Goal: Task Accomplishment & Management: Manage account settings

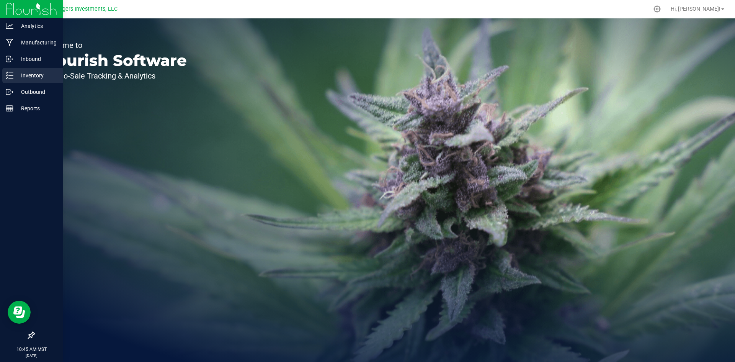
click at [29, 74] on p "Inventory" at bounding box center [36, 75] width 46 height 9
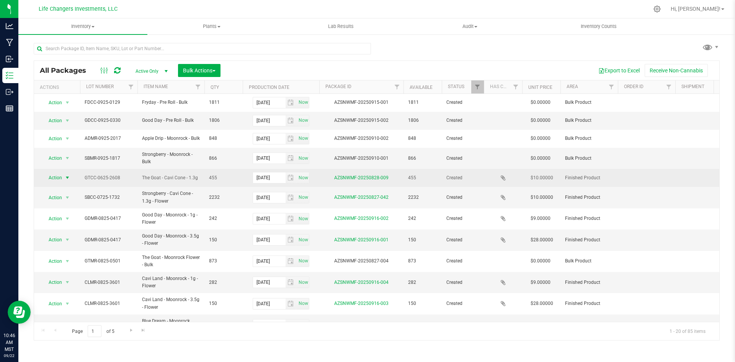
click at [58, 176] on span "Action" at bounding box center [52, 177] width 21 height 11
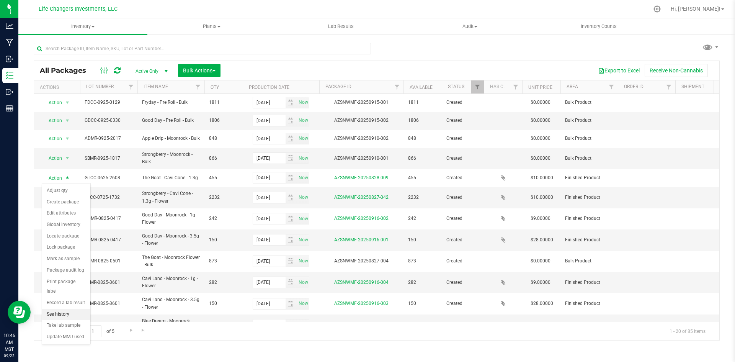
click at [63, 308] on li "See history" at bounding box center [66, 313] width 48 height 11
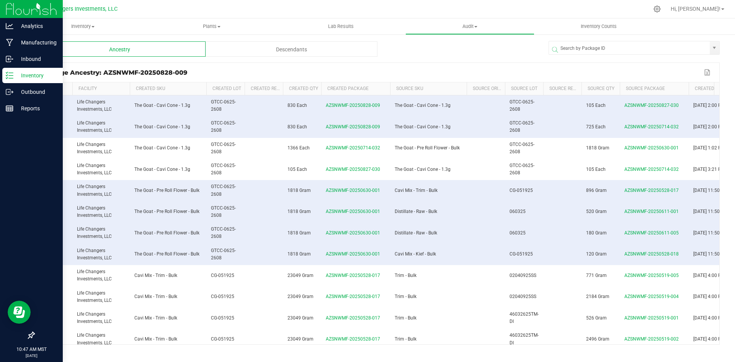
click at [28, 75] on p "Inventory" at bounding box center [36, 75] width 46 height 9
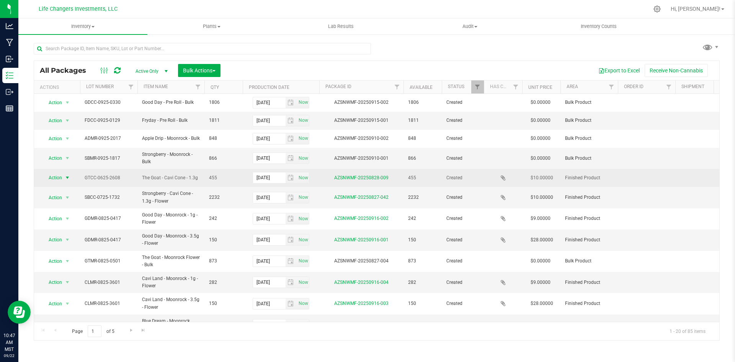
click at [51, 178] on span "Action" at bounding box center [52, 177] width 21 height 11
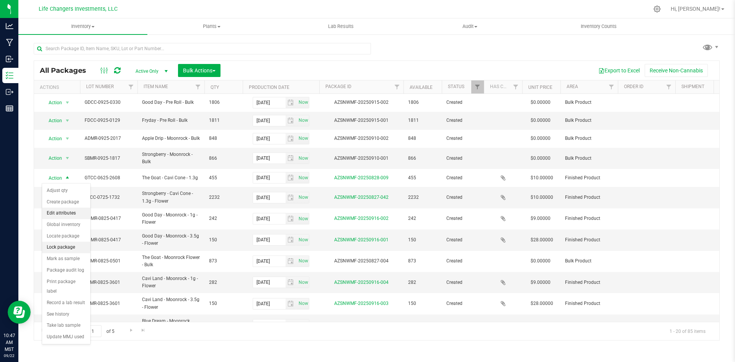
click at [59, 213] on li "Edit attributes" at bounding box center [66, 212] width 48 height 11
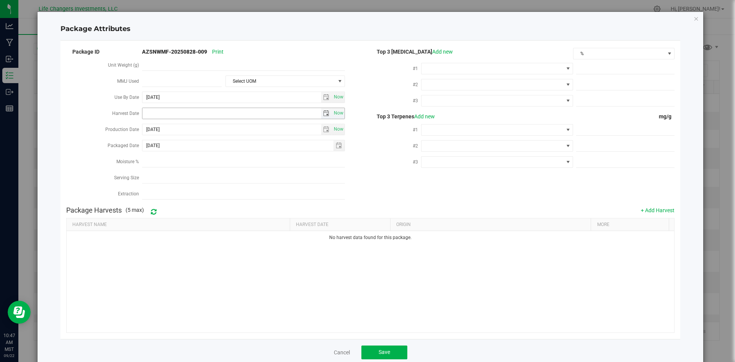
click at [323, 112] on span "select" at bounding box center [326, 113] width 6 height 6
click at [148, 126] on link "[DATE]" at bounding box center [182, 127] width 82 height 12
click at [170, 168] on link "Jun" at bounding box center [172, 170] width 20 height 20
click at [202, 188] on link "27" at bounding box center [204, 190] width 11 height 12
type input "[DATE]"
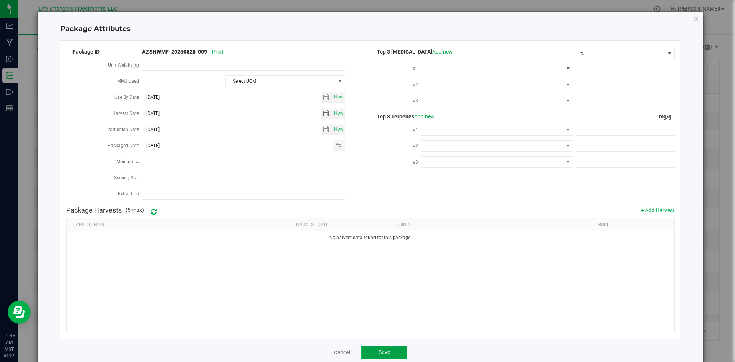
click at [388, 347] on button "Save" at bounding box center [384, 352] width 46 height 14
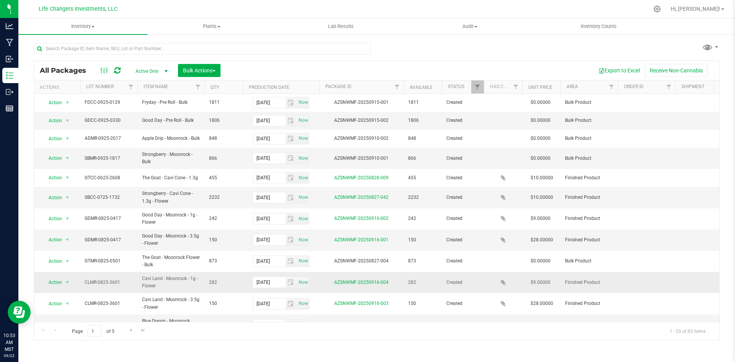
click at [703, 277] on td at bounding box center [708, 282] width 67 height 21
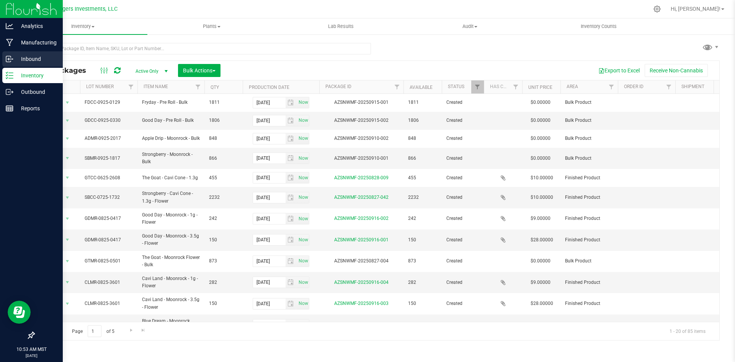
click at [30, 55] on p "Inbound" at bounding box center [36, 58] width 46 height 9
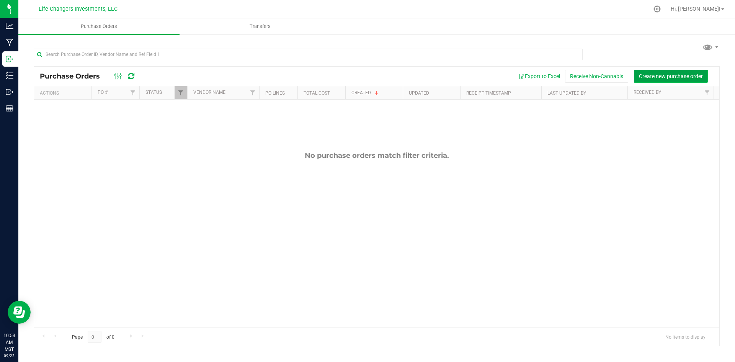
click at [664, 78] on span "Create new purchase order" at bounding box center [671, 76] width 64 height 6
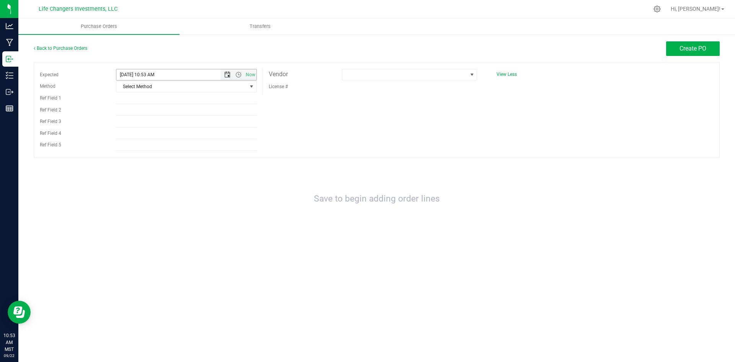
click at [226, 73] on span "Open the date view" at bounding box center [227, 75] width 6 height 6
click at [134, 139] on link "15" at bounding box center [134, 140] width 11 height 12
type input "9/15/2025 10:53 AM"
click at [176, 89] on span "Select Method" at bounding box center [181, 86] width 131 height 11
click at [163, 164] on li "Other" at bounding box center [186, 167] width 140 height 11
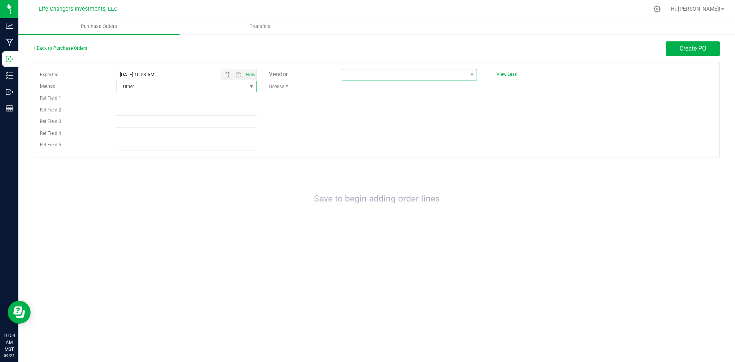
click at [363, 74] on span at bounding box center [404, 74] width 125 height 11
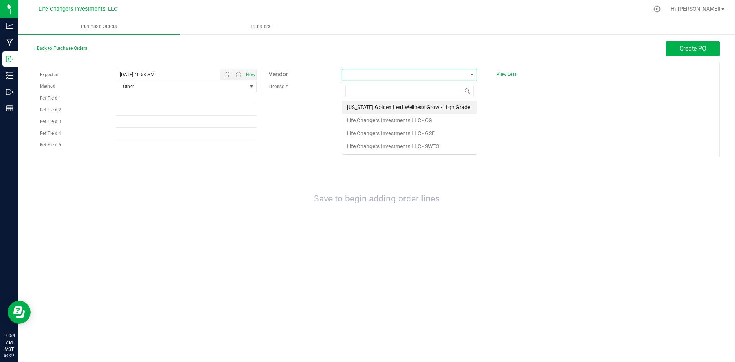
scroll to position [11, 135]
click at [439, 131] on li "Life Changers Investments LLC - GSE" at bounding box center [409, 133] width 134 height 13
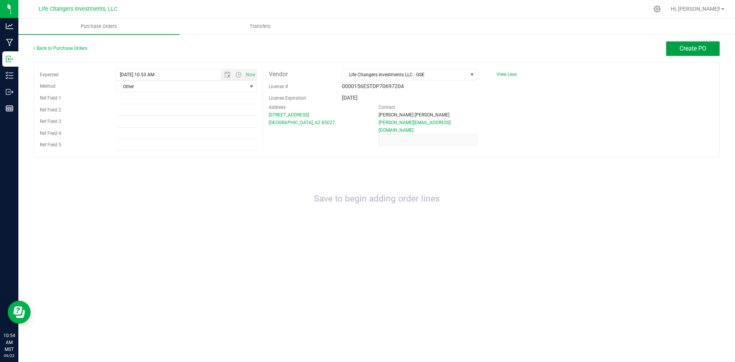
click at [676, 51] on button "Create PO" at bounding box center [693, 48] width 54 height 15
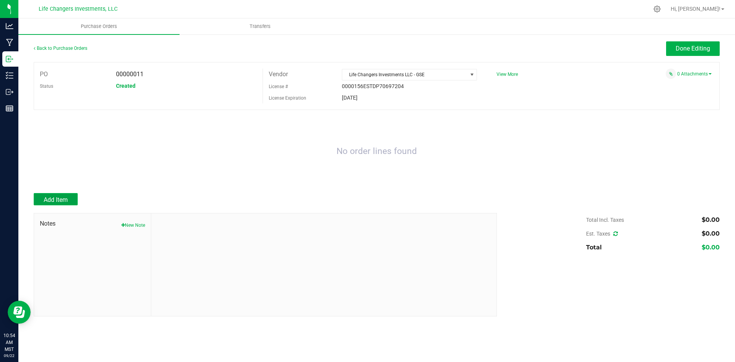
click at [58, 197] on span "Add Item" at bounding box center [56, 199] width 24 height 7
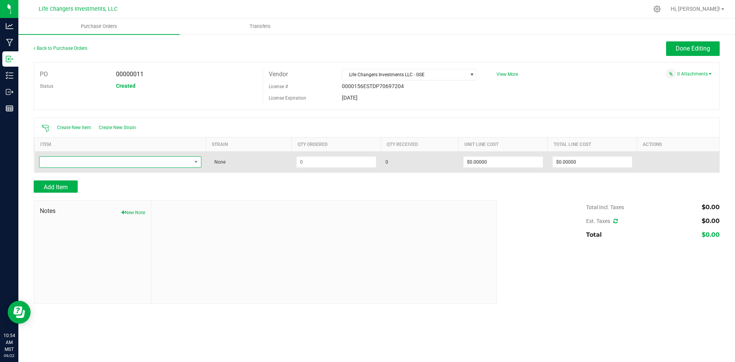
click at [101, 158] on span "NO DATA FOUND" at bounding box center [115, 162] width 152 height 11
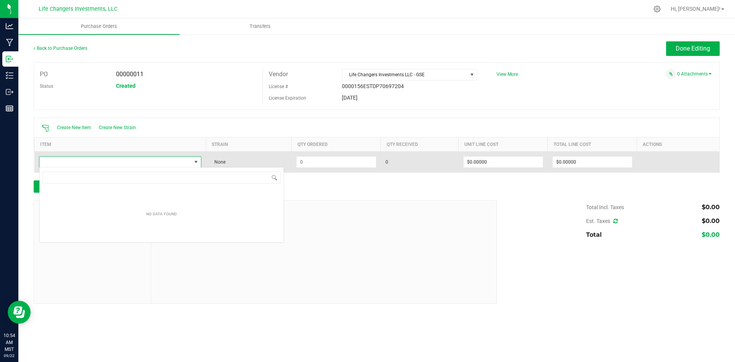
scroll to position [11, 162]
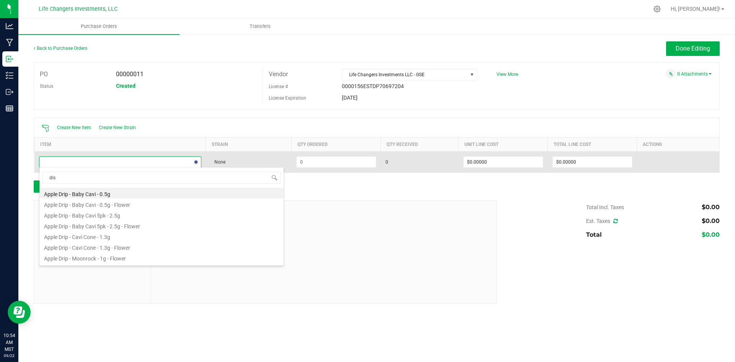
type input "dist"
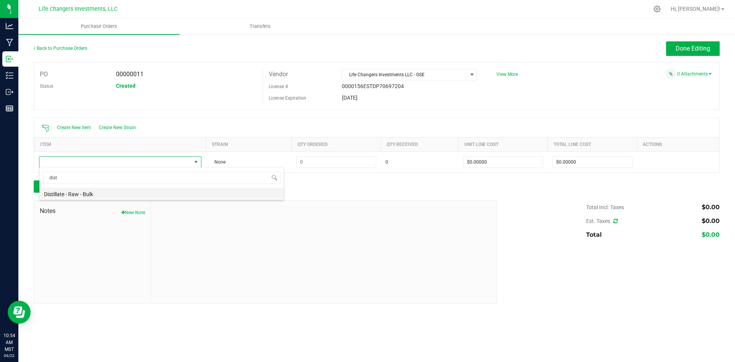
click at [79, 193] on li "Distillate - Raw - Bulk" at bounding box center [161, 193] width 244 height 11
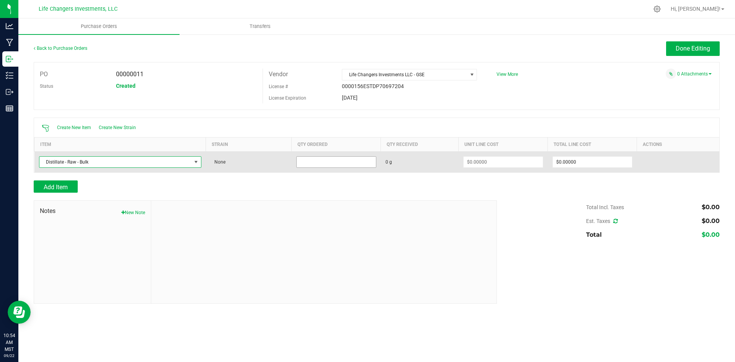
click at [306, 162] on input at bounding box center [336, 162] width 79 height 11
type input "10000.0000 g"
click at [501, 165] on input at bounding box center [502, 162] width 79 height 11
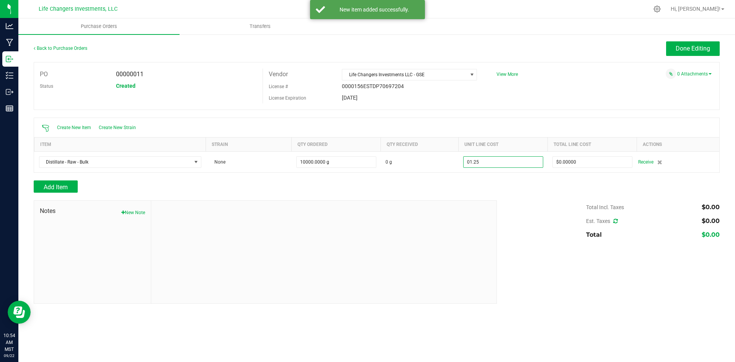
type input "$1.25000"
click at [528, 198] on div at bounding box center [377, 197] width 686 height 8
type input "10000"
type input "$12,500.00000"
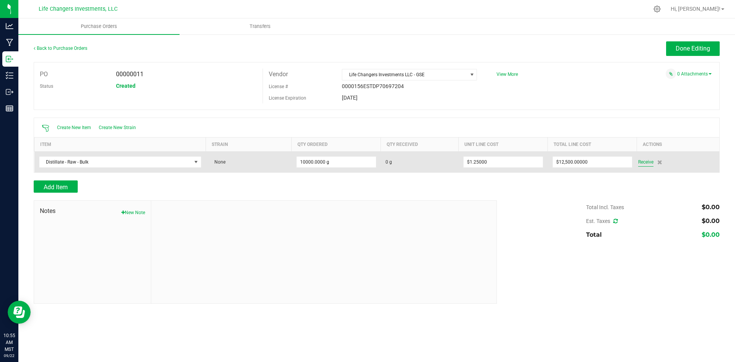
click at [647, 159] on span "Receive" at bounding box center [645, 161] width 15 height 9
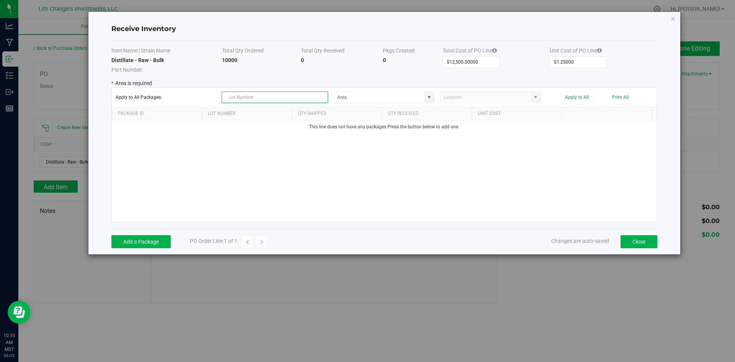
click at [265, 97] on input "text" at bounding box center [275, 96] width 106 height 11
type input "080525"
click at [252, 183] on div "This line does not have any packages. Press the button below to add one." at bounding box center [384, 171] width 545 height 102
click at [148, 240] on button "Add a Package" at bounding box center [140, 241] width 59 height 13
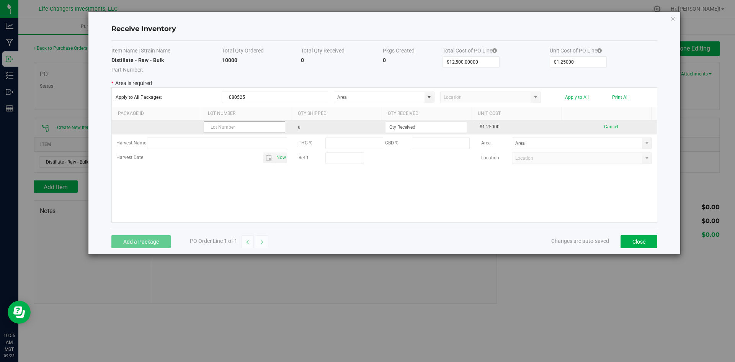
click at [243, 126] on input "text" at bounding box center [245, 126] width 82 height 11
type input "080525"
click at [432, 123] on input at bounding box center [425, 127] width 81 height 11
type input "1000.0000 g"
click at [352, 129] on kendo-grid-list "080525 g 1000.0000 g $1.25000 Cancel Harvest Name THC % CBD % Area Harvest Date…" at bounding box center [384, 171] width 545 height 102
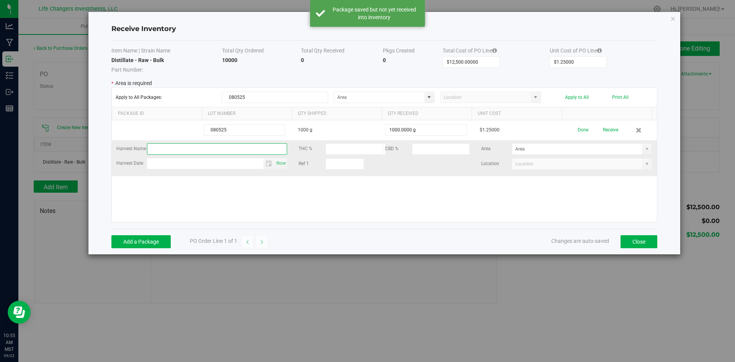
click at [203, 148] on input "text" at bounding box center [217, 148] width 140 height 11
type input "Bulk Distillate"
type input "month day, year"
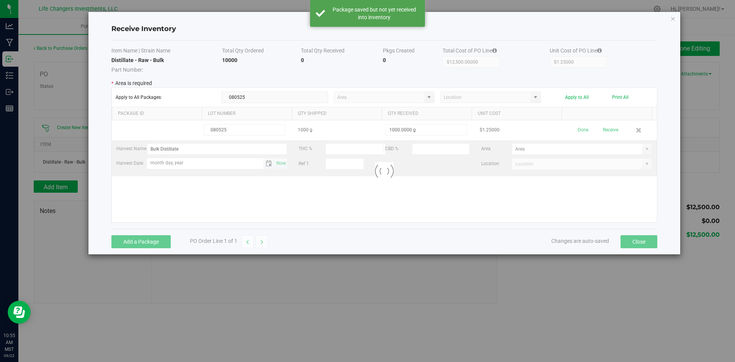
click at [181, 164] on kendo-grid-list "080525 1000 g 1000.0000 g $1.25000 Done Receive Harvest Name Bulk Distillate TH…" at bounding box center [384, 171] width 545 height 102
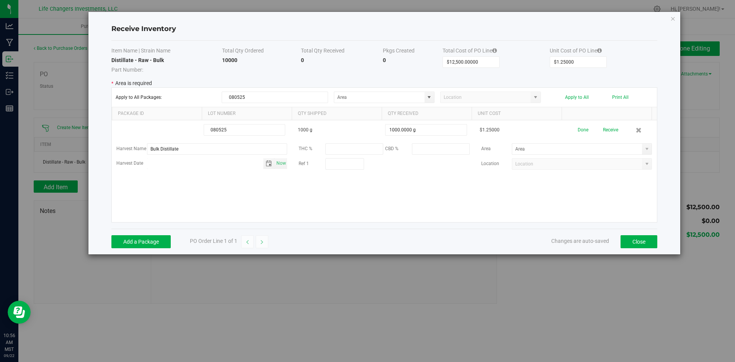
type input "month day, year"
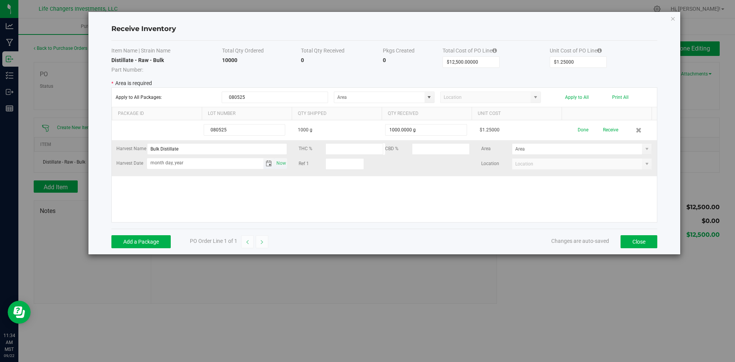
click at [267, 166] on span "Toggle calendar" at bounding box center [269, 163] width 6 height 6
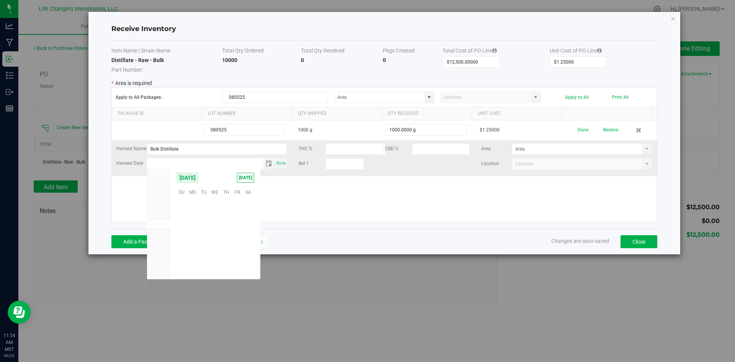
scroll to position [124125, 0]
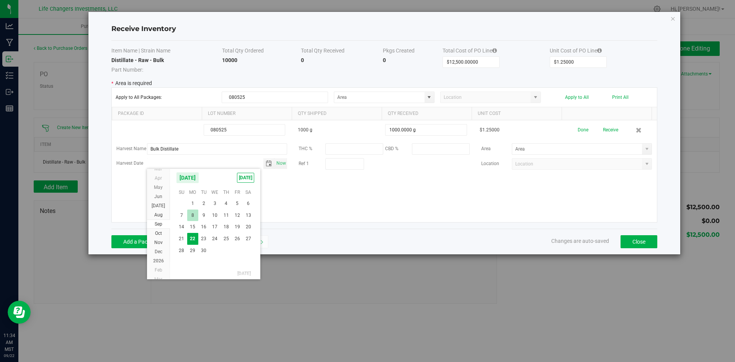
click at [191, 215] on span "8" at bounding box center [192, 215] width 11 height 12
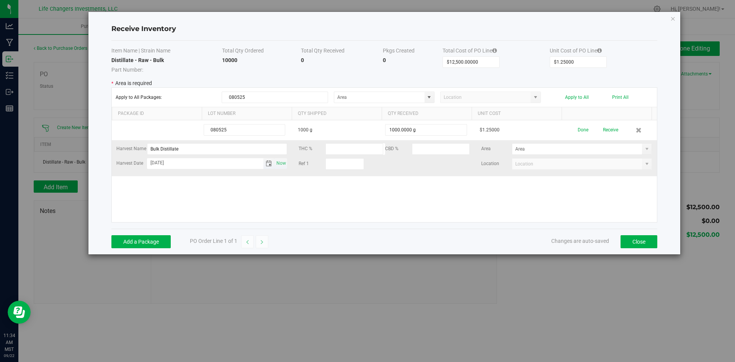
click at [266, 164] on span "Toggle calendar" at bounding box center [269, 163] width 6 height 6
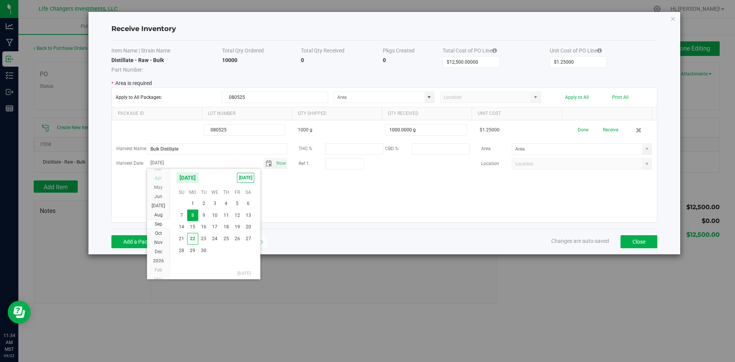
click at [158, 178] on span "Apr" at bounding box center [158, 177] width 7 height 5
click at [203, 217] on span "8" at bounding box center [203, 216] width 11 height 12
type input "Apr 8, 2025"
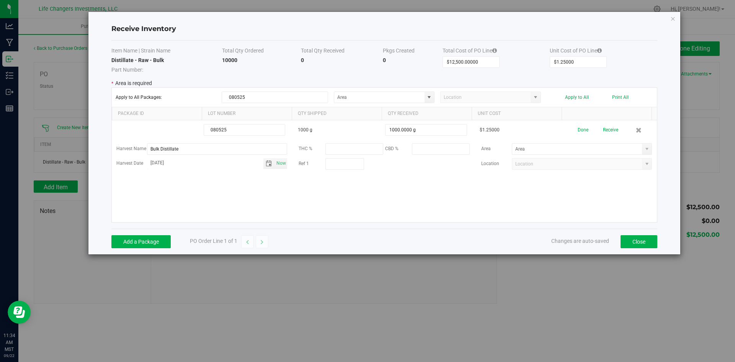
click at [239, 183] on kendo-grid-list "080525 1000 g 1000.0000 g $1.25000 Done Receive Harvest Name Bulk Distillate TH…" at bounding box center [384, 171] width 545 height 102
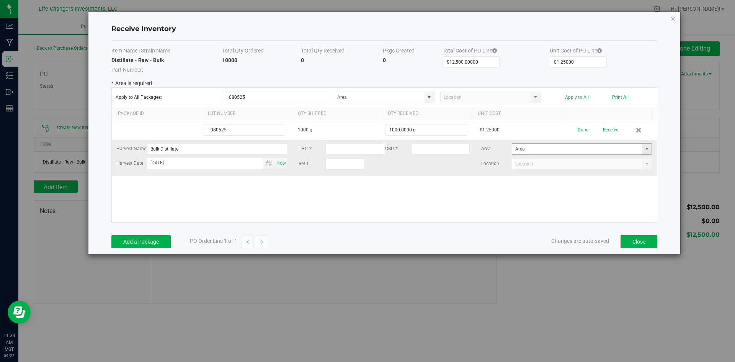
click at [644, 150] on span at bounding box center [647, 149] width 6 height 6
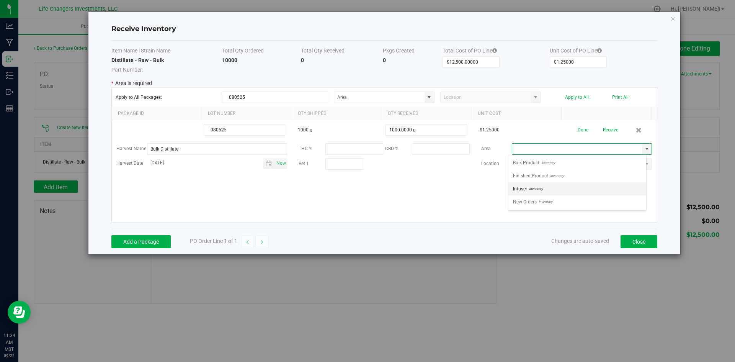
click at [546, 187] on li "Infuser Inventory" at bounding box center [577, 188] width 138 height 13
type input "Infuser"
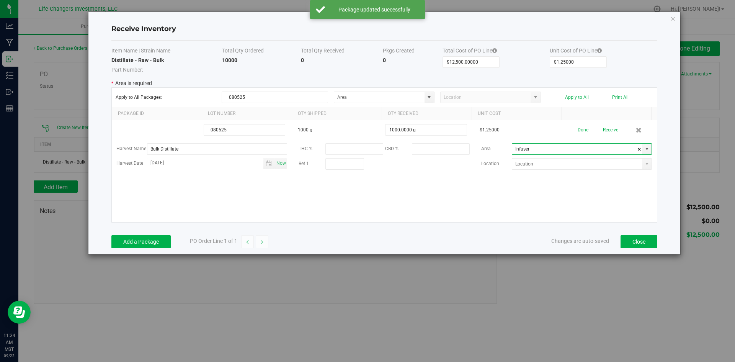
click at [544, 187] on div "080525 1000 g 1000.0000 g $1.25000 Done Receive Harvest Name Bulk Distillate TH…" at bounding box center [384, 171] width 545 height 102
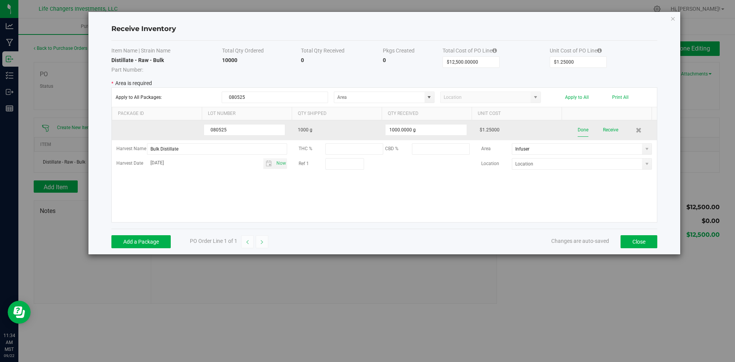
click at [578, 131] on button "Done" at bounding box center [583, 129] width 11 height 13
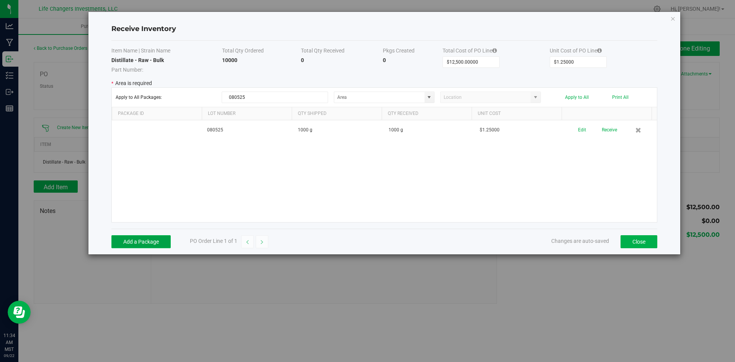
click at [153, 238] on button "Add a Package" at bounding box center [140, 241] width 59 height 13
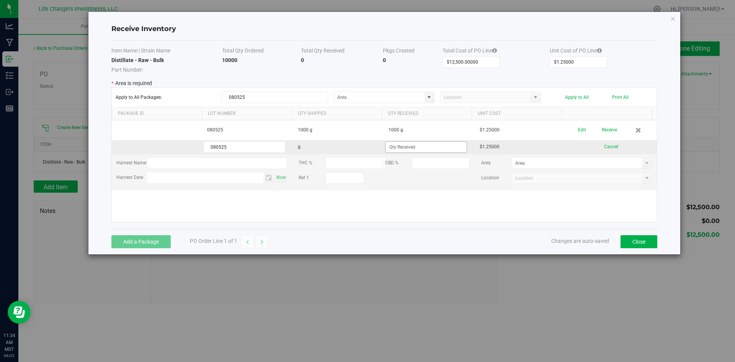
type input "080525"
click at [424, 147] on input at bounding box center [425, 147] width 81 height 11
type input "1000.0000 g"
click at [199, 164] on kendo-grid-list "080525 1000 g 1000 g $1.25000 Edit Receive 080525 g 1000.0000 g $1.25000 Cancel…" at bounding box center [384, 171] width 545 height 102
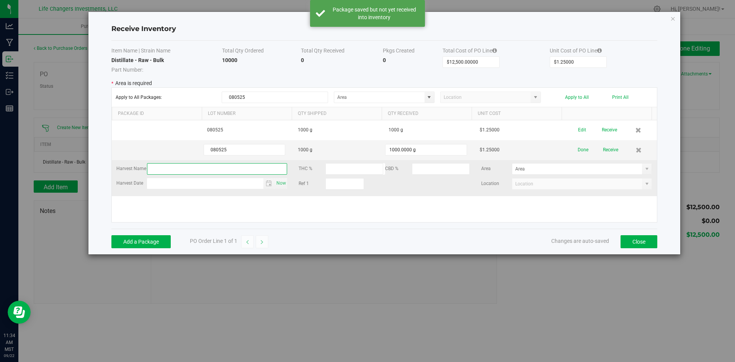
click at [189, 170] on input "text" at bounding box center [217, 168] width 140 height 11
type input "Bulk Distillate"
type input "month day, year"
click at [181, 184] on kendo-grid-list "080525 1000 g 1000 g $1.25000 Edit Receive 080525 1000 g 1000.0000 g $1.25000 D…" at bounding box center [384, 171] width 545 height 102
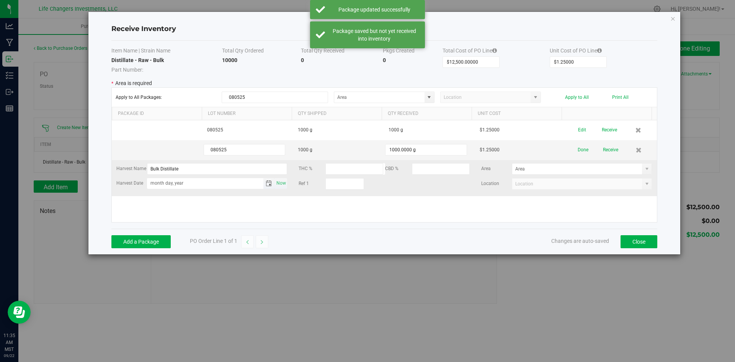
click at [268, 183] on span "Toggle calendar" at bounding box center [269, 183] width 6 height 6
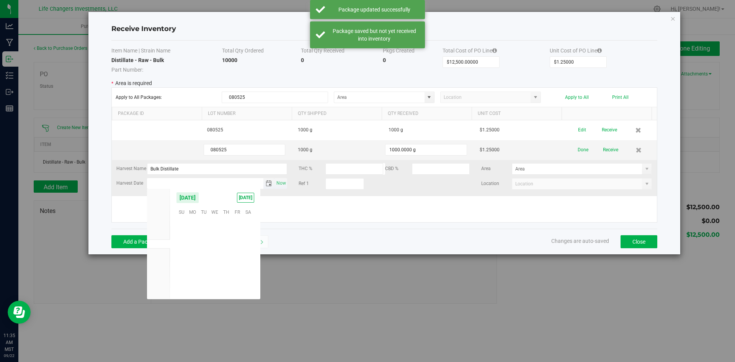
scroll to position [124125, 0]
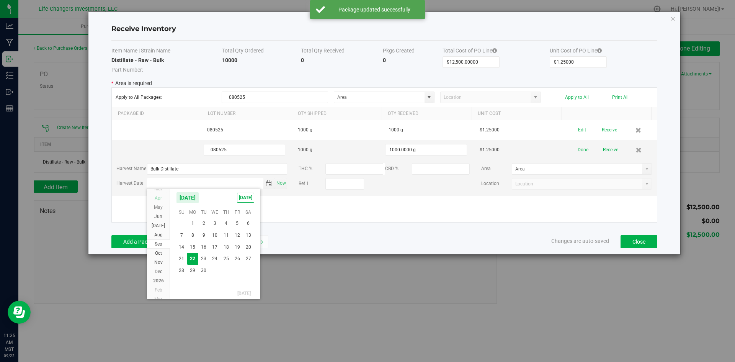
click at [161, 198] on span "Apr" at bounding box center [158, 197] width 7 height 5
click at [201, 238] on span "8" at bounding box center [203, 236] width 11 height 12
type input "Apr 8, 2025"
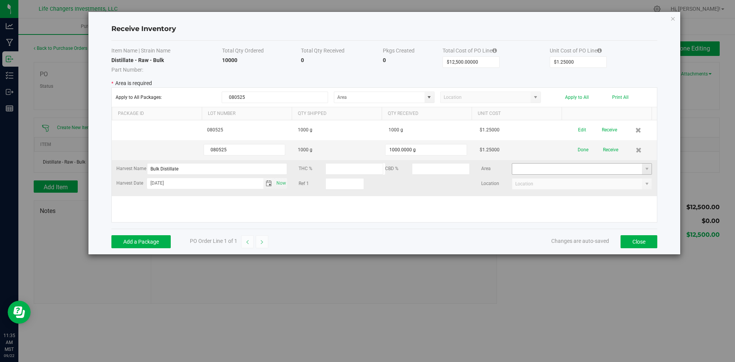
click at [583, 172] on kendo-grid-list "080525 1000 g 1000 g $1.25000 Edit Receive 080525 1000 g 1000.0000 g $1.25000 D…" at bounding box center [384, 171] width 545 height 102
click at [644, 170] on span at bounding box center [647, 169] width 6 height 6
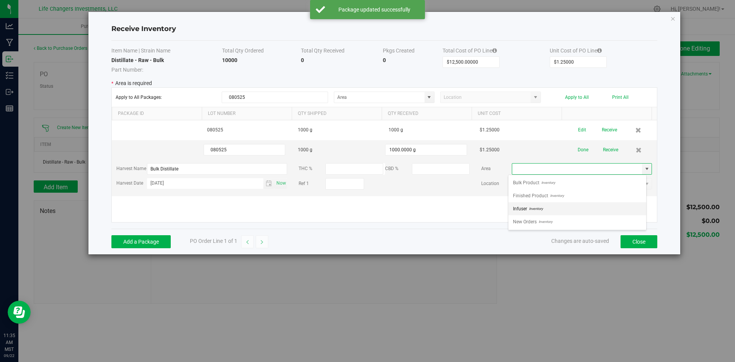
click at [548, 205] on li "Infuser Inventory" at bounding box center [577, 208] width 138 height 13
type input "Infuser"
click at [497, 205] on div "080525 1000 g 1000 g $1.25000 Edit Receive 080525 1000 g 1000.0000 g $1.25000 D…" at bounding box center [384, 171] width 545 height 102
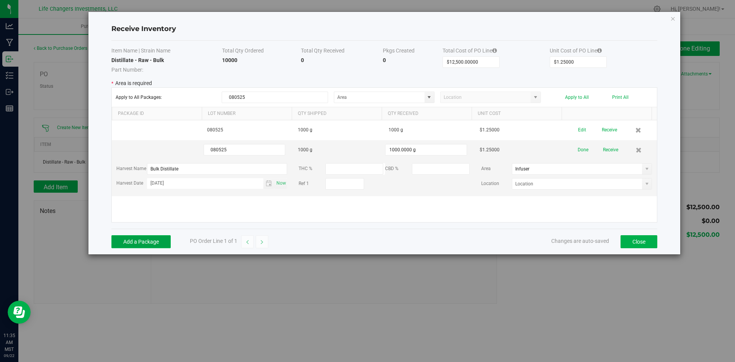
click at [142, 239] on button "Add a Package" at bounding box center [140, 241] width 59 height 13
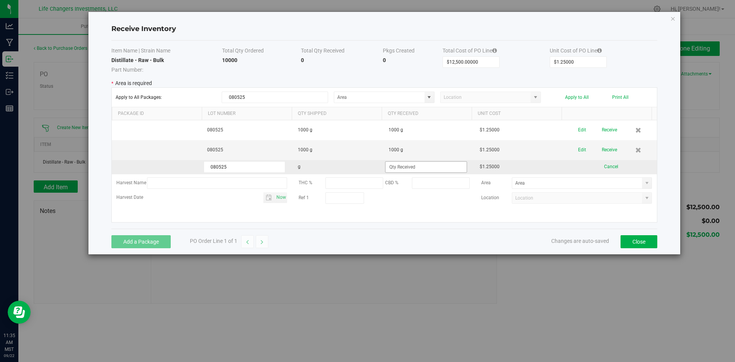
type input "080525"
click at [391, 167] on input at bounding box center [425, 167] width 81 height 11
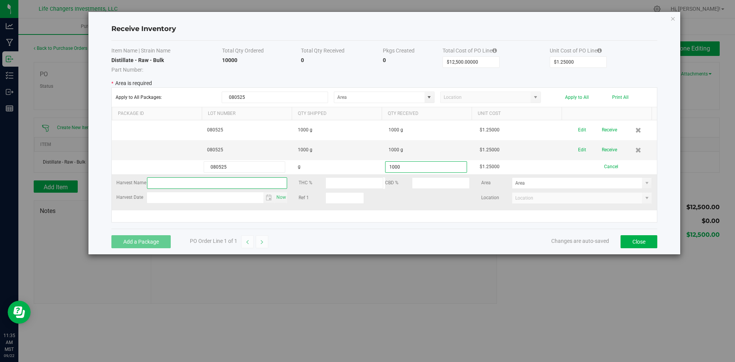
type input "1000.0000 g"
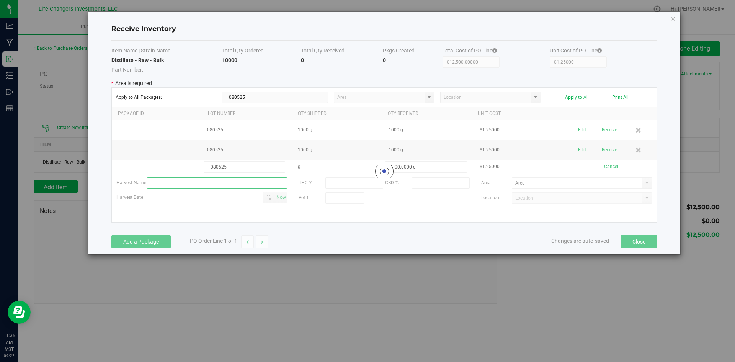
click at [220, 183] on kendo-grid-list "080525 1000 g 1000 g $1.25000 Edit Receive 080525 1000 g 1000 g $1.25000 Edit R…" at bounding box center [384, 171] width 545 height 102
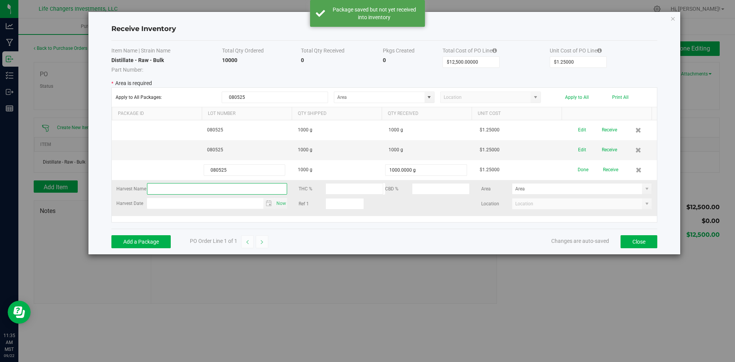
click at [199, 186] on input "text" at bounding box center [217, 188] width 140 height 11
type input "Bulk Distillate"
click at [268, 203] on span "Toggle calendar" at bounding box center [269, 203] width 6 height 6
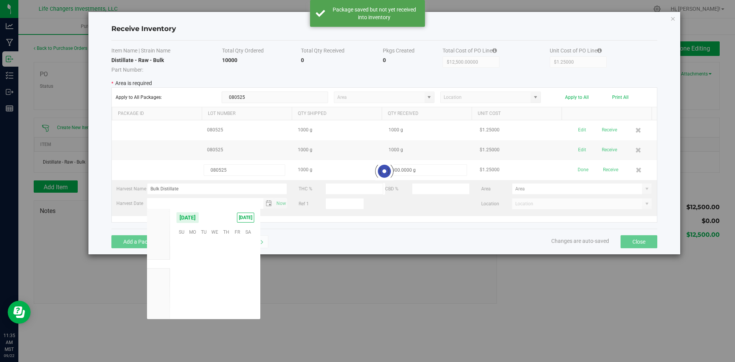
scroll to position [124125, 0]
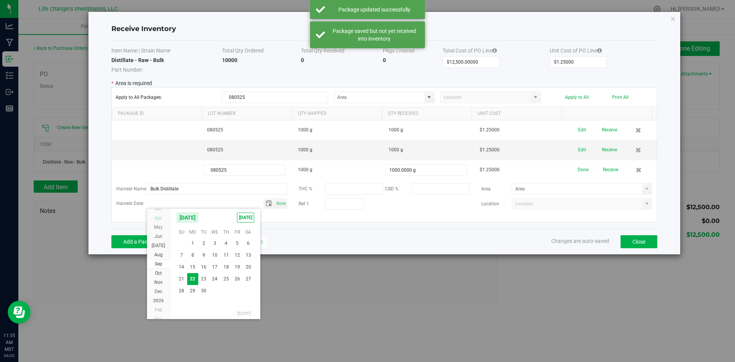
click at [157, 218] on span "Apr" at bounding box center [158, 217] width 7 height 5
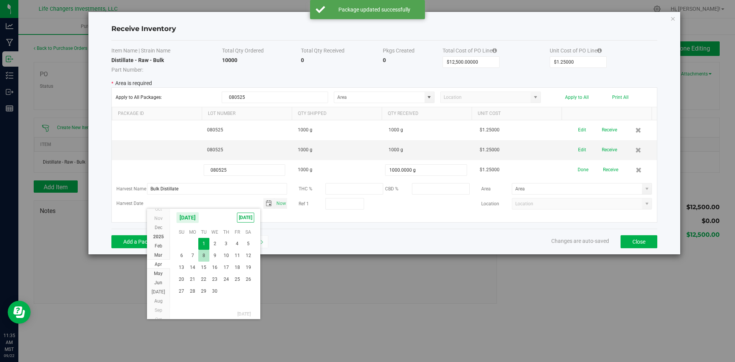
click at [203, 258] on span "8" at bounding box center [203, 256] width 11 height 12
type input "Apr 8, 2025"
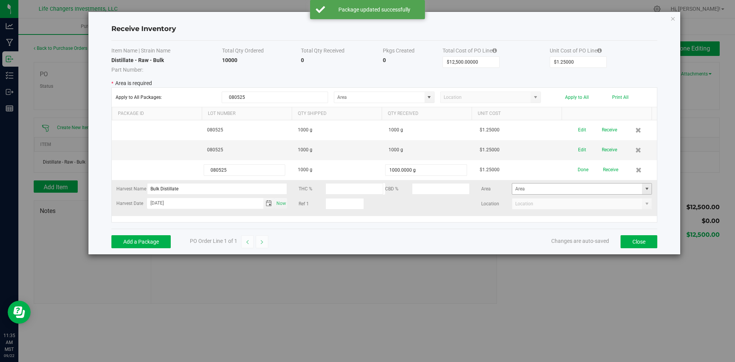
click at [644, 192] on span at bounding box center [647, 189] width 6 height 6
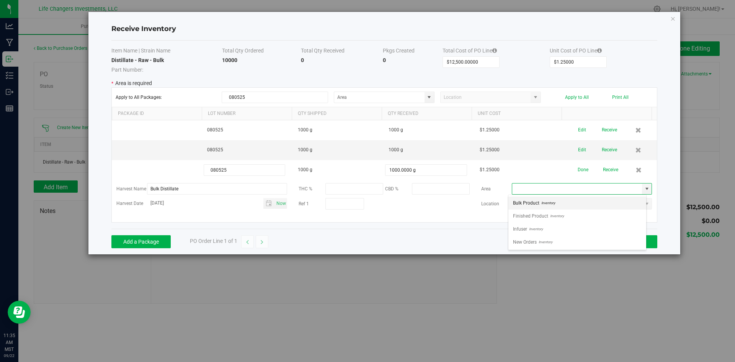
scroll to position [11, 138]
click at [539, 228] on span "Inventory" at bounding box center [535, 228] width 16 height 11
type input "Infuser"
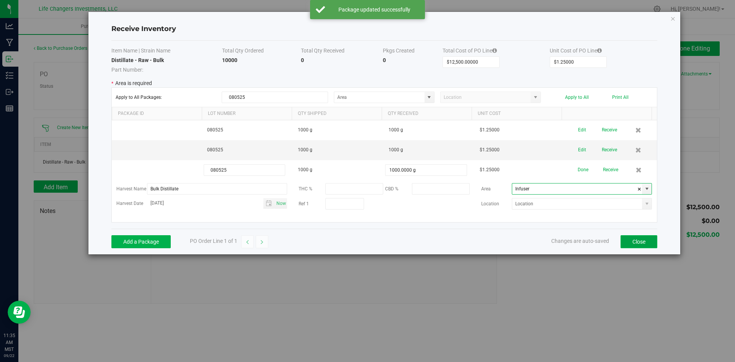
click at [634, 240] on button "Close" at bounding box center [638, 241] width 37 height 13
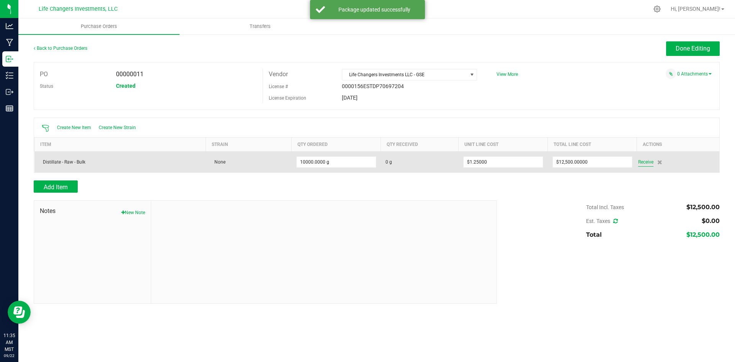
click at [647, 158] on span "Receive" at bounding box center [645, 161] width 15 height 9
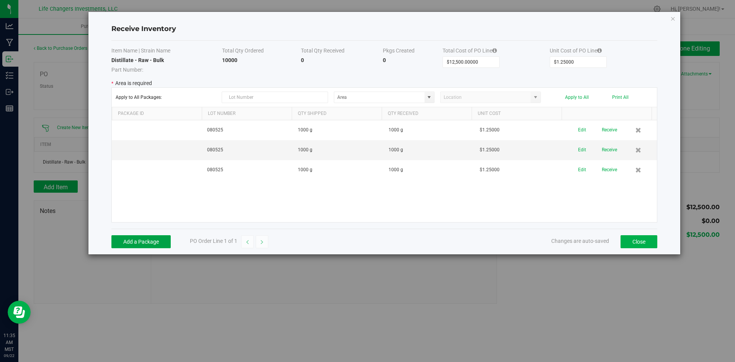
click at [147, 239] on button "Add a Package" at bounding box center [140, 241] width 59 height 13
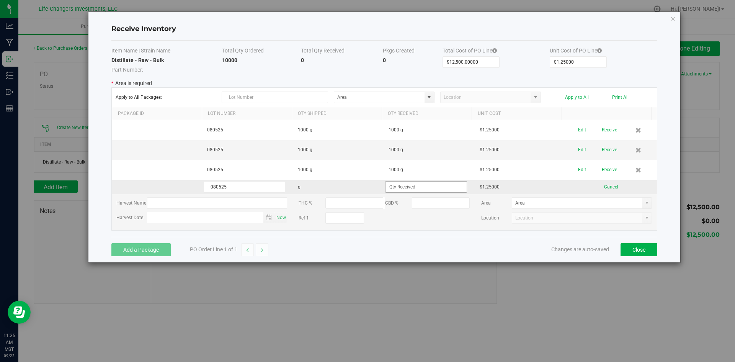
type input "080525"
click at [441, 184] on input at bounding box center [425, 186] width 81 height 11
type input "1000.0000 g"
click at [180, 205] on kendo-grid-list "080525 1000 g 1000 g $1.25000 Edit Receive 080525 1000 g 1000 g $1.25000 Edit R…" at bounding box center [384, 175] width 545 height 110
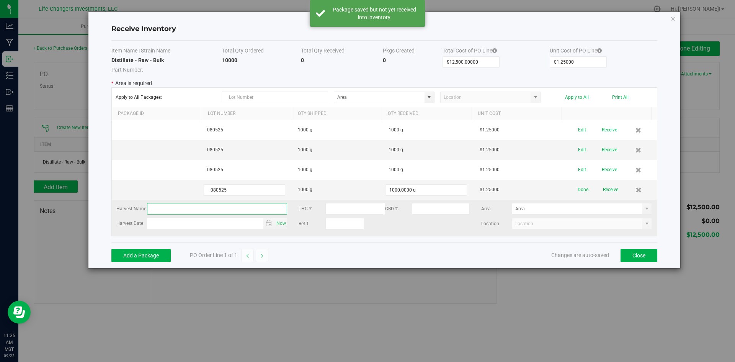
click at [180, 205] on input "text" at bounding box center [217, 208] width 140 height 11
type input "Bulk Distillate"
click at [267, 224] on span "Toggle calendar" at bounding box center [269, 223] width 6 height 6
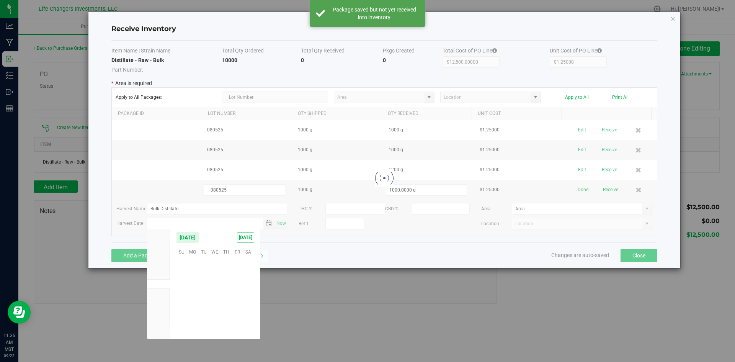
scroll to position [124125, 0]
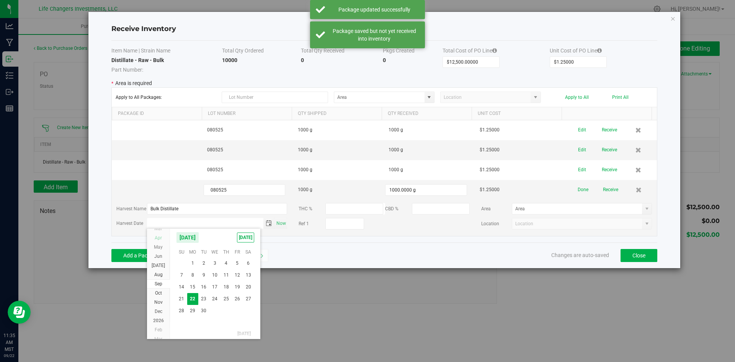
click at [160, 237] on span "Apr" at bounding box center [158, 237] width 7 height 5
click at [203, 277] on span "8" at bounding box center [203, 275] width 11 height 12
type input "Apr 8, 2025"
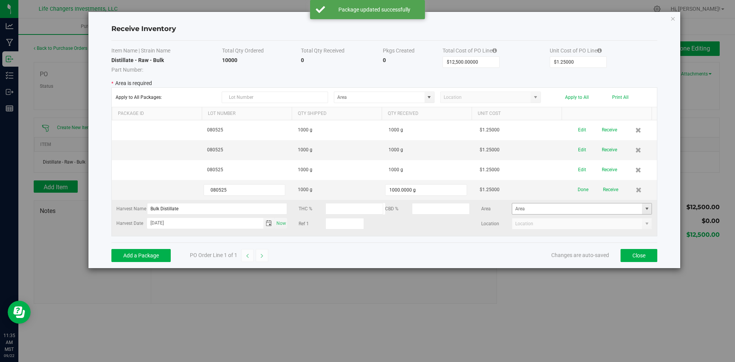
click at [644, 209] on span at bounding box center [647, 209] width 6 height 6
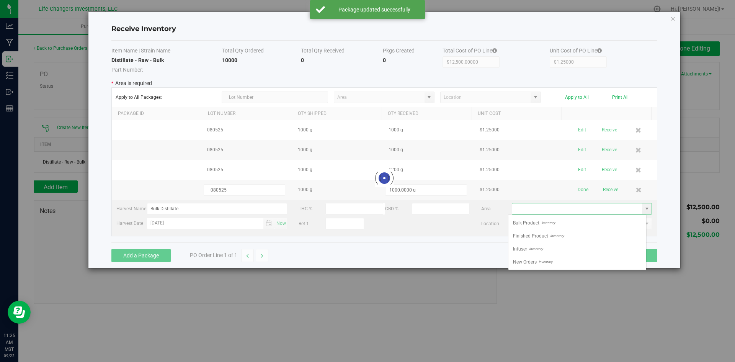
scroll to position [11, 138]
click at [538, 248] on span "Inventory" at bounding box center [535, 248] width 16 height 11
type input "Infuser"
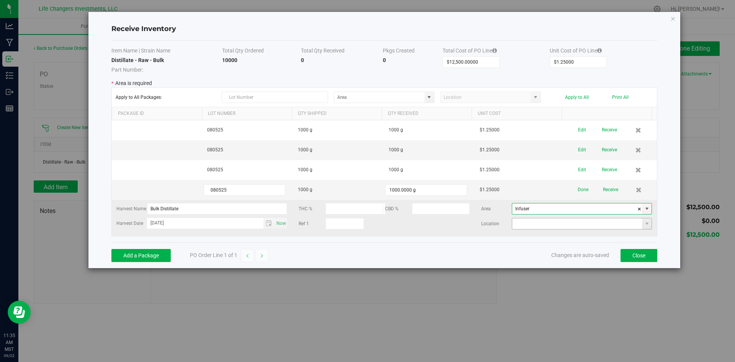
click at [594, 227] on input "NO DATA FOUND" at bounding box center [577, 223] width 130 height 11
click at [137, 261] on button "Add a Package" at bounding box center [140, 255] width 59 height 13
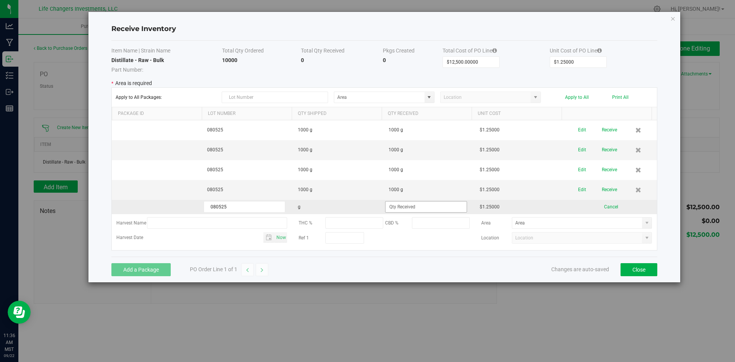
type input "080525"
click at [395, 205] on input at bounding box center [425, 206] width 81 height 11
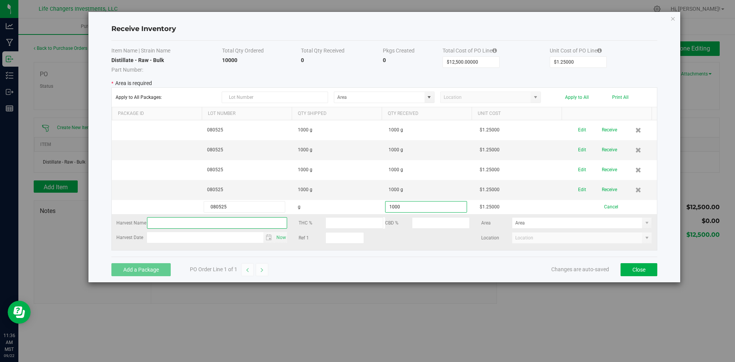
type input "1000.0000 g"
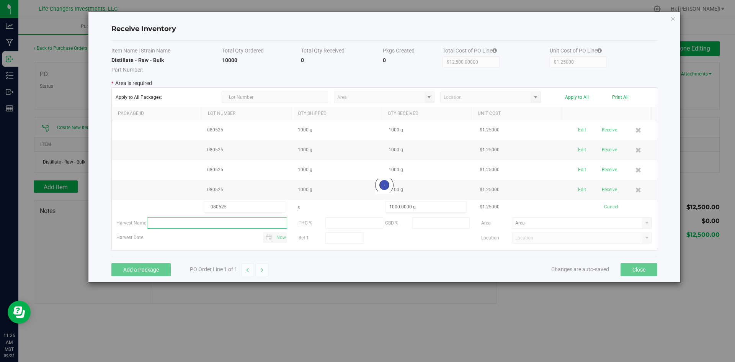
click at [208, 220] on kendo-grid-list "080525 1000 g 1000 g $1.25000 Edit Receive 080525 1000 g 1000 g $1.25000 Edit R…" at bounding box center [384, 185] width 545 height 130
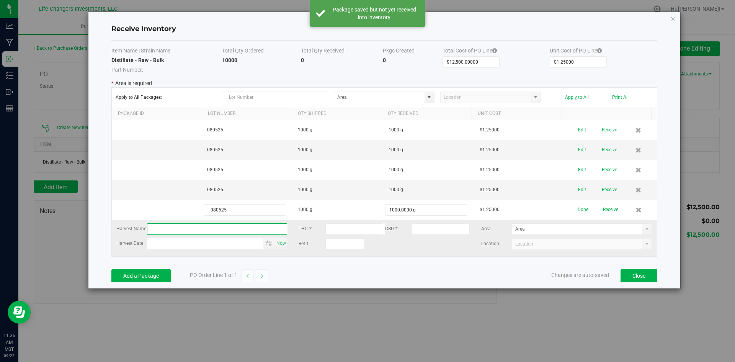
click at [198, 229] on input "text" at bounding box center [217, 228] width 140 height 11
type input "Bulk Distillate"
type input "month day, year"
click at [197, 240] on kendo-grid-list "080525 1000 g 1000 g $1.25000 Edit Receive 080525 1000 g 1000 g $1.25000 Edit R…" at bounding box center [384, 188] width 545 height 136
click at [267, 243] on span "Toggle calendar" at bounding box center [269, 243] width 6 height 6
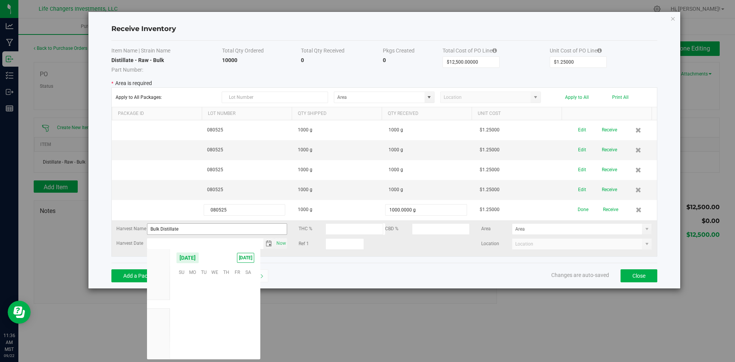
scroll to position [124125, 0]
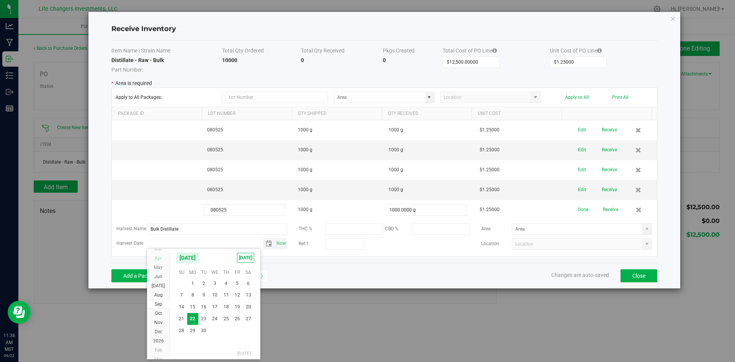
click at [156, 259] on span "Apr" at bounding box center [158, 257] width 7 height 5
click at [200, 294] on span "8" at bounding box center [203, 295] width 11 height 12
type input "Apr 8, 2025"
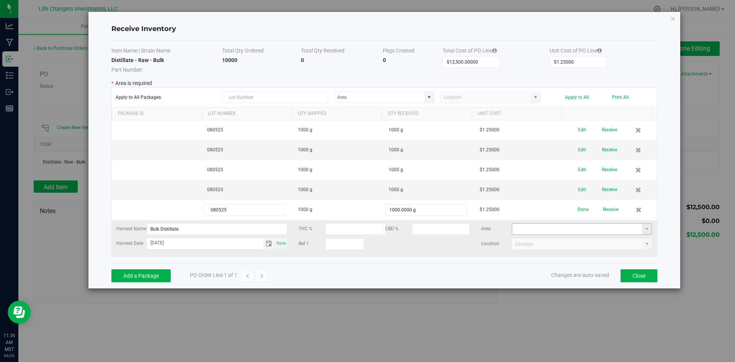
click at [532, 226] on kendo-grid-list "080525 1000 g 1000 g $1.25000 Edit Receive 080525 1000 g 1000 g $1.25000 Edit R…" at bounding box center [384, 188] width 545 height 136
click at [644, 228] on span at bounding box center [647, 229] width 6 height 6
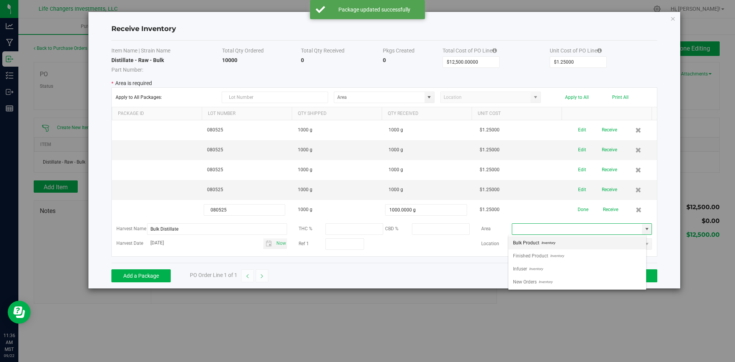
scroll to position [11, 138]
click at [574, 268] on li "Infuser Inventory" at bounding box center [577, 268] width 138 height 13
type input "Infuser"
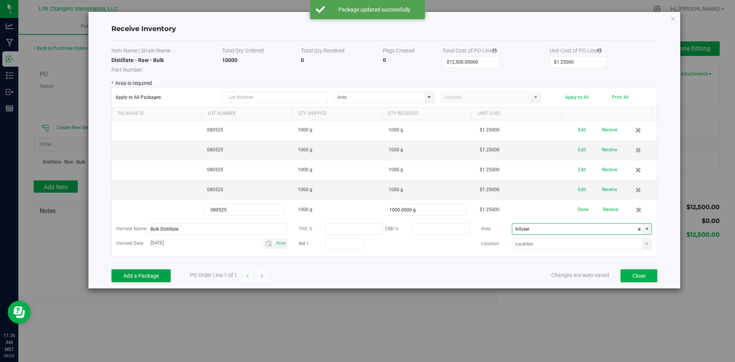
click at [145, 280] on button "Add a Package" at bounding box center [140, 275] width 59 height 13
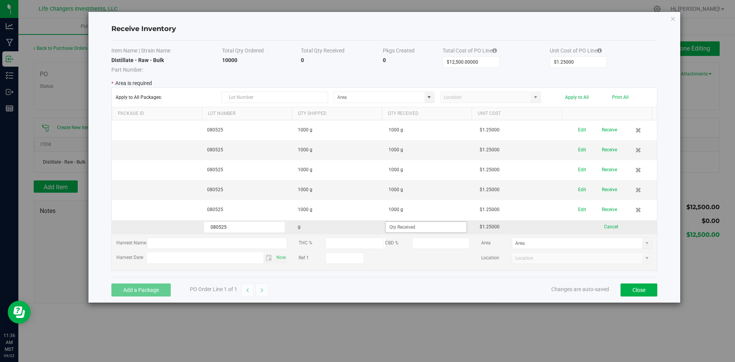
type input "080525"
click at [398, 228] on input at bounding box center [425, 227] width 81 height 11
type input "1000.0000 g"
click at [181, 244] on kendo-grid-list "080525 1000 g 1000 g $1.25000 Edit Receive 080525 1000 g 1000 g $1.25000 Edit R…" at bounding box center [384, 195] width 545 height 150
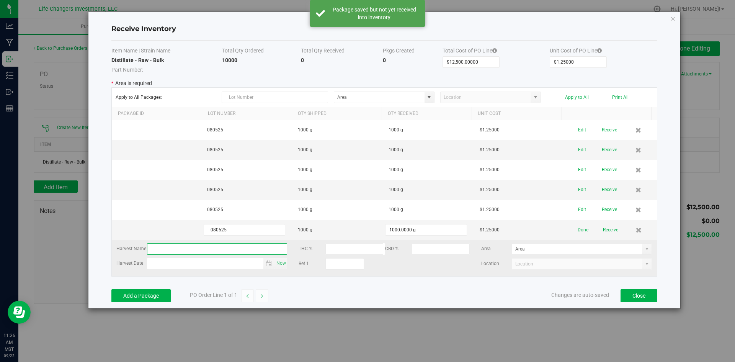
click at [156, 248] on input "text" at bounding box center [217, 248] width 140 height 11
type input "Bulk Distillate"
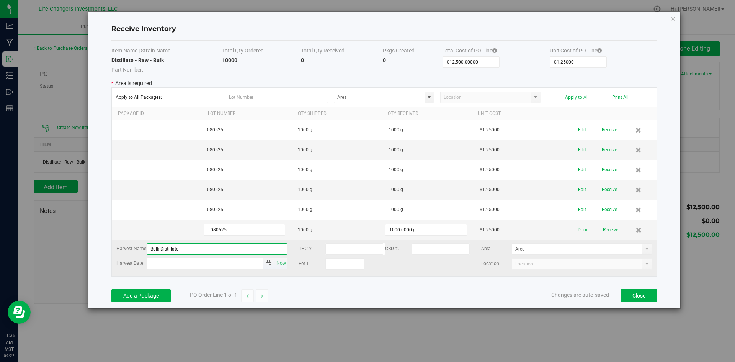
click at [266, 262] on span "Toggle calendar" at bounding box center [269, 263] width 6 height 6
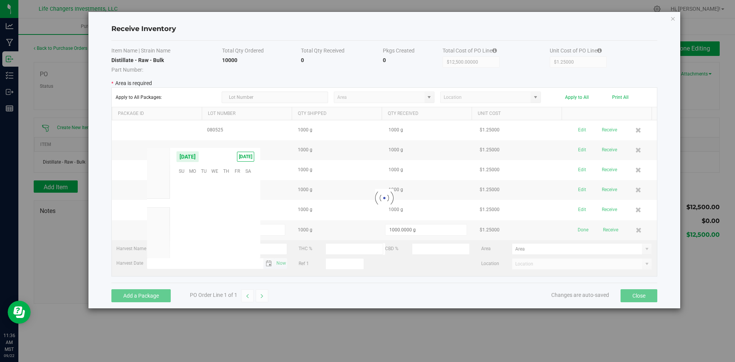
scroll to position [124125, 0]
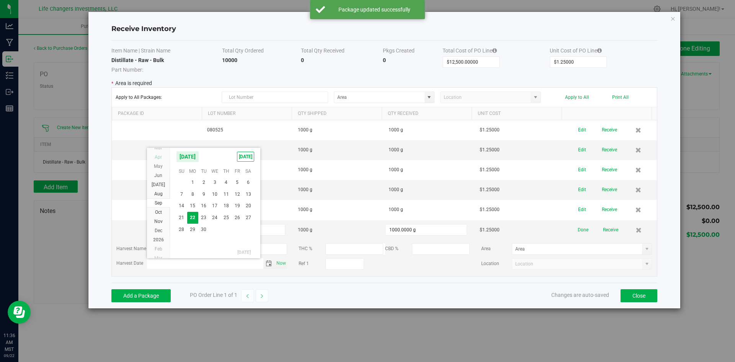
click at [160, 158] on span "Apr" at bounding box center [158, 156] width 7 height 5
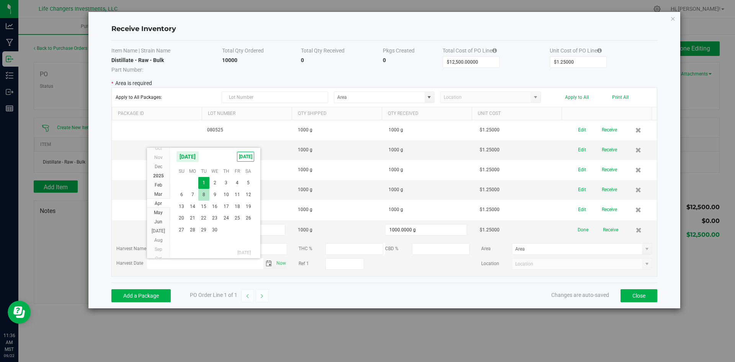
click at [202, 196] on span "8" at bounding box center [203, 195] width 11 height 12
type input "Apr 8, 2025"
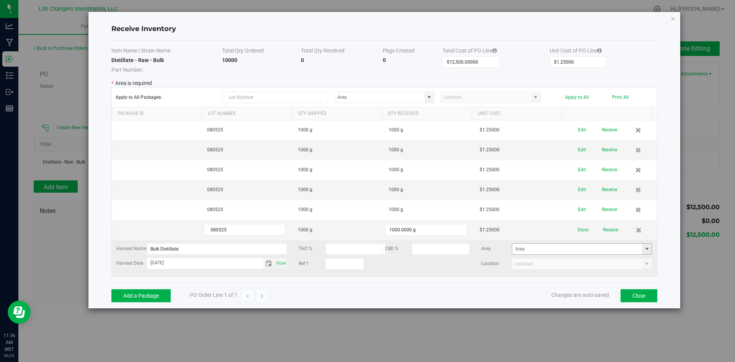
click at [644, 246] on span at bounding box center [647, 249] width 6 height 6
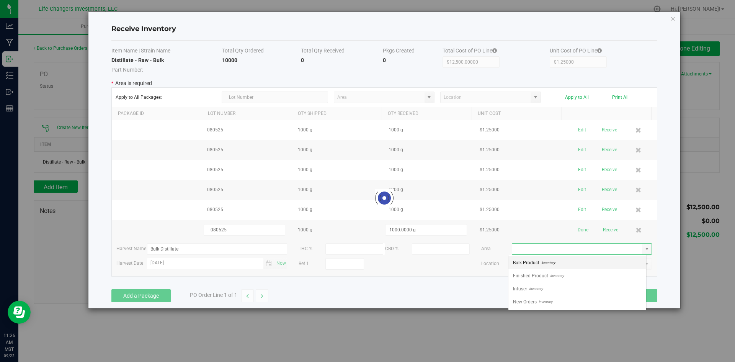
scroll to position [11, 138]
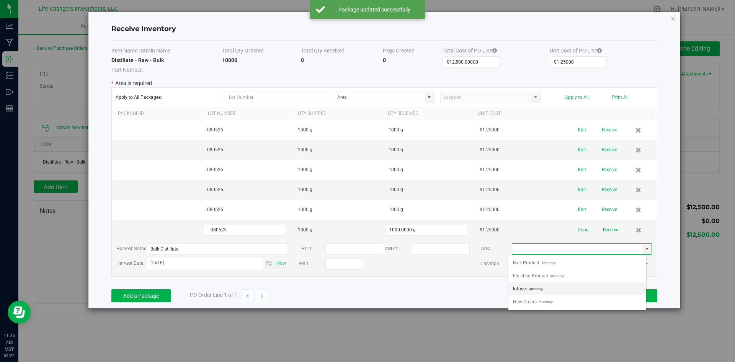
click at [529, 289] on span "Inventory" at bounding box center [535, 288] width 16 height 11
type input "Infuser"
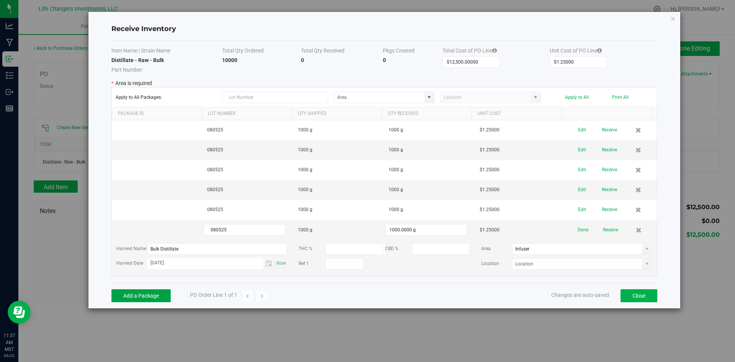
click at [158, 301] on button "Add a Package" at bounding box center [140, 295] width 59 height 13
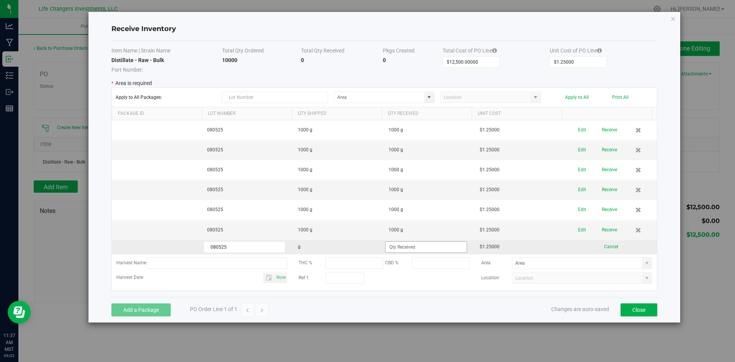
type input "080525"
click at [437, 246] on input at bounding box center [425, 247] width 81 height 11
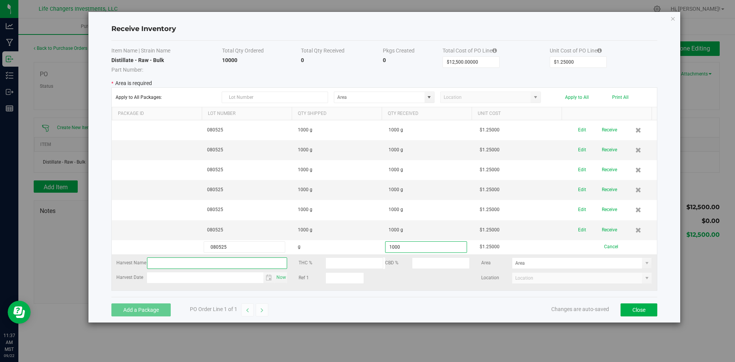
type input "1000.0000 g"
click at [193, 262] on kendo-grid-list "080525 1000 g 1000 g $1.25000 Edit Receive 080525 1000 g 1000 g $1.25000 Edit R…" at bounding box center [384, 205] width 545 height 170
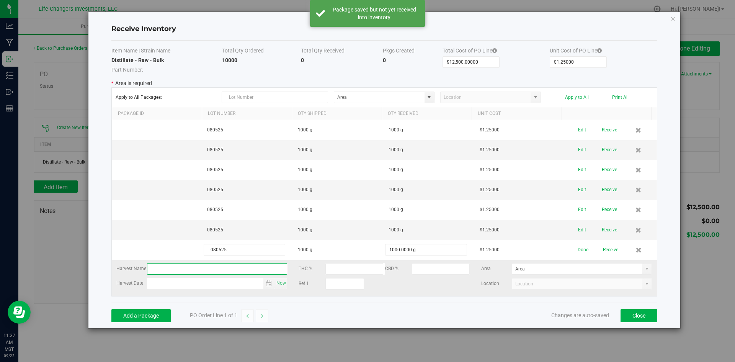
click at [197, 269] on input "text" at bounding box center [217, 268] width 140 height 11
type input "Bulk Distillate"
type input "month day, year"
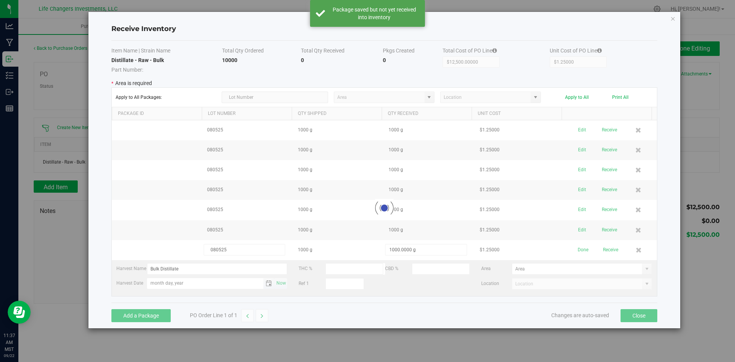
click at [181, 284] on kendo-grid-list "080525 1000 g 1000 g $1.25000 Edit Receive 080525 1000 g 1000 g $1.25000 Edit R…" at bounding box center [384, 208] width 545 height 176
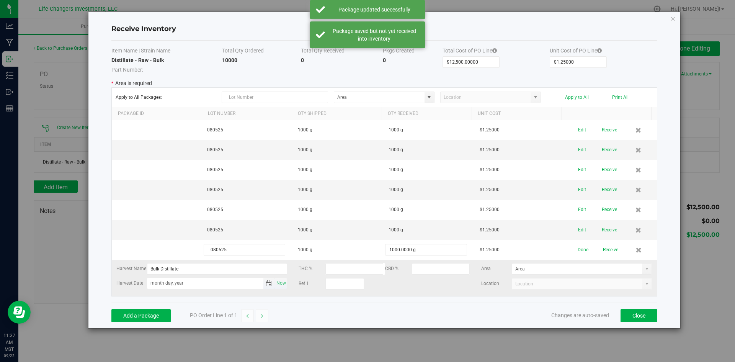
click at [268, 282] on span "Toggle calendar" at bounding box center [269, 283] width 6 height 6
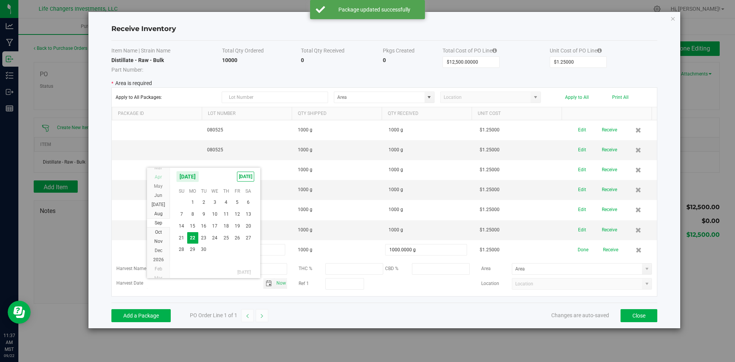
click at [158, 178] on span "Apr" at bounding box center [158, 176] width 7 height 5
click at [204, 218] on span "8" at bounding box center [203, 215] width 11 height 12
type input "Apr 8, 2025"
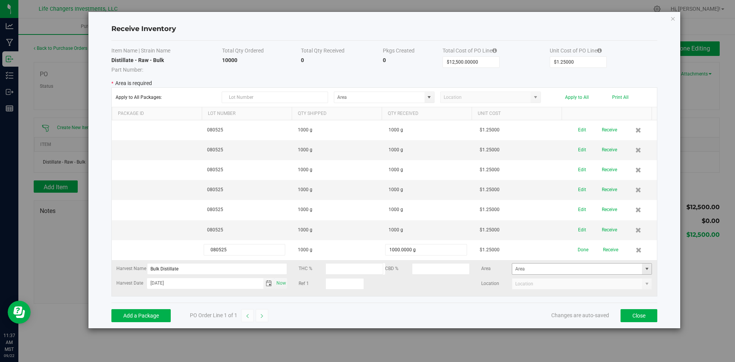
click at [644, 269] on span at bounding box center [647, 269] width 6 height 6
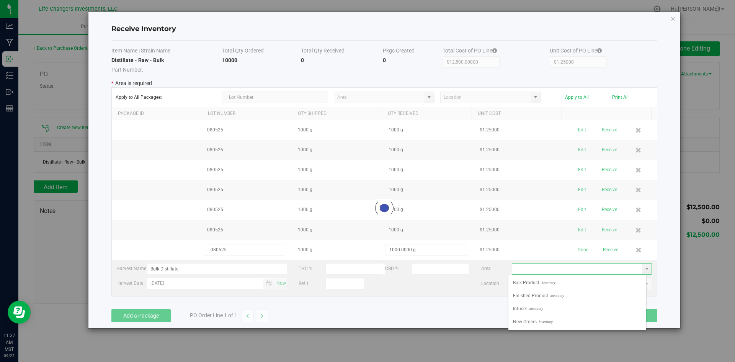
scroll to position [11, 138]
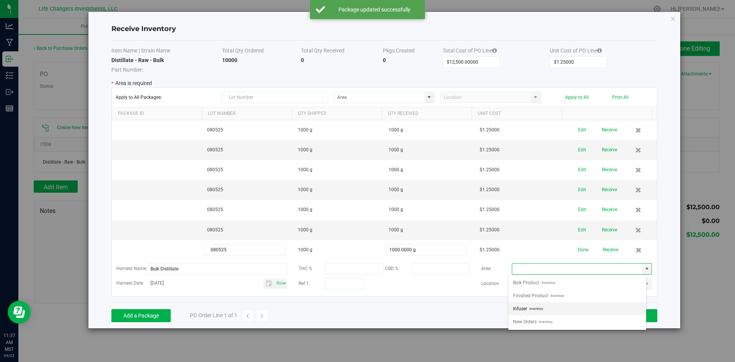
click at [542, 309] on span "Inventory" at bounding box center [535, 308] width 16 height 11
type input "Infuser"
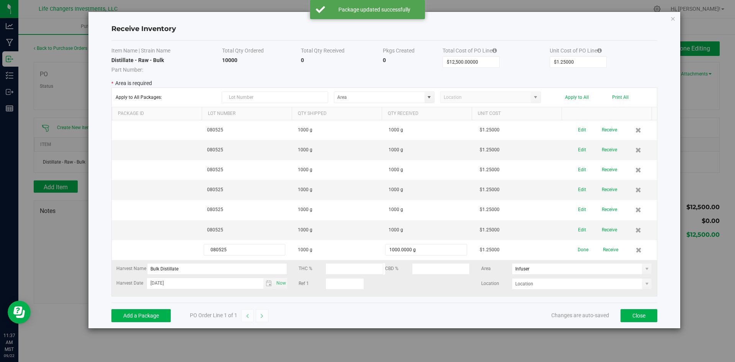
click at [417, 284] on div "Ref 1" at bounding box center [384, 283] width 171 height 11
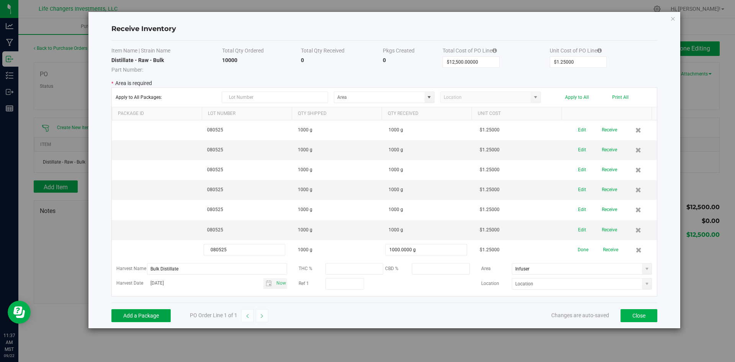
click at [154, 320] on button "Add a Package" at bounding box center [140, 315] width 59 height 13
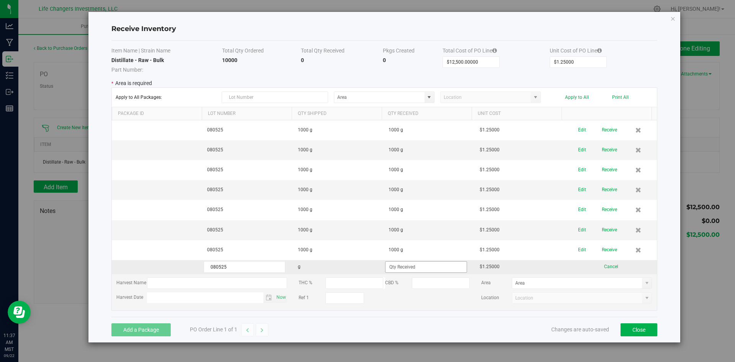
type input "080525"
click at [401, 269] on input at bounding box center [425, 266] width 81 height 11
type input "1000.0000 g"
click at [186, 284] on kendo-grid-list "080525 1000 g 1000 g $1.25000 Edit Receive 080525 1000 g 1000 g $1.25000 Edit R…" at bounding box center [384, 215] width 545 height 190
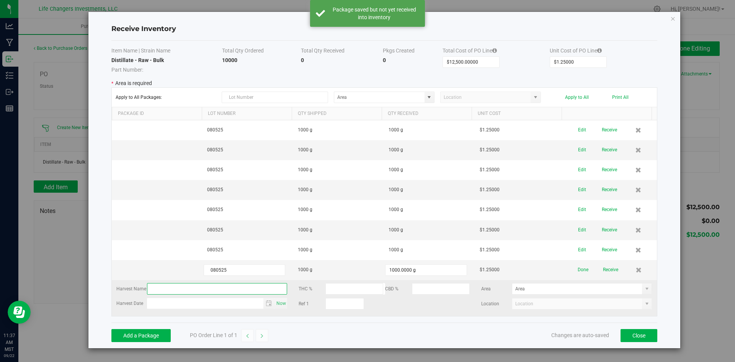
click at [182, 287] on input "text" at bounding box center [217, 288] width 140 height 11
type input "Bulk Distillate"
type input "month day, year"
click at [204, 307] on kendo-grid-list "080525 1000 g 1000 g $1.25000 Edit Receive 080525 1000 g 1000 g $1.25000 Edit R…" at bounding box center [384, 218] width 545 height 196
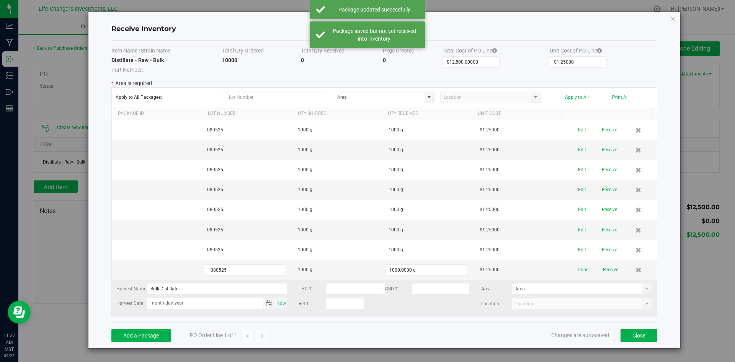
click at [265, 300] on span "Toggle calendar" at bounding box center [268, 303] width 11 height 11
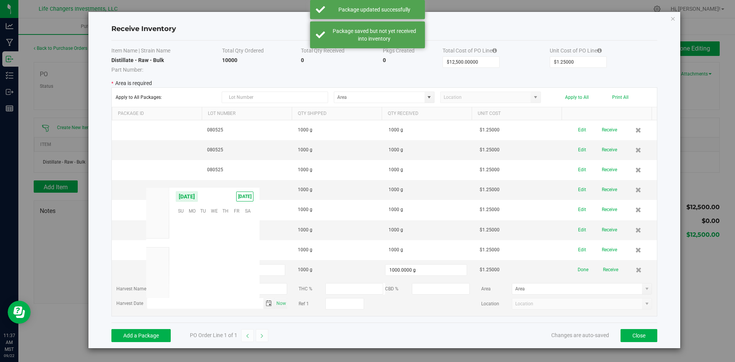
scroll to position [124125, 0]
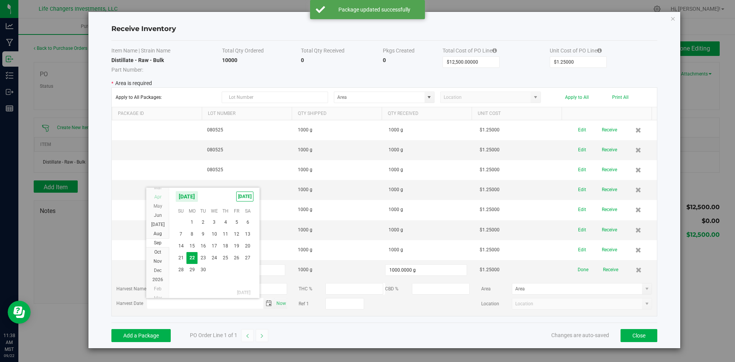
click at [155, 196] on span "Apr" at bounding box center [157, 196] width 7 height 5
click at [205, 233] on span "8" at bounding box center [202, 234] width 11 height 12
type input "Apr 8, 2025"
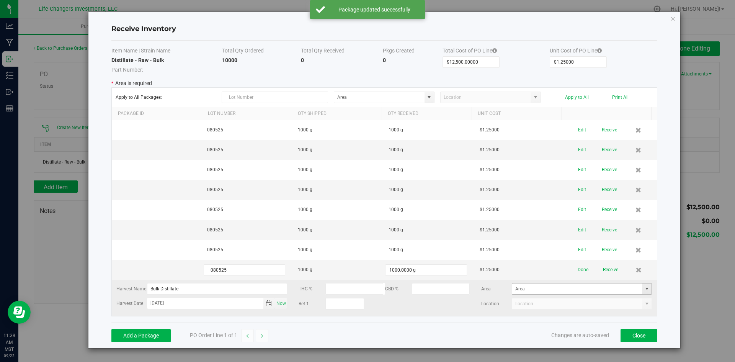
click at [644, 290] on span at bounding box center [647, 289] width 6 height 6
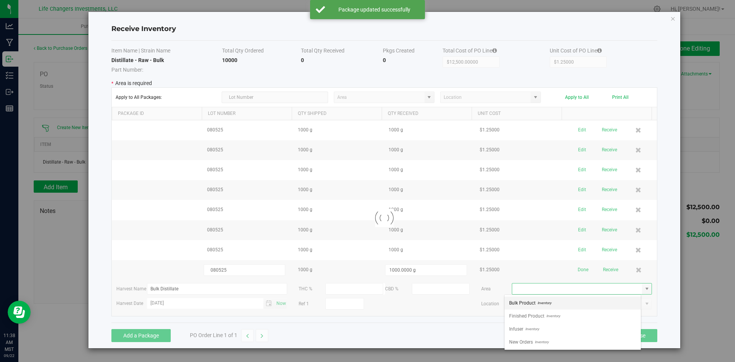
scroll to position [11, 137]
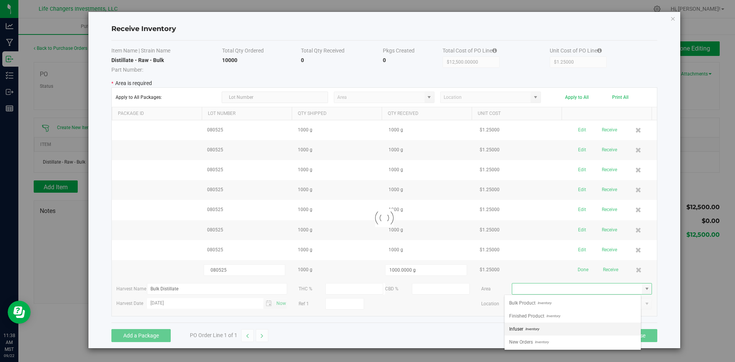
click at [534, 328] on span "Inventory" at bounding box center [531, 328] width 16 height 11
type input "Infuser"
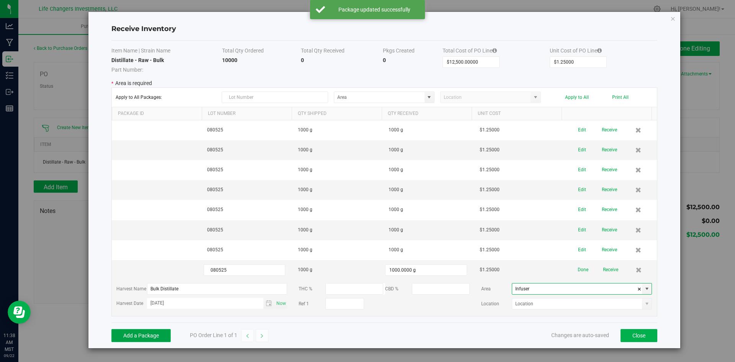
click at [156, 335] on button "Add a Package" at bounding box center [140, 335] width 59 height 13
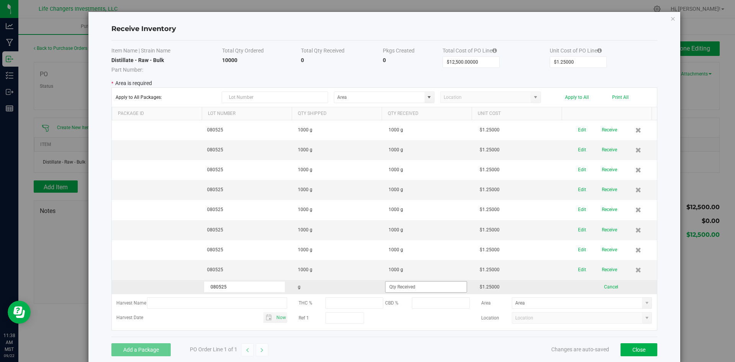
type input "080525"
click at [421, 281] on span at bounding box center [426, 286] width 82 height 11
click at [398, 289] on input at bounding box center [425, 286] width 81 height 11
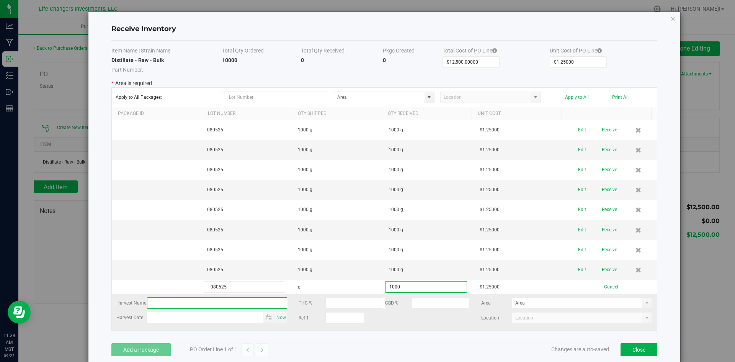
type input "1000.0000 g"
click at [233, 302] on kendo-grid-list "080525 1000 g 1000 g $1.25000 Edit Receive 080525 1000 g 1000 g $1.25000 Edit R…" at bounding box center [384, 225] width 545 height 210
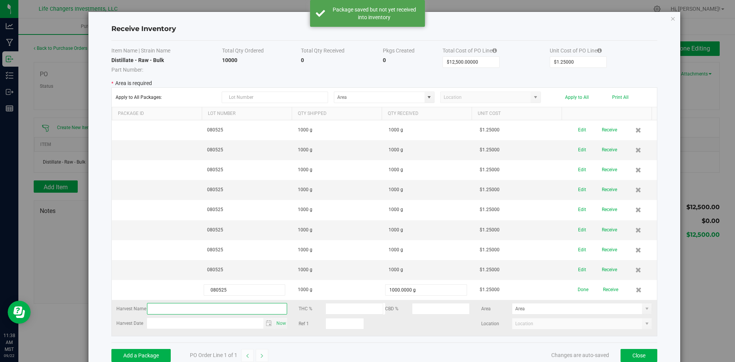
click at [179, 307] on input "text" at bounding box center [217, 308] width 140 height 11
type input "Bulk Distillate"
click at [552, 308] on kendo-grid-list "080525 1000 g 1000 g $1.25000 Edit Receive 080525 1000 g 1000 g $1.25000 Edit R…" at bounding box center [384, 228] width 545 height 216
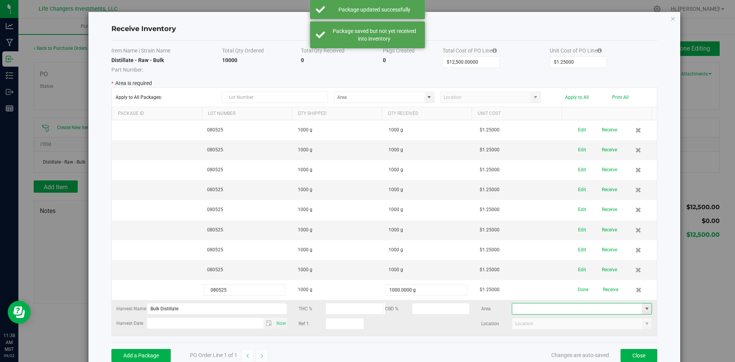
click at [552, 308] on input at bounding box center [577, 308] width 130 height 11
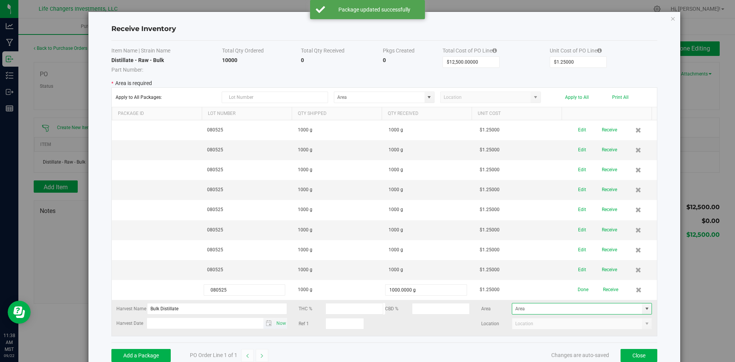
type input "month day, year"
click at [165, 326] on input "month day, year" at bounding box center [205, 323] width 117 height 10
click at [263, 321] on span "Toggle calendar" at bounding box center [268, 323] width 11 height 11
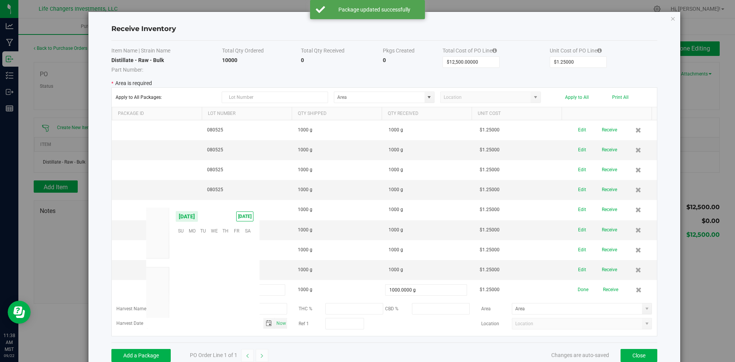
scroll to position [124125, 0]
click at [160, 215] on span "Apr" at bounding box center [157, 216] width 7 height 5
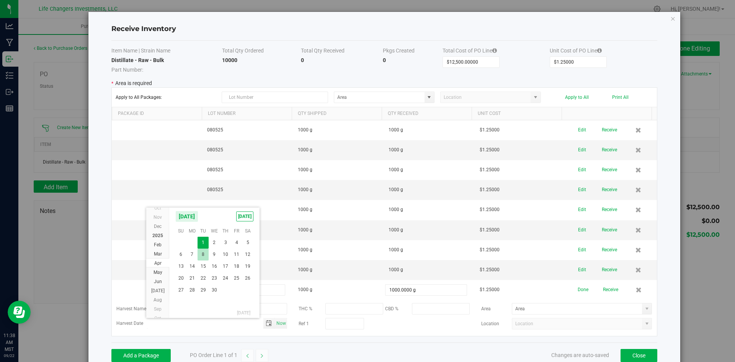
click at [204, 254] on span "8" at bounding box center [202, 254] width 11 height 12
type input "Apr 8, 2025"
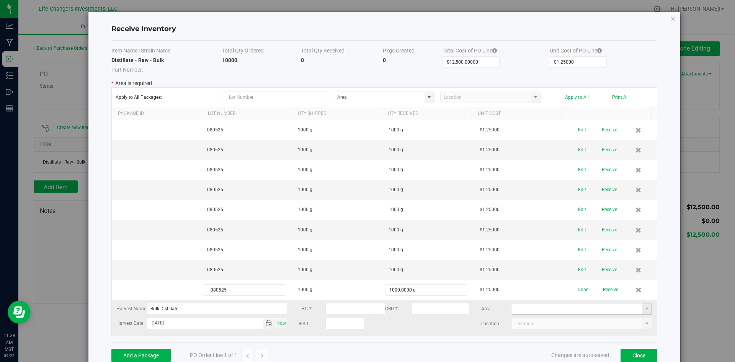
click at [543, 310] on kendo-grid-list "080525 1000 g 1000 g $1.25000 Edit Receive 080525 1000 g 1000 g $1.25000 Edit R…" at bounding box center [384, 228] width 545 height 216
click at [644, 309] on span at bounding box center [647, 308] width 6 height 6
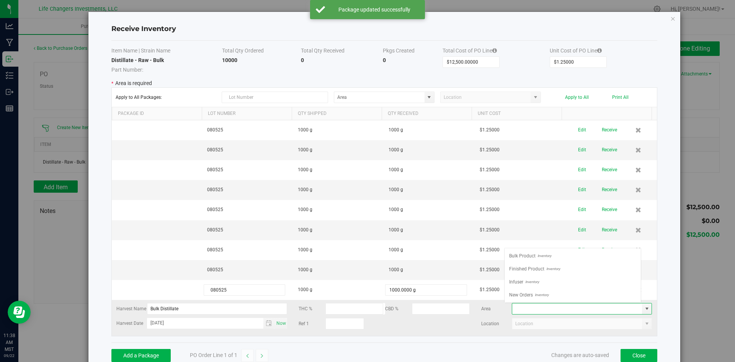
scroll to position [11, 137]
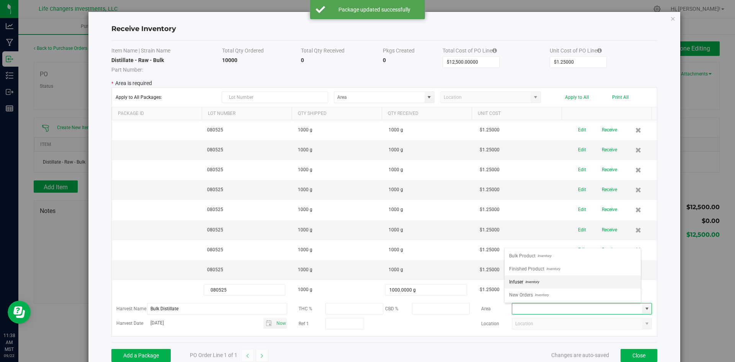
click at [514, 281] on span "Infuser" at bounding box center [516, 281] width 14 height 11
type input "Infuser"
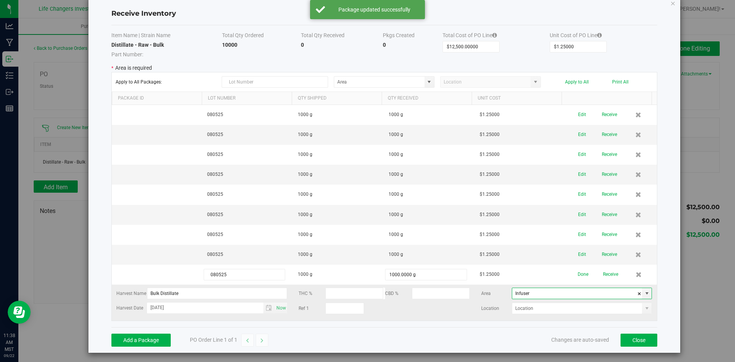
scroll to position [24, 0]
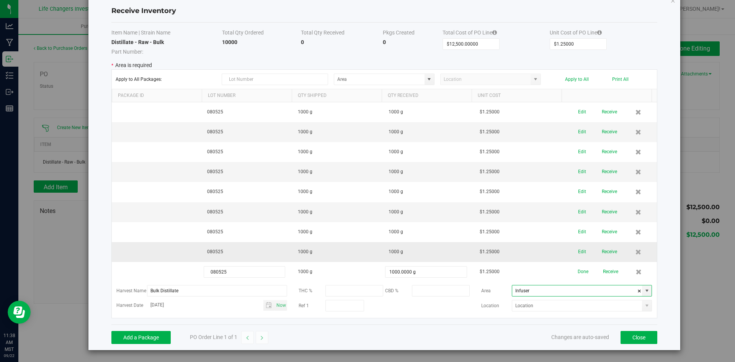
click at [412, 242] on td "1000 g" at bounding box center [429, 252] width 91 height 20
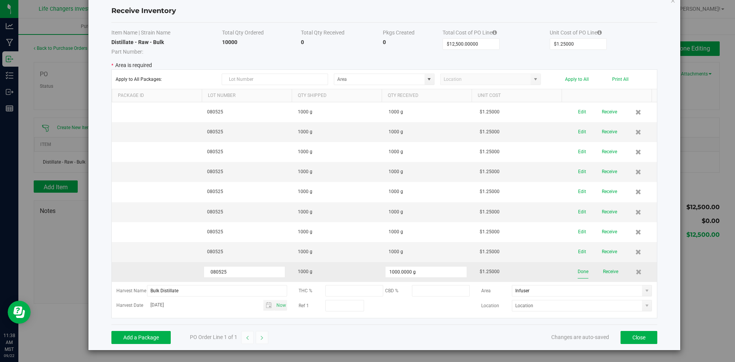
click at [578, 265] on button "Done" at bounding box center [583, 271] width 11 height 13
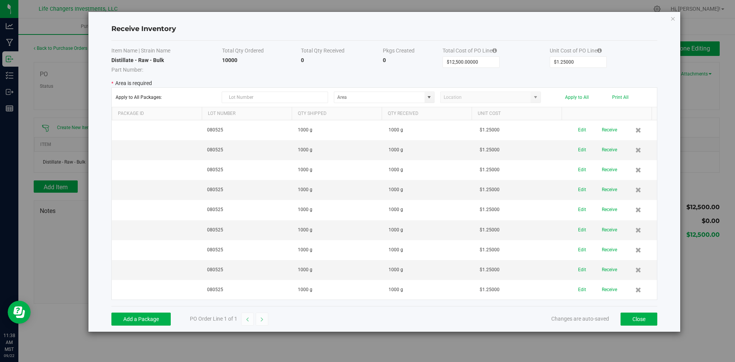
scroll to position [0, 0]
click at [150, 318] on button "Add a Package" at bounding box center [140, 318] width 59 height 13
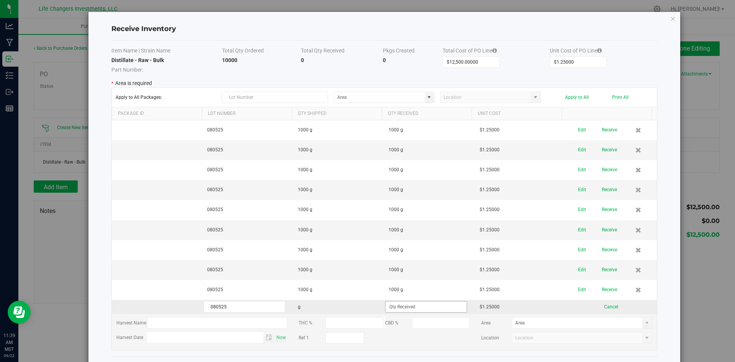
type input "080525"
click at [433, 305] on input at bounding box center [425, 306] width 81 height 11
type input "1000.0000 g"
click at [228, 320] on kendo-grid-list "080525 1000 g 1000 g $1.25000 Edit Receive 080525 1000 g 1000 g $1.25000 Edit R…" at bounding box center [384, 235] width 545 height 230
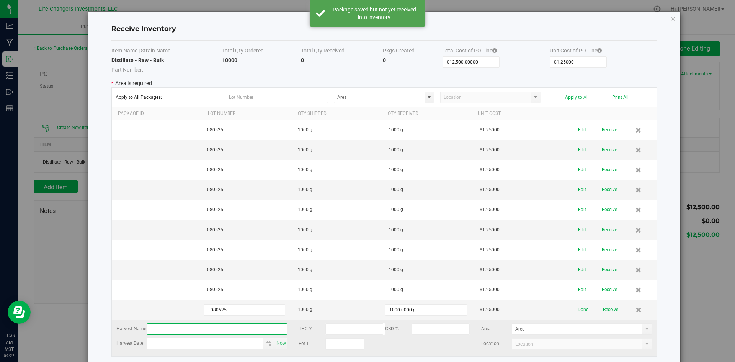
click at [160, 325] on input "text" at bounding box center [217, 328] width 140 height 11
type input "Bulk Distillate"
click at [266, 342] on span "Toggle calendar" at bounding box center [269, 343] width 6 height 6
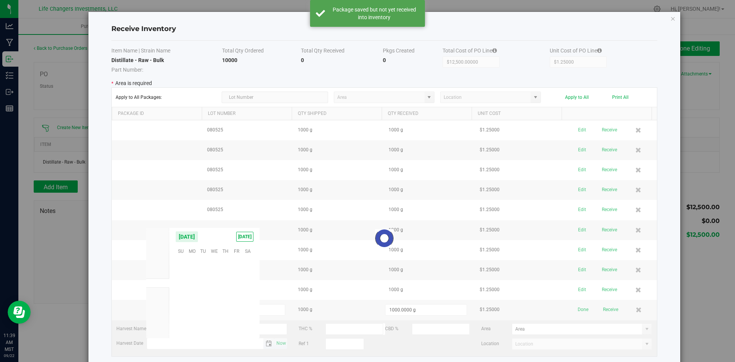
scroll to position [124125, 0]
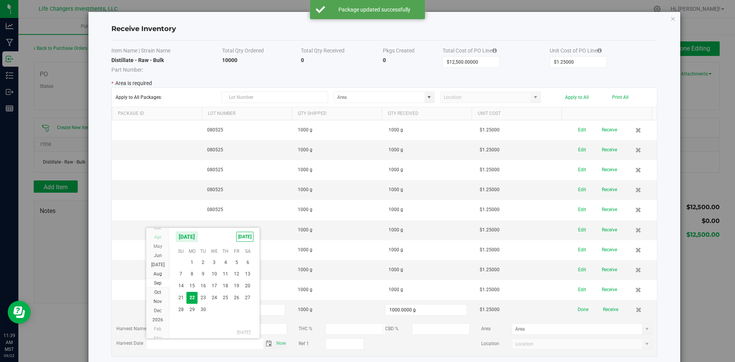
click at [157, 237] on span "Apr" at bounding box center [157, 236] width 7 height 5
click at [202, 276] on span "8" at bounding box center [202, 274] width 11 height 12
type input "Apr 8, 2025"
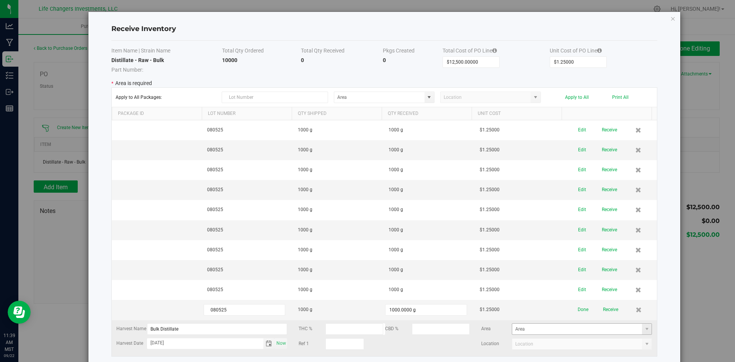
click at [642, 329] on span at bounding box center [647, 328] width 10 height 11
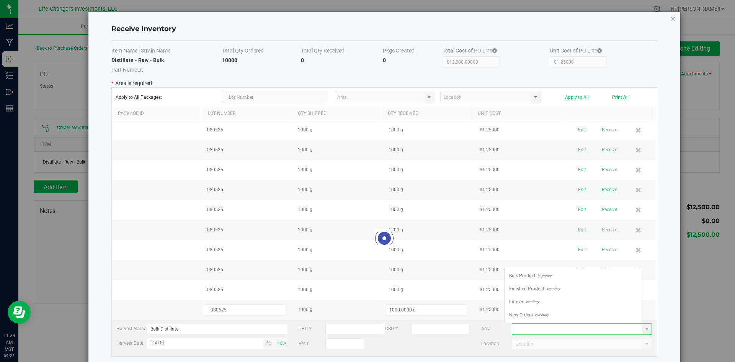
scroll to position [11, 137]
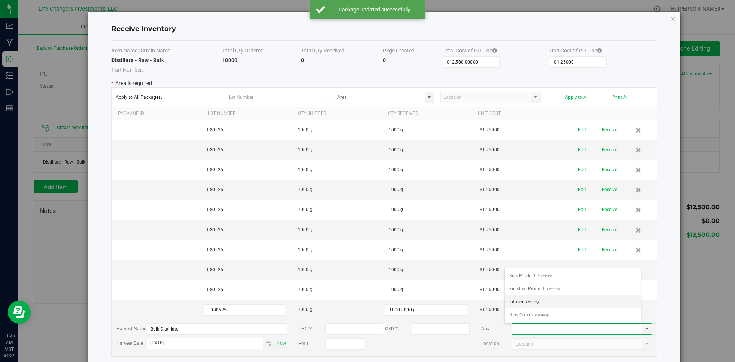
click at [542, 302] on li "Infuser Inventory" at bounding box center [572, 301] width 136 height 13
type input "Infuser"
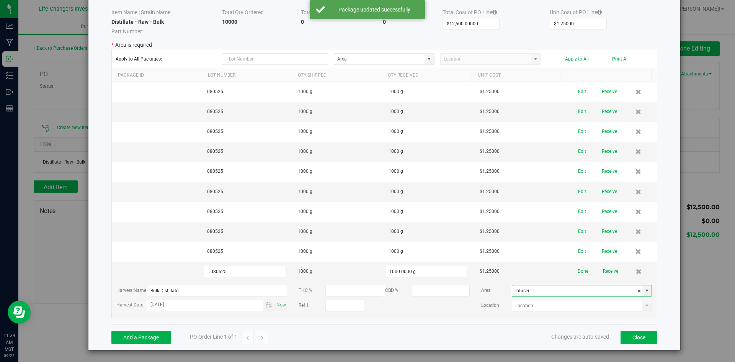
scroll to position [44, 0]
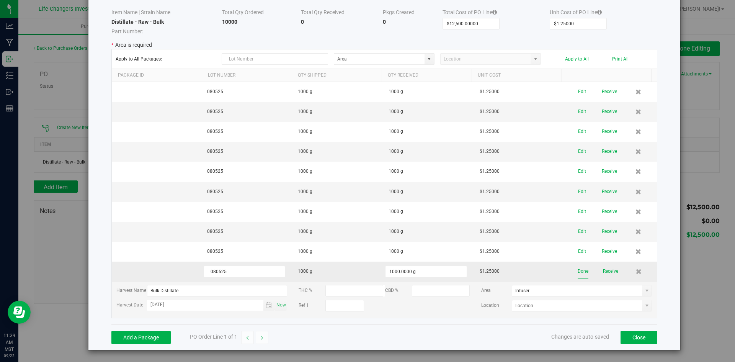
click at [578, 264] on button "Done" at bounding box center [583, 270] width 11 height 13
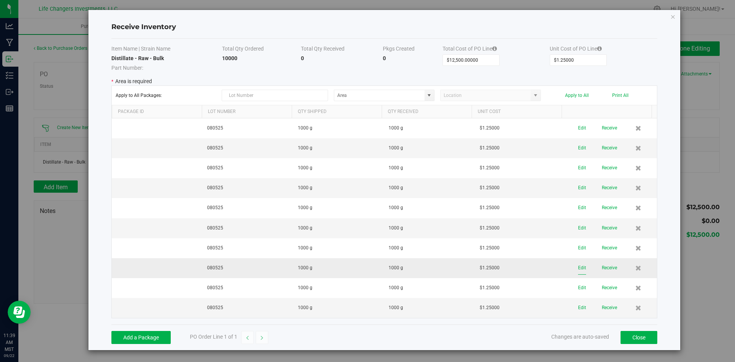
scroll to position [0, 0]
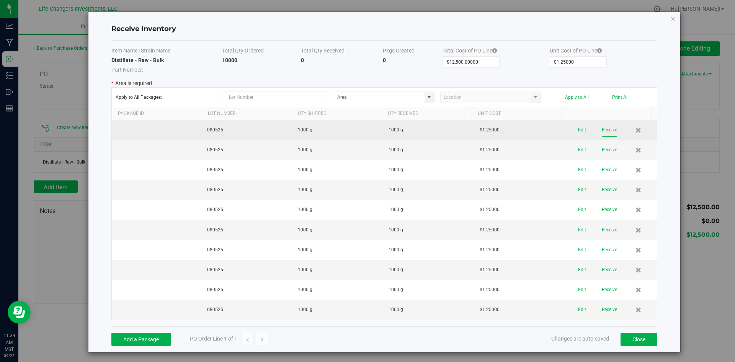
click at [602, 131] on button "Receive" at bounding box center [609, 129] width 15 height 13
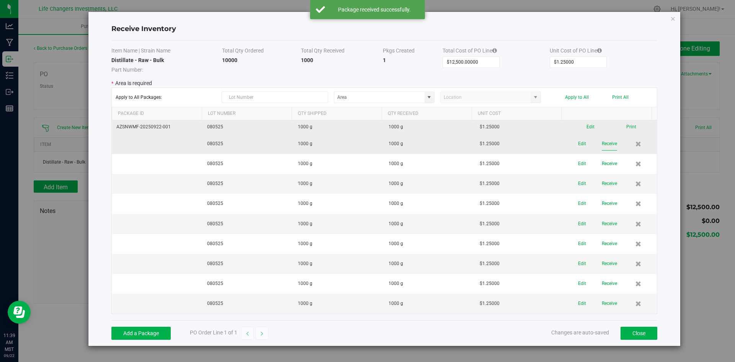
click at [602, 140] on button "Receive" at bounding box center [609, 143] width 15 height 13
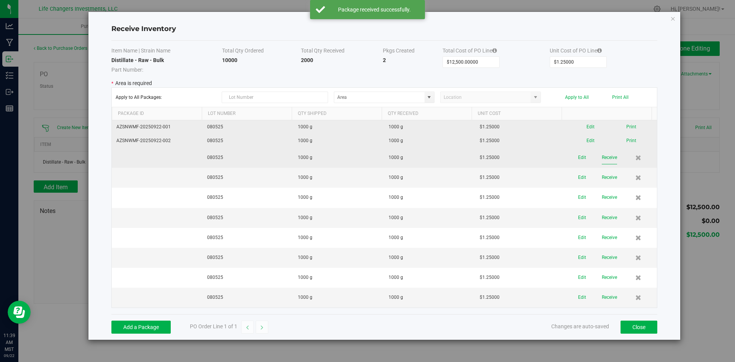
click at [604, 157] on button "Receive" at bounding box center [609, 157] width 15 height 13
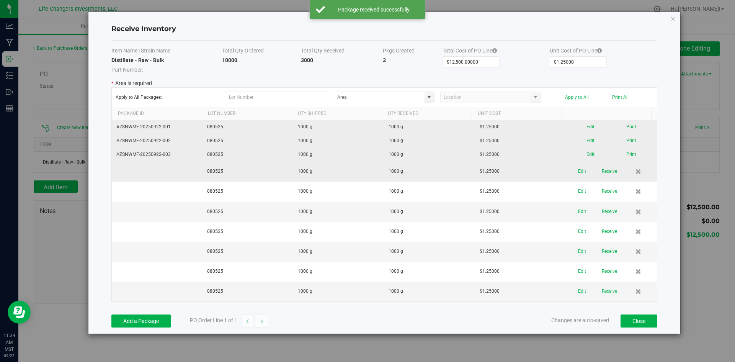
click at [606, 171] on button "Receive" at bounding box center [609, 171] width 15 height 13
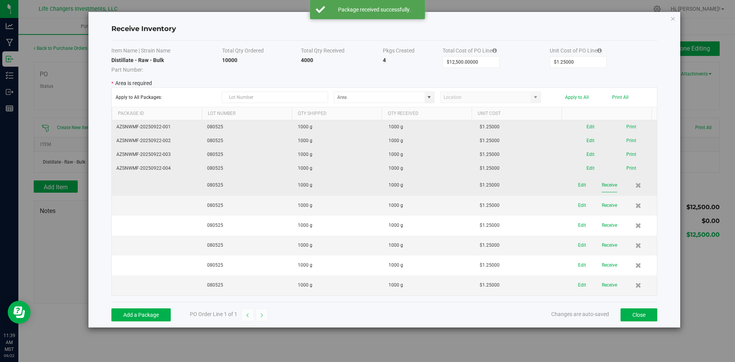
click at [607, 184] on button "Receive" at bounding box center [609, 184] width 15 height 13
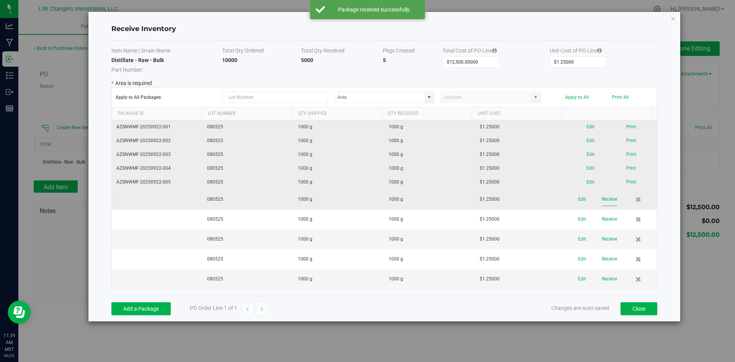
click at [606, 200] on button "Receive" at bounding box center [609, 199] width 15 height 13
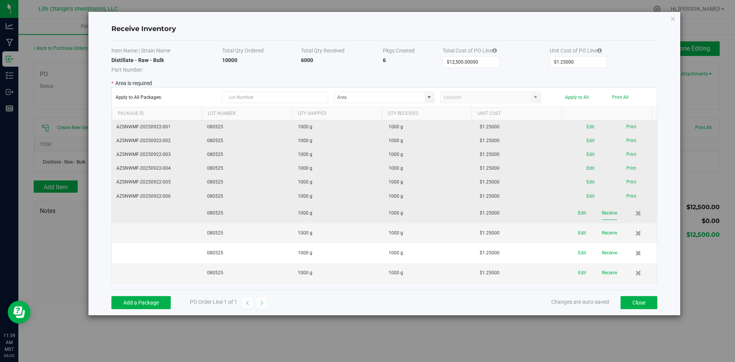
click at [603, 212] on button "Receive" at bounding box center [609, 212] width 15 height 13
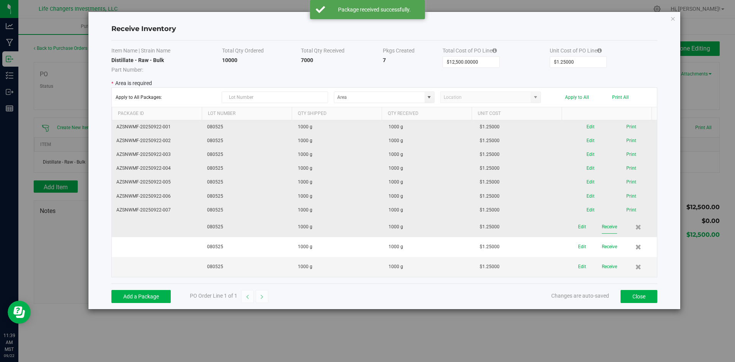
click at [603, 224] on button "Receive" at bounding box center [609, 226] width 15 height 13
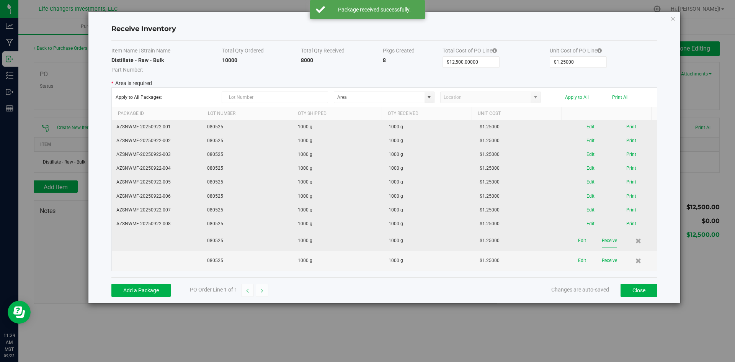
click at [604, 241] on button "Receive" at bounding box center [609, 240] width 15 height 13
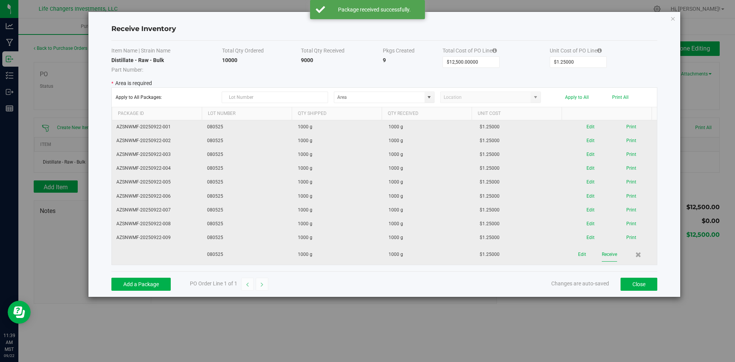
click at [604, 253] on button "Receive" at bounding box center [609, 254] width 15 height 13
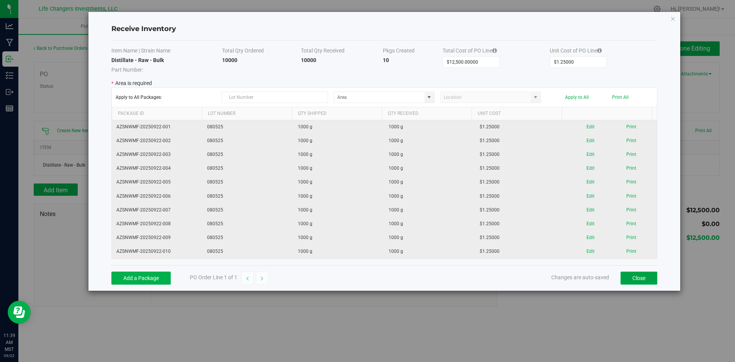
click at [636, 277] on button "Close" at bounding box center [638, 277] width 37 height 13
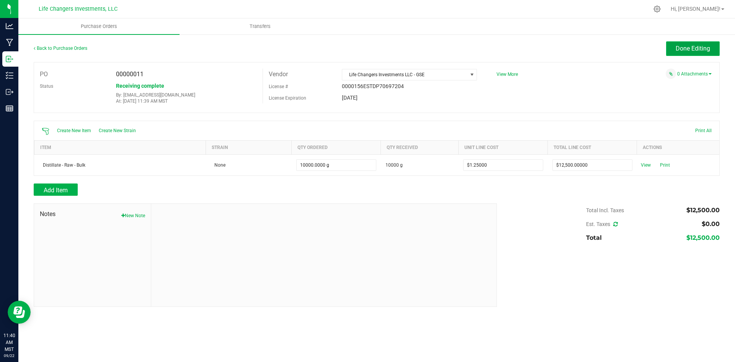
click at [701, 44] on button "Done Editing" at bounding box center [693, 48] width 54 height 15
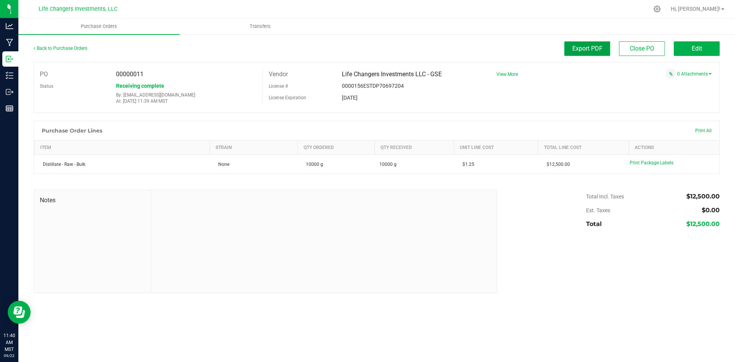
click at [599, 51] on span "Export PDF" at bounding box center [587, 48] width 30 height 7
click at [647, 50] on span "Close PO" at bounding box center [642, 48] width 24 height 7
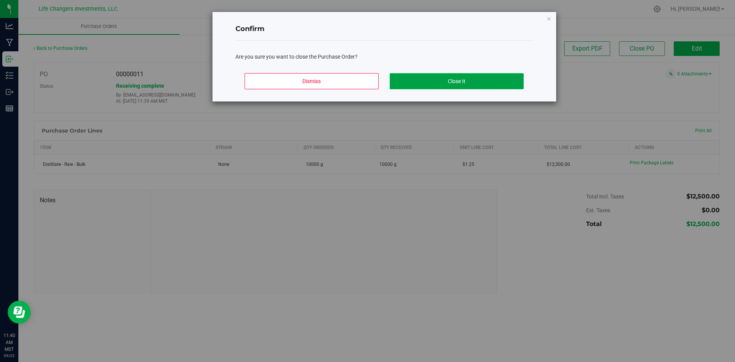
click at [434, 81] on button "Close It" at bounding box center [457, 81] width 134 height 16
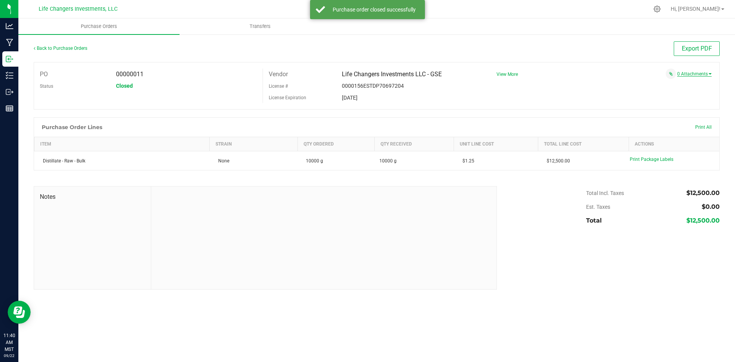
click at [705, 72] on link "0 Attachments" at bounding box center [694, 73] width 34 height 5
click at [692, 84] on button "Attach new document" at bounding box center [686, 84] width 50 height 7
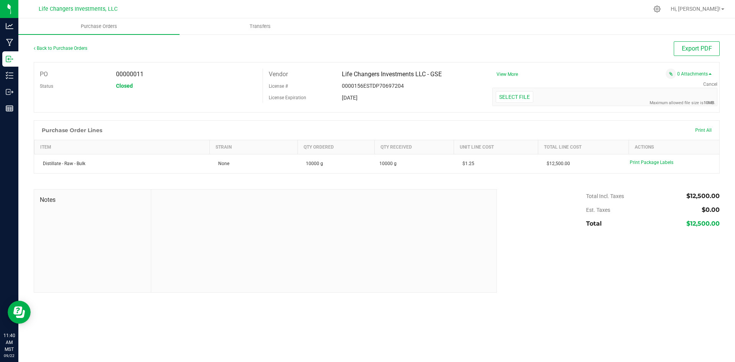
click at [528, 39] on div "Back to Purchase Orders Export PDF PO 00000011 Status Closed Vendor Life Change…" at bounding box center [376, 167] width 716 height 266
click at [710, 84] on span "Cancel" at bounding box center [710, 84] width 14 height 5
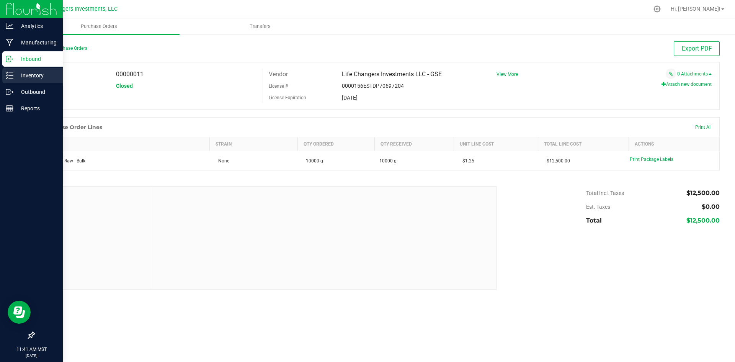
click at [29, 75] on p "Inventory" at bounding box center [36, 75] width 46 height 9
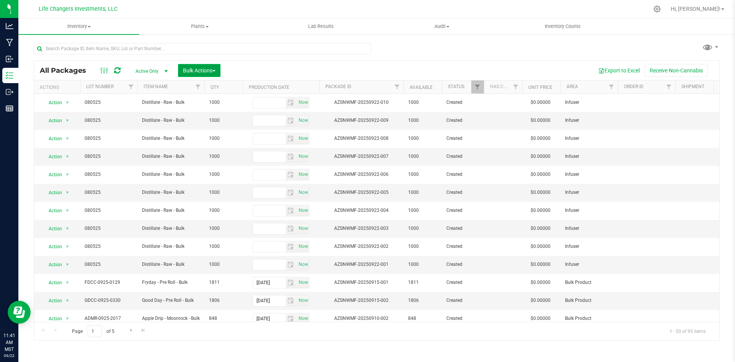
click at [189, 70] on span "Bulk Actions" at bounding box center [199, 70] width 33 height 6
click at [210, 156] on span "Print package labels" at bounding box center [206, 158] width 46 height 6
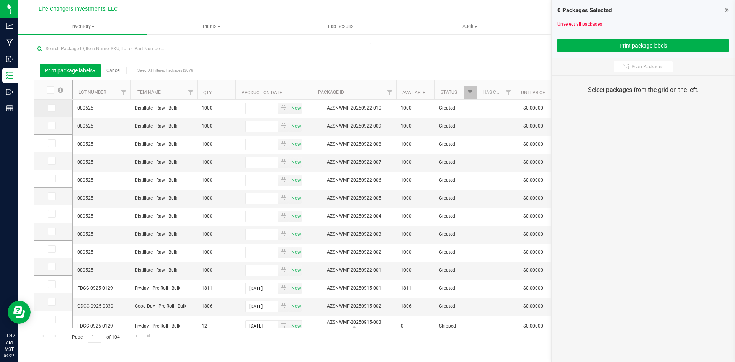
click at [53, 108] on icon at bounding box center [51, 108] width 5 height 0
click at [0, 0] on input "checkbox" at bounding box center [0, 0] width 0 height 0
drag, startPoint x: 50, startPoint y: 124, endPoint x: 50, endPoint y: 136, distance: 11.9
click at [50, 126] on icon at bounding box center [51, 126] width 5 height 0
click at [0, 0] on input "checkbox" at bounding box center [0, 0] width 0 height 0
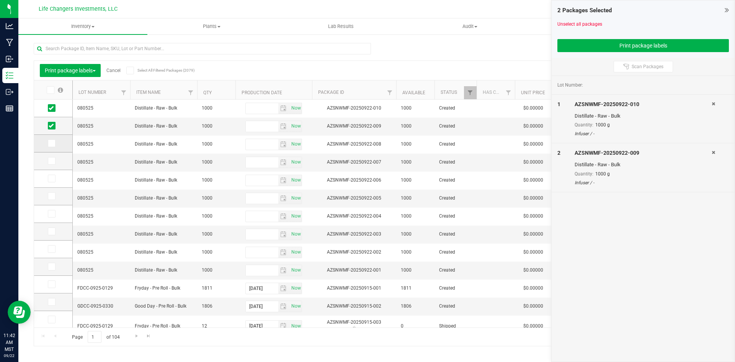
click at [50, 143] on icon at bounding box center [51, 143] width 5 height 0
click at [0, 0] on input "checkbox" at bounding box center [0, 0] width 0 height 0
click at [51, 161] on icon at bounding box center [51, 161] width 5 height 0
click at [0, 0] on input "checkbox" at bounding box center [0, 0] width 0 height 0
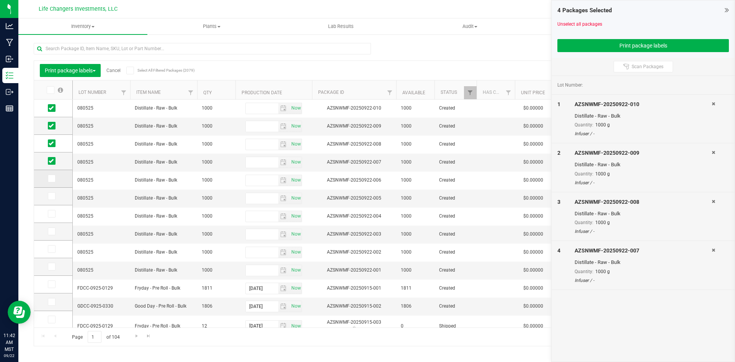
click at [51, 178] on icon at bounding box center [51, 178] width 5 height 0
click at [0, 0] on input "checkbox" at bounding box center [0, 0] width 0 height 0
drag, startPoint x: 51, startPoint y: 194, endPoint x: 55, endPoint y: 210, distance: 16.2
click at [51, 196] on icon at bounding box center [51, 196] width 5 height 0
click at [0, 0] on input "checkbox" at bounding box center [0, 0] width 0 height 0
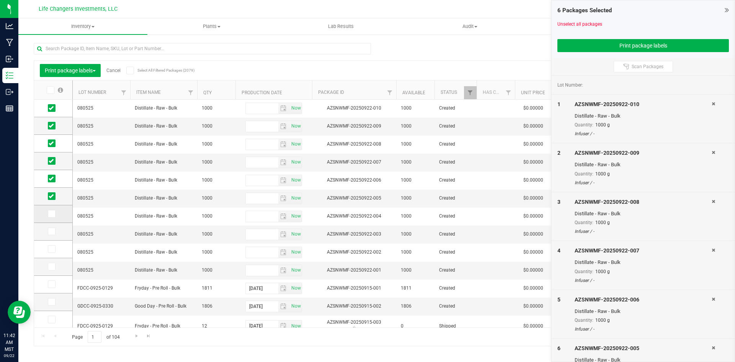
click at [51, 214] on icon at bounding box center [51, 214] width 5 height 0
click at [0, 0] on input "checkbox" at bounding box center [0, 0] width 0 height 0
click at [51, 231] on icon at bounding box center [51, 231] width 5 height 0
click at [0, 0] on input "checkbox" at bounding box center [0, 0] width 0 height 0
drag, startPoint x: 49, startPoint y: 250, endPoint x: 54, endPoint y: 259, distance: 11.5
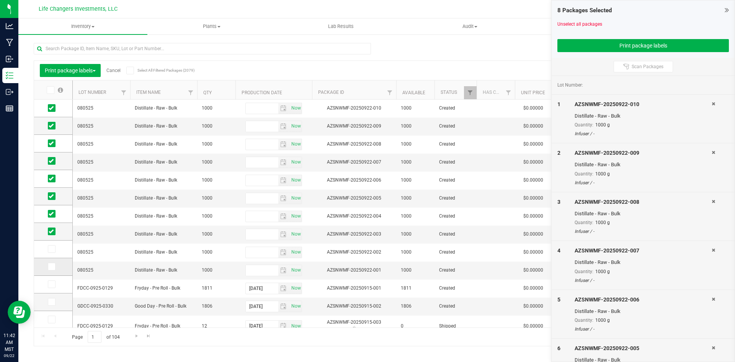
click at [49, 249] on icon at bounding box center [51, 249] width 5 height 0
click at [0, 0] on input "checkbox" at bounding box center [0, 0] width 0 height 0
click at [50, 266] on icon at bounding box center [51, 266] width 5 height 0
click at [0, 0] on input "checkbox" at bounding box center [0, 0] width 0 height 0
click at [646, 46] on button "Print package labels" at bounding box center [642, 45] width 171 height 13
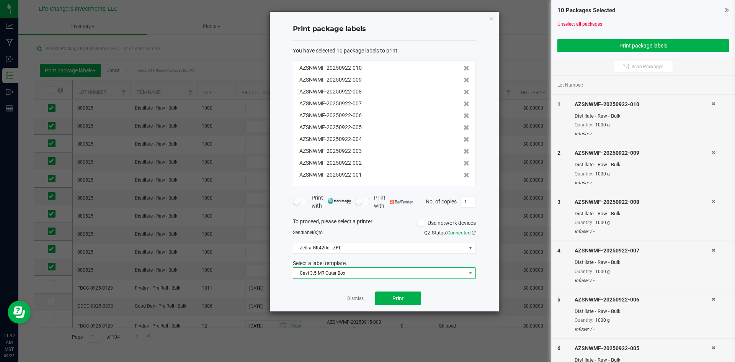
click at [375, 272] on span "Cavi 3.5 MR Outer Box" at bounding box center [379, 273] width 173 height 11
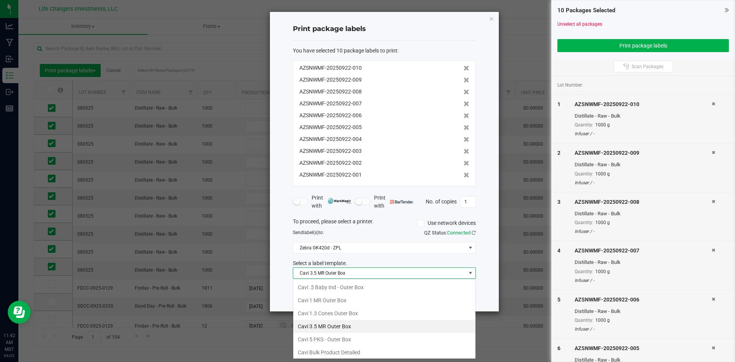
scroll to position [11, 183]
click at [373, 349] on li "Cavi Bulk Product Detailed" at bounding box center [384, 352] width 182 height 13
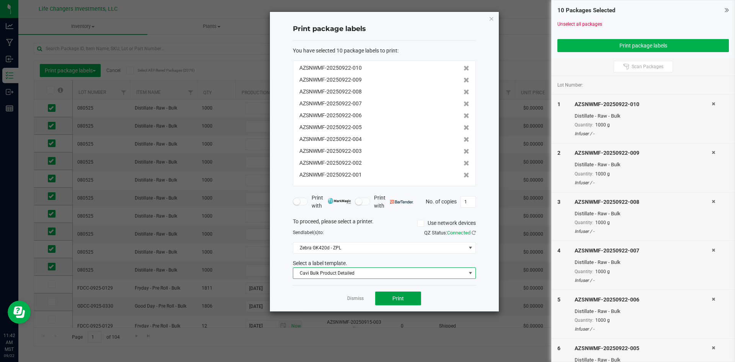
click at [402, 297] on span "Print" at bounding box center [397, 298] width 11 height 6
click at [359, 298] on link "Dismiss" at bounding box center [355, 298] width 16 height 7
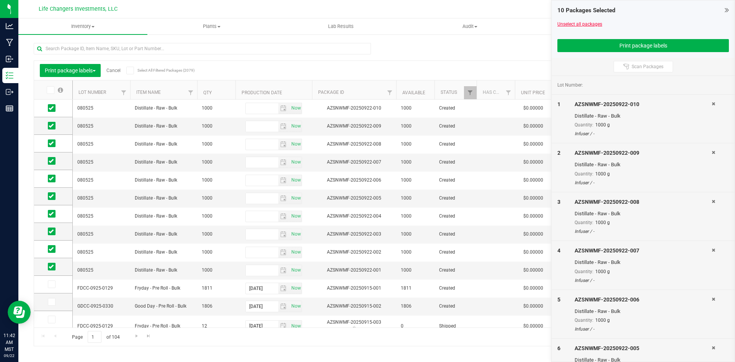
click at [596, 23] on link "Unselect all packages" at bounding box center [579, 23] width 45 height 5
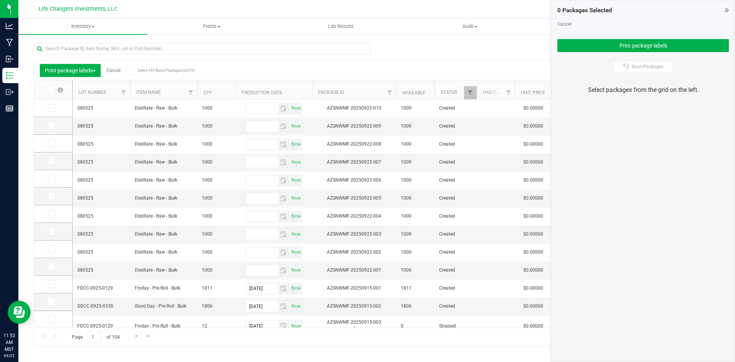
click at [560, 21] on div "Cancel" at bounding box center [642, 24] width 171 height 7
click at [565, 24] on link "Cancel" at bounding box center [564, 23] width 14 height 5
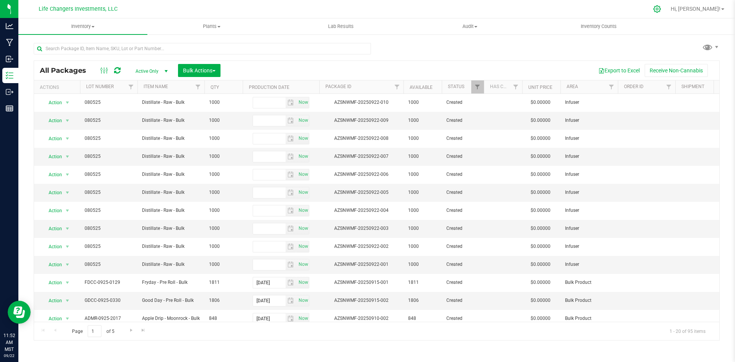
click at [661, 11] on icon at bounding box center [657, 9] width 8 height 8
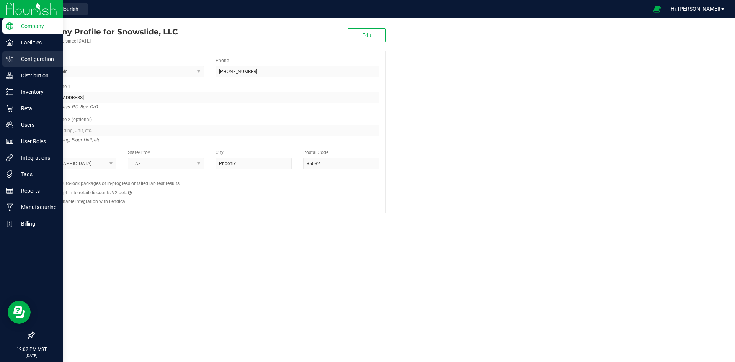
click at [26, 60] on p "Configuration" at bounding box center [36, 58] width 46 height 9
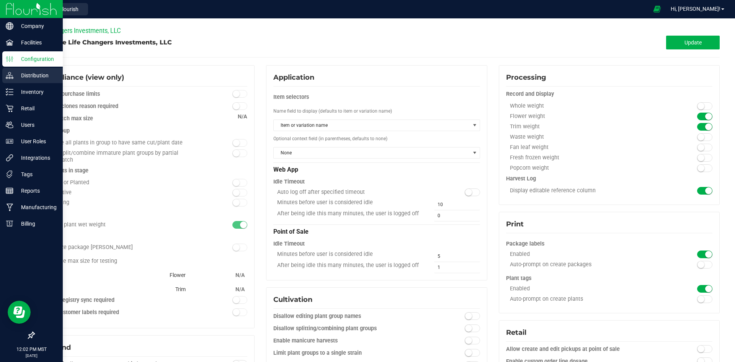
click at [29, 75] on p "Distribution" at bounding box center [36, 75] width 46 height 9
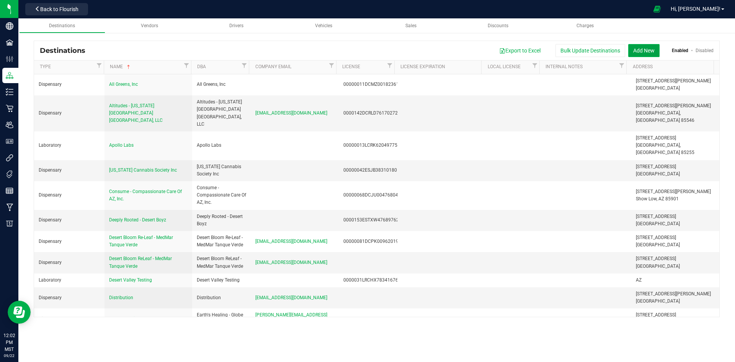
click at [651, 46] on button "Add New" at bounding box center [643, 50] width 31 height 13
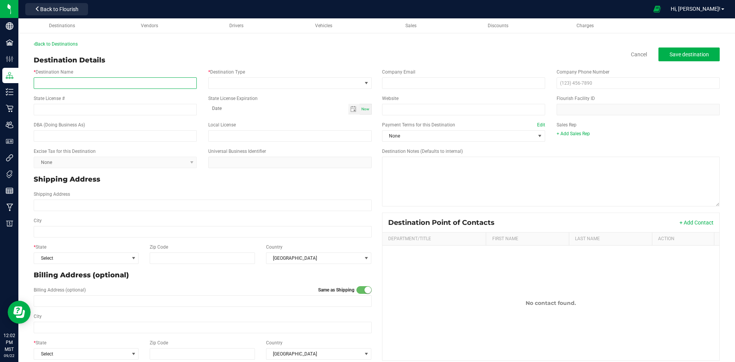
click at [72, 84] on input "* Destination Name" at bounding box center [115, 82] width 163 height 11
paste input "Arizona Golden Leaf Wellness, Llc"
drag, startPoint x: 139, startPoint y: 82, endPoint x: 37, endPoint y: 83, distance: 102.6
click at [34, 83] on input "Arizona Golden Leaf Wellness, Llc - NatureMed" at bounding box center [115, 82] width 163 height 11
type input "Arizona Golden Leaf Wellness, Llc - NatureMed"
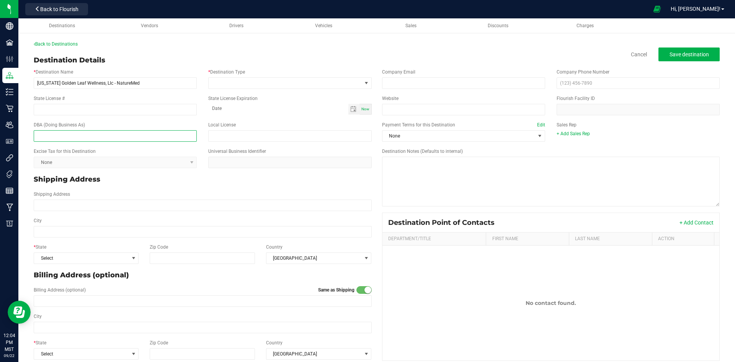
click at [66, 134] on input "text" at bounding box center [115, 135] width 163 height 11
paste input "Arizona Golden Leaf Wellness, Llc - NatureMed"
type input "Arizona Golden Leaf Wellness, Llc - NatureMed"
click at [266, 85] on span at bounding box center [285, 83] width 153 height 11
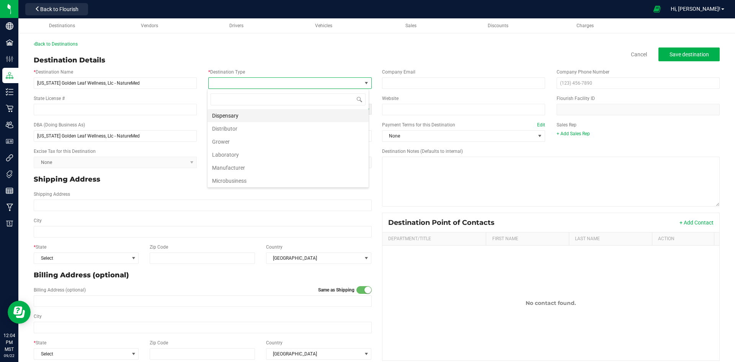
scroll to position [11, 162]
click at [243, 115] on li "Dispensary" at bounding box center [287, 115] width 161 height 13
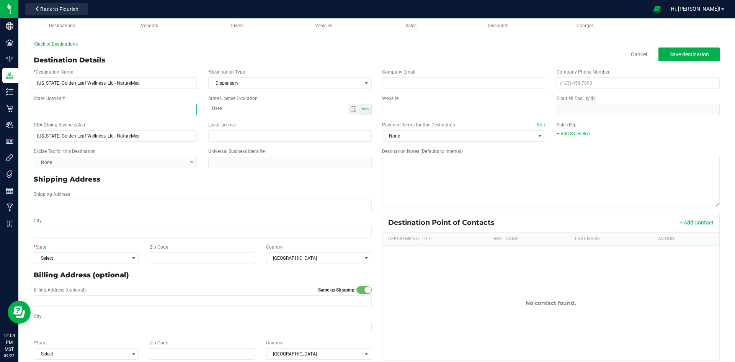
click at [98, 110] on input "State License #" at bounding box center [115, 109] width 163 height 11
paste input "00000067ESBS89254298"
type input "00000067ESBS89254298"
click at [351, 110] on span "Toggle calendar" at bounding box center [353, 109] width 6 height 6
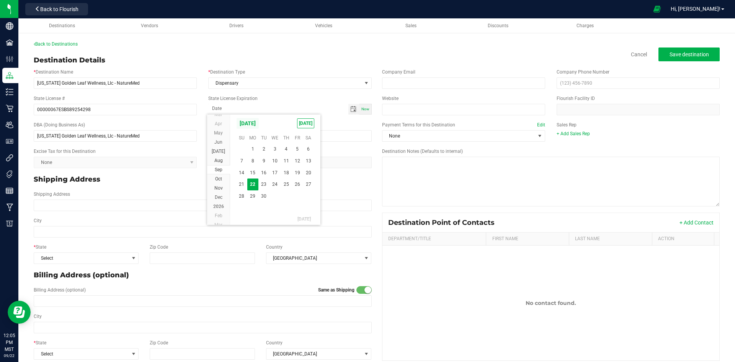
click at [259, 121] on span "[DATE]" at bounding box center [247, 122] width 23 height 11
click at [220, 177] on span "2026" at bounding box center [218, 178] width 11 height 5
click at [272, 155] on span "Aug" at bounding box center [275, 156] width 16 height 16
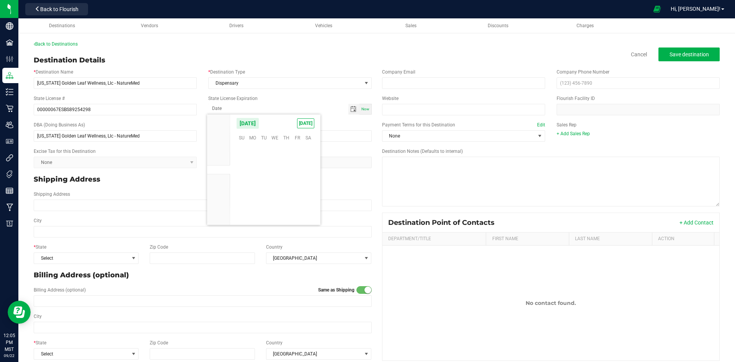
scroll to position [125030, 0]
click at [298, 161] on span "7" at bounding box center [297, 161] width 11 height 12
type input "08-07-2026"
click at [313, 192] on div "Shipping Address" at bounding box center [202, 201] width 349 height 20
click at [120, 202] on input "Shipping Address" at bounding box center [203, 204] width 338 height 11
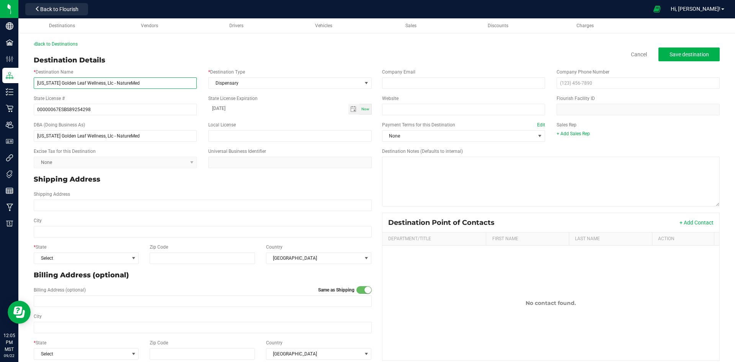
drag, startPoint x: 144, startPoint y: 82, endPoint x: 39, endPoint y: 80, distance: 104.9
click at [39, 80] on input "Arizona Golden Leaf Wellness, Llc - NatureMed" at bounding box center [115, 82] width 163 height 11
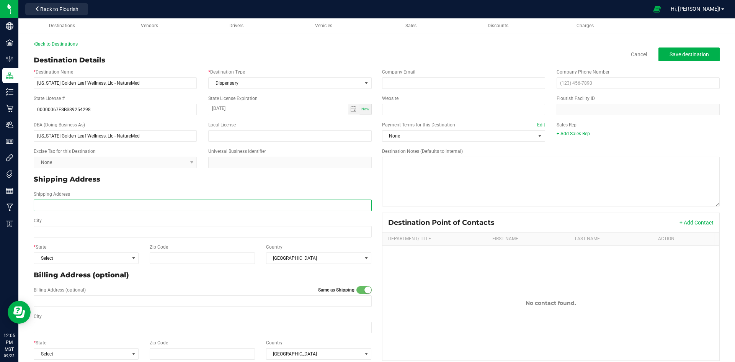
click at [97, 199] on input "Shipping Address" at bounding box center [203, 204] width 338 height 11
paste input "[STREET_ADDRESS]"
type input "[STREET_ADDRESS]"
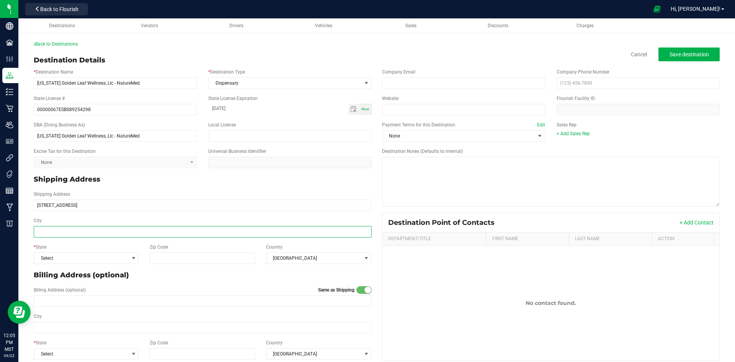
type input "[STREET_ADDRESS]"
click at [52, 228] on input "City" at bounding box center [203, 231] width 338 height 11
type input "Y"
click at [48, 232] on input "Tucason" at bounding box center [203, 231] width 338 height 11
type input "Tucson"
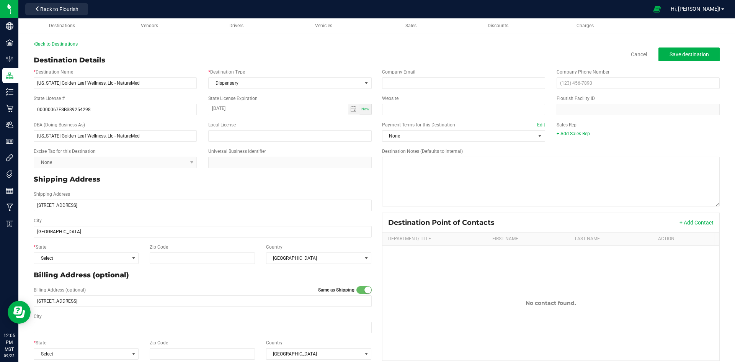
type input "Tucson"
click at [108, 267] on div "Billing Address (optional)" at bounding box center [202, 275] width 349 height 16
click at [108, 261] on span "Select" at bounding box center [81, 258] width 95 height 11
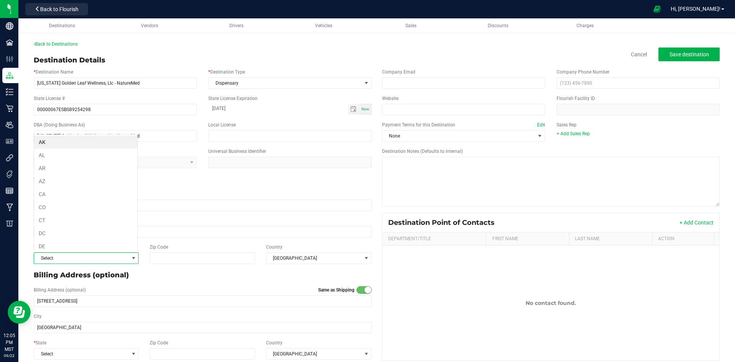
scroll to position [11, 103]
click at [59, 181] on li "AZ" at bounding box center [85, 181] width 103 height 13
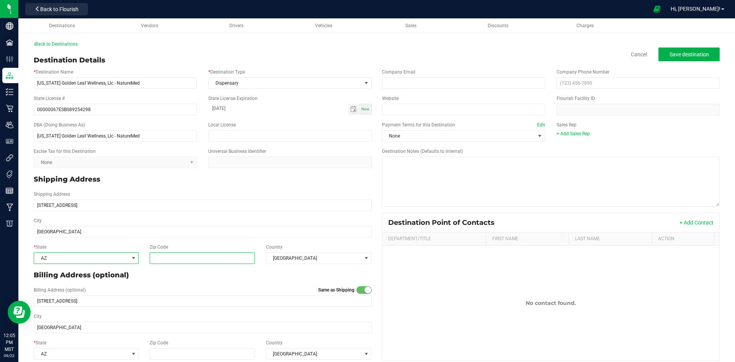
click at [199, 257] on input "Zip Code" at bounding box center [203, 257] width 106 height 11
type input "85743"
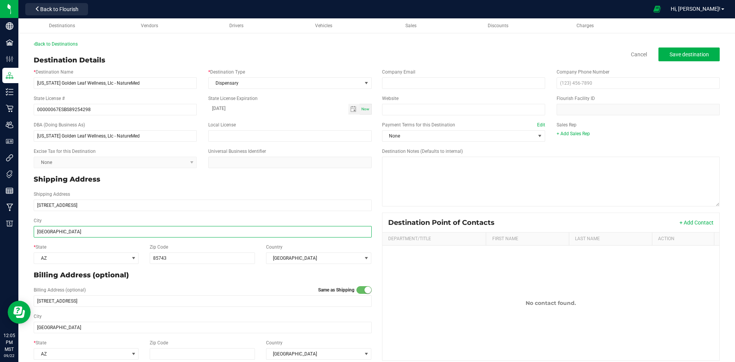
type input "85743"
click at [70, 232] on input "Tucson" at bounding box center [203, 231] width 338 height 11
type input "Marana"
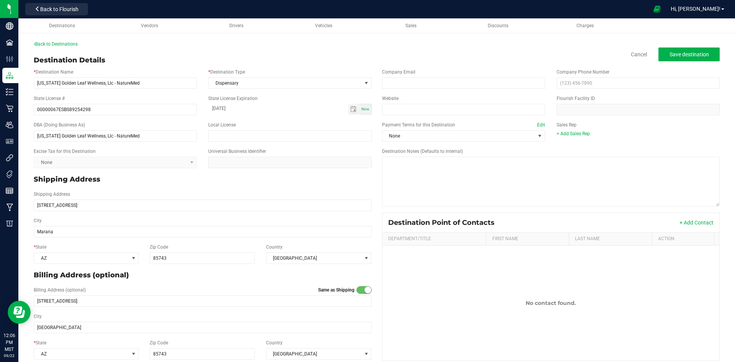
type input "Marana"
click at [217, 278] on p "Billing Address (optional)" at bounding box center [203, 275] width 338 height 10
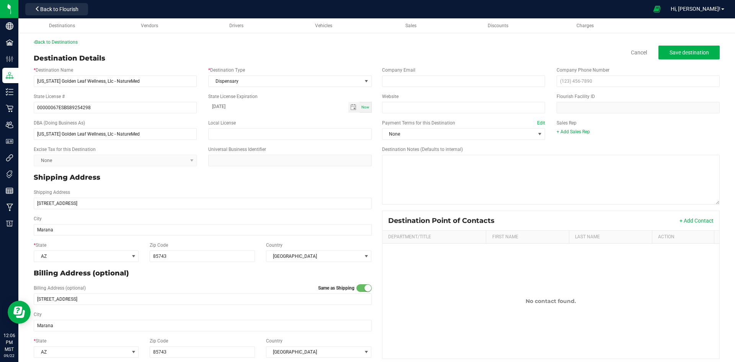
scroll to position [0, 0]
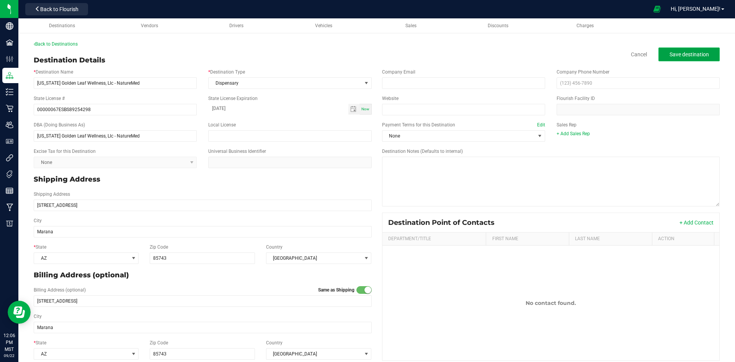
click at [703, 55] on button "Save destination" at bounding box center [688, 54] width 61 height 14
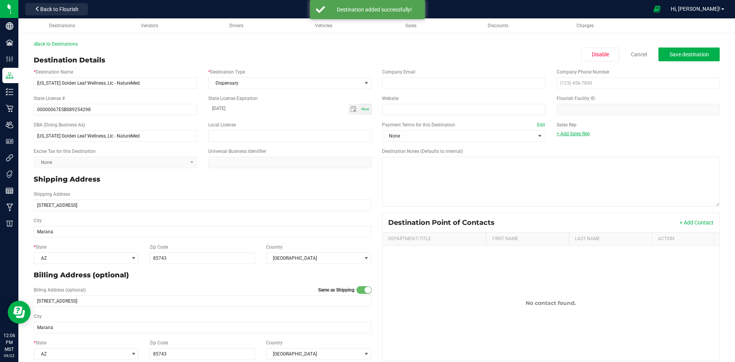
click at [578, 136] on link "+ Add Sales Rep" at bounding box center [572, 133] width 33 height 5
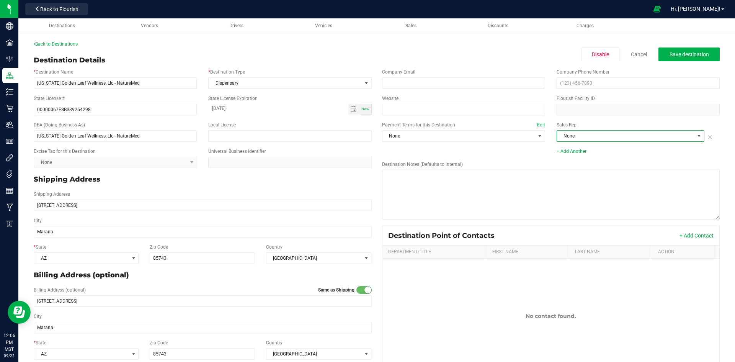
click at [581, 133] on span "None" at bounding box center [625, 136] width 137 height 11
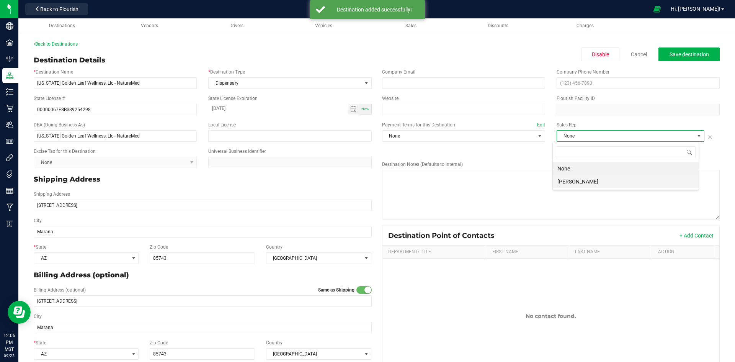
scroll to position [11, 146]
click at [587, 178] on li "[PERSON_NAME]" at bounding box center [626, 181] width 146 height 13
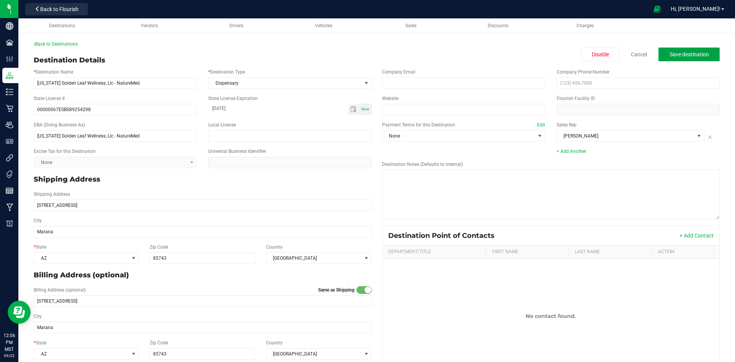
click at [676, 57] on span "Save destination" at bounding box center [688, 54] width 39 height 6
click at [49, 7] on span "Back to Flourish" at bounding box center [59, 9] width 38 height 6
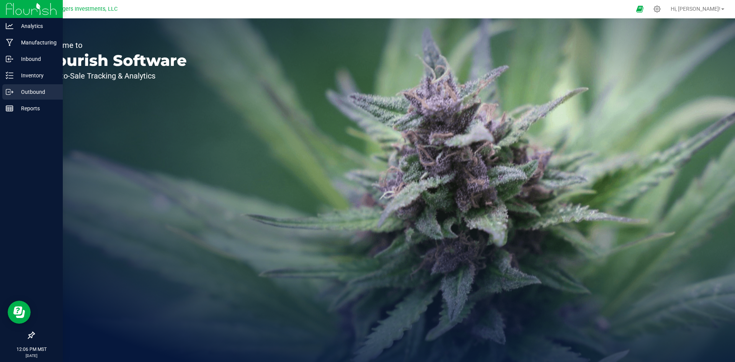
click at [33, 90] on p "Outbound" at bounding box center [36, 91] width 46 height 9
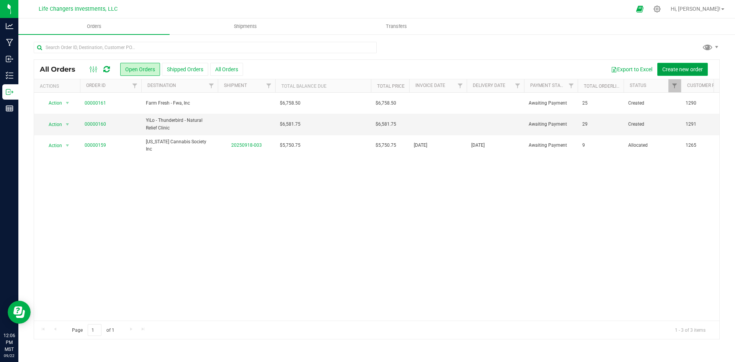
click at [676, 70] on span "Create new order" at bounding box center [682, 69] width 41 height 6
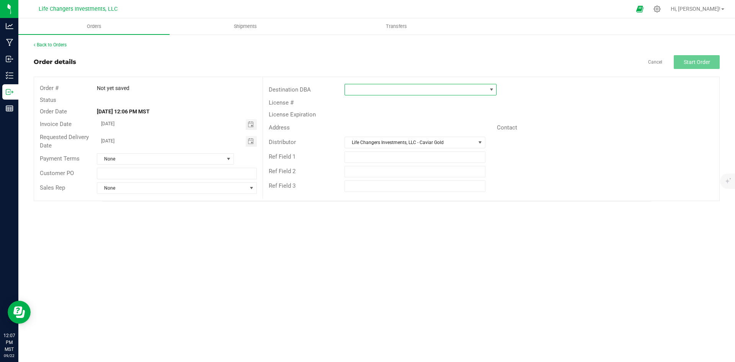
click at [491, 88] on span at bounding box center [491, 89] width 6 height 6
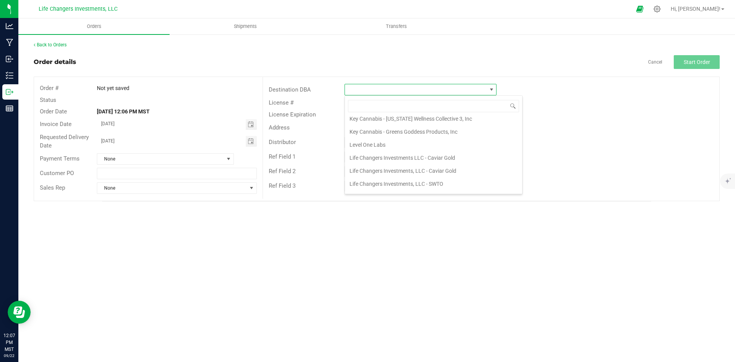
scroll to position [340, 0]
click at [661, 11] on icon at bounding box center [657, 9] width 8 height 8
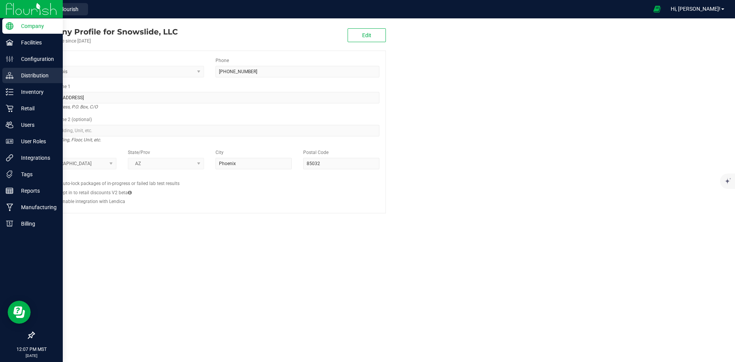
click at [36, 73] on p "Distribution" at bounding box center [36, 75] width 46 height 9
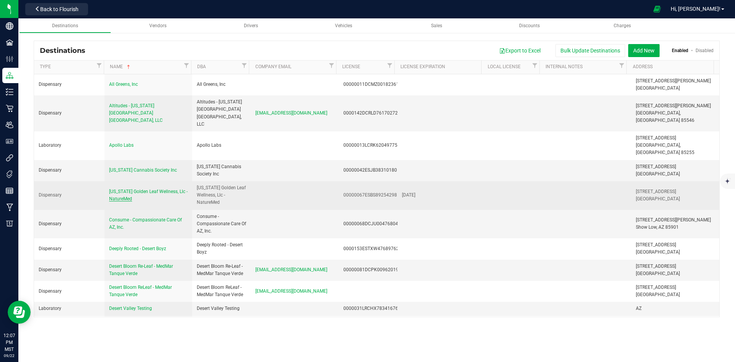
click at [147, 189] on span "Arizona Golden Leaf Wellness, Llc - NatureMed" at bounding box center [148, 195] width 78 height 13
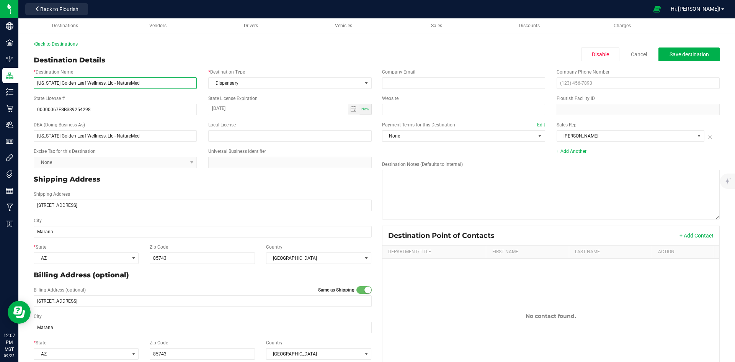
click at [108, 83] on input "Arizona Golden Leaf Wellness, Llc - NatureMed" at bounding box center [115, 82] width 163 height 11
drag, startPoint x: 109, startPoint y: 83, endPoint x: 47, endPoint y: 83, distance: 61.6
click at [26, 84] on div "Back to Destinations Destination Details Disable Cancel Save destination * Dest…" at bounding box center [376, 208] width 716 height 351
click at [78, 83] on input "NatureMed" at bounding box center [115, 82] width 163 height 11
paste input "Arizona Golden Leaf Wellness, Llc -"
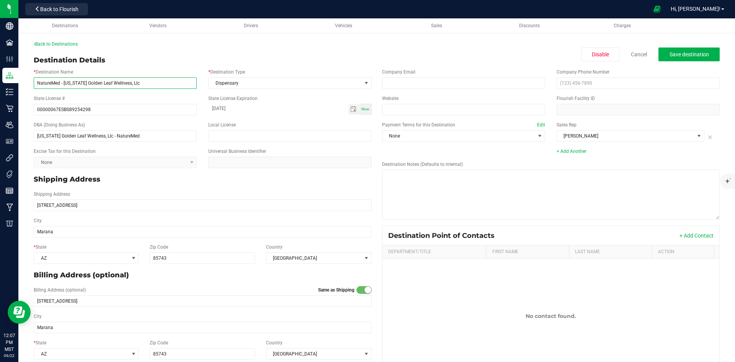
type input "NatureMed - [US_STATE] Golden Leaf Wellness, Llc"
click at [163, 188] on div "Shipping Address 5390 W Ina Rd" at bounding box center [202, 201] width 349 height 26
drag, startPoint x: 135, startPoint y: 82, endPoint x: 48, endPoint y: 84, distance: 87.3
click at [29, 86] on div "* Destination Name NatureMed - Arizona Golden Leaf Wellness, Llc" at bounding box center [115, 79] width 175 height 20
drag, startPoint x: 135, startPoint y: 134, endPoint x: 26, endPoint y: 134, distance: 109.1
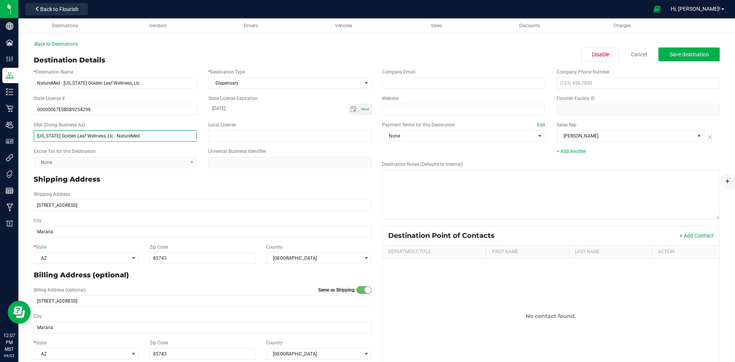
click at [26, 134] on div "Back to Destinations Destination Details Disable Cancel Save destination * Dest…" at bounding box center [376, 208] width 716 height 351
paste input "NatureMed - [US_STATE] Golden Leaf Wellness, Llc"
type input "NatureMed - [US_STATE] Golden Leaf Wellness, Llc"
click at [689, 54] on span "Save destination" at bounding box center [688, 54] width 39 height 6
click at [70, 9] on span "Back to Flourish" at bounding box center [59, 9] width 38 height 6
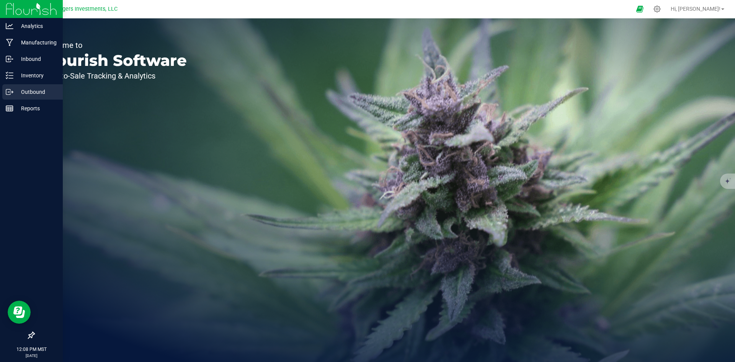
click at [33, 94] on p "Outbound" at bounding box center [36, 91] width 46 height 9
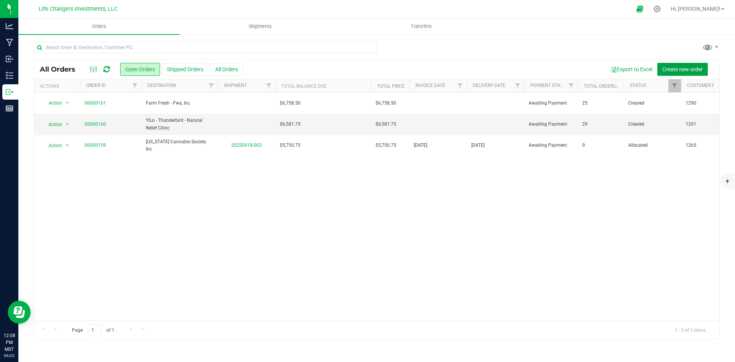
click at [681, 67] on span "Create new order" at bounding box center [682, 69] width 41 height 6
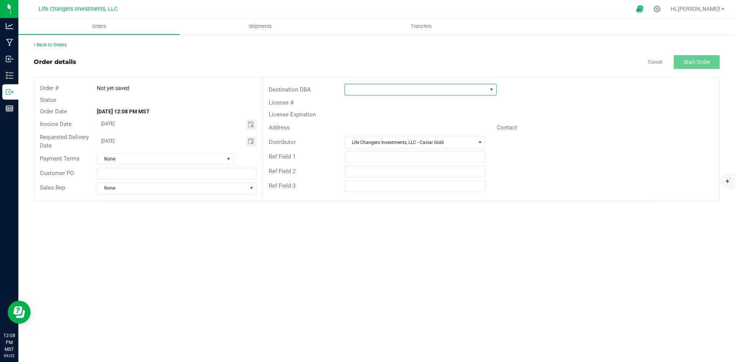
click at [402, 89] on span at bounding box center [416, 89] width 142 height 11
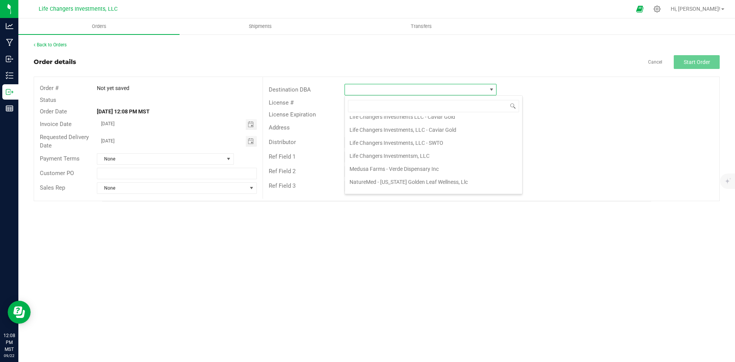
scroll to position [268, 0]
click at [394, 152] on li "Medusa Farms - Verde Dispensary Inc" at bounding box center [433, 153] width 177 height 13
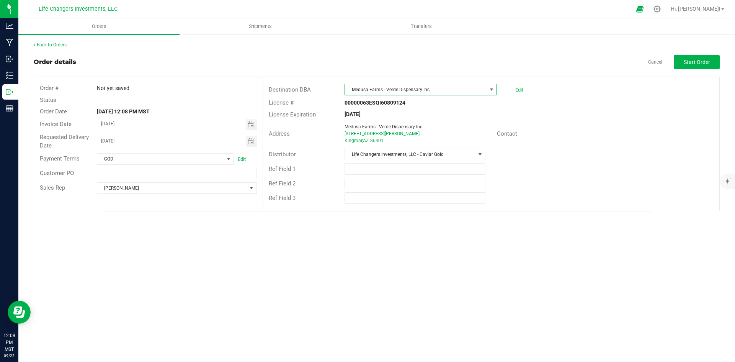
click at [460, 87] on span "Medusa Farms - Verde Dispensary Inc" at bounding box center [416, 89] width 142 height 11
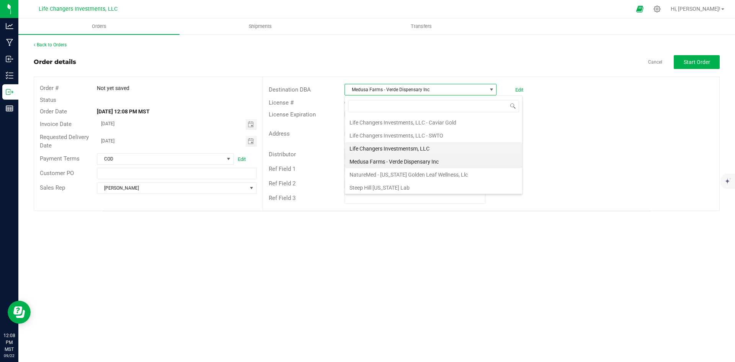
scroll to position [274, 0]
click at [393, 158] on li "NatureMed - [US_STATE] Golden Leaf Wellness, Llc" at bounding box center [433, 160] width 177 height 13
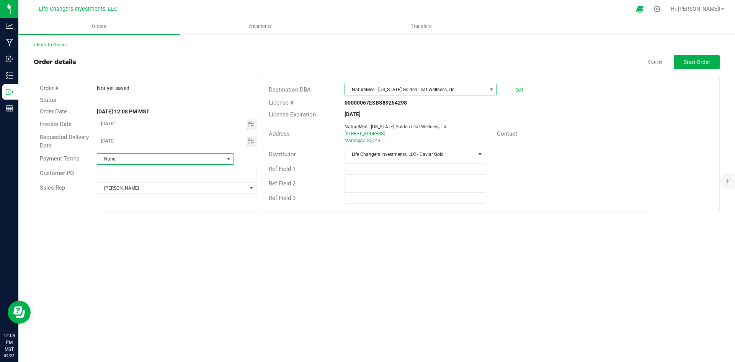
click at [228, 157] on span at bounding box center [228, 159] width 6 height 6
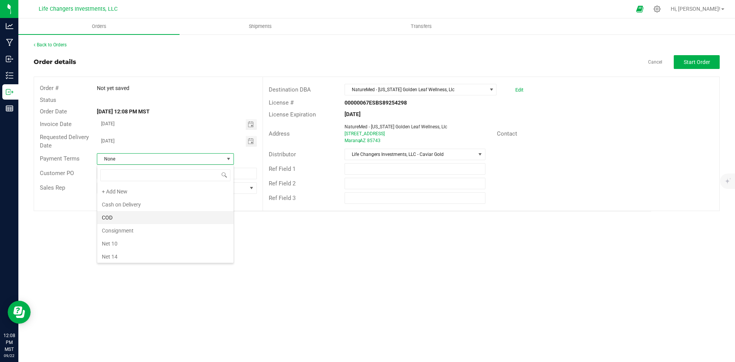
click at [135, 215] on li "COD" at bounding box center [165, 217] width 136 height 13
click at [389, 243] on div "Orders Shipments Transfers Back to Orders Order details Cancel Start Order Orde…" at bounding box center [376, 189] width 716 height 343
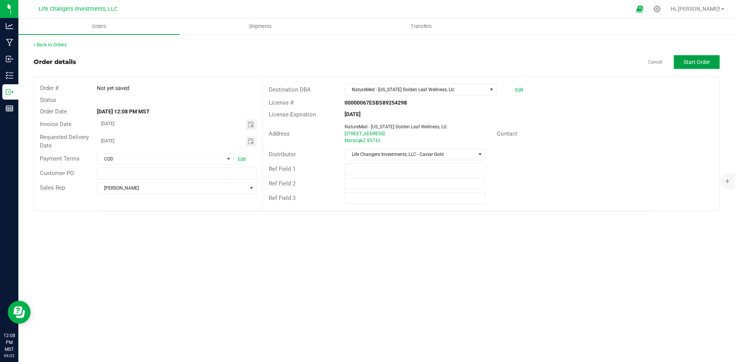
click at [698, 63] on span "Start Order" at bounding box center [697, 62] width 26 height 6
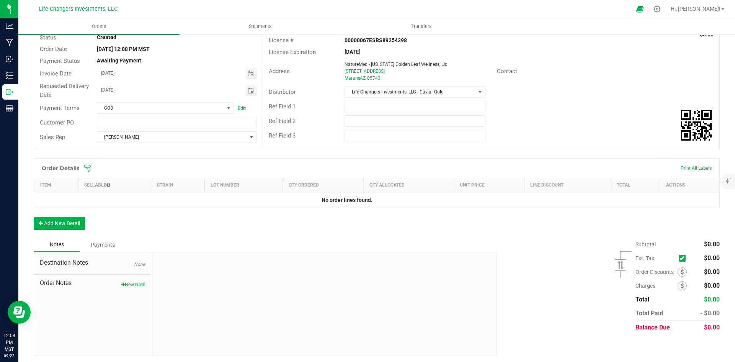
scroll to position [64, 0]
click at [64, 220] on button "Add New Detail" at bounding box center [59, 221] width 51 height 13
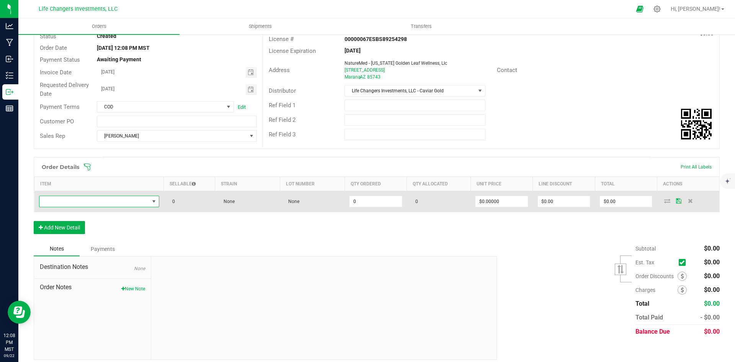
click at [104, 199] on span "NO DATA FOUND" at bounding box center [94, 201] width 110 height 11
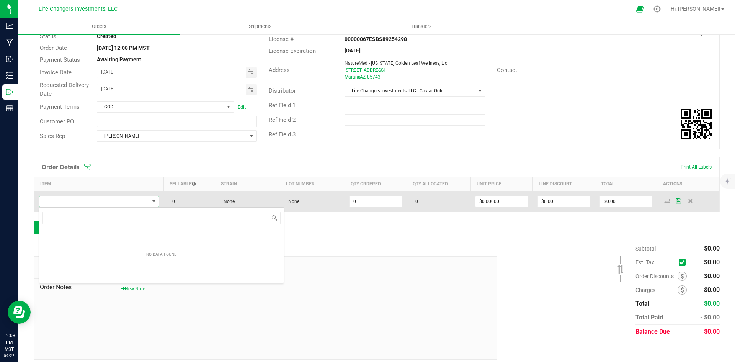
scroll to position [11, 119]
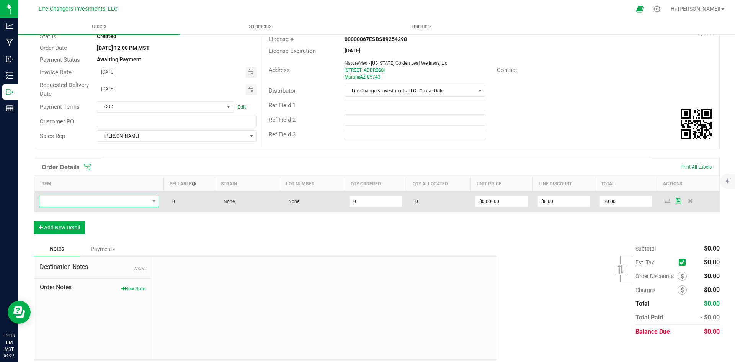
click at [82, 202] on span "NO DATA FOUND" at bounding box center [94, 201] width 110 height 11
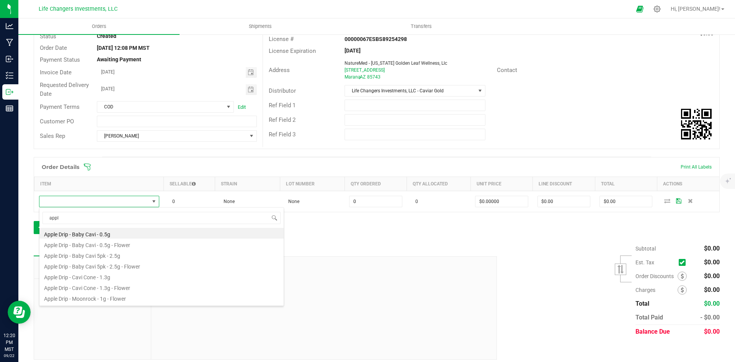
type input "appl"
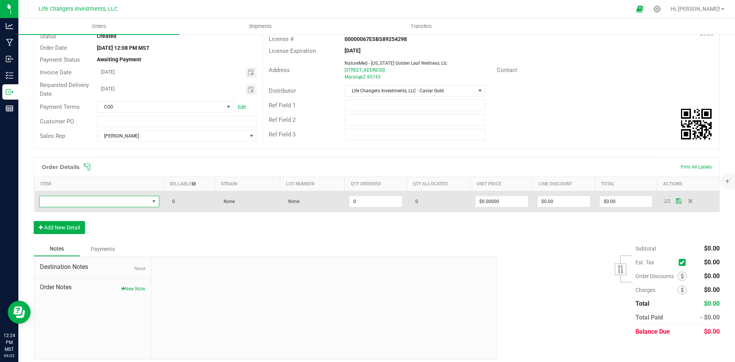
click at [81, 202] on span "NO DATA FOUND" at bounding box center [94, 201] width 110 height 11
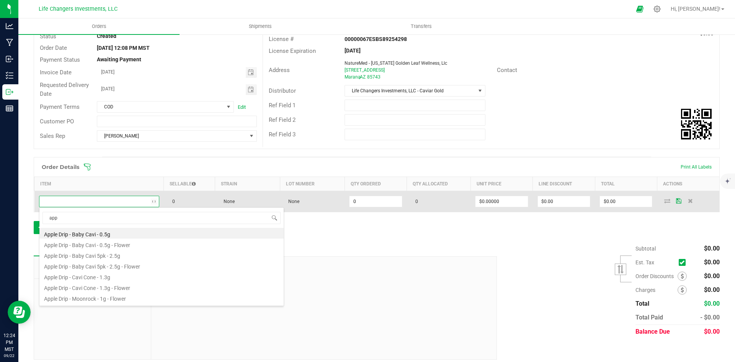
type input "appl"
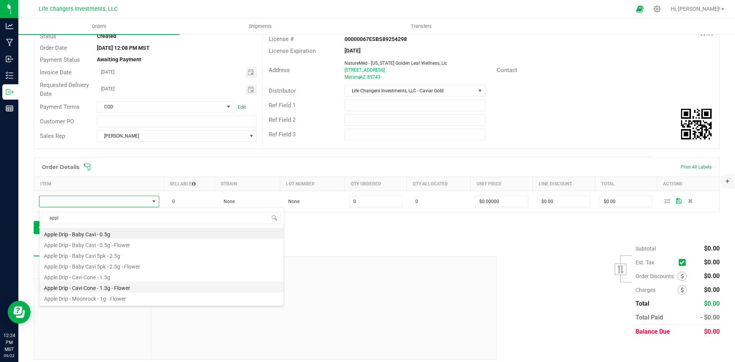
click at [114, 289] on li "Apple Drip - Cavi Cone - 1.3g - Flower" at bounding box center [161, 286] width 244 height 11
type input "0 ea"
type input "$10.00000"
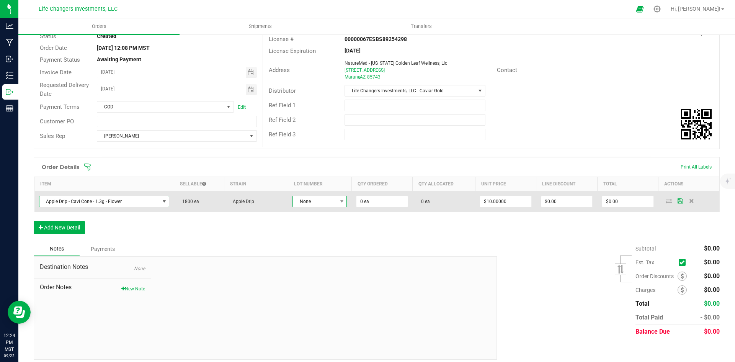
click at [330, 201] on span "None" at bounding box center [315, 201] width 44 height 11
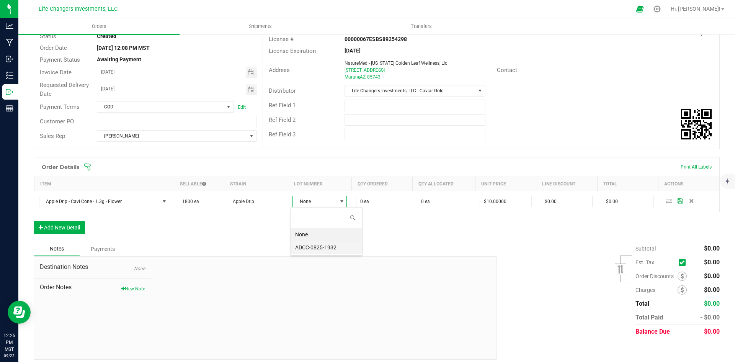
click at [331, 247] on li "ADCC-0825-1932" at bounding box center [326, 247] width 72 height 13
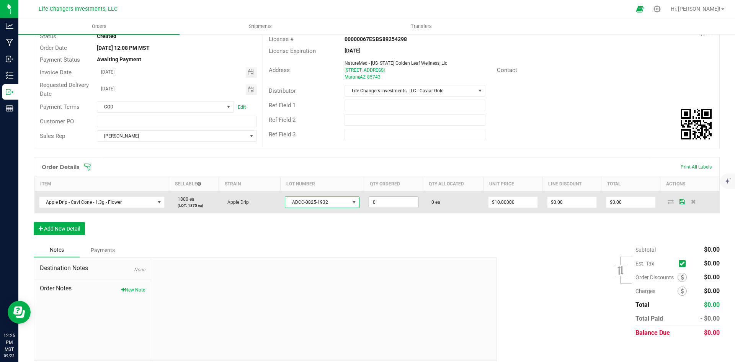
click at [385, 200] on input "0" at bounding box center [393, 202] width 49 height 11
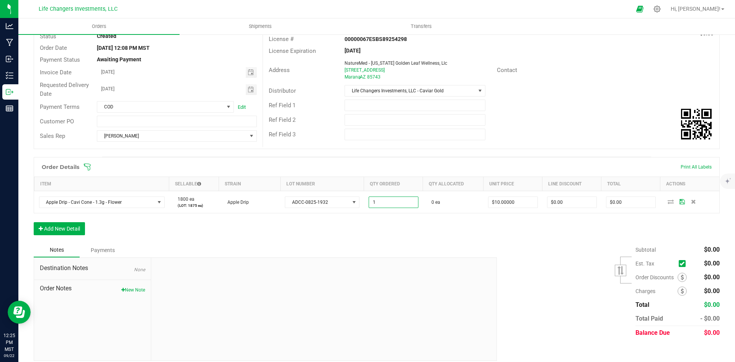
type input "1 ea"
type input "$10.00"
click at [545, 233] on div "Order Details Print All Labels Item Sellable Strain Lot Number Qty Ordered Qty …" at bounding box center [377, 200] width 686 height 86
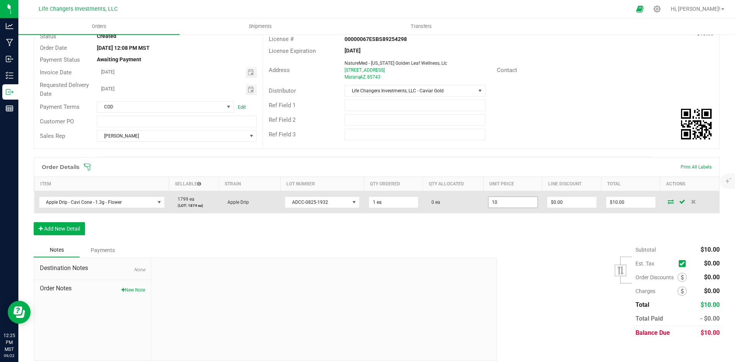
click at [511, 201] on input "10" at bounding box center [512, 202] width 49 height 11
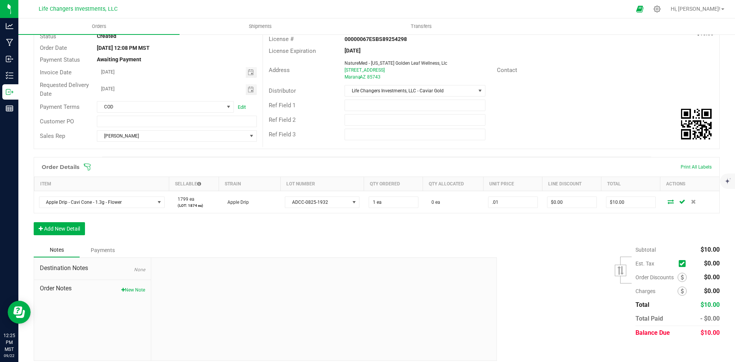
type input "$0.01000"
type input "$0.01"
click at [513, 227] on div "Order Details Print All Labels Item Sellable Strain Lot Number Qty Ordered Qty …" at bounding box center [377, 200] width 686 height 86
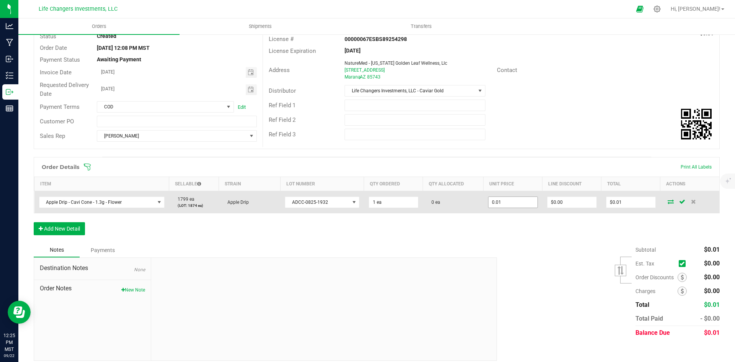
click at [513, 199] on input "0.01" at bounding box center [512, 202] width 49 height 11
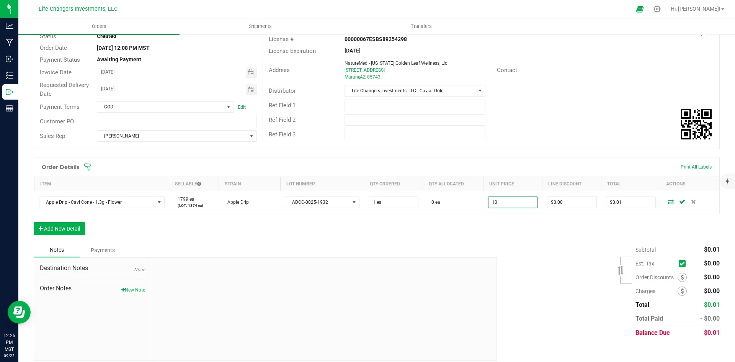
type input "$10.00000"
type input "$10.00"
click at [568, 269] on div "Subtotal $0.01 Est. Tax" at bounding box center [605, 291] width 228 height 97
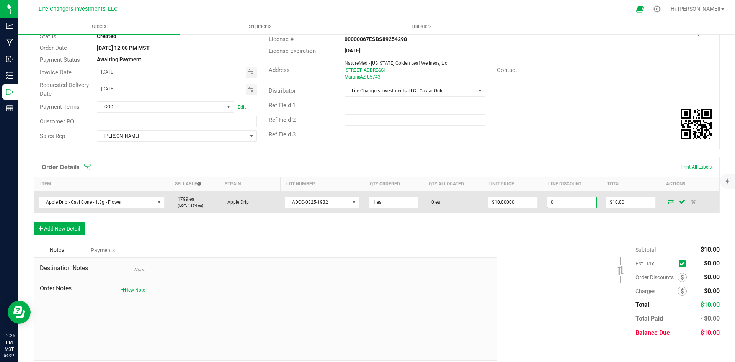
click at [569, 199] on input "0" at bounding box center [571, 202] width 49 height 11
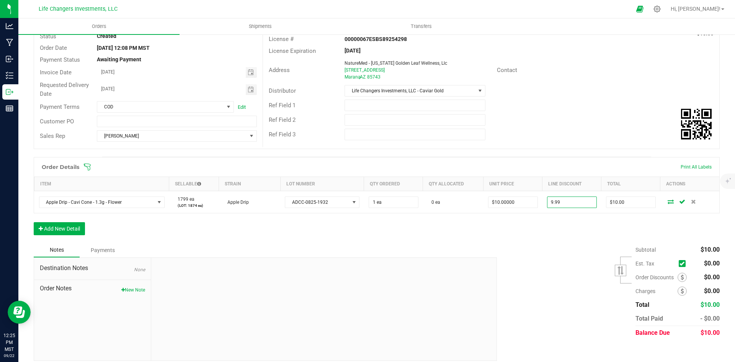
type input "$9.99"
type input "$0.01"
click at [564, 237] on div "Order Details Print All Labels Item Sellable Strain Lot Number Qty Ordered Qty …" at bounding box center [377, 200] width 686 height 86
click at [59, 227] on button "Add New Detail" at bounding box center [59, 228] width 51 height 13
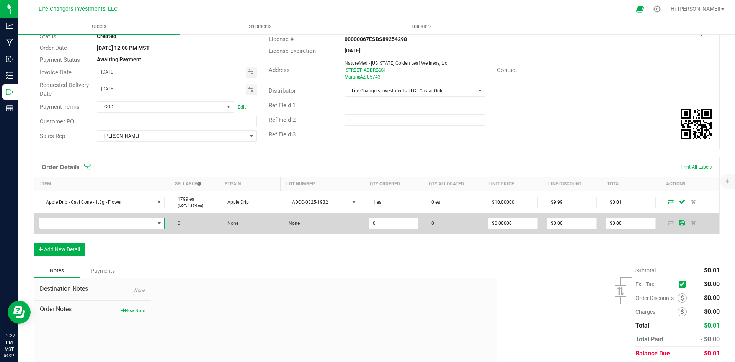
click at [60, 224] on span "NO DATA FOUND" at bounding box center [96, 223] width 115 height 11
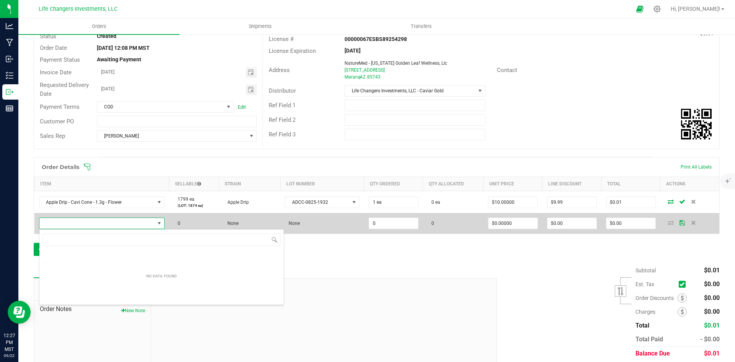
scroll to position [11, 123]
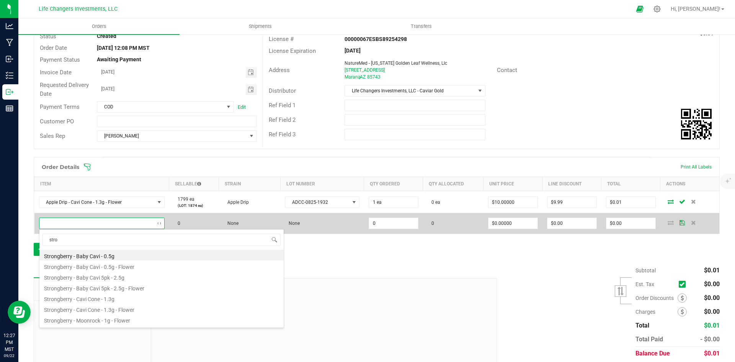
type input "stron"
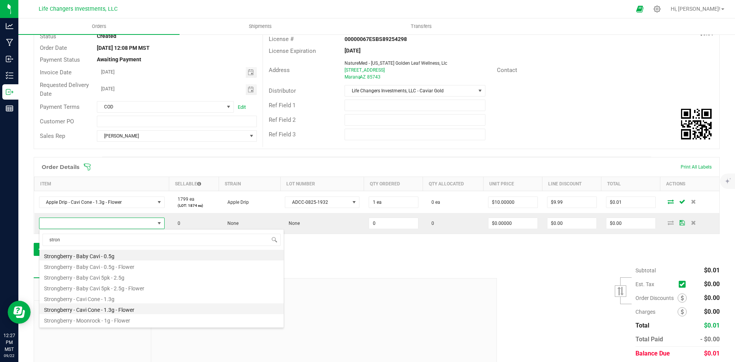
click at [95, 308] on li "Strongberry - Cavi Cone - 1.3g - Flower" at bounding box center [161, 308] width 244 height 11
type input "0 ea"
type input "$10.00000"
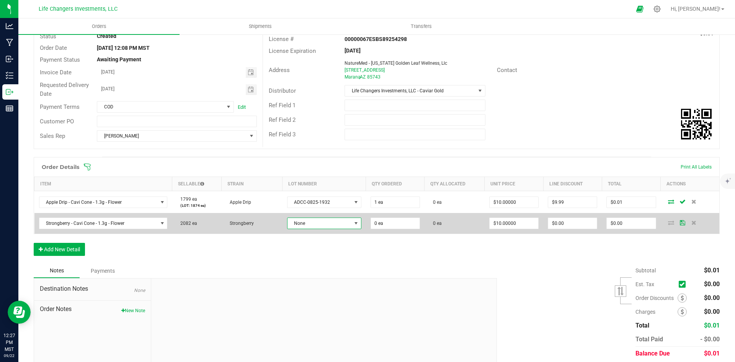
click at [329, 222] on span "None" at bounding box center [319, 223] width 64 height 11
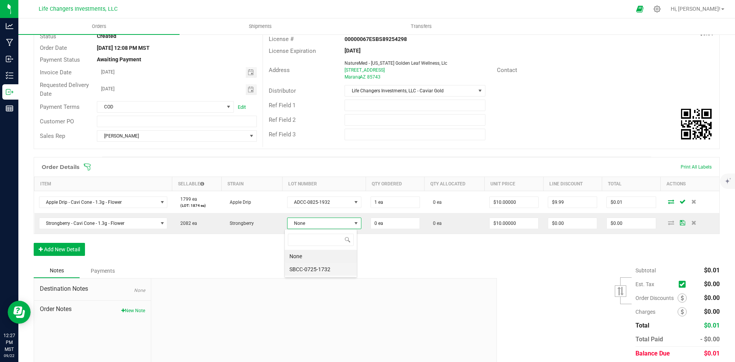
click at [315, 271] on li "SBCC-0725-1732" at bounding box center [321, 269] width 72 height 13
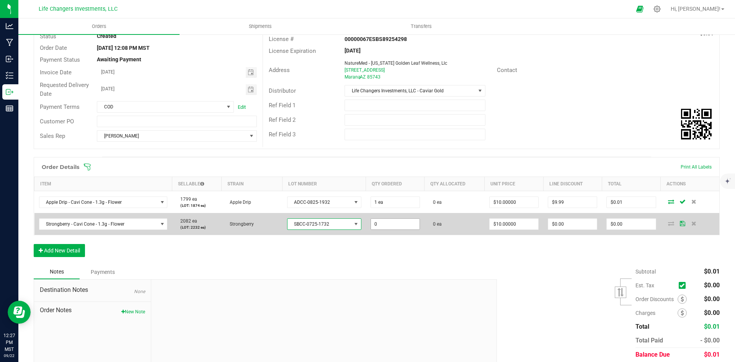
click at [406, 221] on input "0" at bounding box center [395, 224] width 49 height 11
type input "1 ea"
type input "0"
type input "$10.00"
click at [569, 225] on input "0" at bounding box center [572, 224] width 49 height 11
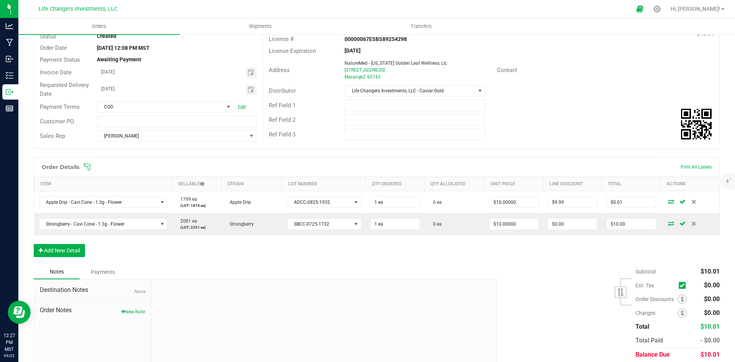
click at [571, 239] on div "Order Details Print All Labels Item Sellable Strain Lot Number Qty Ordered Qty …" at bounding box center [377, 211] width 686 height 108
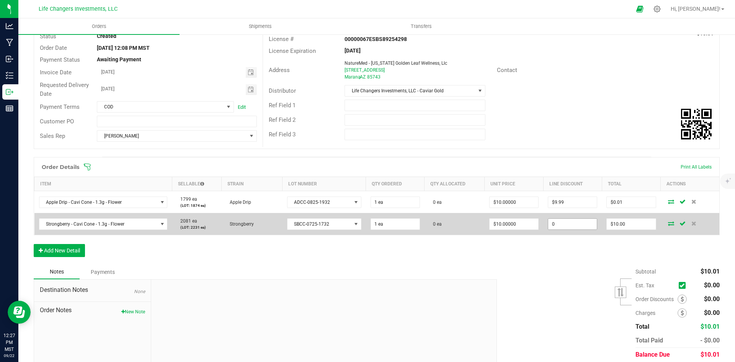
click at [569, 222] on input "0" at bounding box center [572, 224] width 49 height 11
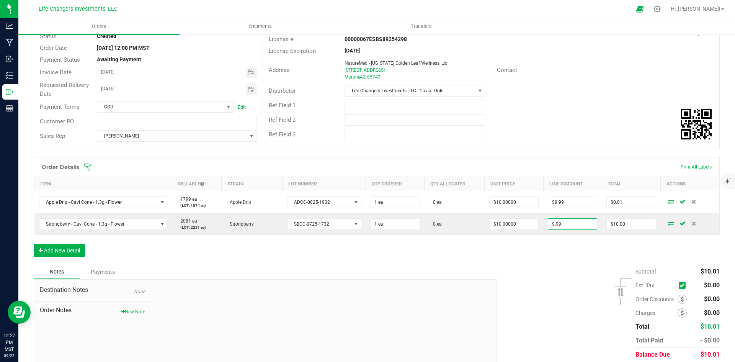
type input "$9.99"
type input "$0.01"
click at [580, 265] on div "Subtotal $10.01 Est. Tax" at bounding box center [605, 312] width 228 height 97
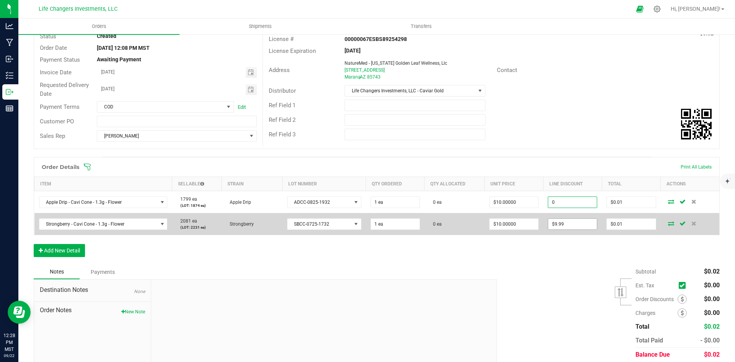
type input "$0.00"
type input "$10.00"
click at [565, 222] on input "9.99" at bounding box center [572, 224] width 49 height 11
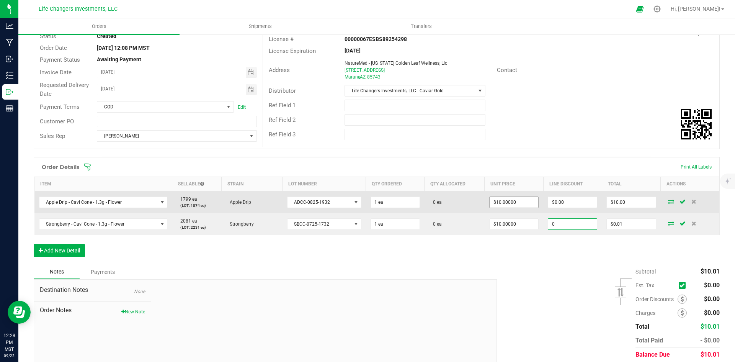
type input "$0.00"
type input "$10.00"
click at [513, 202] on input "10" at bounding box center [514, 202] width 49 height 11
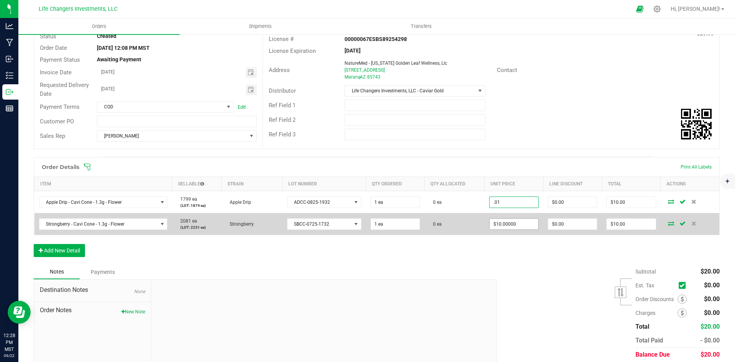
type input "$0.01000"
type input "$0.01"
click at [516, 218] on span "$10.00000" at bounding box center [513, 223] width 49 height 11
click at [518, 224] on input "10" at bounding box center [514, 224] width 49 height 11
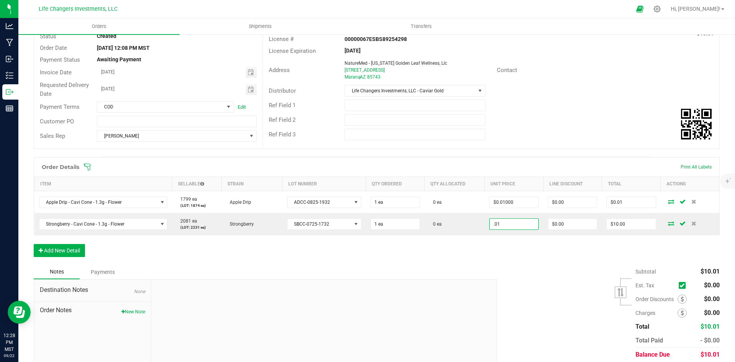
type input "$0.01000"
type input "$0.01"
click at [522, 258] on div "Order Details Print All Labels Item Sellable Strain Lot Number Qty Ordered Qty …" at bounding box center [377, 211] width 686 height 108
click at [64, 248] on button "Add New Detail" at bounding box center [59, 250] width 51 height 13
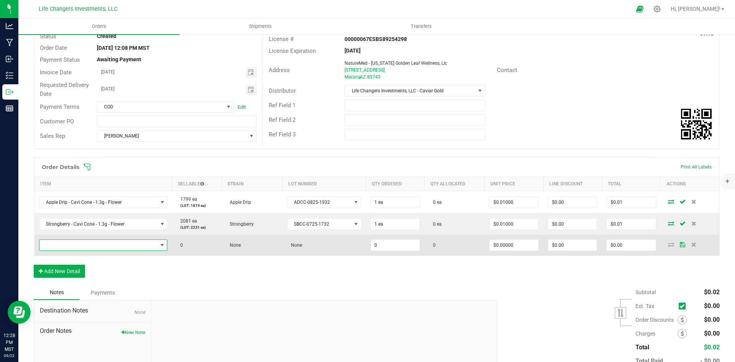
click at [80, 247] on span "NO DATA FOUND" at bounding box center [98, 245] width 118 height 11
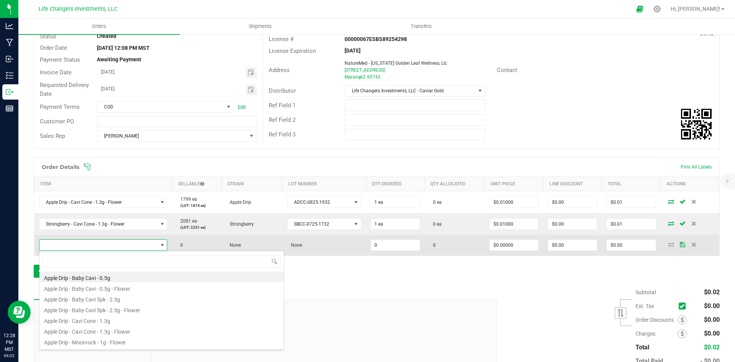
scroll to position [11, 126]
type input "good"
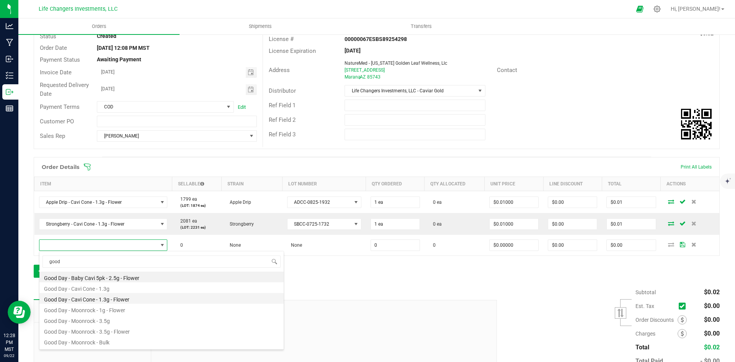
click at [134, 295] on li "Good Day - Cavi Cone - 1.3g - Flower" at bounding box center [161, 298] width 244 height 11
type input "0 ea"
type input "$10.00000"
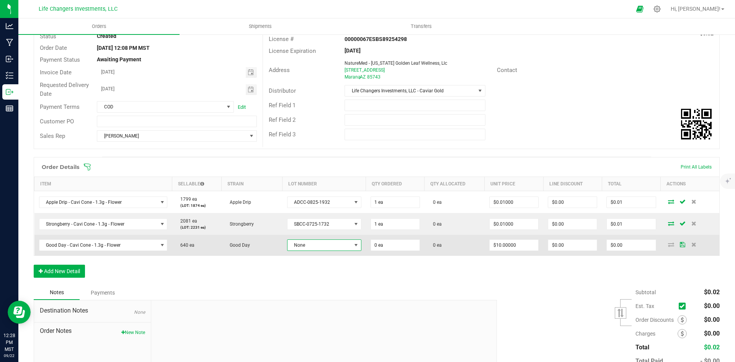
click at [341, 242] on span "None" at bounding box center [319, 245] width 64 height 11
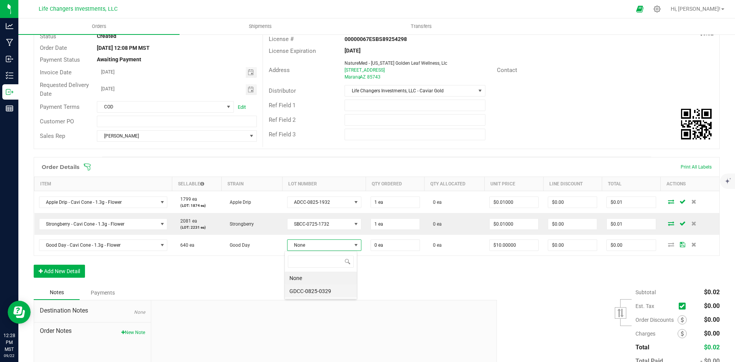
click at [330, 293] on li "GDCC-0825-0329" at bounding box center [321, 290] width 72 height 13
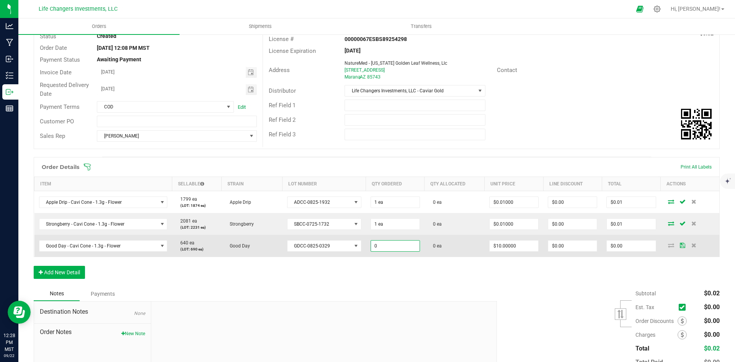
click at [395, 246] on input "0" at bounding box center [395, 245] width 49 height 11
type input "1 ea"
type input "10"
type input "$10.00"
click at [529, 244] on input "10" at bounding box center [514, 245] width 49 height 11
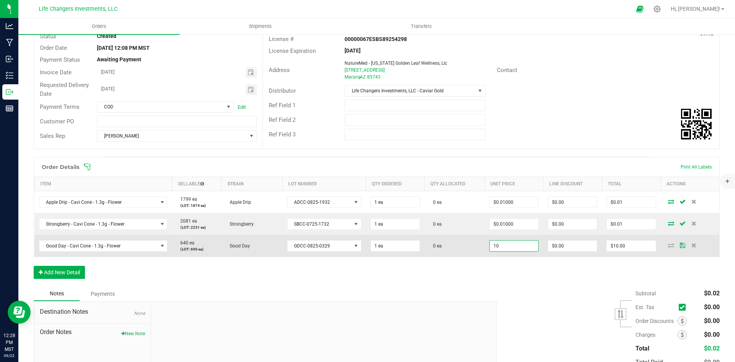
type input "."
click at [515, 243] on input "10" at bounding box center [514, 245] width 49 height 11
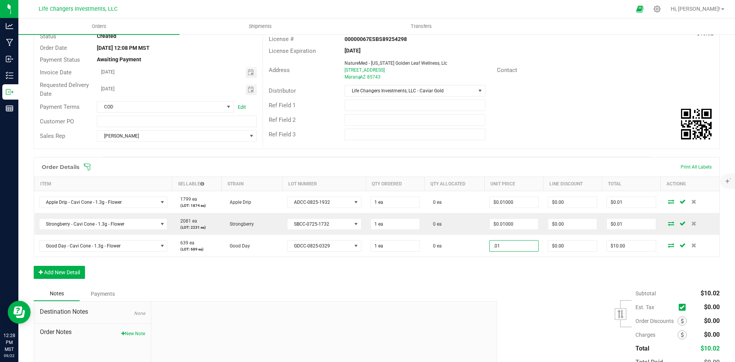
type input "$0.01000"
type input "$0.01"
click at [560, 284] on div "Order Details Print All Labels Item Sellable Strain Lot Number Qty Ordered Qty …" at bounding box center [377, 221] width 686 height 129
click at [77, 271] on button "Add New Detail" at bounding box center [59, 272] width 51 height 13
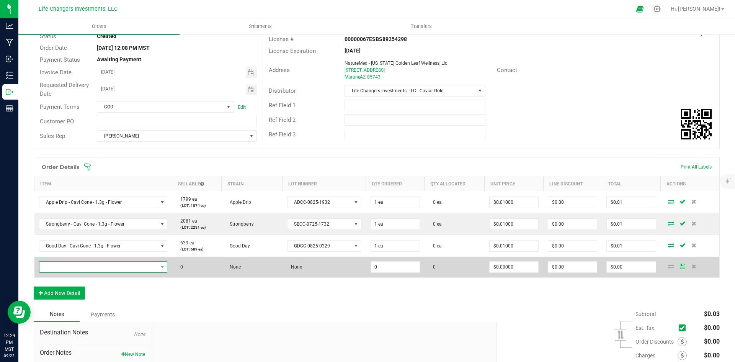
click at [77, 266] on span "NO DATA FOUND" at bounding box center [98, 266] width 118 height 11
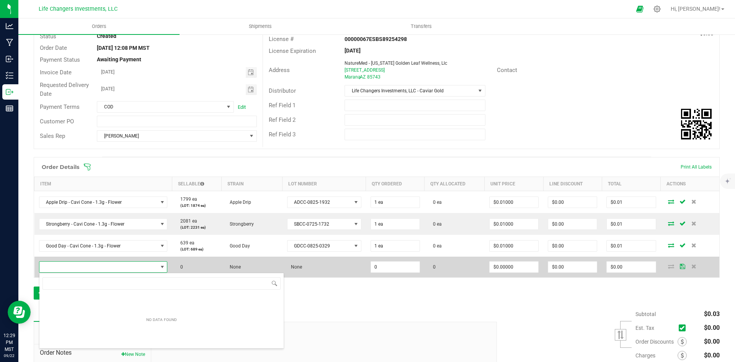
scroll to position [11, 126]
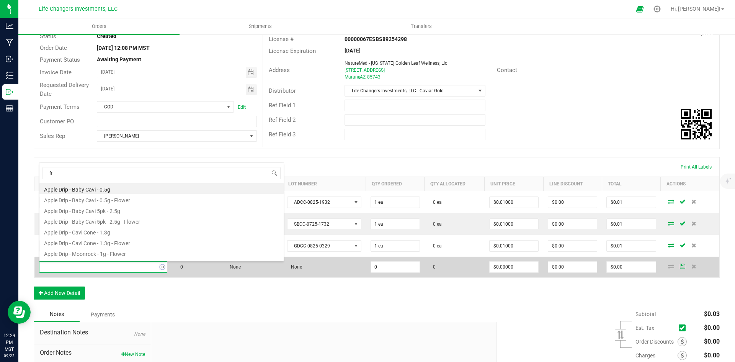
type input "fry"
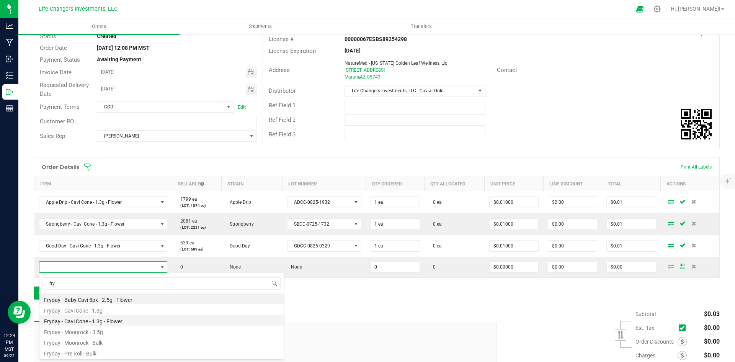
click at [110, 319] on li "Fryday - Cavi Cone - 1.3g - Flower" at bounding box center [161, 320] width 244 height 11
type input "0 ea"
type input "$10.00000"
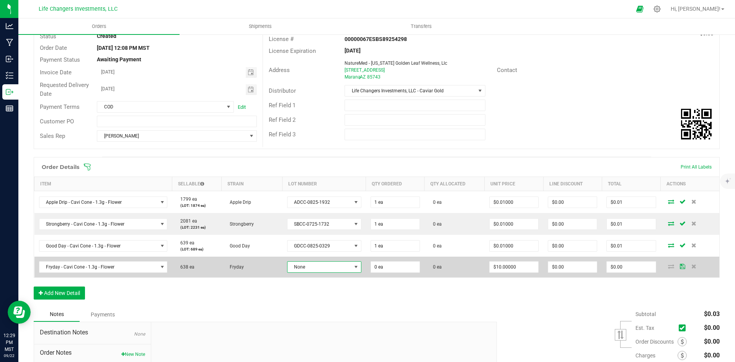
click at [328, 268] on span "None" at bounding box center [319, 266] width 64 height 11
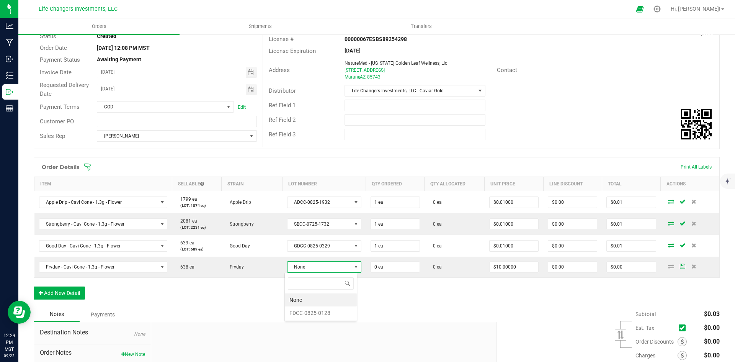
scroll to position [11, 73]
click at [335, 312] on li "FDCC-0825-0128" at bounding box center [321, 312] width 72 height 13
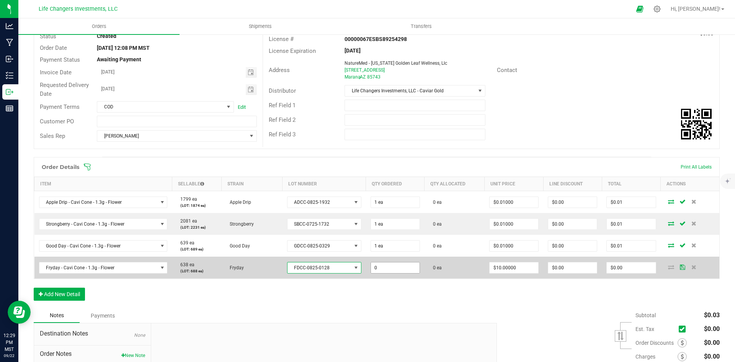
click at [390, 262] on input "0" at bounding box center [395, 267] width 49 height 11
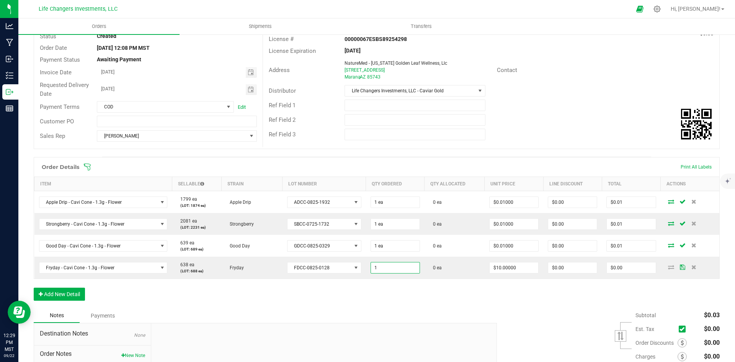
type input "1 ea"
type input "$10.00"
click at [470, 297] on div "Order Details Print All Labels Item Sellable Strain Lot Number Qty Ordered Qty …" at bounding box center [377, 232] width 686 height 151
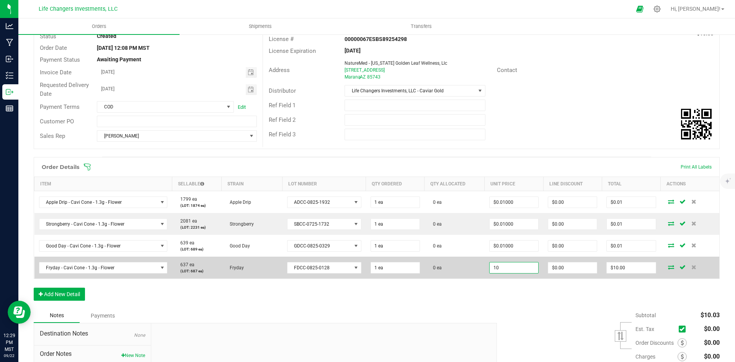
click at [518, 265] on input "10" at bounding box center [514, 267] width 49 height 11
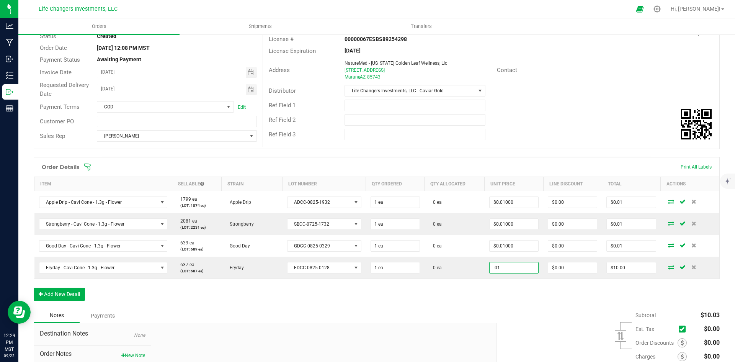
type input "$0.01000"
type input "$0.01"
click at [526, 308] on div "Subtotal $10.03 Est. Tax" at bounding box center [605, 356] width 228 height 97
click at [65, 290] on button "Add New Detail" at bounding box center [59, 293] width 51 height 13
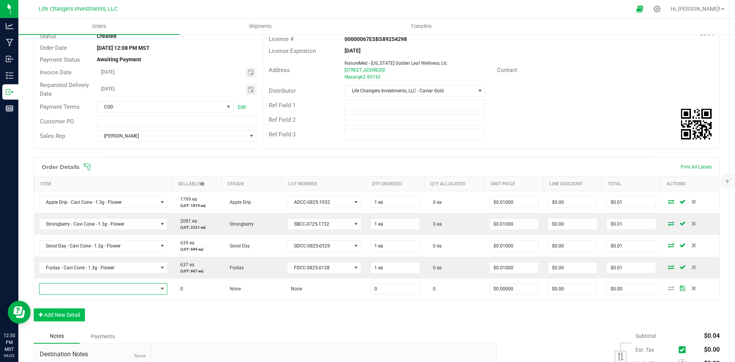
click at [65, 290] on span "NO DATA FOUND" at bounding box center [98, 288] width 118 height 11
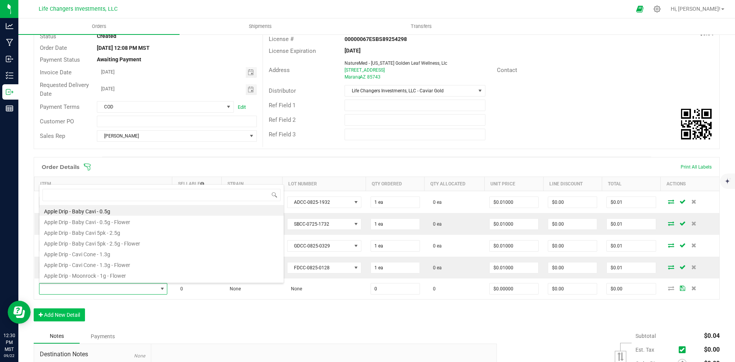
scroll to position [11, 126]
type input "blue g"
click at [122, 222] on li "Blue Glue - Baby Cavi - 0.5g" at bounding box center [161, 222] width 244 height 11
type input "0 ea"
type input "$5.00000"
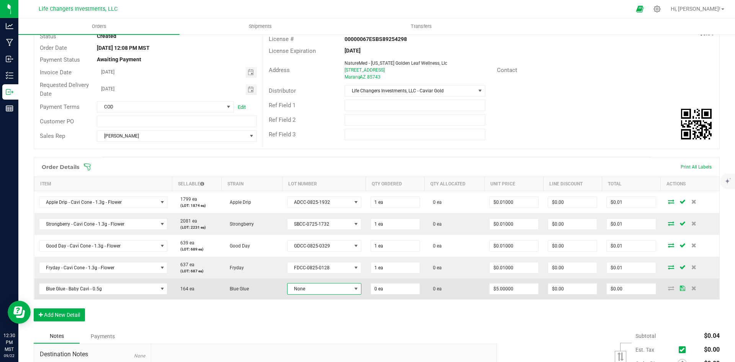
click at [311, 287] on span "None" at bounding box center [319, 288] width 64 height 11
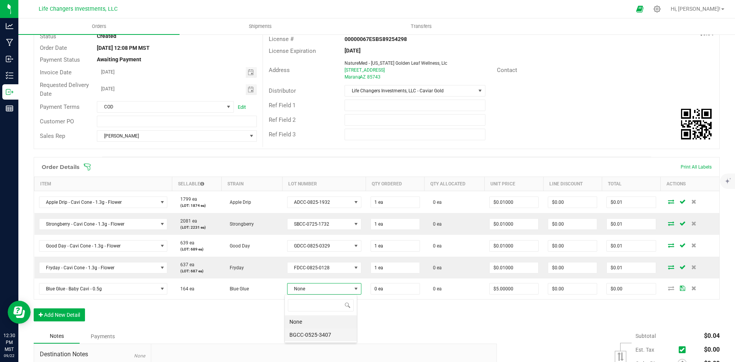
click at [321, 334] on li "BGCC-0525-3407" at bounding box center [321, 334] width 72 height 13
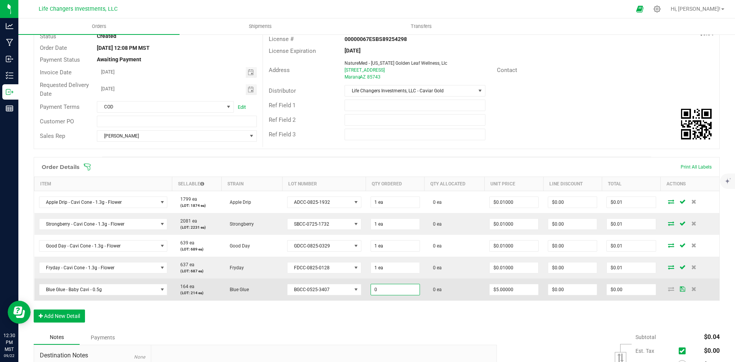
click at [396, 289] on input "0" at bounding box center [395, 289] width 49 height 11
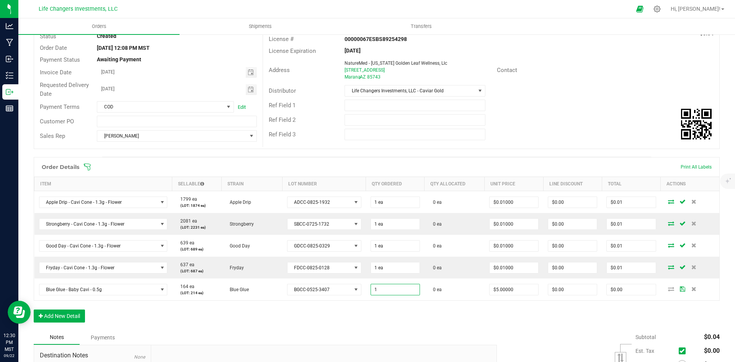
type input "1 ea"
type input "$5.00"
click at [499, 308] on div "Order Details Print All Labels Item Sellable Strain Lot Number Qty Ordered Qty …" at bounding box center [377, 243] width 686 height 173
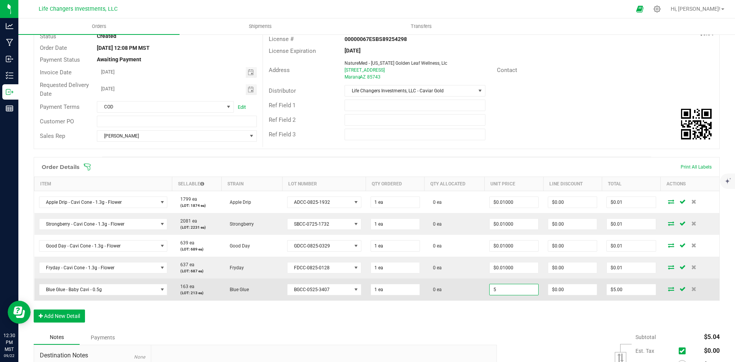
click at [515, 290] on input "5" at bounding box center [514, 289] width 49 height 11
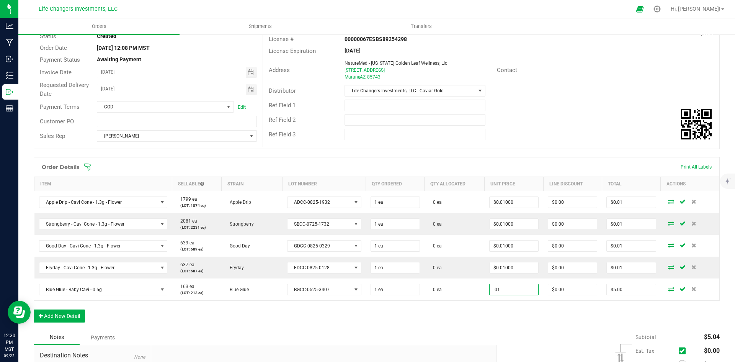
type input "$0.01000"
type input "$0.01"
click at [525, 325] on div "Order Details Print All Labels Item Sellable Strain Lot Number Qty Ordered Qty …" at bounding box center [377, 243] width 686 height 173
click at [76, 316] on button "Add New Detail" at bounding box center [59, 315] width 51 height 13
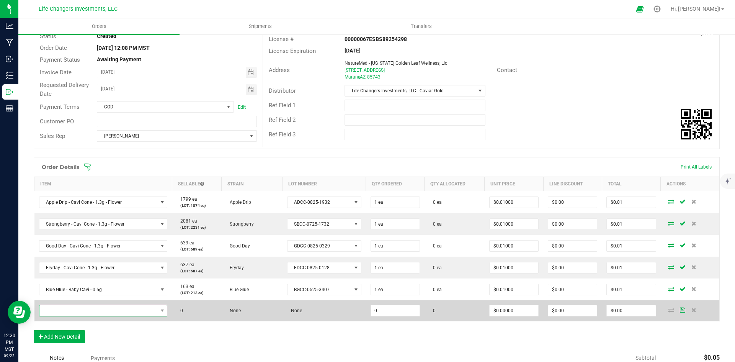
click at [74, 312] on span "NO DATA FOUND" at bounding box center [98, 310] width 118 height 11
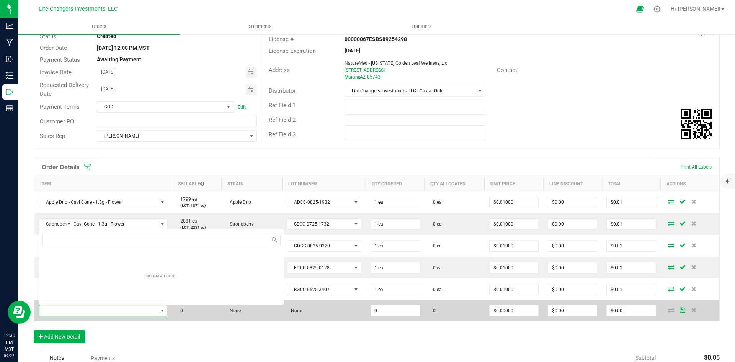
scroll to position [11, 126]
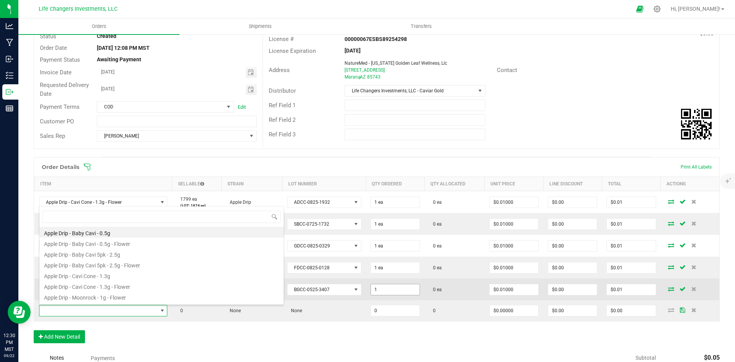
click at [385, 289] on input "1" at bounding box center [395, 289] width 49 height 11
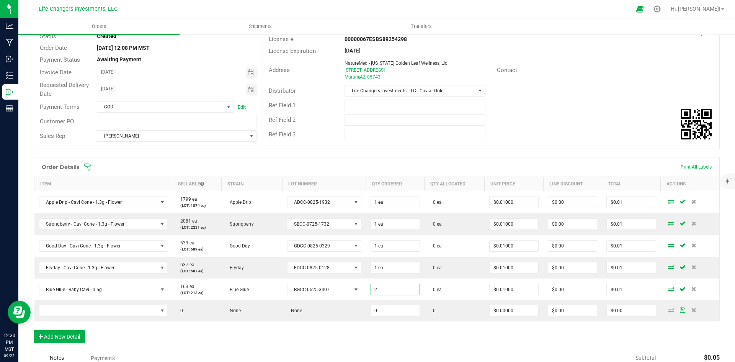
type input "2 ea"
type input "$0.02"
click at [511, 335] on div "Order Details Print All Labels Item Sellable Strain Lot Number Qty Ordered Qty …" at bounding box center [377, 254] width 686 height 194
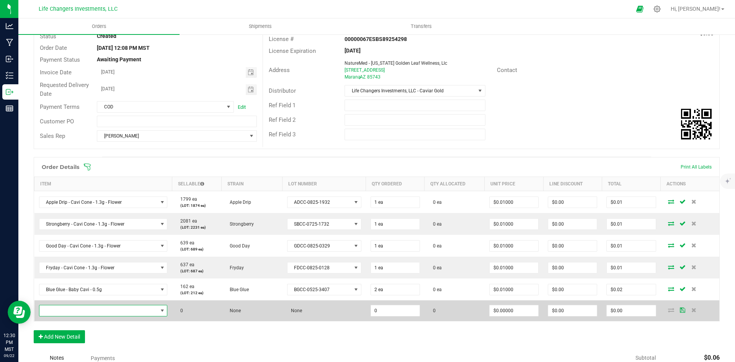
click at [144, 308] on span "NO DATA FOUND" at bounding box center [98, 310] width 118 height 11
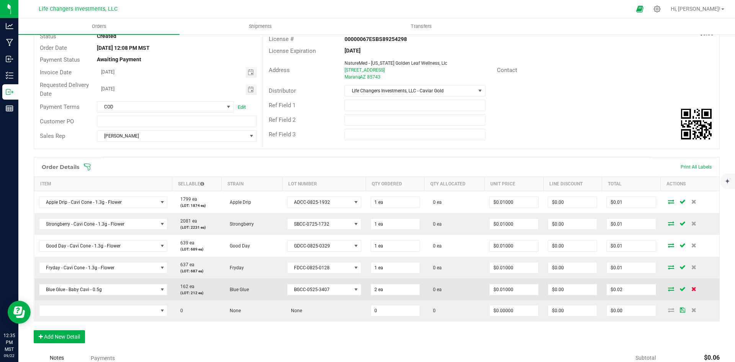
click at [691, 290] on icon at bounding box center [693, 288] width 5 height 5
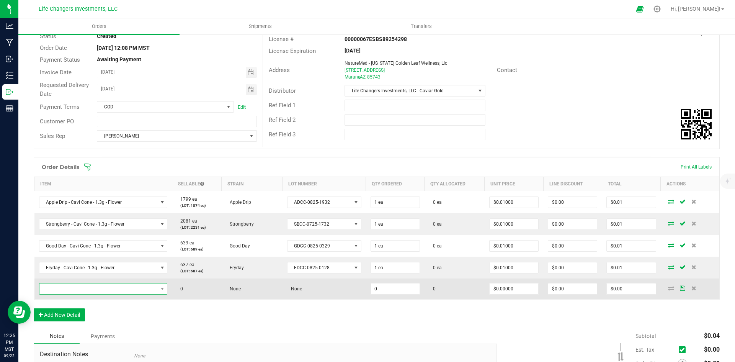
click at [98, 288] on span "NO DATA FOUND" at bounding box center [98, 288] width 118 height 11
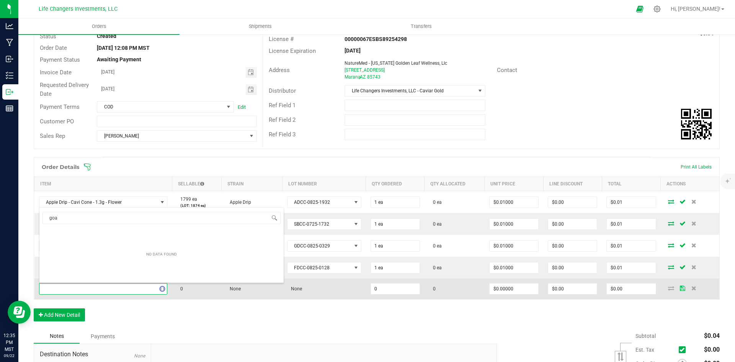
type input "goat"
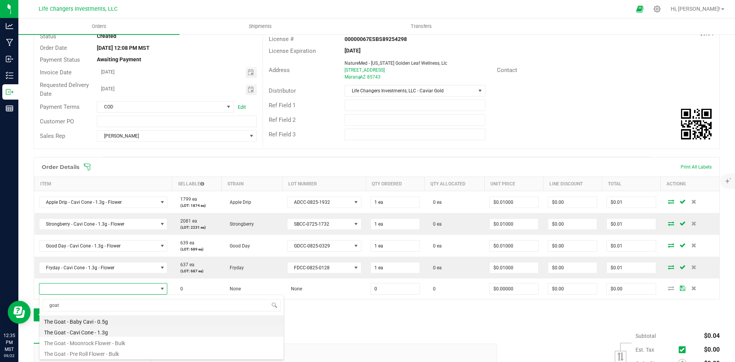
click at [77, 332] on li "The Goat - Cavi Cone - 1.3g" at bounding box center [161, 331] width 244 height 11
type input "0 ea"
type input "$10.00000"
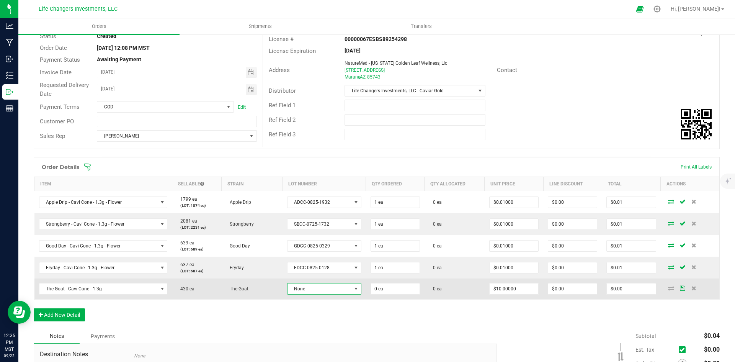
click at [321, 289] on span "None" at bounding box center [319, 288] width 64 height 11
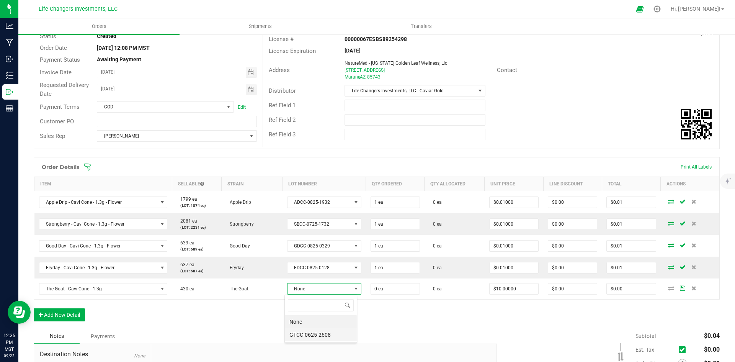
scroll to position [11, 73]
click at [334, 334] on li "GTCC-0625-2608" at bounding box center [321, 334] width 72 height 13
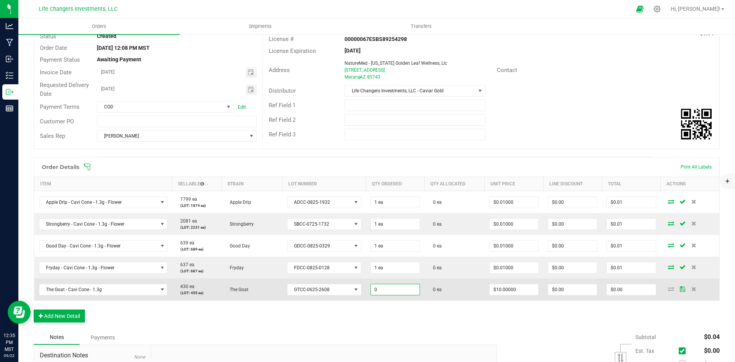
click at [390, 291] on input "0" at bounding box center [395, 289] width 49 height 11
click at [395, 290] on input "1" at bounding box center [395, 289] width 49 height 11
type input "1 ea"
type input "$10.00"
click at [453, 287] on td "0 ea" at bounding box center [454, 289] width 60 height 22
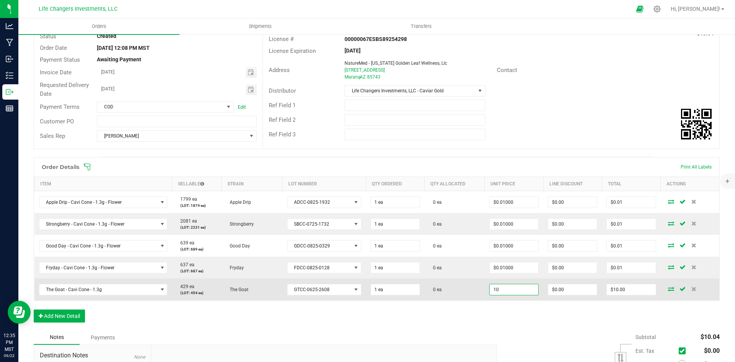
click at [517, 289] on input "10" at bounding box center [514, 289] width 49 height 11
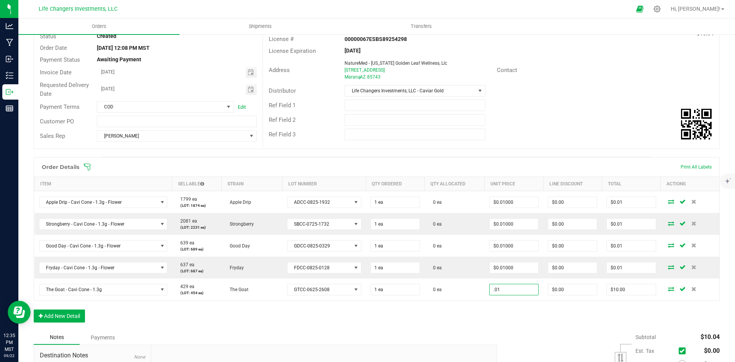
type input "$0.01000"
type input "$0.01"
click at [61, 313] on button "Add New Detail" at bounding box center [59, 315] width 51 height 13
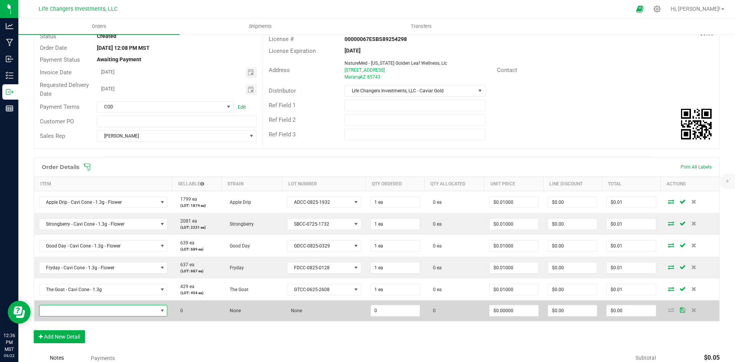
click at [88, 310] on span "NO DATA FOUND" at bounding box center [98, 310] width 118 height 11
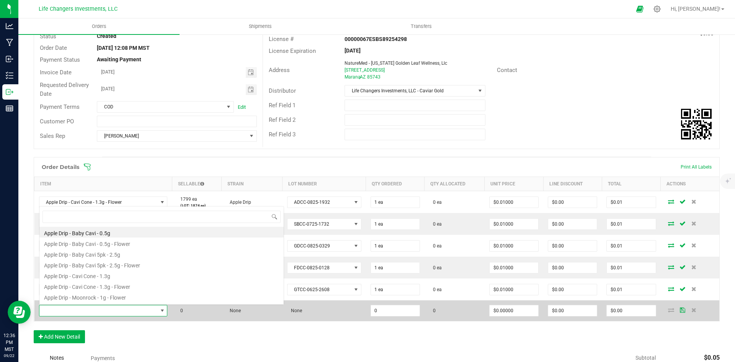
scroll to position [11, 126]
type input "zero"
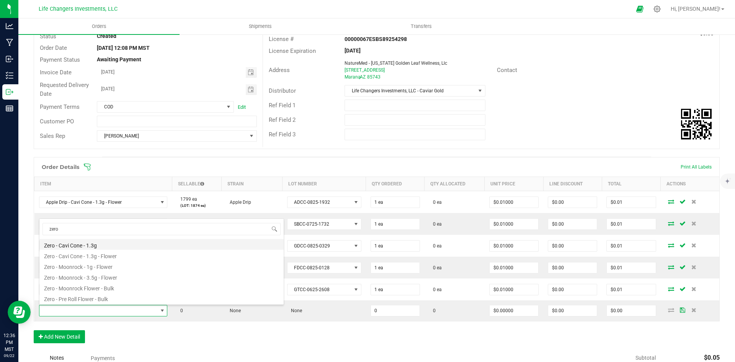
click at [85, 245] on li "Zero - Cavi Cone - 1.3g" at bounding box center [161, 244] width 244 height 11
type input "0 ea"
type input "$11.00000"
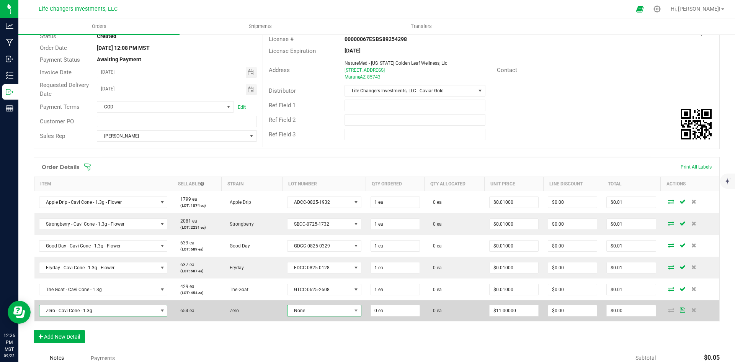
click at [308, 309] on span "None" at bounding box center [319, 310] width 64 height 11
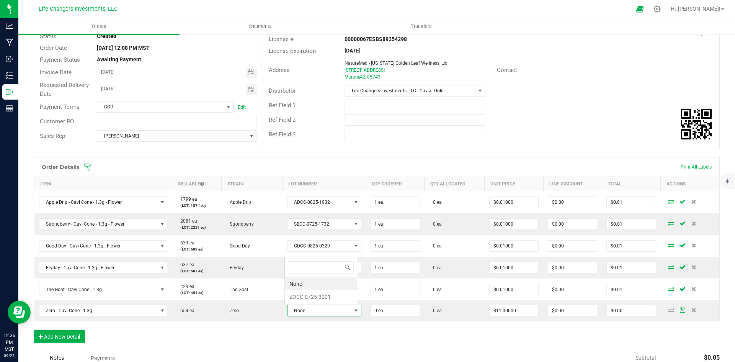
scroll to position [11, 72]
click at [318, 298] on li "ZOCC-0725-3201" at bounding box center [321, 296] width 72 height 13
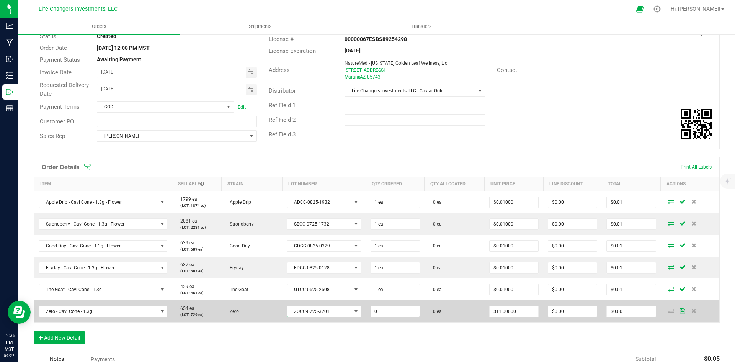
click at [391, 314] on input "0" at bounding box center [395, 311] width 49 height 11
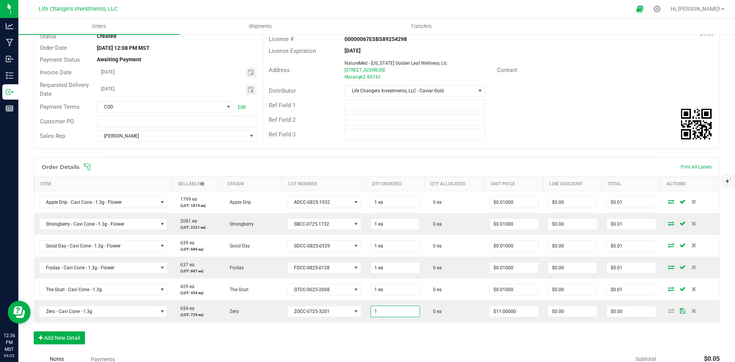
type input "1 ea"
type input "$11.00"
click at [473, 328] on div "Order Details Print All Labels Item Sellable Strain Lot Number Qty Ordered Qty …" at bounding box center [377, 254] width 686 height 195
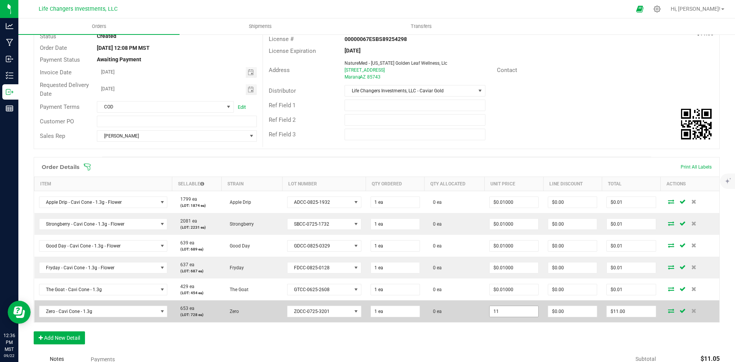
click at [515, 312] on input "11" at bounding box center [514, 311] width 49 height 11
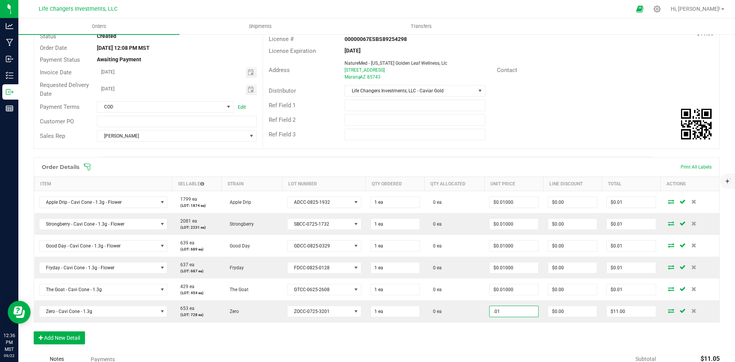
type input "$0.01000"
type input "$0.01"
click at [530, 334] on div "Order Details Print All Labels Item Sellable Strain Lot Number Qty Ordered Qty …" at bounding box center [377, 254] width 686 height 195
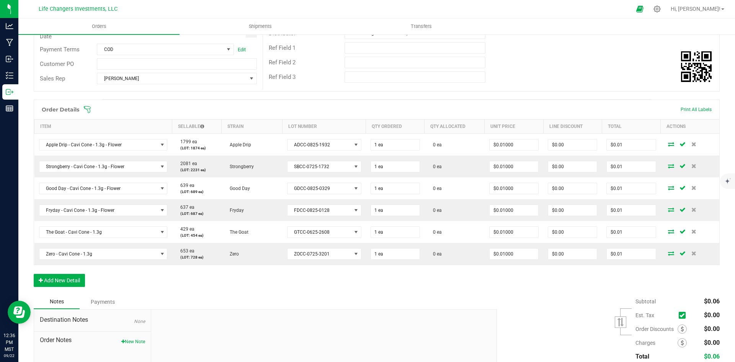
scroll to position [140, 0]
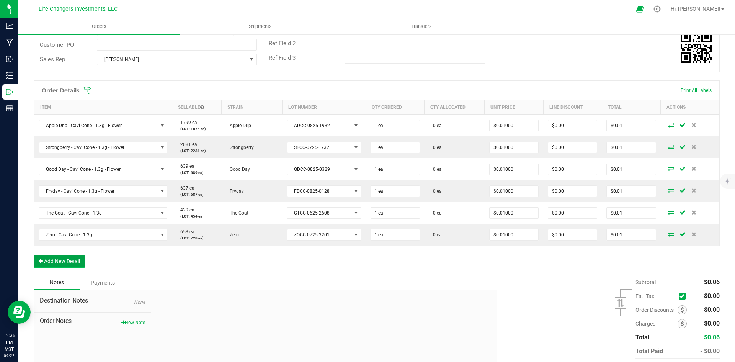
click at [54, 257] on button "Add New Detail" at bounding box center [59, 261] width 51 height 13
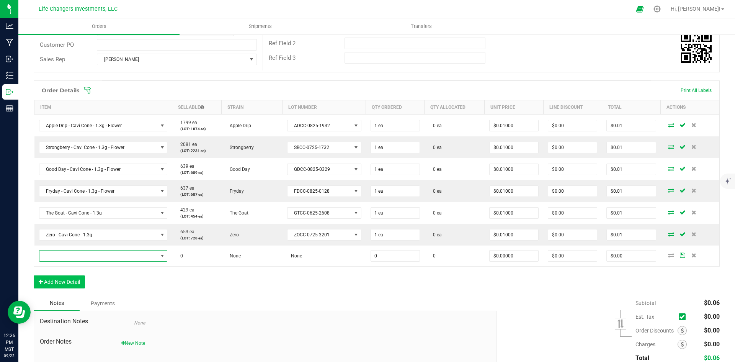
click at [54, 257] on span "NO DATA FOUND" at bounding box center [98, 255] width 118 height 11
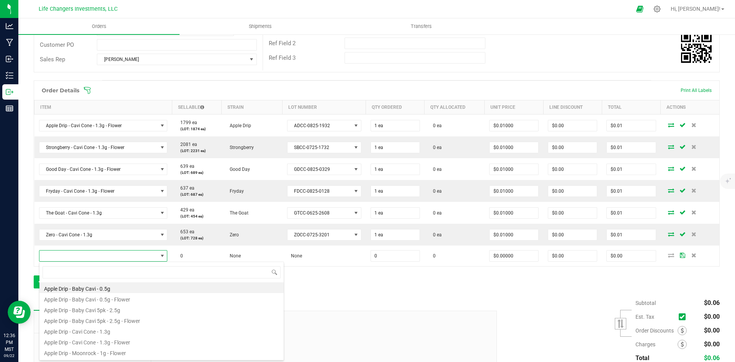
scroll to position [11, 126]
type input "dre"
click at [65, 289] on li "Blue Dream - Baby Cavi 5pk - 2.5g" at bounding box center [161, 287] width 244 height 11
type input "0 ea"
type input "$22.00000"
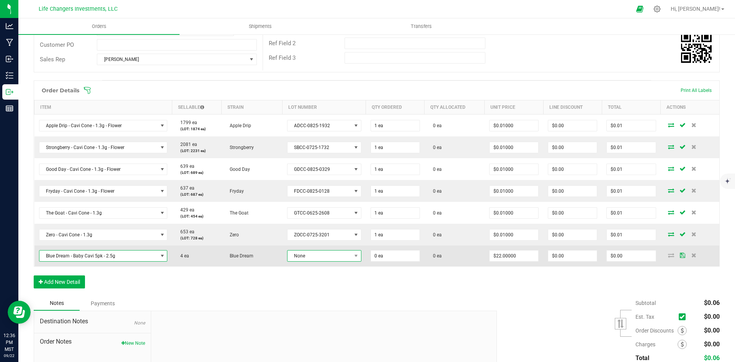
click at [313, 257] on span "None" at bounding box center [319, 255] width 64 height 11
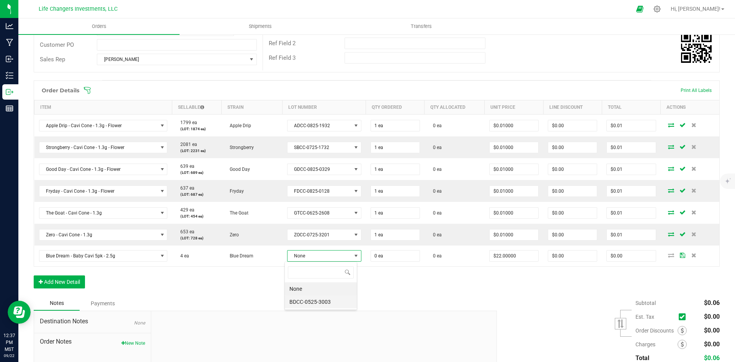
click at [328, 302] on li "BDCC-0525-3003" at bounding box center [321, 301] width 72 height 13
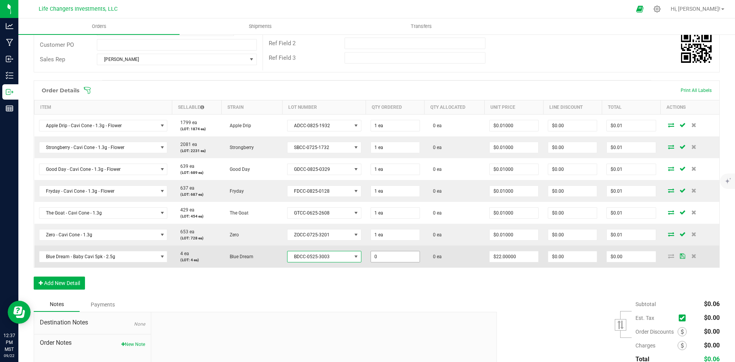
click at [397, 259] on input "0" at bounding box center [395, 256] width 49 height 11
type input "1 ea"
type input "$22.00"
click at [446, 252] on td "0 ea" at bounding box center [454, 256] width 60 height 22
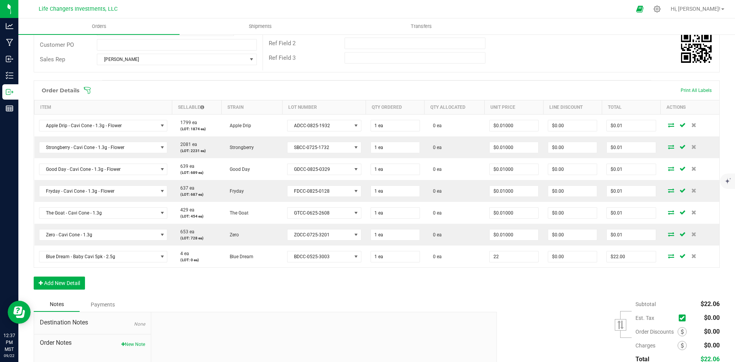
click at [511, 259] on input "22" at bounding box center [514, 256] width 49 height 11
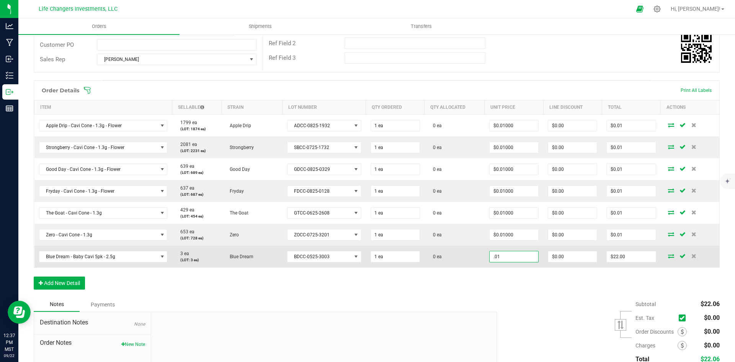
type input "$0.01000"
type input "$0.01"
click at [465, 260] on td "0 ea" at bounding box center [454, 256] width 60 height 22
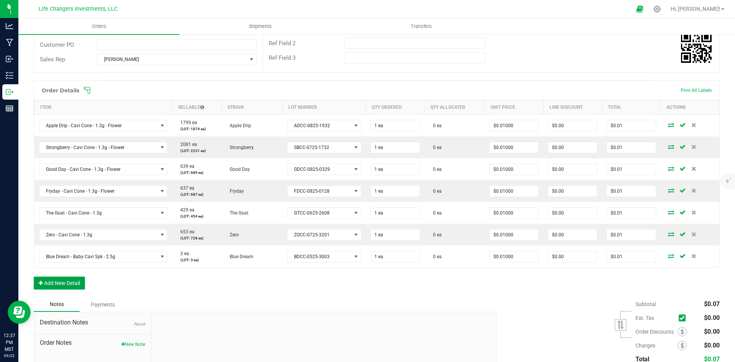
click at [60, 282] on button "Add New Detail" at bounding box center [59, 282] width 51 height 13
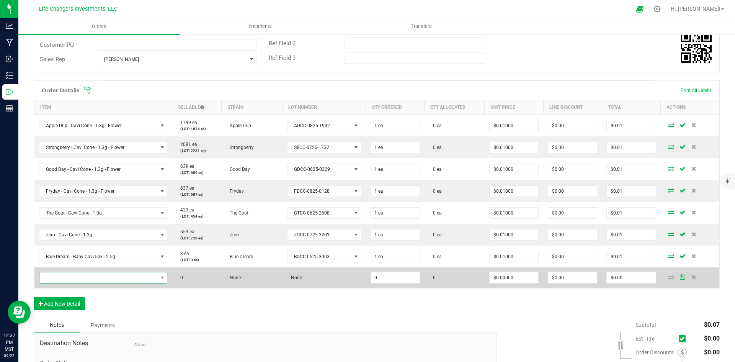
click at [91, 280] on span "NO DATA FOUND" at bounding box center [98, 277] width 118 height 11
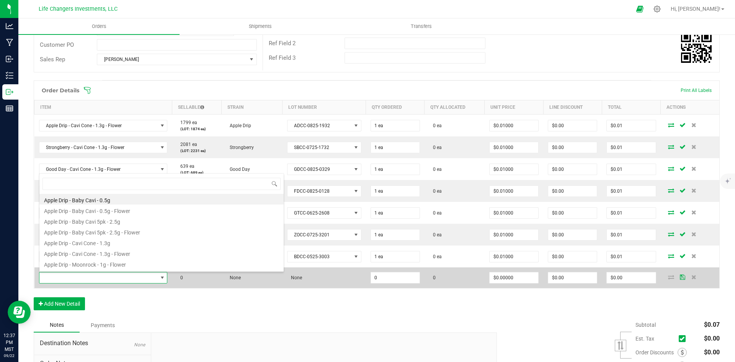
scroll to position [11, 126]
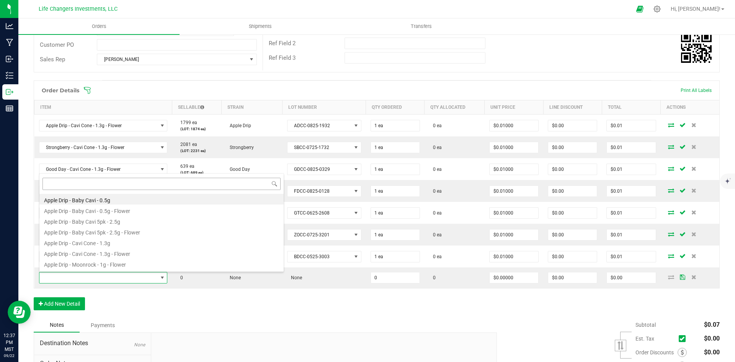
click at [78, 184] on input at bounding box center [161, 184] width 238 height 12
type input "glue"
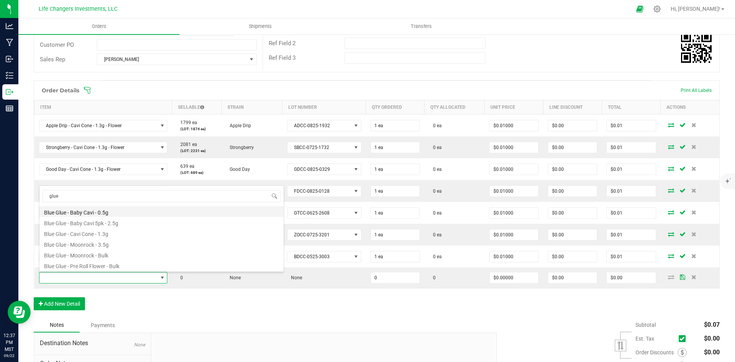
click at [88, 211] on li "Blue Glue - Baby Cavi - 0.5g" at bounding box center [161, 211] width 244 height 11
type input "0 ea"
type input "$5.00000"
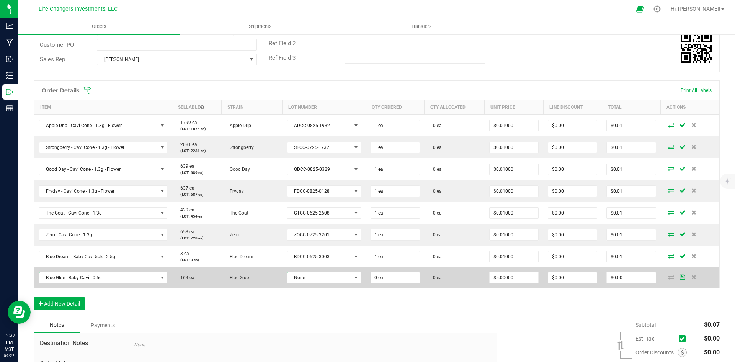
click at [317, 274] on span "None" at bounding box center [319, 277] width 64 height 11
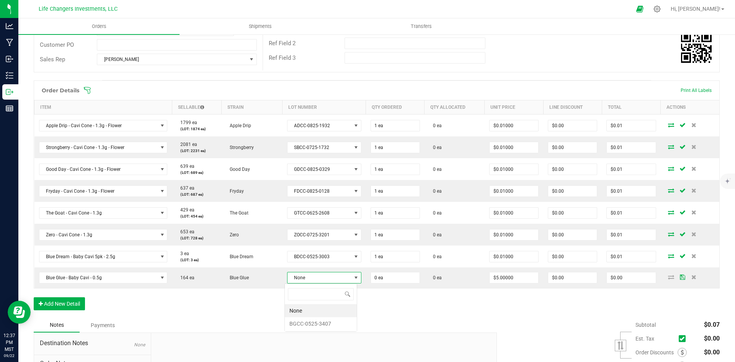
scroll to position [11, 73]
click at [326, 325] on li "BGCC-0525-3407" at bounding box center [321, 323] width 72 height 13
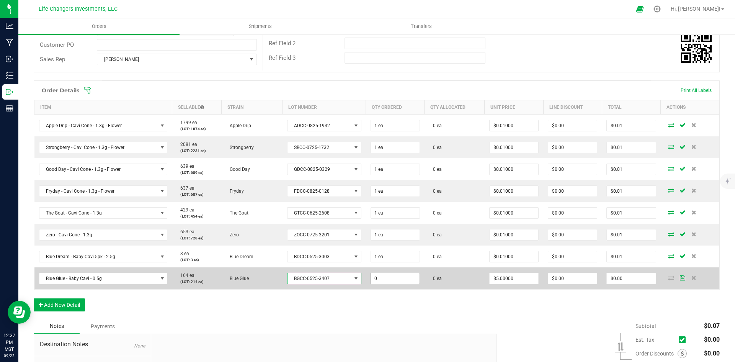
click at [393, 278] on input "0" at bounding box center [395, 278] width 49 height 11
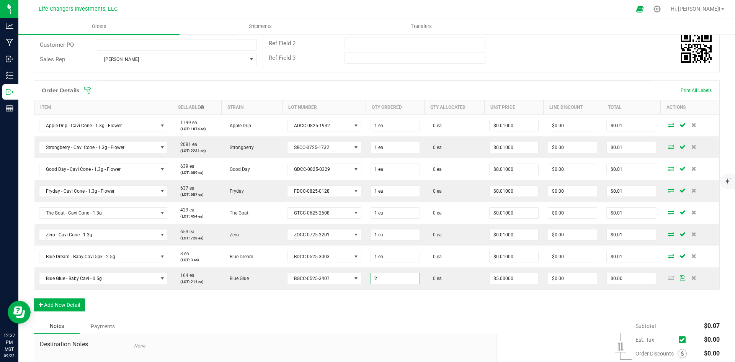
type input "2 ea"
type input "$10.00"
click at [510, 321] on div "Subtotal $0.07 Est. Tax" at bounding box center [605, 367] width 228 height 97
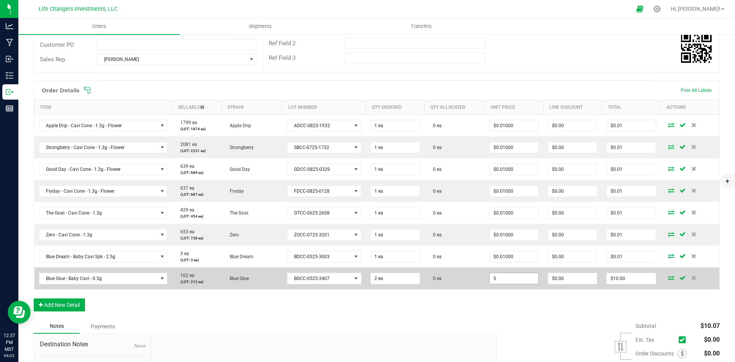
click at [516, 278] on input "5" at bounding box center [514, 278] width 49 height 11
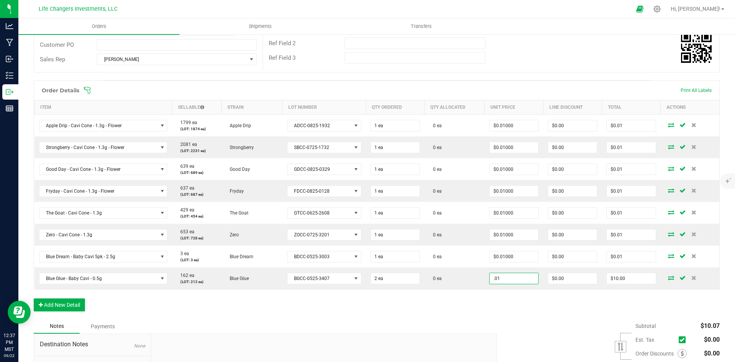
type input "$0.01000"
type input "$0.02"
click at [501, 322] on div "Subtotal $10.07 Est. Tax" at bounding box center [605, 367] width 228 height 97
click at [57, 305] on button "Add New Detail" at bounding box center [59, 304] width 51 height 13
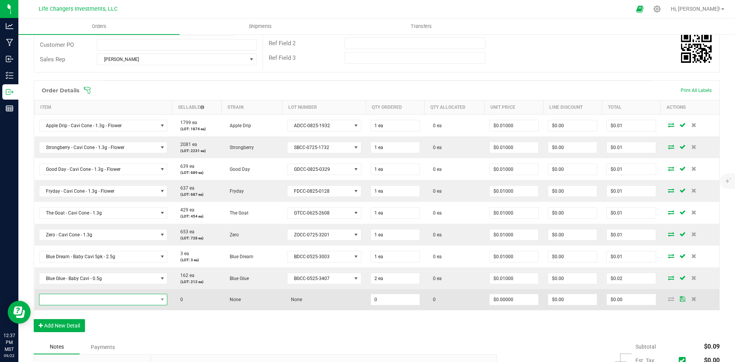
click at [84, 299] on span "NO DATA FOUND" at bounding box center [98, 299] width 118 height 11
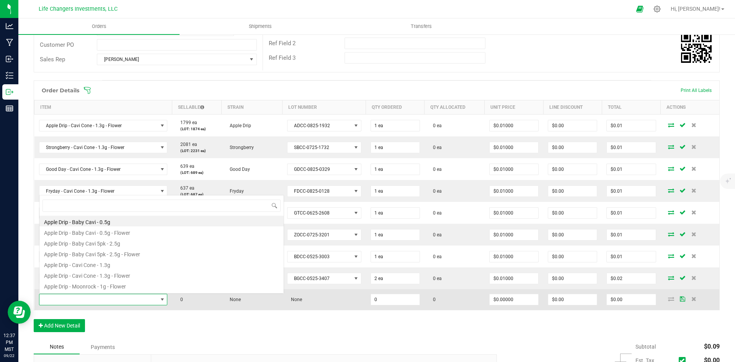
scroll to position [11, 126]
type input "land"
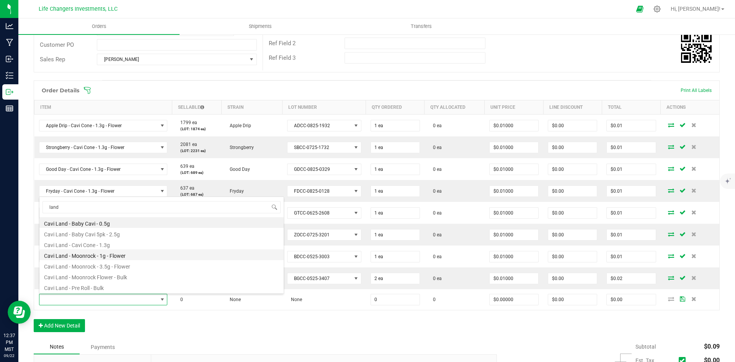
click at [103, 253] on li "Cavi Land - Moonrock - 1g - Flower" at bounding box center [161, 254] width 244 height 11
type input "0 ea"
type input "$9.00000"
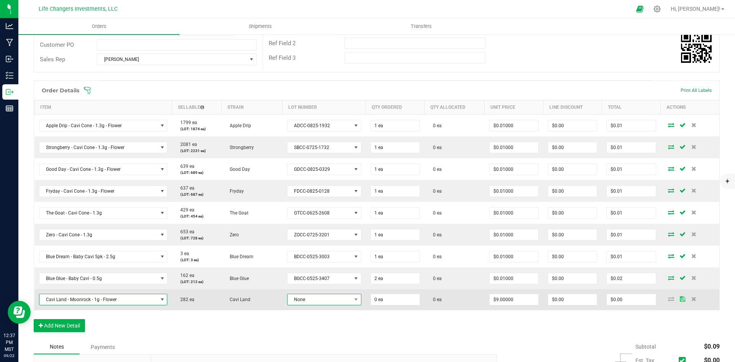
click at [311, 297] on span "None" at bounding box center [319, 299] width 64 height 11
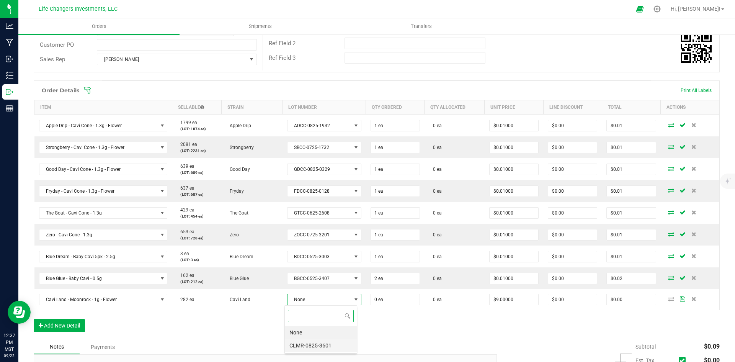
click at [307, 346] on li "CLMR-0825-3601" at bounding box center [321, 345] width 72 height 13
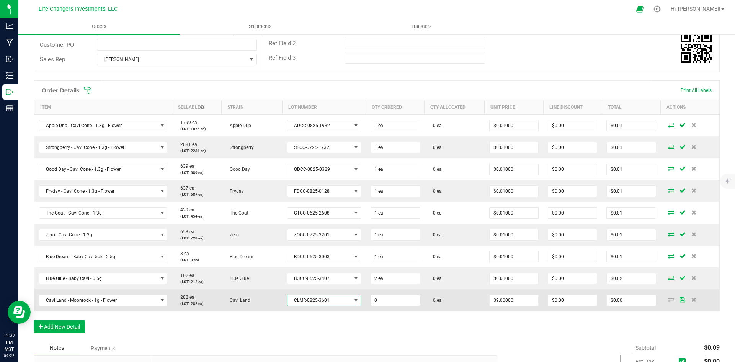
click at [395, 299] on input "0" at bounding box center [395, 300] width 49 height 11
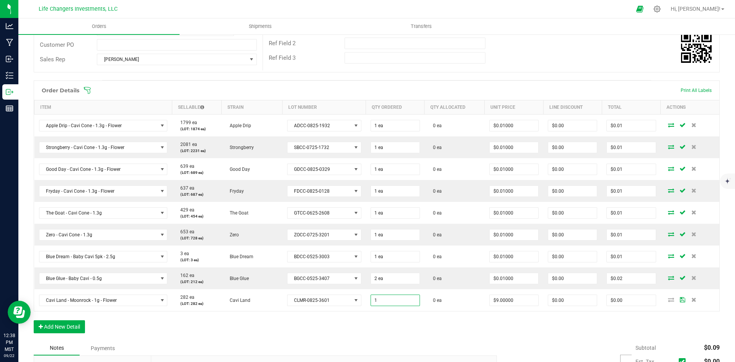
type input "1 ea"
type input "$9.00"
click at [522, 328] on div "Order Details Print All Labels Item Sellable Strain Lot Number Qty Ordered Qty …" at bounding box center [377, 210] width 686 height 260
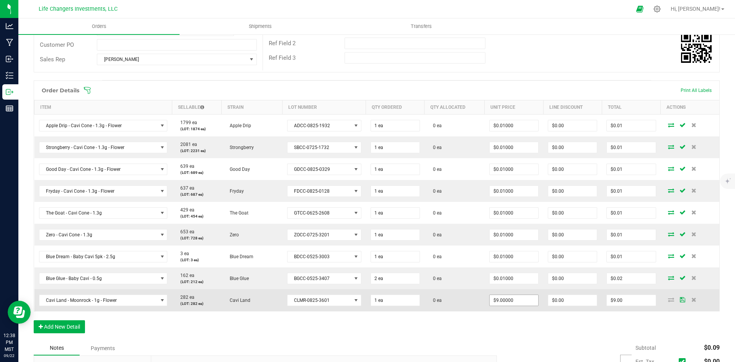
type input "9"
click at [514, 297] on input "9" at bounding box center [514, 300] width 49 height 11
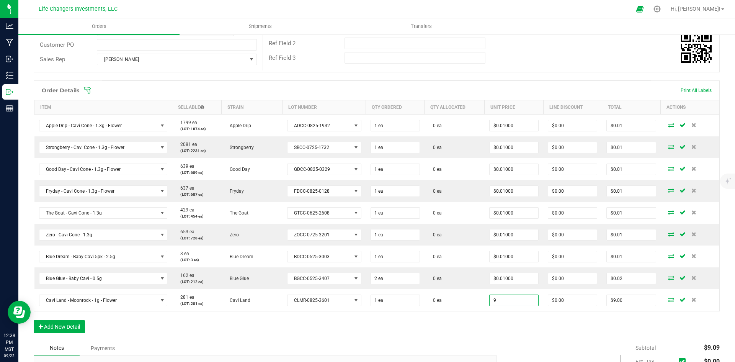
click at [514, 297] on input "9" at bounding box center [514, 300] width 49 height 11
type input "$0.01000"
type input "$0.01"
click at [498, 326] on div "Order Details Print All Labels Item Sellable Strain Lot Number Qty Ordered Qty …" at bounding box center [377, 210] width 686 height 260
click at [76, 325] on button "Add New Detail" at bounding box center [59, 326] width 51 height 13
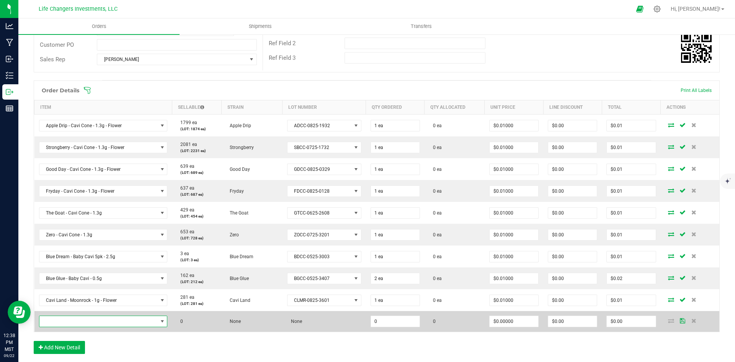
click at [73, 318] on span "NO DATA FOUND" at bounding box center [98, 321] width 118 height 11
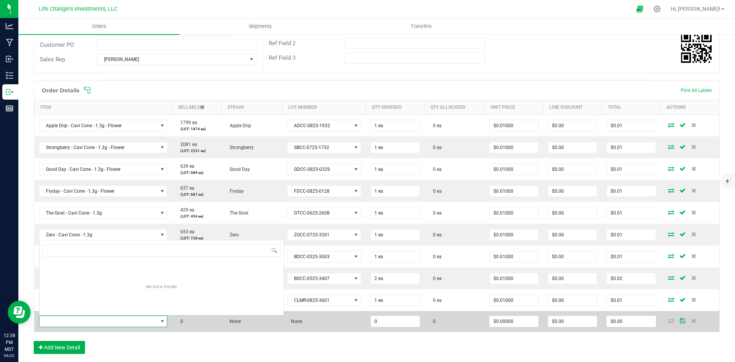
scroll to position [11, 126]
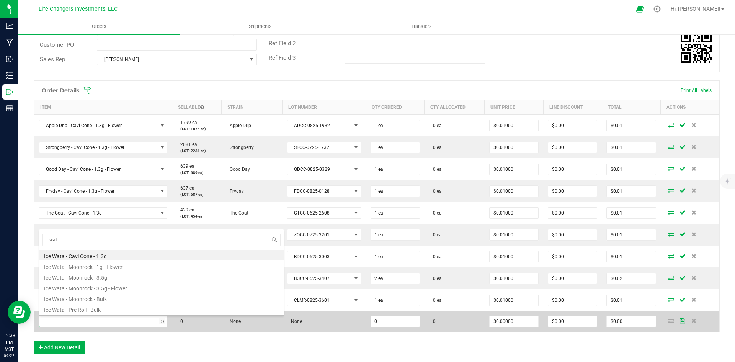
type input "wata"
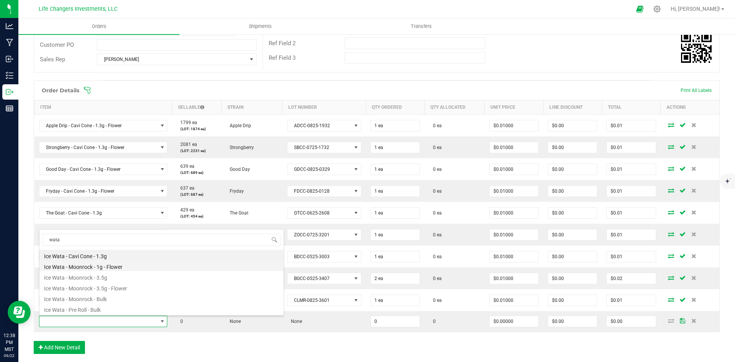
click at [94, 263] on li "Ice Wata - Moonrock - 1g - Flower" at bounding box center [161, 265] width 244 height 11
type input "0 ea"
type input "$9.00000"
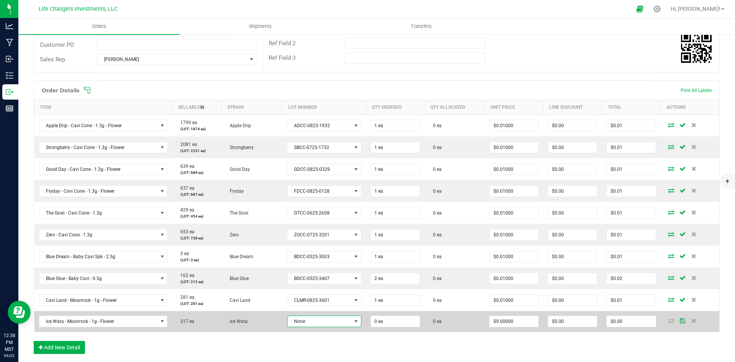
click at [304, 319] on span "None" at bounding box center [319, 321] width 64 height 11
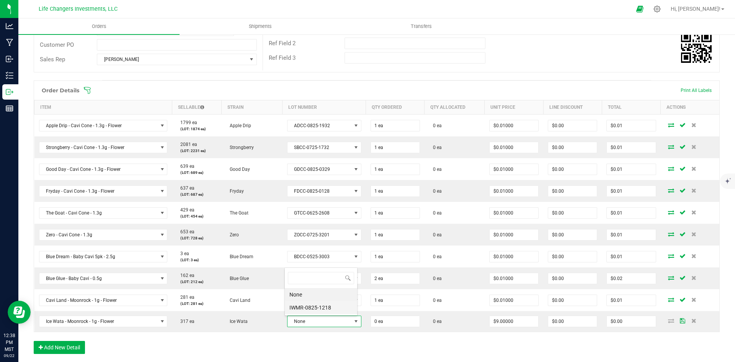
click at [315, 305] on li "IWMR-0825-1218" at bounding box center [321, 307] width 72 height 13
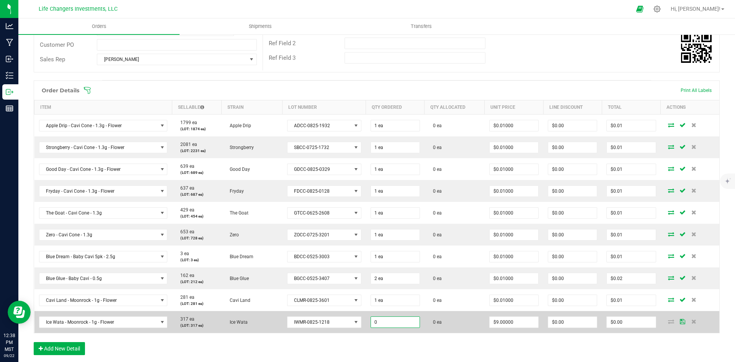
click at [391, 321] on input "0" at bounding box center [395, 322] width 49 height 11
type input "1 ea"
type input "$9.00"
click at [465, 326] on td "0 ea" at bounding box center [454, 322] width 60 height 22
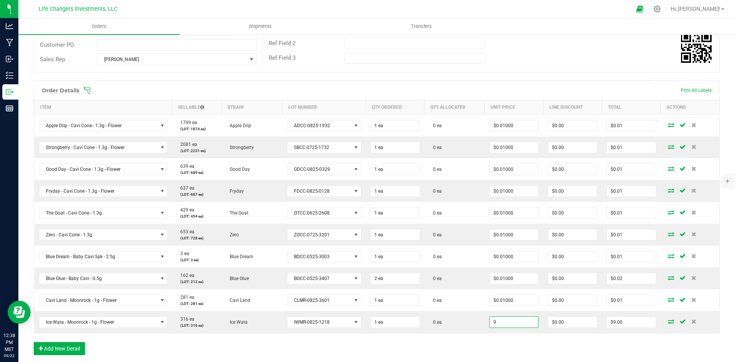
click at [514, 321] on input "9" at bounding box center [514, 322] width 49 height 11
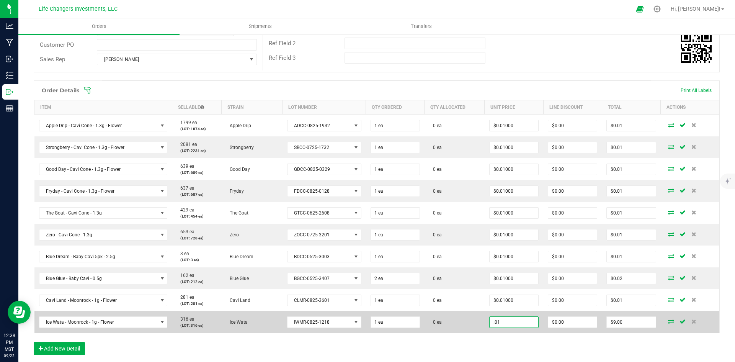
type input "$0.01000"
type input "$0.01"
click at [473, 321] on td "0 ea" at bounding box center [454, 322] width 60 height 22
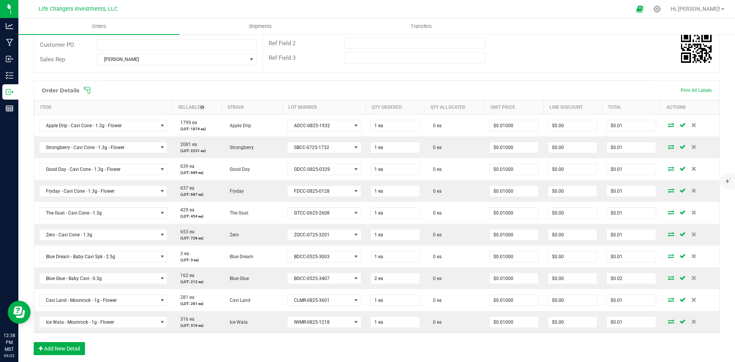
click at [636, 343] on div "Order Details Print All Labels Item Sellable Strain Lot Number Qty Ordered Qty …" at bounding box center [377, 221] width 686 height 282
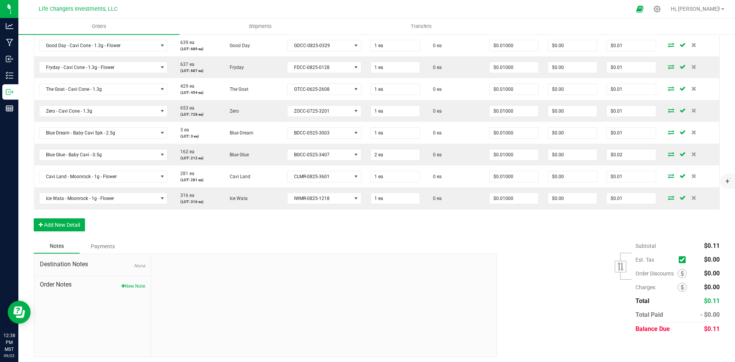
scroll to position [266, 0]
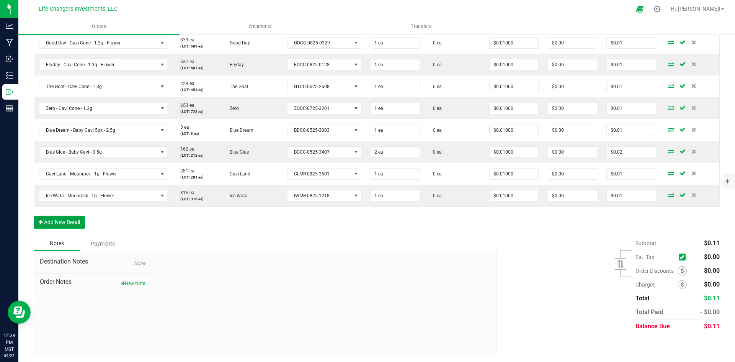
click at [78, 225] on button "Add New Detail" at bounding box center [59, 221] width 51 height 13
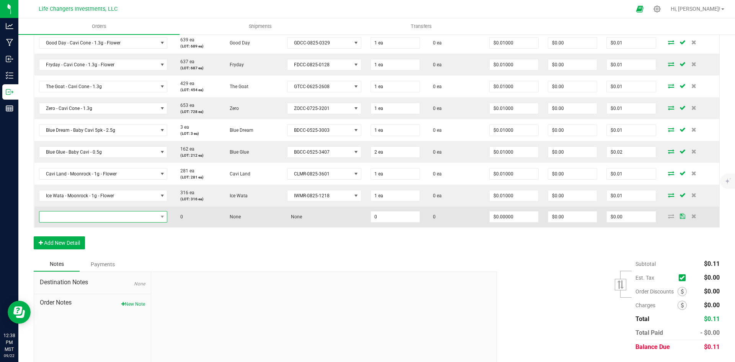
click at [79, 217] on span "NO DATA FOUND" at bounding box center [98, 216] width 118 height 11
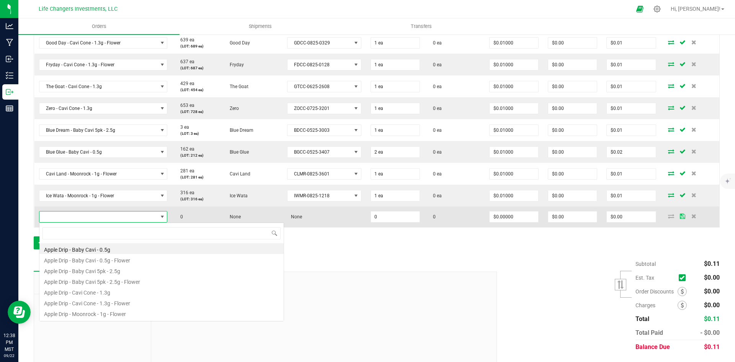
scroll to position [11, 126]
type input "glu"
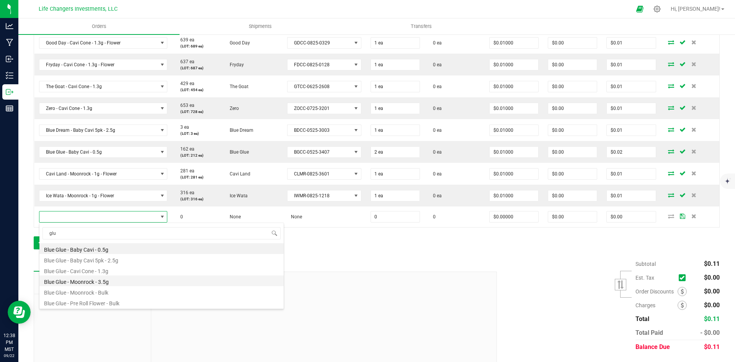
click at [84, 282] on li "Blue Glue - Moonrock - 3.5g" at bounding box center [161, 280] width 244 height 11
type input "0 ea"
type input "$28.00000"
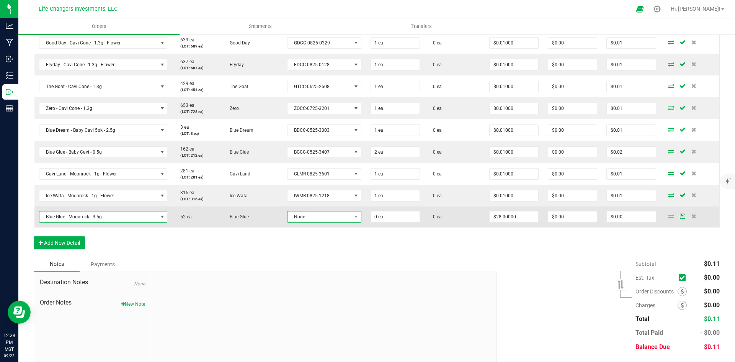
click at [317, 216] on span "None" at bounding box center [319, 216] width 64 height 11
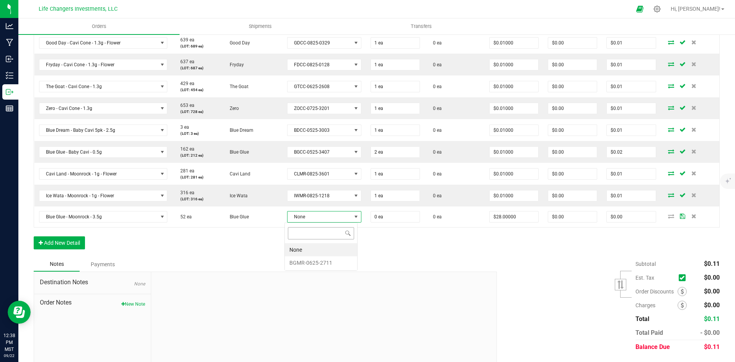
scroll to position [11, 73]
click at [323, 262] on li "BGMR-0625-2711" at bounding box center [321, 262] width 72 height 13
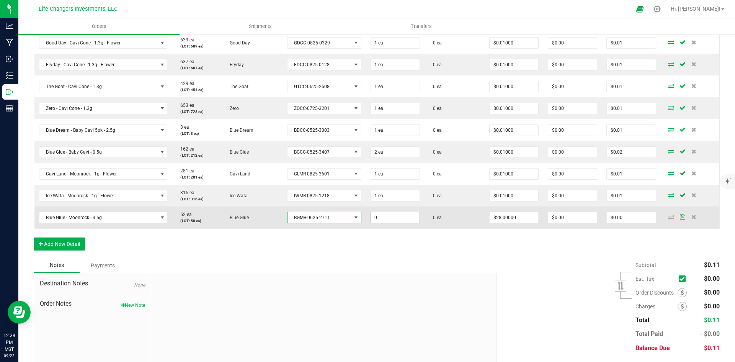
click at [404, 215] on input "0" at bounding box center [395, 217] width 49 height 11
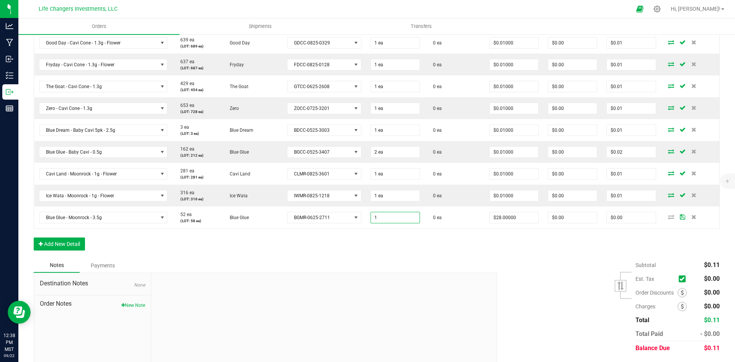
type input "1 ea"
type input "$28.00"
click at [487, 237] on div "Order Details Print All Labels Item Sellable Strain Lot Number Qty Ordered Qty …" at bounding box center [377, 106] width 686 height 304
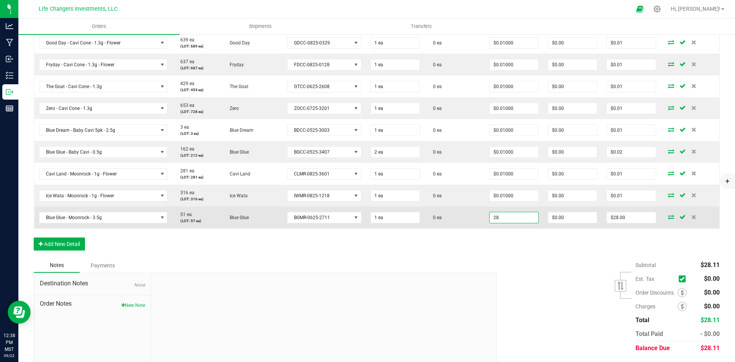
click at [513, 217] on input "28" at bounding box center [514, 217] width 49 height 11
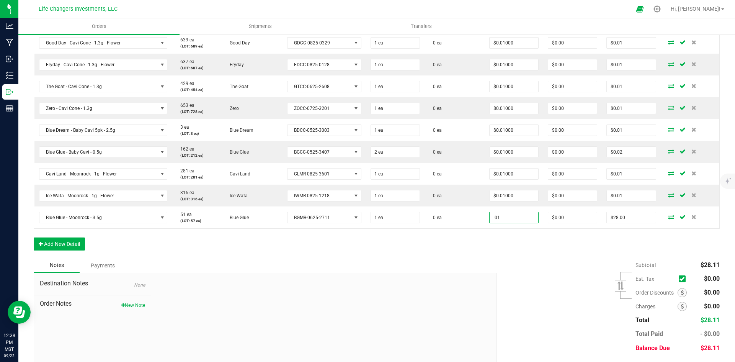
type input "$0.01000"
type input "$0.01"
click at [508, 240] on div "Order Details Print All Labels Item Sellable Strain Lot Number Qty Ordered Qty …" at bounding box center [377, 106] width 686 height 304
click at [77, 245] on button "Add New Detail" at bounding box center [59, 243] width 51 height 13
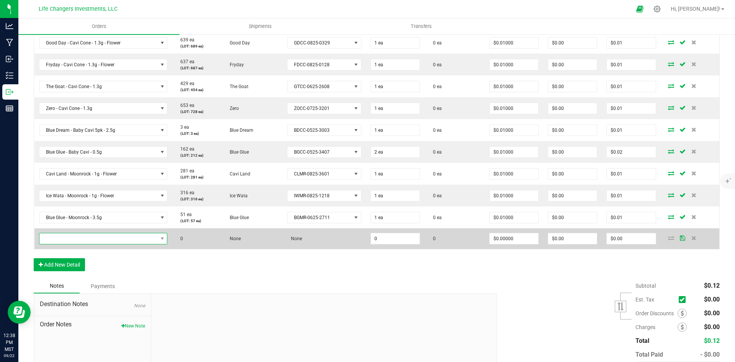
click at [72, 239] on span "NO DATA FOUND" at bounding box center [98, 238] width 118 height 11
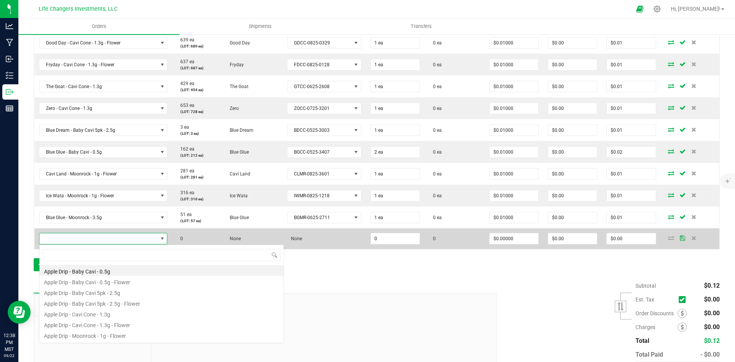
scroll to position [11, 125]
type input "wata"
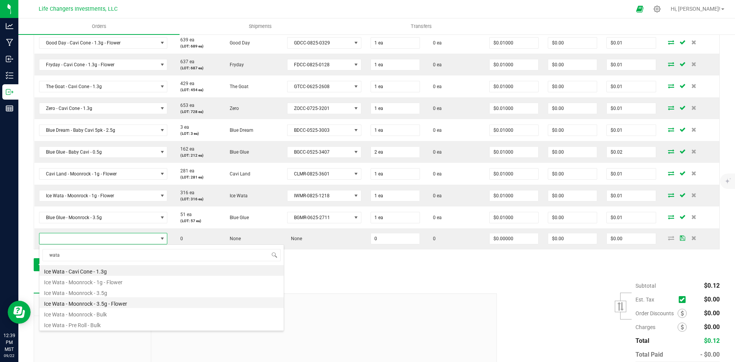
click at [100, 302] on li "Ice Wata - Moonrock - 3.5g - Flower" at bounding box center [161, 302] width 244 height 11
type input "0 ea"
type input "$28.00000"
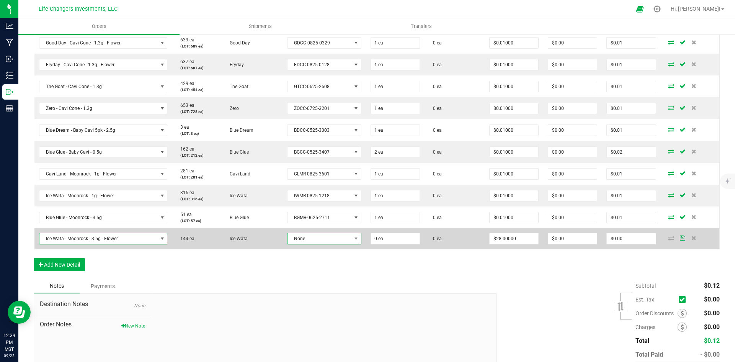
click at [316, 236] on span "None" at bounding box center [319, 238] width 64 height 11
click at [123, 237] on span "Ice Wata - Moonrock - 3.5g - Flower" at bounding box center [98, 238] width 118 height 11
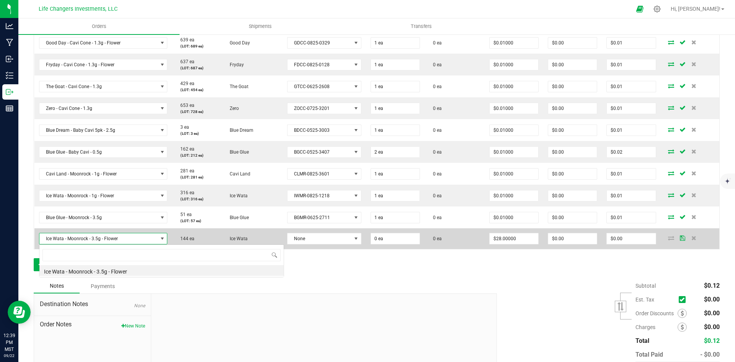
scroll to position [11, 126]
type input "wata"
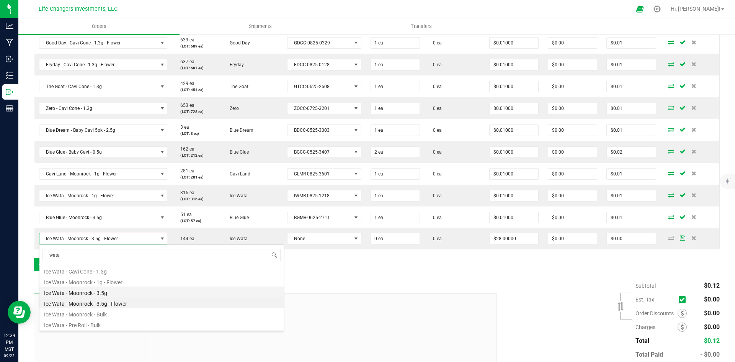
click at [122, 289] on li "Ice Wata - Moonrock - 3.5g" at bounding box center [161, 291] width 244 height 11
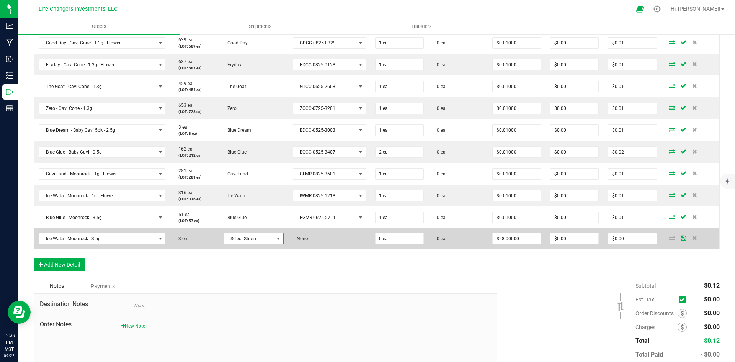
click at [262, 237] on span "Select Strain" at bounding box center [249, 238] width 50 height 11
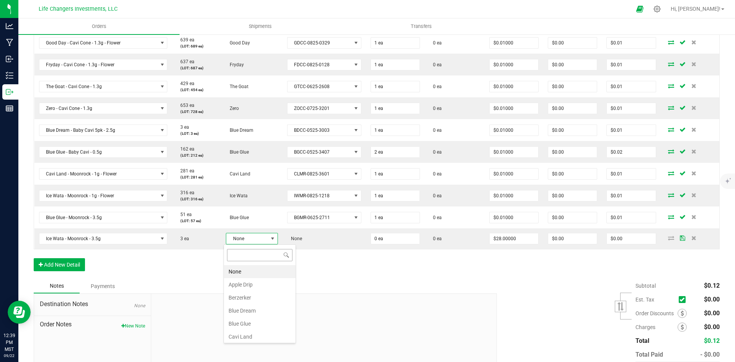
scroll to position [11, 51]
type input "wat"
click at [240, 273] on li "Ice Wata" at bounding box center [260, 271] width 72 height 13
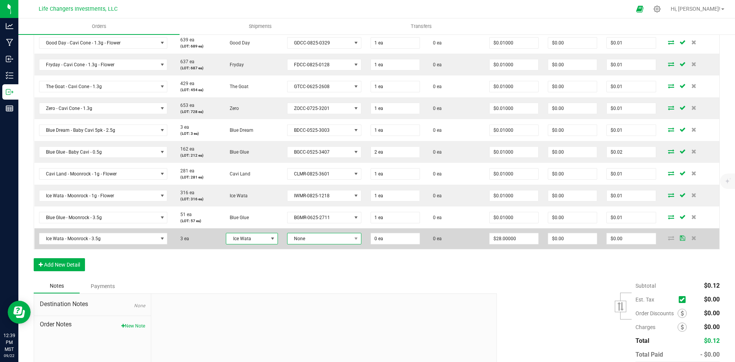
click at [337, 237] on span "None" at bounding box center [319, 238] width 64 height 11
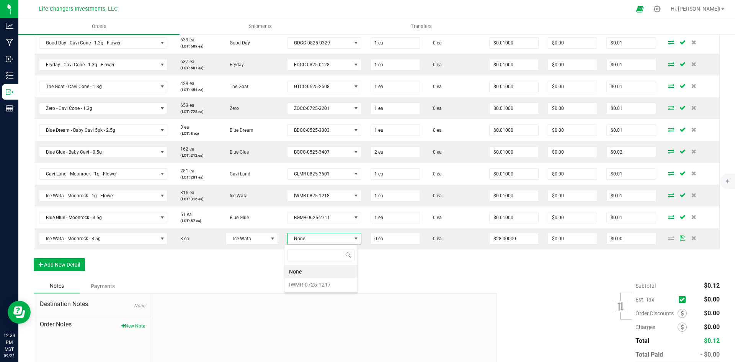
scroll to position [11, 73]
click at [337, 282] on li "IWMR-0725-1217" at bounding box center [320, 284] width 73 height 13
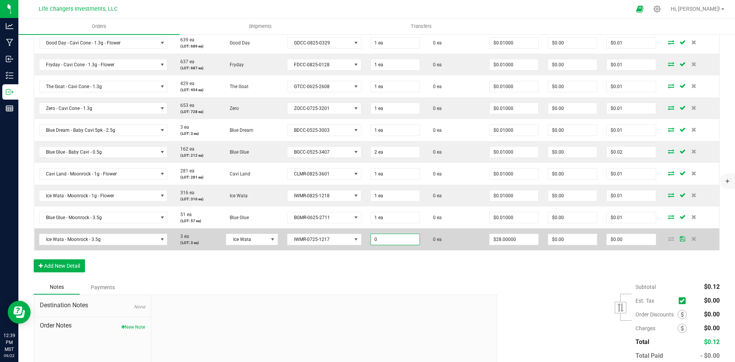
click at [396, 240] on input "0" at bounding box center [395, 239] width 49 height 11
type input "1 ea"
type input "$28.00"
click at [460, 239] on td "0 ea" at bounding box center [454, 239] width 60 height 22
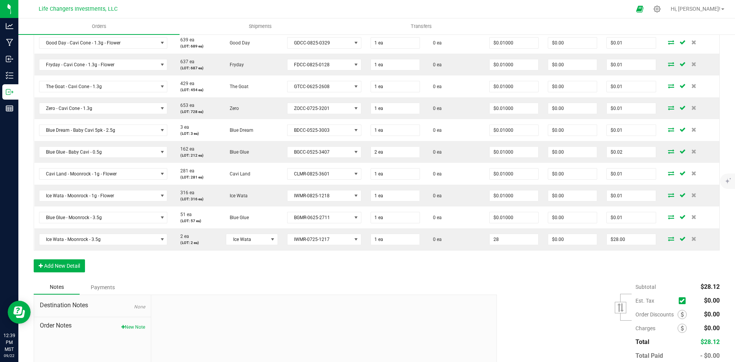
click at [519, 237] on input "28" at bounding box center [514, 239] width 49 height 11
type input "$0.01000"
type input "$0.01"
click at [561, 282] on div "Subtotal $28.12 Est. Tax" at bounding box center [605, 328] width 228 height 97
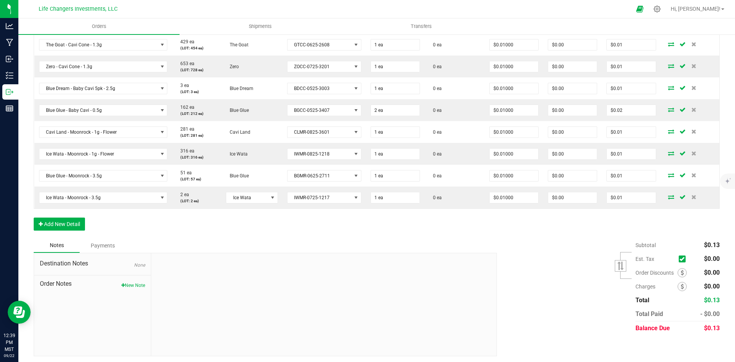
scroll to position [310, 0]
click at [139, 282] on button "New Note" at bounding box center [133, 283] width 24 height 7
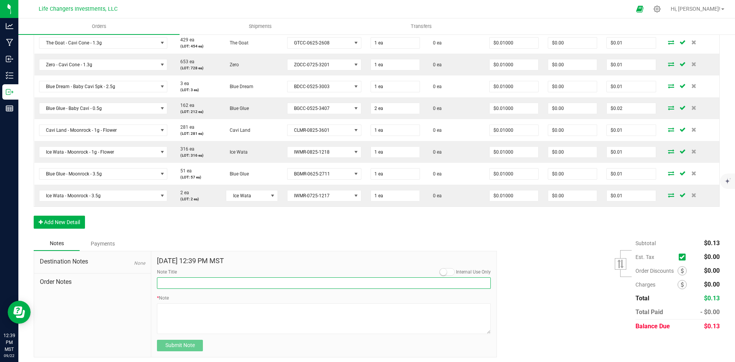
click at [191, 280] on input "Note Title" at bounding box center [324, 282] width 334 height 11
type input "Sample Order"
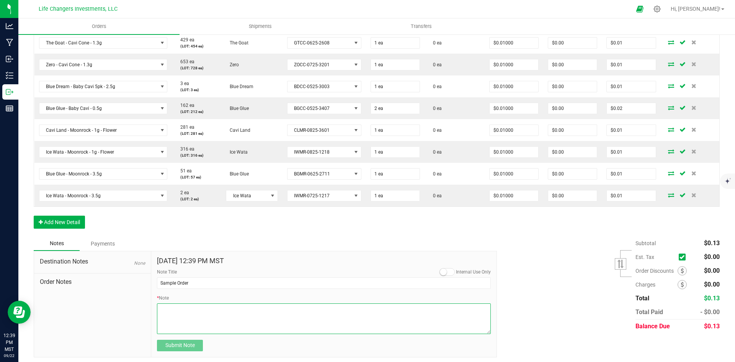
click at [170, 310] on textarea "* Note" at bounding box center [324, 318] width 334 height 31
type textarea "Assorted"
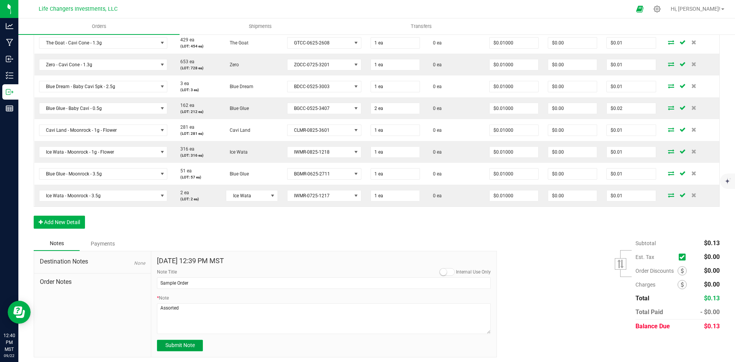
click at [177, 345] on span "Submit Note" at bounding box center [179, 345] width 29 height 6
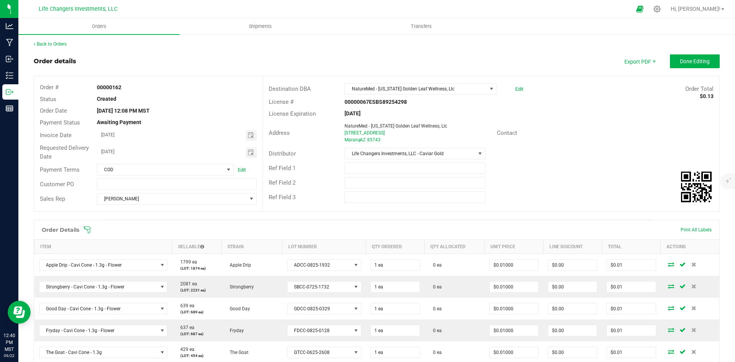
scroll to position [0, 0]
click at [249, 150] on span "Toggle calendar" at bounding box center [251, 153] width 6 height 6
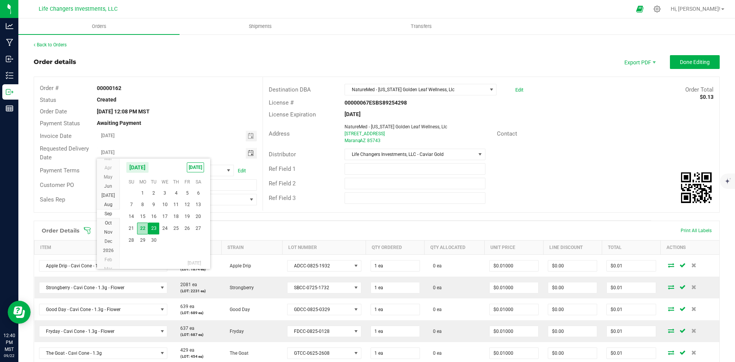
click at [142, 227] on span "22" at bounding box center [142, 228] width 11 height 12
type input "[DATE]"
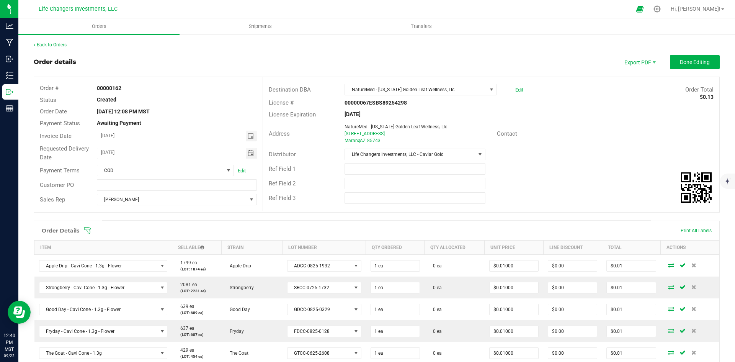
click at [552, 54] on div "Back to Orders Order details Export PDF Done Editing Order # 00000162 Status Cr…" at bounding box center [377, 352] width 686 height 623
click at [689, 63] on span "Done Editing" at bounding box center [695, 62] width 30 height 6
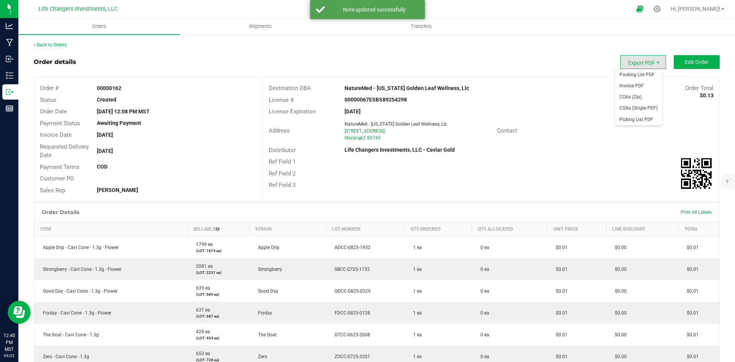
click at [624, 63] on span "Export PDF" at bounding box center [643, 62] width 46 height 14
click at [624, 83] on span "Invoice PDF" at bounding box center [638, 85] width 47 height 11
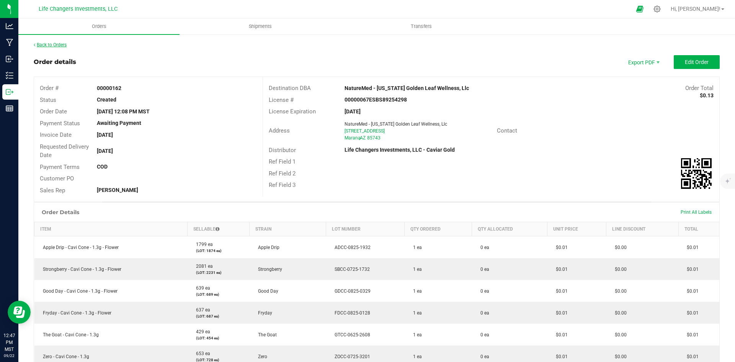
click at [46, 45] on link "Back to Orders" at bounding box center [50, 44] width 33 height 5
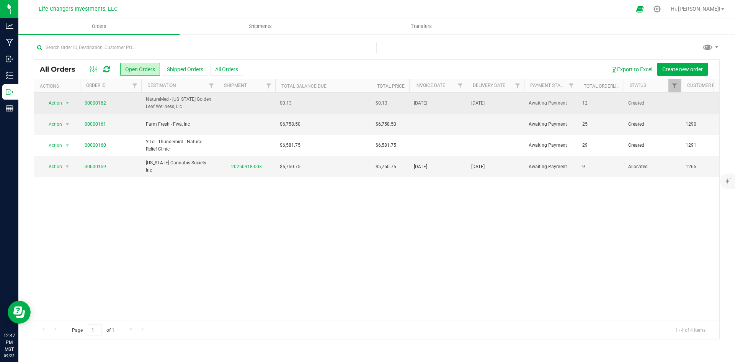
click at [335, 103] on td "$0.13" at bounding box center [323, 103] width 96 height 21
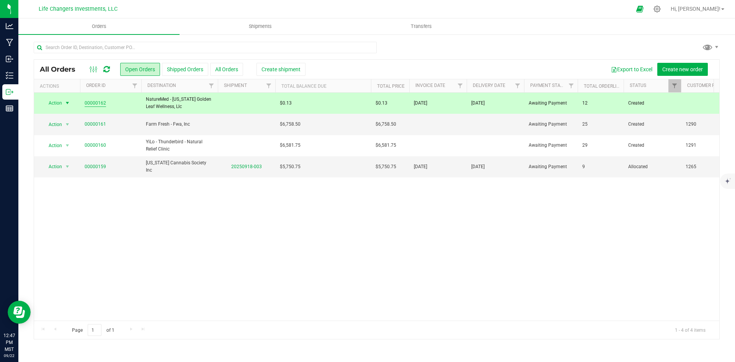
click at [95, 103] on link "00000162" at bounding box center [95, 103] width 21 height 7
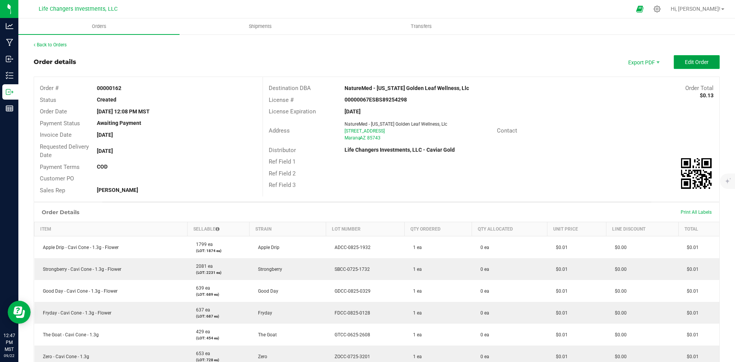
click at [685, 60] on span "Edit Order" at bounding box center [697, 62] width 24 height 6
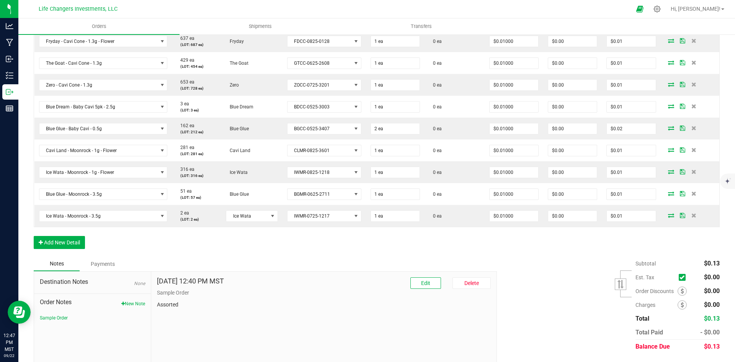
scroll to position [310, 0]
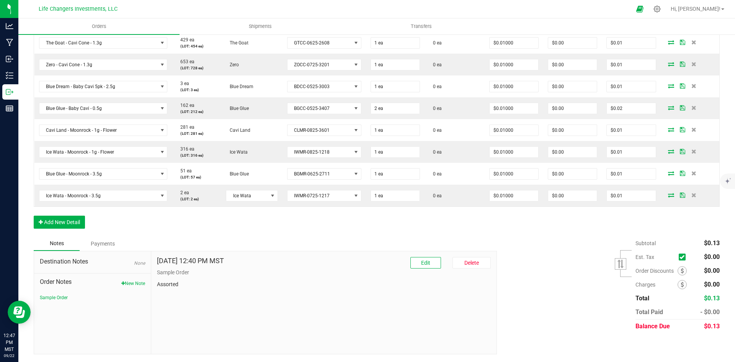
click at [100, 244] on div "Payments" at bounding box center [103, 244] width 46 height 14
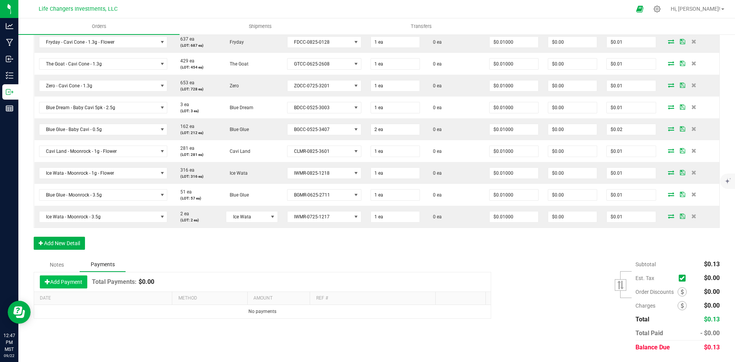
click at [47, 282] on span at bounding box center [47, 281] width 5 height 5
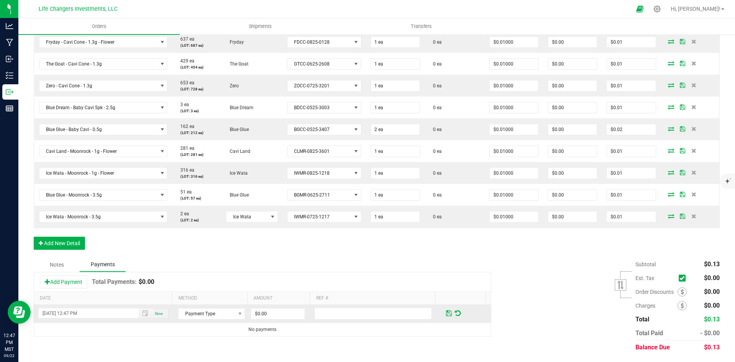
click at [156, 315] on span "Now" at bounding box center [159, 313] width 8 height 4
drag, startPoint x: 203, startPoint y: 314, endPoint x: 213, endPoint y: 315, distance: 9.6
click at [206, 315] on span "Payment Type" at bounding box center [206, 313] width 57 height 11
click at [201, 271] on li "Cash" at bounding box center [208, 268] width 65 height 11
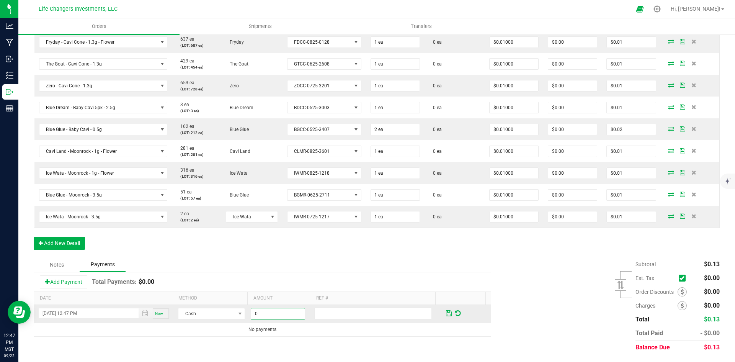
click at [280, 314] on input "0" at bounding box center [278, 313] width 54 height 11
click at [446, 313] on span at bounding box center [449, 313] width 6 height 7
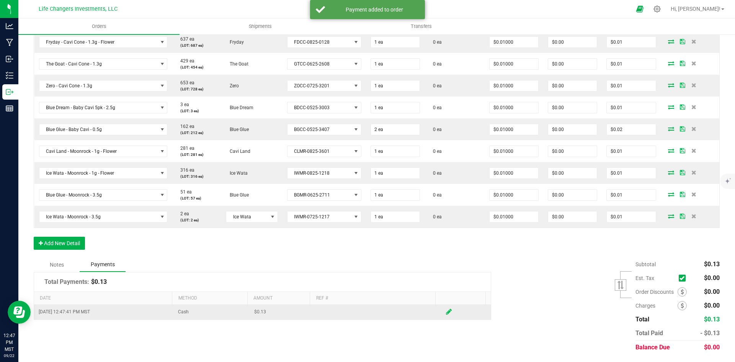
click at [446, 310] on icon at bounding box center [449, 311] width 6 height 7
click at [342, 314] on input "text" at bounding box center [372, 313] width 117 height 12
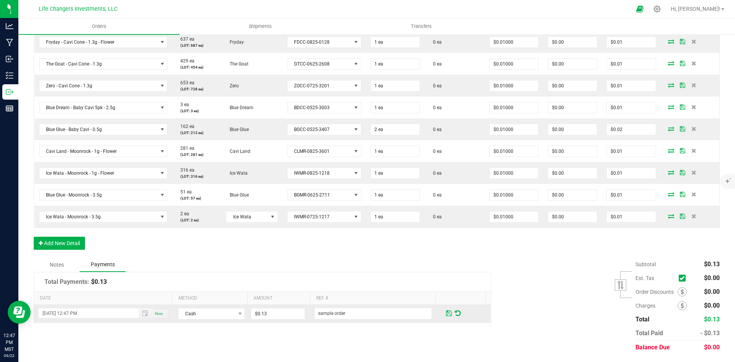
click at [446, 312] on span at bounding box center [449, 313] width 6 height 7
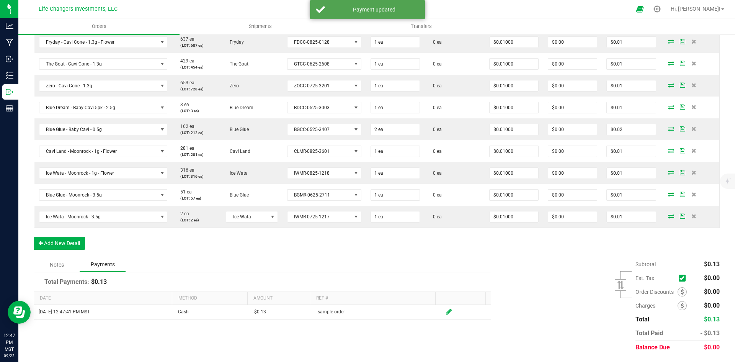
click at [553, 312] on div "Subtotal $0.13 Est. Tax" at bounding box center [605, 305] width 228 height 97
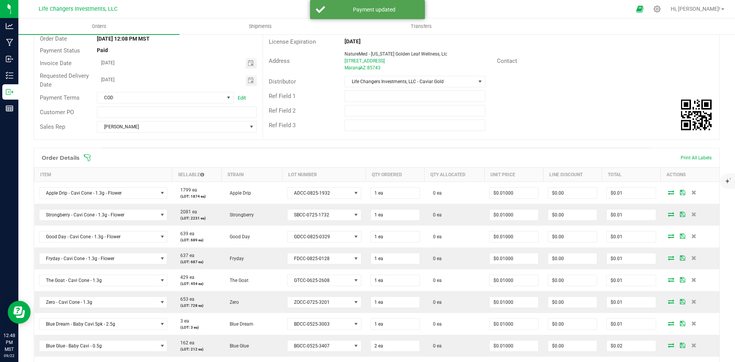
scroll to position [0, 0]
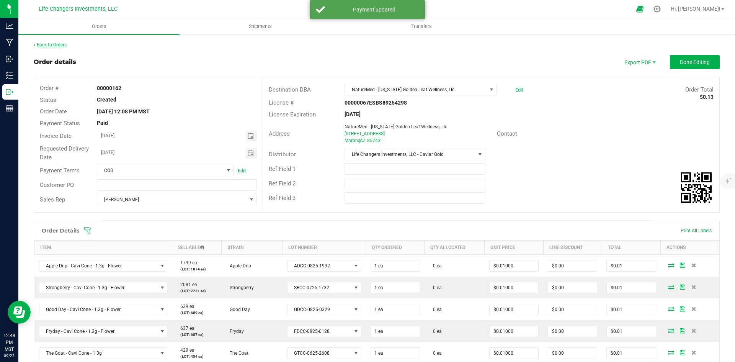
click at [47, 45] on link "Back to Orders" at bounding box center [50, 44] width 33 height 5
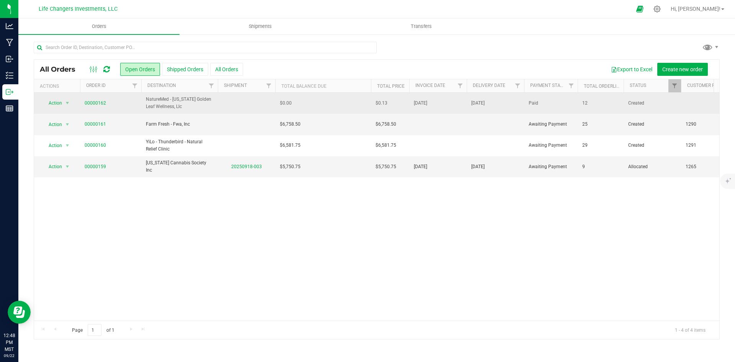
click at [321, 100] on td "$0.00" at bounding box center [323, 103] width 96 height 21
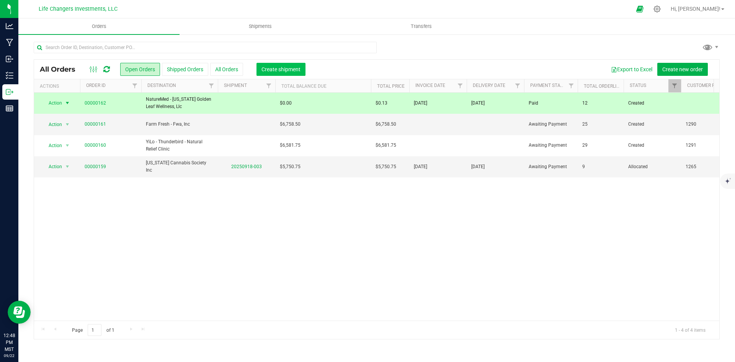
click at [263, 70] on span "Create shipment" at bounding box center [280, 69] width 39 height 6
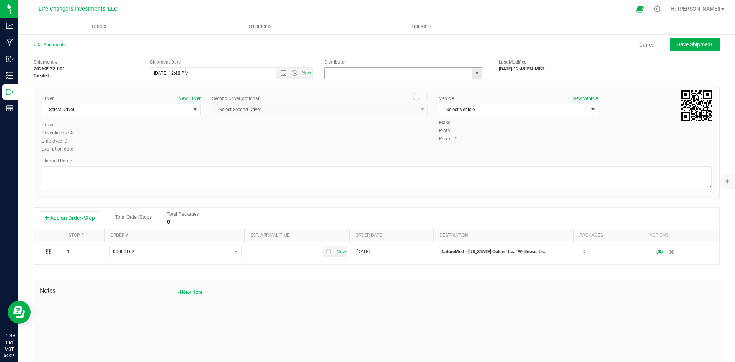
click at [382, 69] on input "text" at bounding box center [396, 73] width 143 height 11
click at [474, 73] on span "select" at bounding box center [477, 73] width 6 height 6
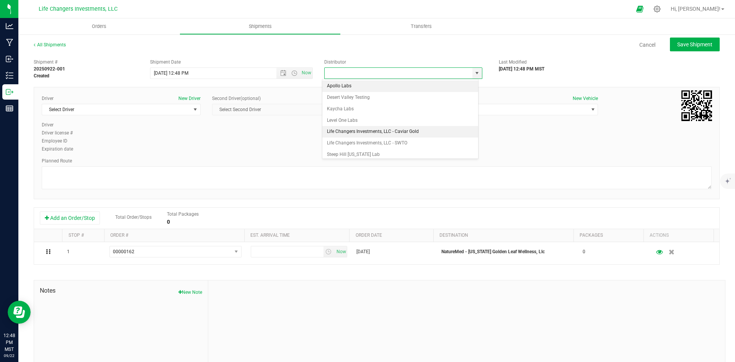
click at [389, 128] on li "Life Changers Investments, LLC - Caviar Gold" at bounding box center [400, 131] width 156 height 11
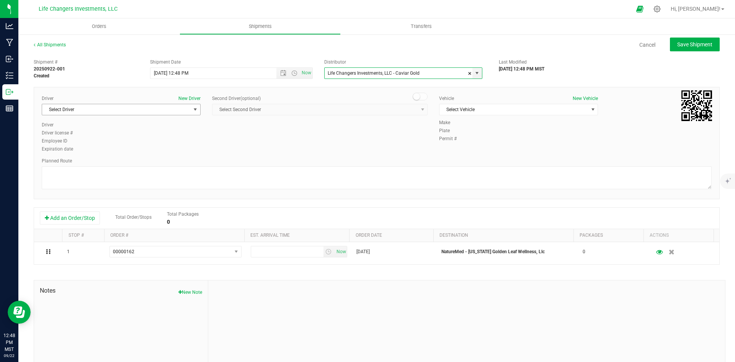
click at [159, 111] on span "Select Driver" at bounding box center [116, 109] width 148 height 11
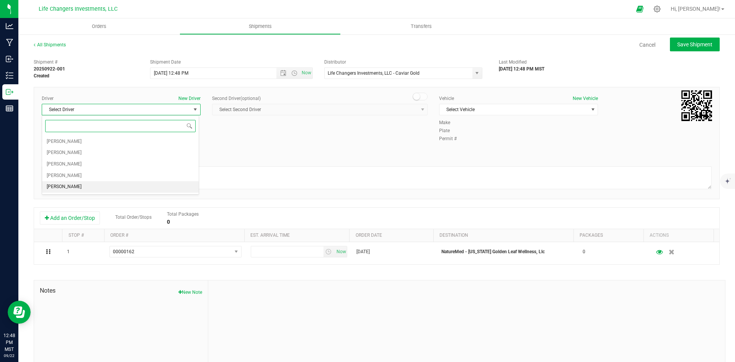
click at [121, 189] on li "Freddie Smith" at bounding box center [120, 186] width 157 height 11
click at [548, 108] on span "Select Vehicle" at bounding box center [513, 109] width 148 height 11
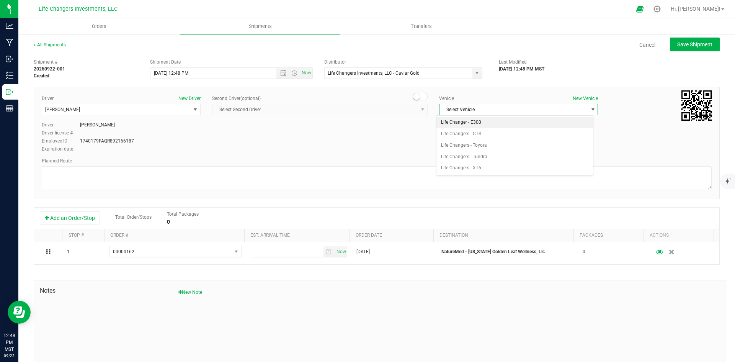
click at [515, 118] on li "Life Changer - E300" at bounding box center [514, 122] width 157 height 11
click at [563, 139] on div "Permit # 4" at bounding box center [575, 138] width 273 height 7
click at [687, 44] on span "Save Shipment" at bounding box center [694, 44] width 35 height 6
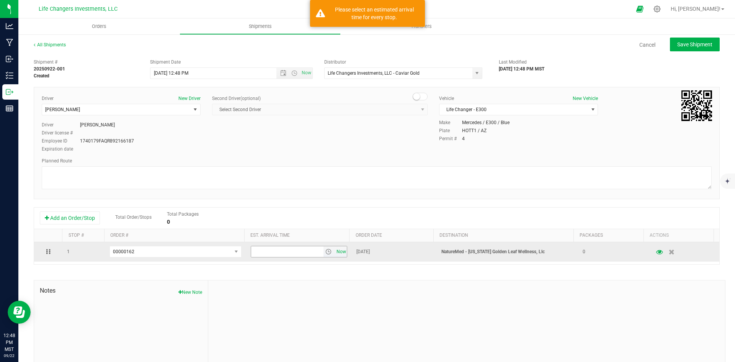
click at [335, 251] on span "Now" at bounding box center [341, 251] width 13 height 11
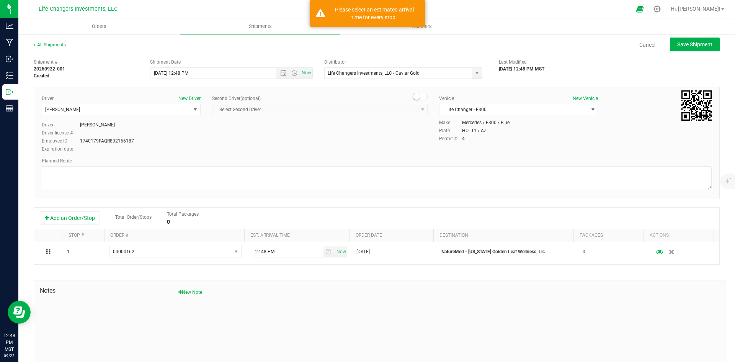
click at [352, 135] on div "Driver New Driver Freddie Smith Select Driver Amber Alaura Greg Alaura Kyren Al…" at bounding box center [376, 124] width 681 height 59
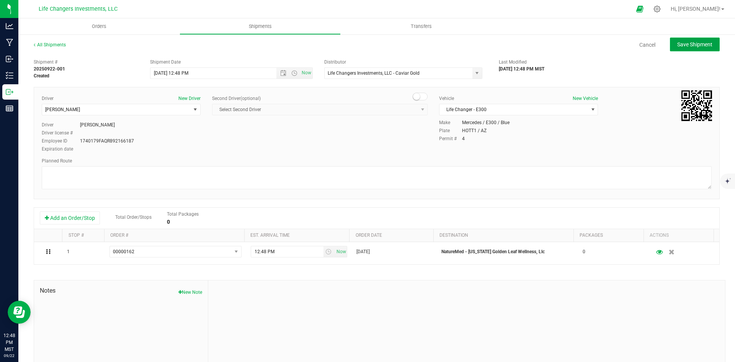
click at [685, 43] on span "Save Shipment" at bounding box center [694, 44] width 35 height 6
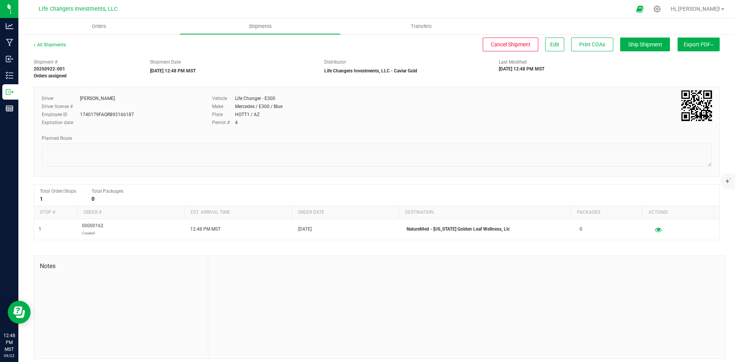
click at [684, 45] on span "Export PDF" at bounding box center [699, 44] width 30 height 6
click at [310, 13] on div at bounding box center [384, 9] width 494 height 15
click at [627, 69] on div "Shipment # 20250922-001 Orders assigned Shipment Date 09/22/2025 12:48 PM MST D…" at bounding box center [376, 67] width 697 height 24
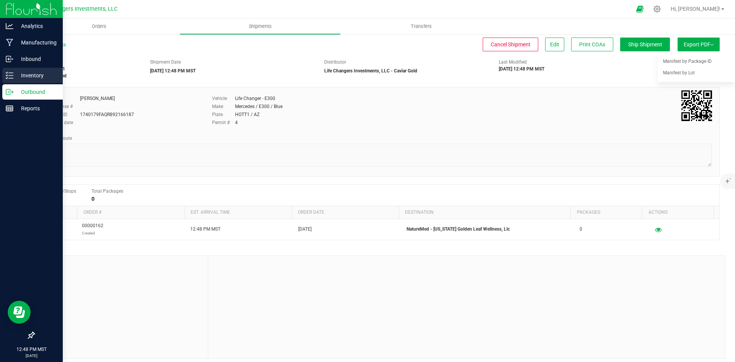
click at [28, 76] on p "Inventory" at bounding box center [36, 75] width 46 height 9
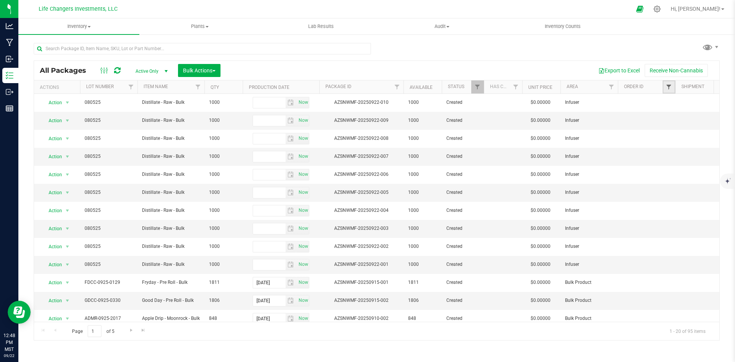
click at [668, 87] on span "Filter" at bounding box center [669, 87] width 6 height 6
click at [667, 138] on button "Filter" at bounding box center [669, 140] width 37 height 17
click at [668, 85] on span "Filter" at bounding box center [669, 87] width 6 height 6
click at [672, 102] on input "162" at bounding box center [686, 103] width 69 height 11
click at [435, 41] on div "All Packages Active Only Active Only Lab Samples Locked All Bulk Actions Add to…" at bounding box center [377, 188] width 686 height 305
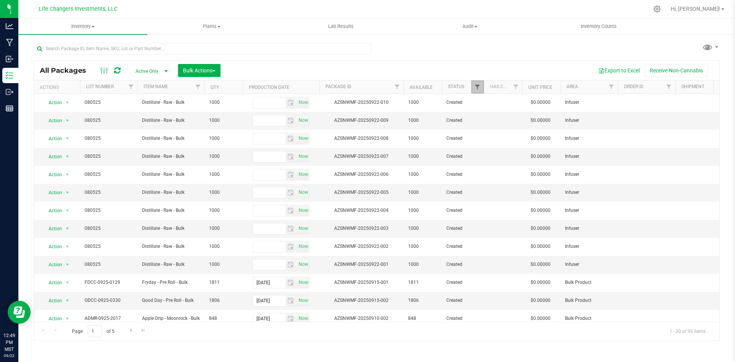
click at [475, 90] on span "Filter" at bounding box center [477, 87] width 6 height 6
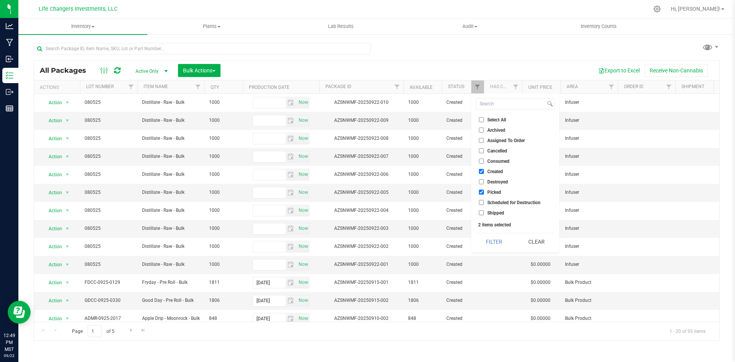
click at [526, 70] on div "Export to Excel Receive Non-Cannabis" at bounding box center [469, 70] width 487 height 13
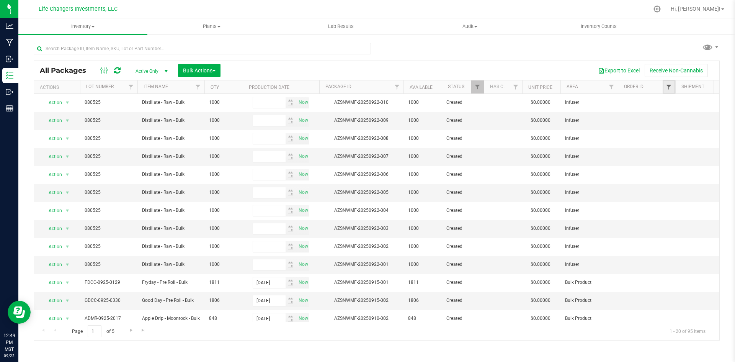
click at [667, 87] on span "Filter" at bounding box center [669, 87] width 6 height 6
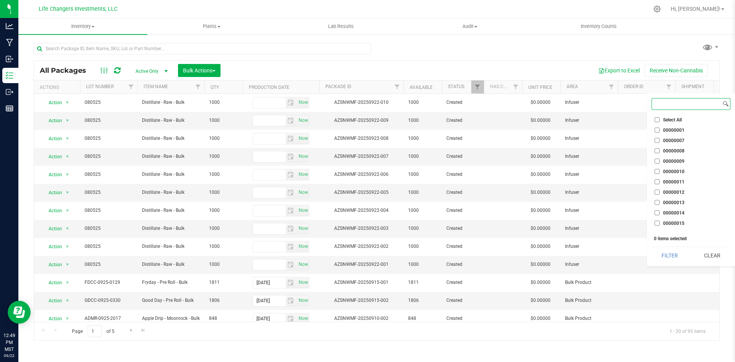
click at [672, 104] on input at bounding box center [686, 103] width 69 height 11
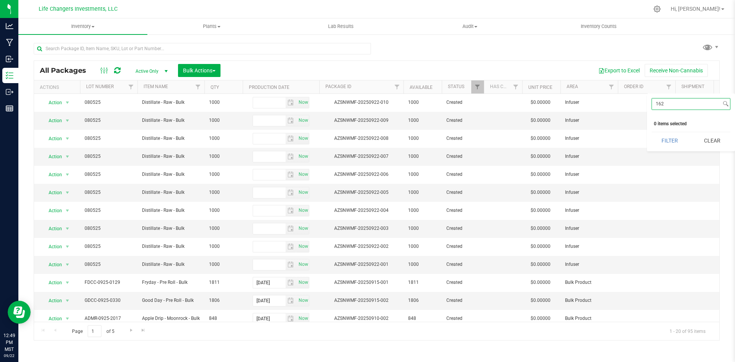
type input "162"
click at [566, 44] on div "All Packages Active Only Active Only Lab Samples Locked All Bulk Actions Add to…" at bounding box center [377, 188] width 686 height 305
click at [476, 88] on span "Filter" at bounding box center [477, 87] width 6 height 6
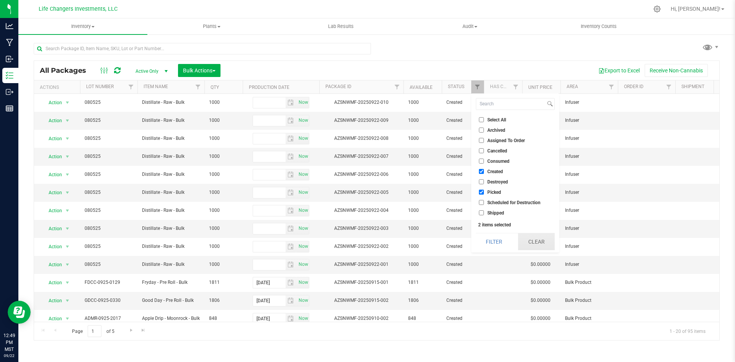
click at [537, 239] on button "Clear" at bounding box center [536, 241] width 37 height 17
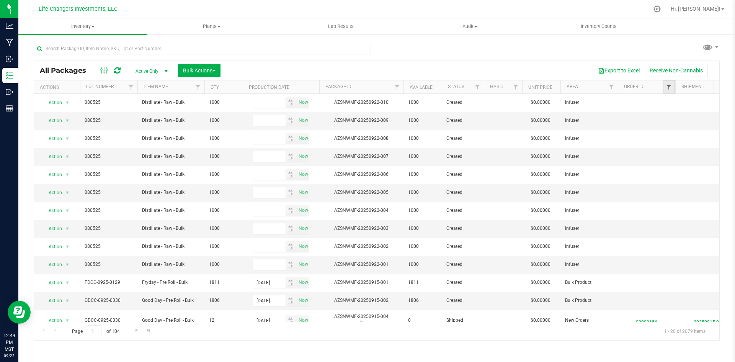
click at [669, 88] on span "Filter" at bounding box center [669, 87] width 6 height 6
click at [674, 143] on button "Filter" at bounding box center [669, 140] width 37 height 17
click at [406, 47] on div "All Packages Active Only Active Only Lab Samples Locked All Bulk Actions Add to…" at bounding box center [377, 188] width 686 height 305
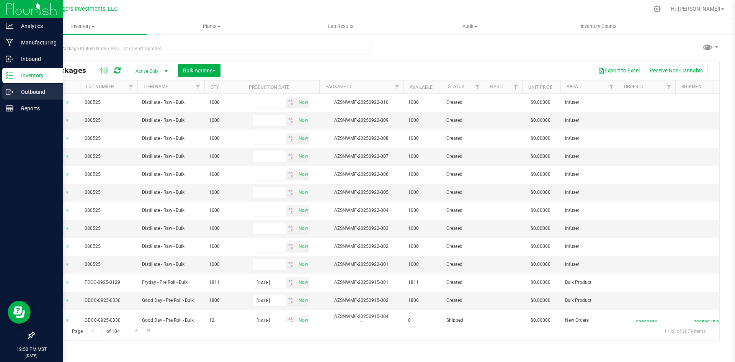
click at [31, 92] on p "Outbound" at bounding box center [36, 91] width 46 height 9
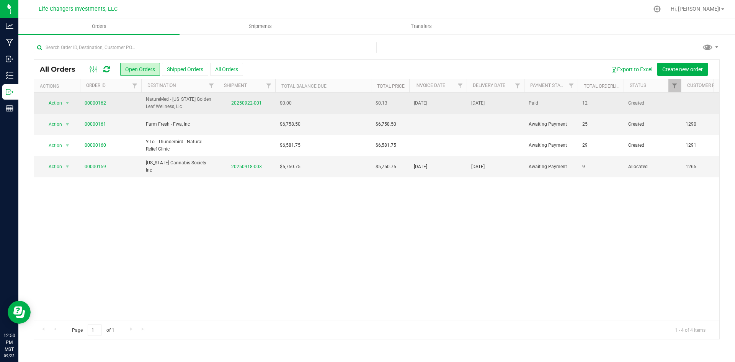
click at [320, 105] on td "$0.00" at bounding box center [323, 103] width 96 height 21
click at [55, 102] on span "Action" at bounding box center [52, 103] width 21 height 11
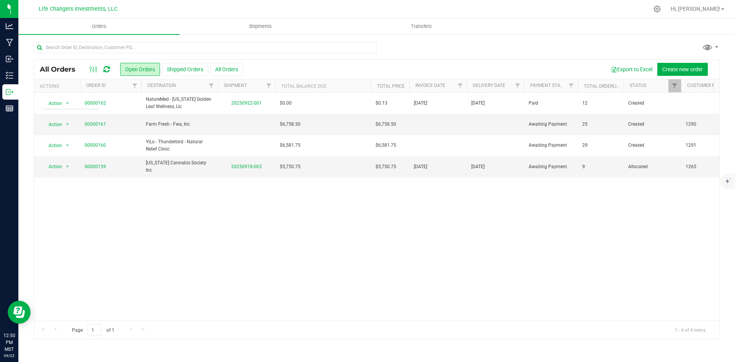
click at [120, 222] on div "Action Action Cancel order Change facility Clone order Edit order Order audit l…" at bounding box center [376, 207] width 685 height 228
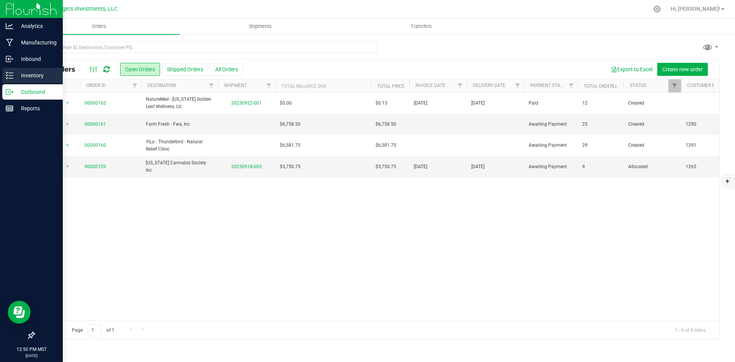
click at [29, 75] on p "Inventory" at bounding box center [36, 75] width 46 height 9
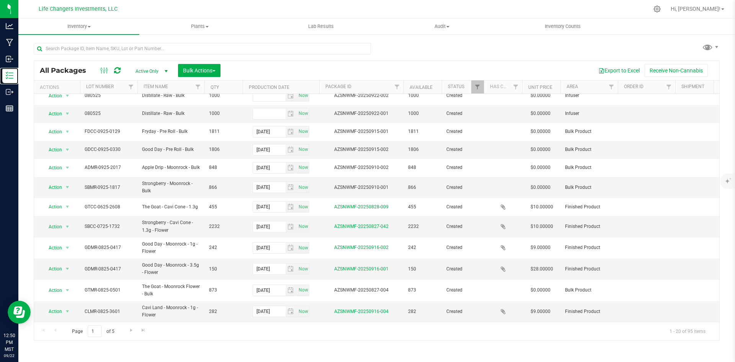
scroll to position [157, 0]
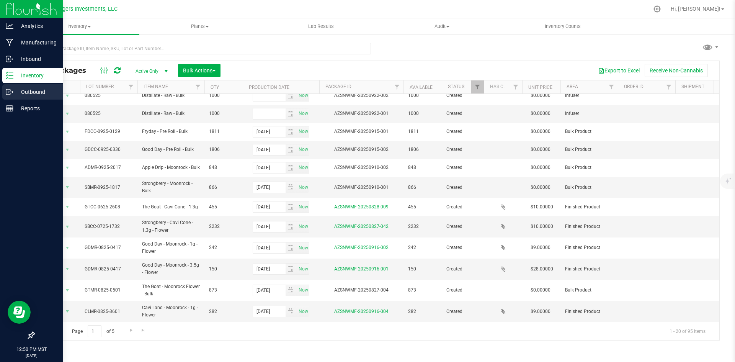
click at [28, 91] on p "Outbound" at bounding box center [36, 91] width 46 height 9
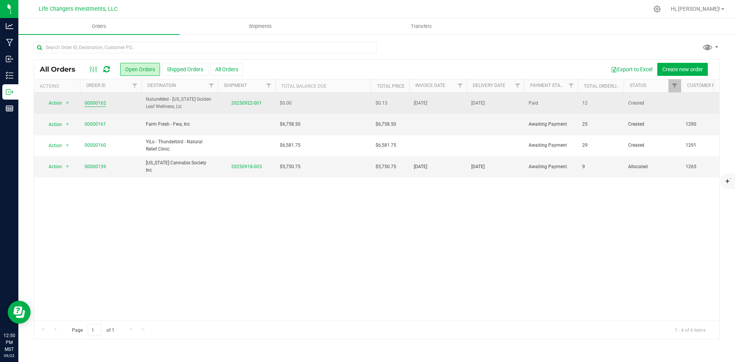
click at [91, 102] on link "00000162" at bounding box center [95, 103] width 21 height 7
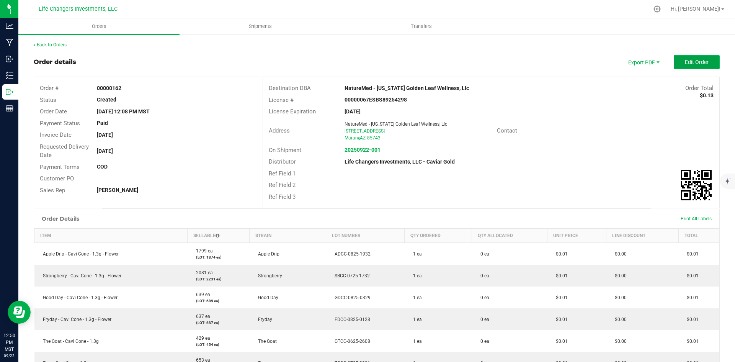
click at [698, 64] on span "Edit Order" at bounding box center [697, 62] width 24 height 6
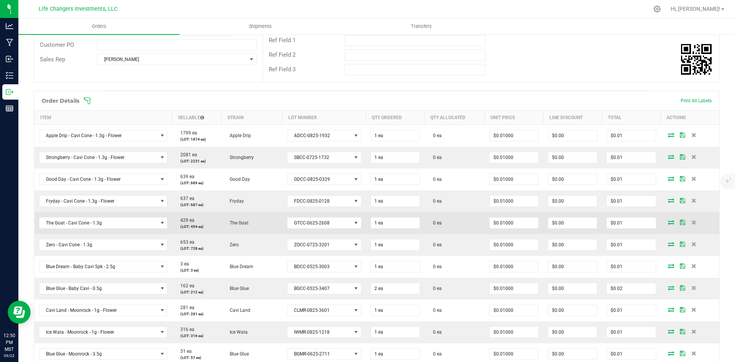
scroll to position [153, 0]
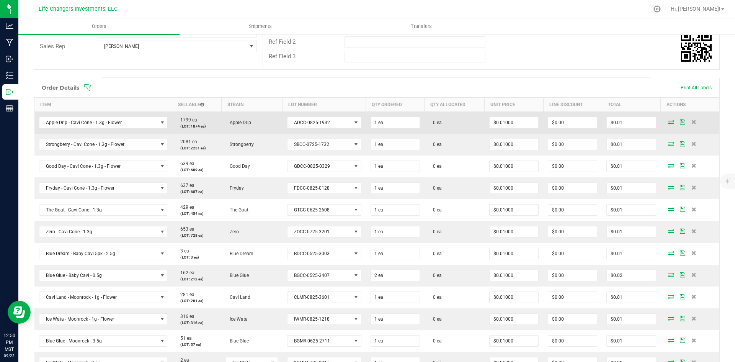
click at [661, 120] on td at bounding box center [690, 122] width 59 height 22
click at [668, 120] on icon at bounding box center [671, 121] width 6 height 5
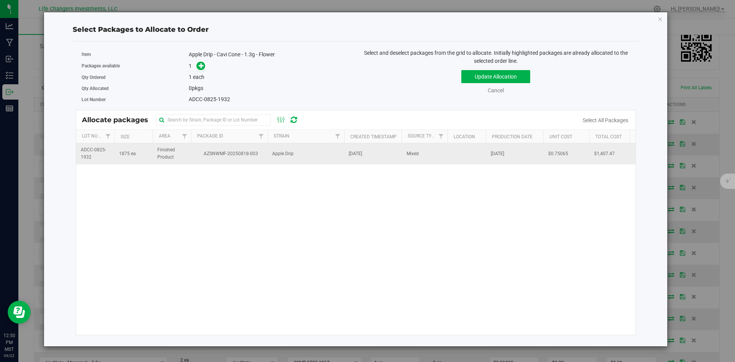
click at [209, 160] on td "AZSNWMF-20250818-003" at bounding box center [229, 153] width 77 height 21
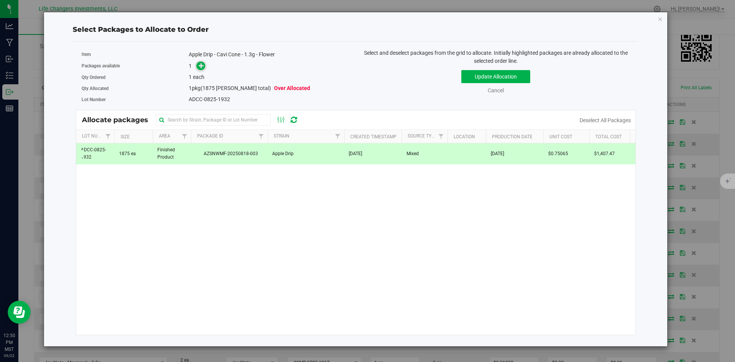
click at [203, 63] on icon at bounding box center [201, 65] width 5 height 5
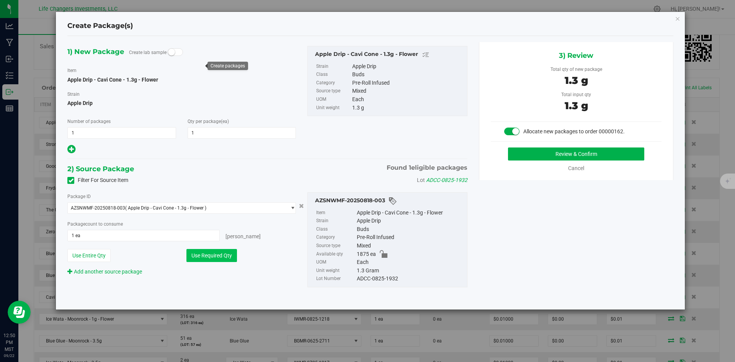
click at [205, 257] on button "Use Required Qty" at bounding box center [211, 255] width 51 height 13
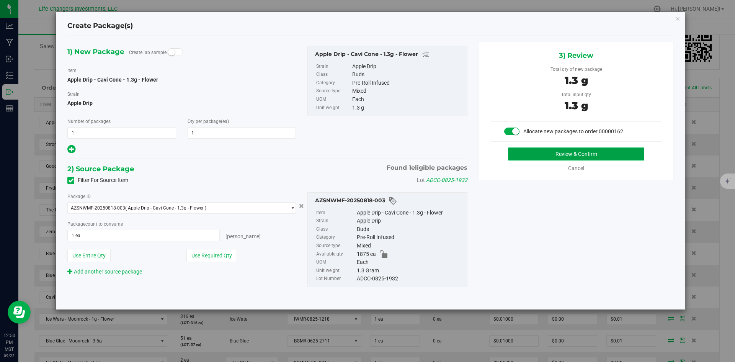
click at [619, 153] on button "Review & Confirm" at bounding box center [576, 153] width 136 height 13
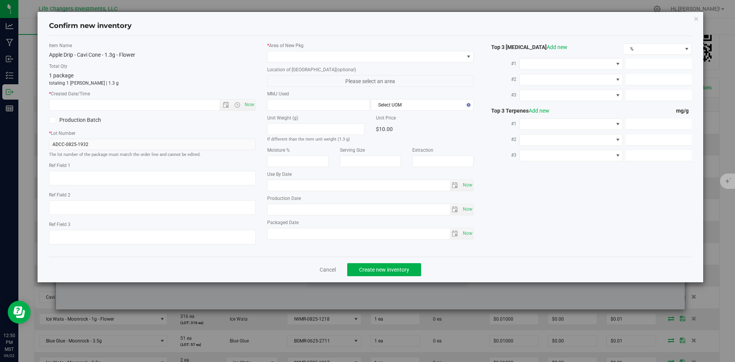
type input "[DATE]"
click at [227, 103] on span "Open the date view" at bounding box center [226, 105] width 6 height 6
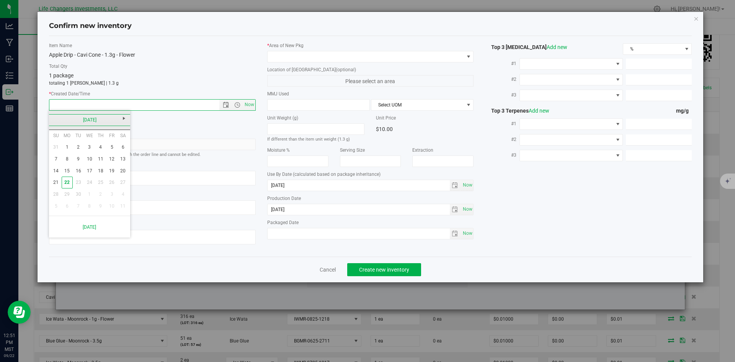
click at [53, 120] on link "[DATE]" at bounding box center [90, 120] width 82 height 12
click at [101, 163] on link "[DATE]" at bounding box center [100, 162] width 20 height 20
click at [96, 195] on link "31" at bounding box center [100, 194] width 11 height 12
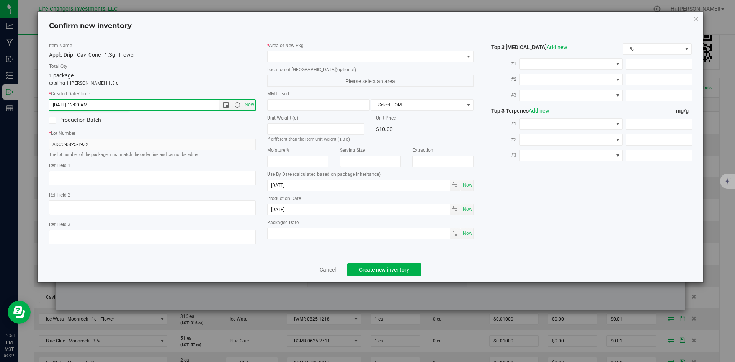
type input "[DATE] 12:51 PM"
click at [294, 58] on span at bounding box center [366, 56] width 196 height 11
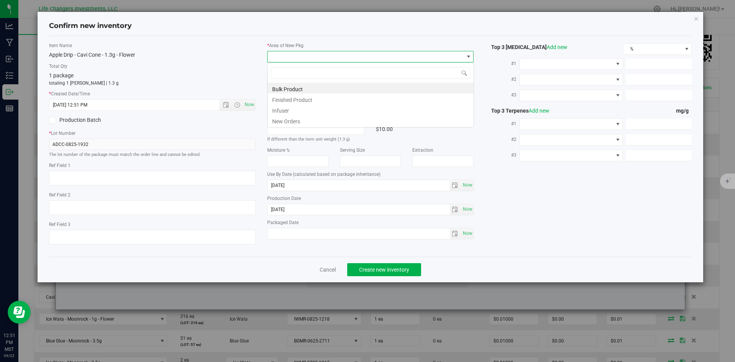
scroll to position [11, 207]
click at [295, 120] on li "New Orders" at bounding box center [371, 120] width 206 height 11
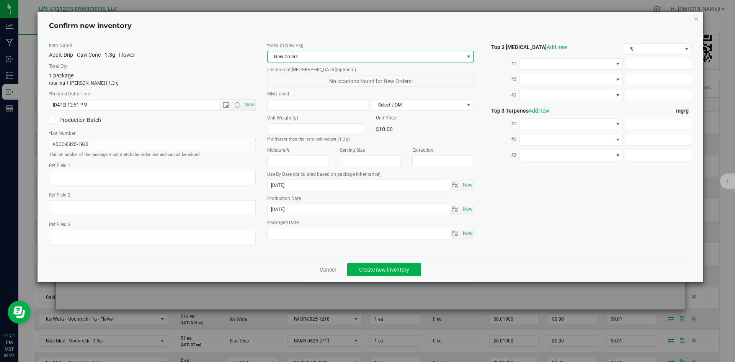
click at [533, 224] on div "Item Name Apple Drip - Cavi Cone - 1.3g - Flower Total Qty 1 package totaling 1…" at bounding box center [370, 146] width 654 height 208
click at [467, 231] on span "Now" at bounding box center [467, 233] width 13 height 11
type input "[DATE]"
click at [392, 273] on button "Create new inventory" at bounding box center [384, 269] width 74 height 13
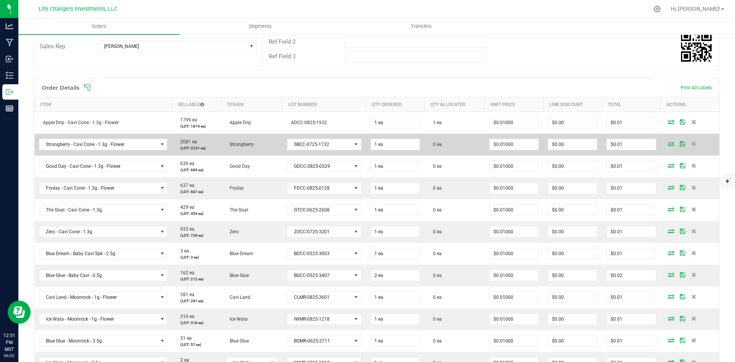
click at [668, 143] on icon at bounding box center [671, 143] width 6 height 5
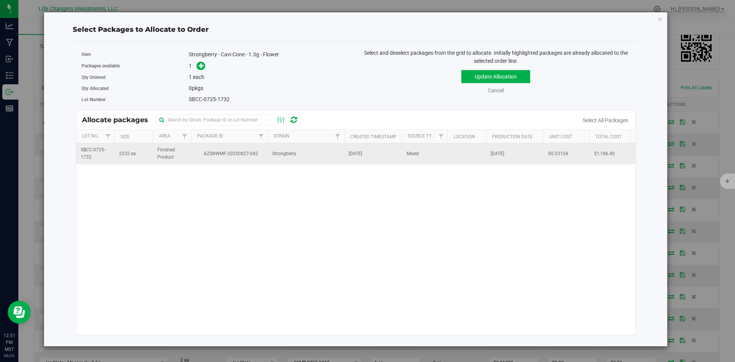
click at [259, 156] on span "AZSNWMF-20250827-042" at bounding box center [229, 153] width 67 height 7
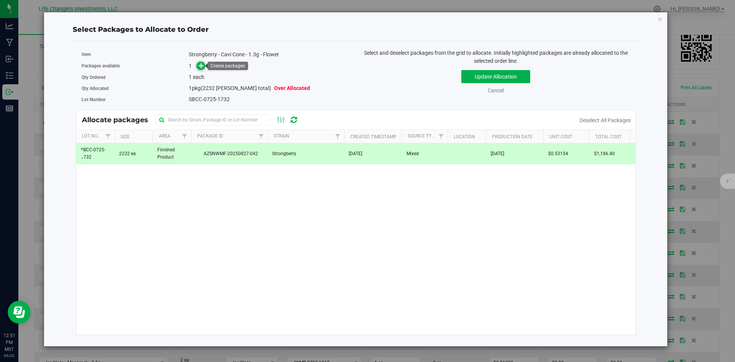
click at [202, 63] on icon at bounding box center [201, 65] width 5 height 5
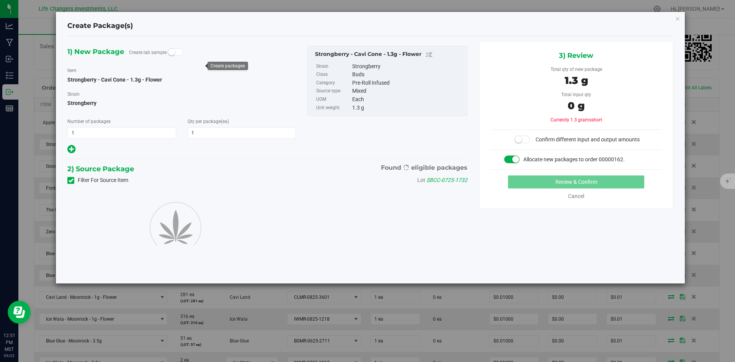
type input "1"
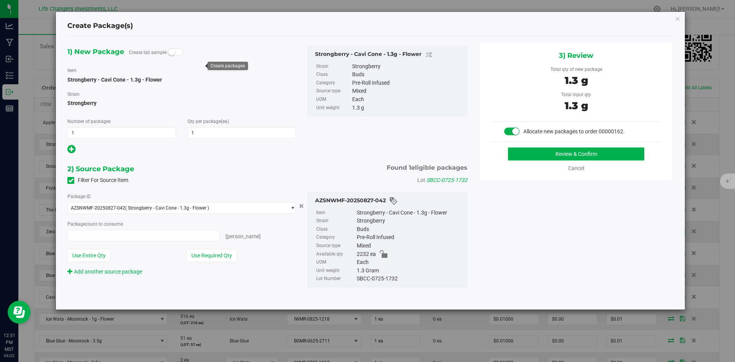
type input "1 ea"
click at [222, 253] on button "Use Required Qty" at bounding box center [211, 255] width 51 height 13
click at [559, 149] on button "Review & Confirm" at bounding box center [576, 153] width 136 height 13
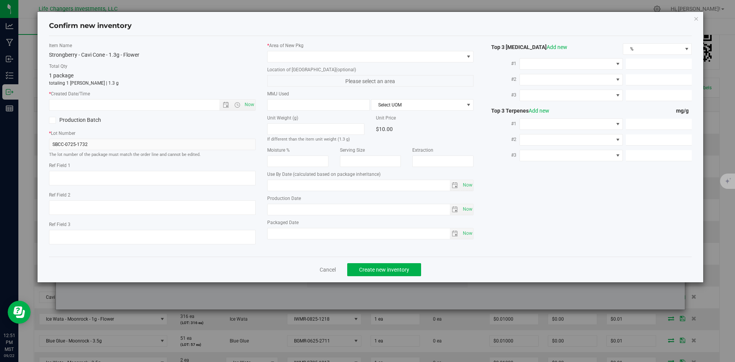
type input "[DATE]"
click at [246, 104] on span "Now" at bounding box center [249, 104] width 13 height 11
click at [224, 103] on span "Open the date view" at bounding box center [226, 105] width 6 height 6
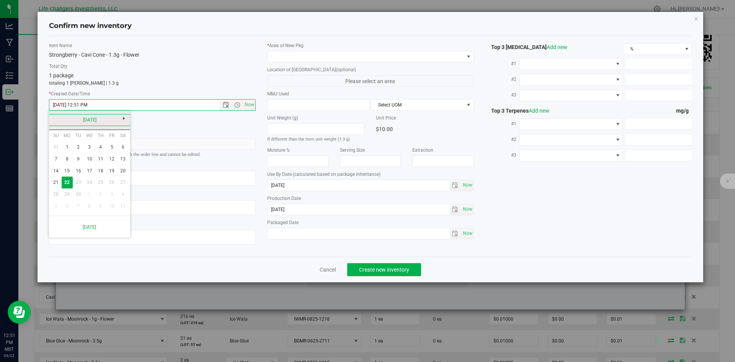
click at [55, 117] on link "[DATE]" at bounding box center [90, 120] width 82 height 12
click at [97, 163] on link "[DATE]" at bounding box center [100, 162] width 20 height 20
drag, startPoint x: 98, startPoint y: 191, endPoint x: 113, endPoint y: 184, distance: 16.3
click at [98, 191] on link "31" at bounding box center [100, 194] width 11 height 12
type input "[DATE] 12:51 PM"
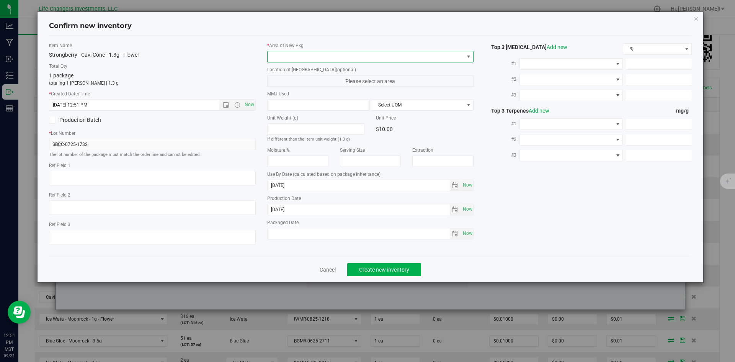
click at [308, 55] on span at bounding box center [366, 56] width 196 height 11
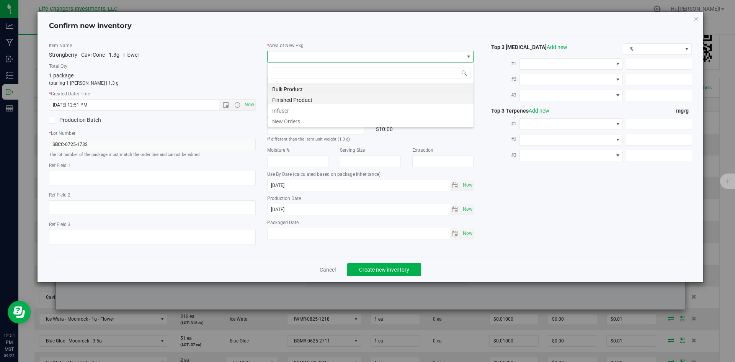
scroll to position [11, 207]
click at [297, 118] on li "New Orders" at bounding box center [371, 120] width 206 height 11
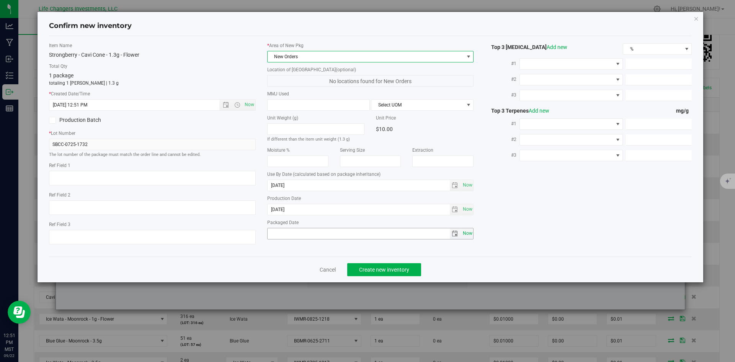
click at [467, 233] on span "Now" at bounding box center [467, 233] width 13 height 11
type input "[DATE]"
click at [391, 267] on span "Create new inventory" at bounding box center [384, 269] width 50 height 6
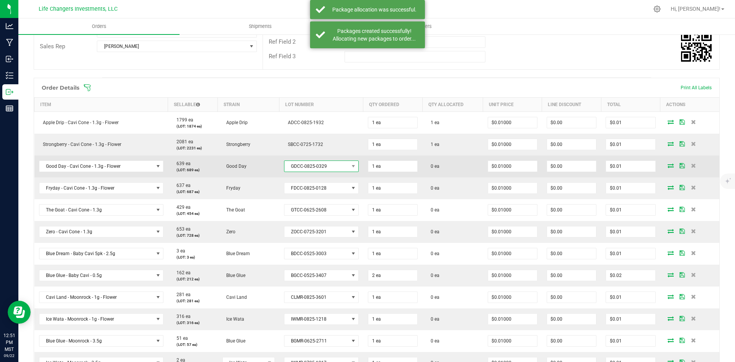
click at [339, 166] on span "GDCC-0825-0329" at bounding box center [316, 166] width 64 height 11
click at [364, 166] on td "1 ea" at bounding box center [392, 166] width 59 height 22
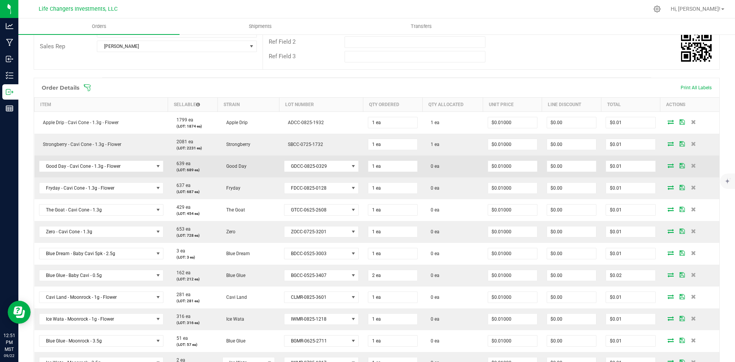
click at [667, 165] on icon at bounding box center [670, 165] width 6 height 5
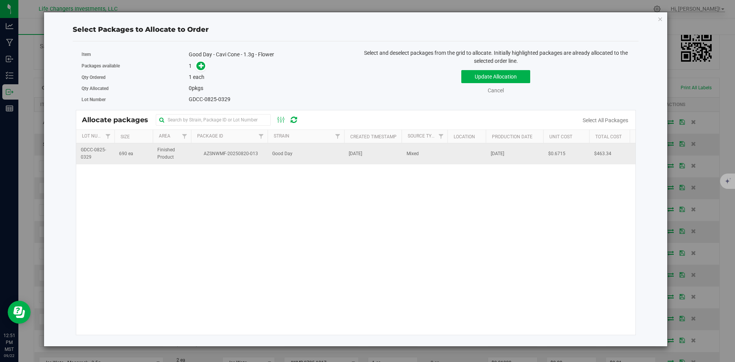
click at [235, 148] on td "AZSNWMF-20250820-013" at bounding box center [229, 153] width 77 height 21
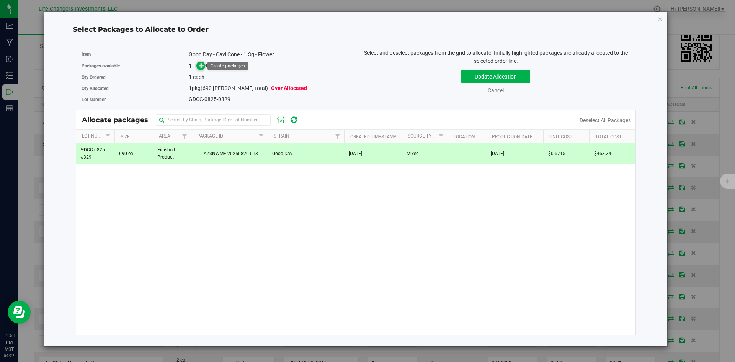
click at [198, 69] on span at bounding box center [200, 66] width 9 height 9
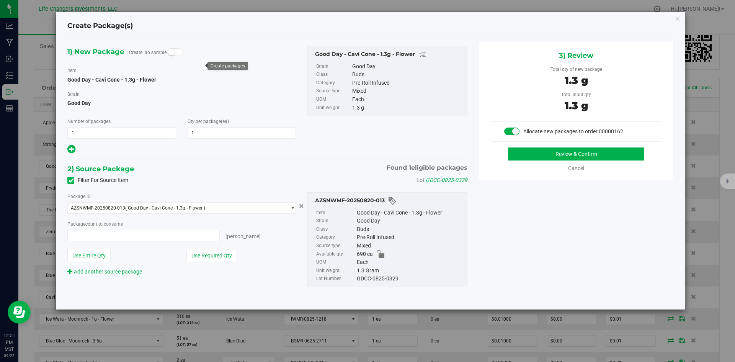
type input "1 ea"
click at [228, 255] on button "Use Required Qty" at bounding box center [211, 255] width 51 height 13
click at [550, 152] on button "Review & Confirm" at bounding box center [576, 153] width 136 height 13
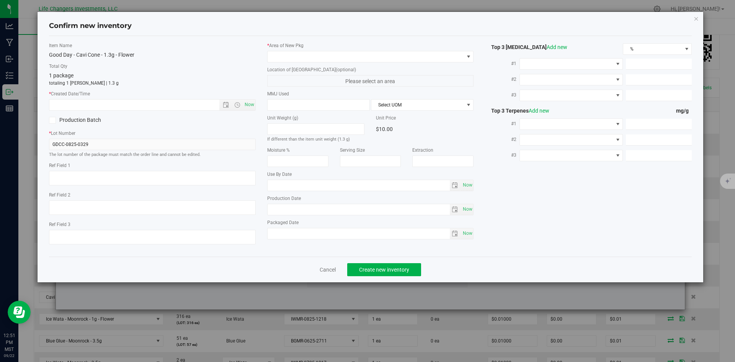
type input "[DATE]"
click at [227, 105] on span "Open the date view" at bounding box center [226, 105] width 6 height 6
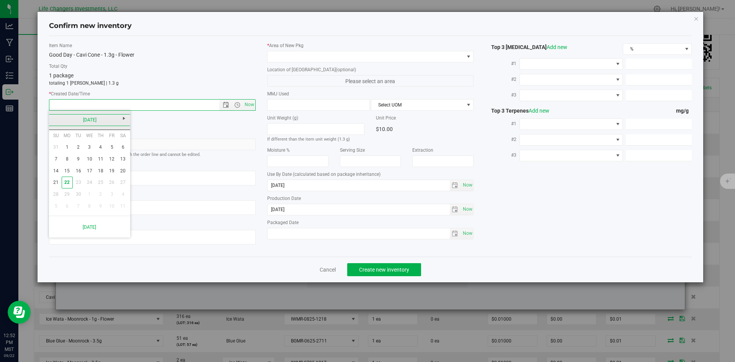
click at [53, 119] on link "[DATE]" at bounding box center [90, 120] width 82 height 12
click at [122, 163] on link "Aug" at bounding box center [119, 162] width 20 height 20
click at [77, 160] on link "5" at bounding box center [78, 159] width 11 height 12
type input "[DATE] 12:52 PM"
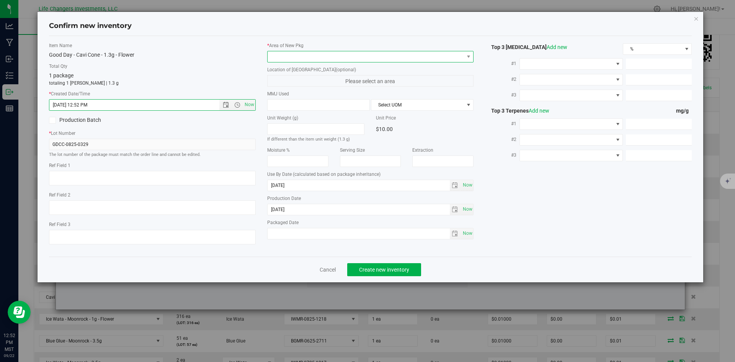
click at [325, 57] on span at bounding box center [366, 56] width 196 height 11
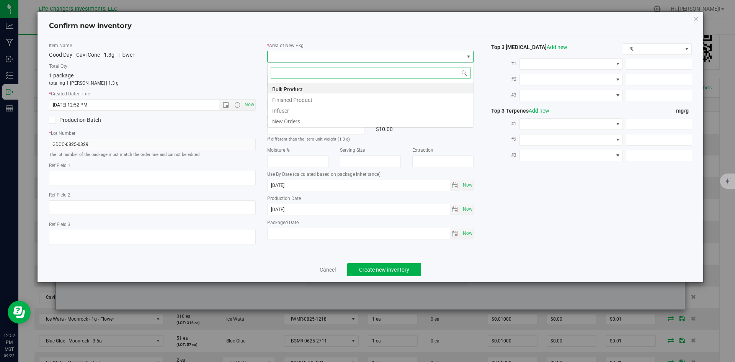
scroll to position [11, 207]
drag, startPoint x: 296, startPoint y: 120, endPoint x: 317, endPoint y: 151, distance: 37.4
click at [296, 120] on li "New Orders" at bounding box center [371, 120] width 206 height 11
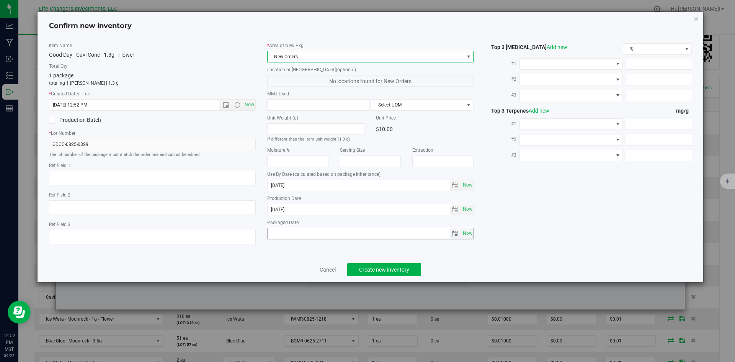
drag, startPoint x: 466, startPoint y: 231, endPoint x: 460, endPoint y: 238, distance: 9.2
click at [465, 231] on span "Now" at bounding box center [467, 233] width 13 height 11
type input "[DATE]"
click at [399, 268] on span "Create new inventory" at bounding box center [384, 269] width 50 height 6
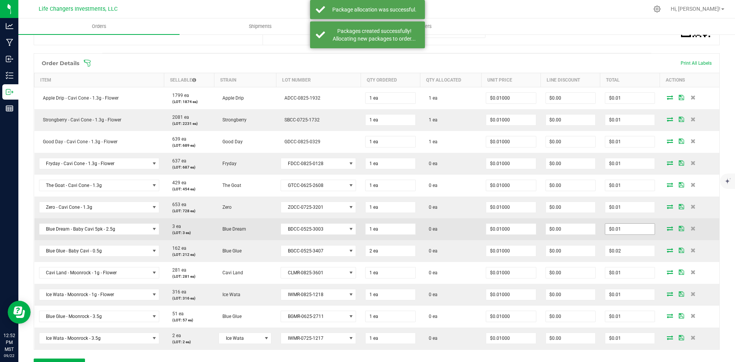
scroll to position [191, 0]
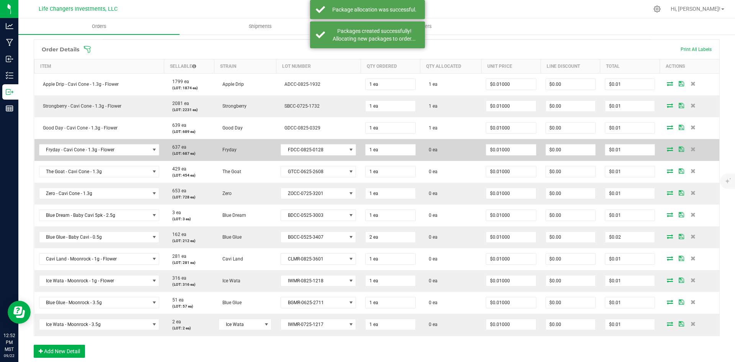
click at [667, 148] on icon at bounding box center [670, 149] width 6 height 5
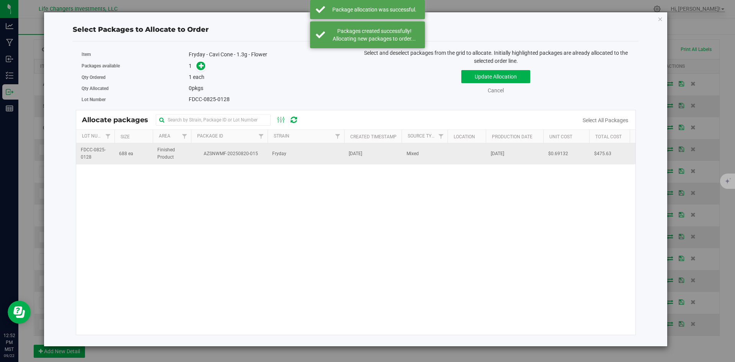
click at [405, 158] on td "Mixed" at bounding box center [425, 153] width 46 height 21
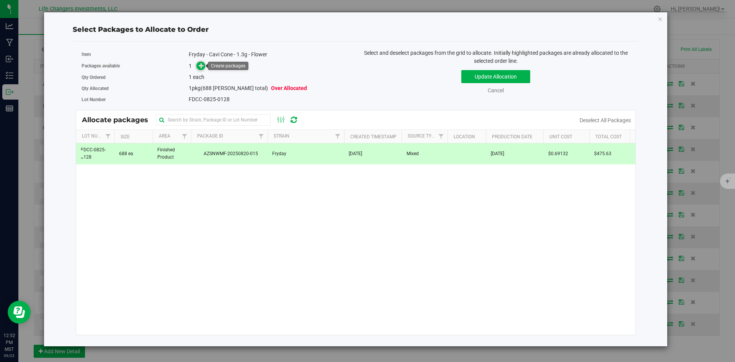
click at [199, 69] on span at bounding box center [200, 66] width 9 height 9
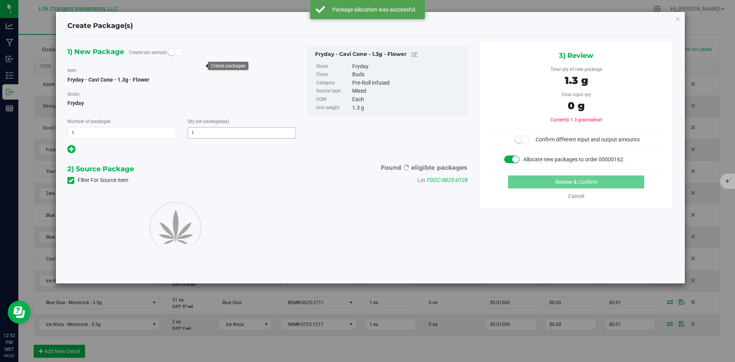
type input "1"
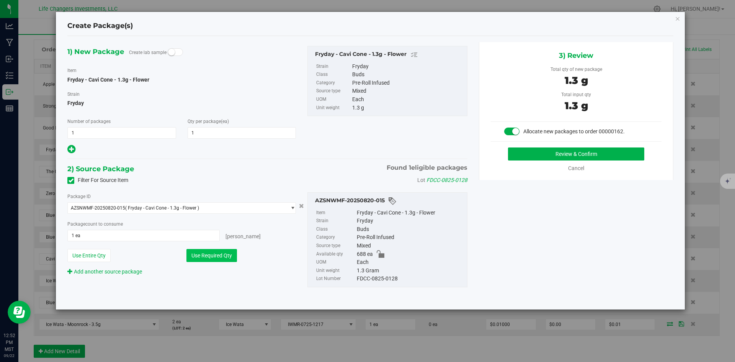
click at [226, 254] on button "Use Required Qty" at bounding box center [211, 255] width 51 height 13
click at [601, 152] on button "Review & Confirm" at bounding box center [576, 153] width 136 height 13
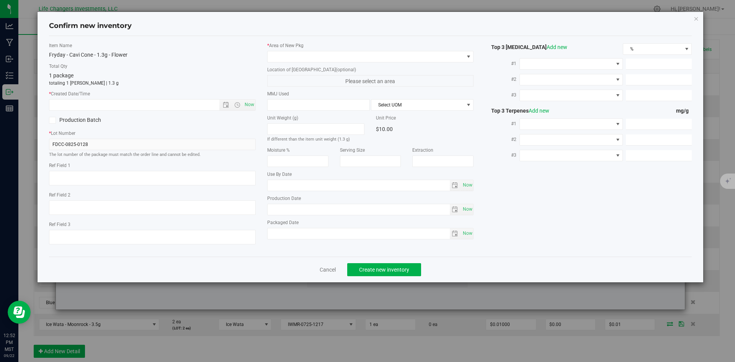
type input "[DATE]"
click at [227, 104] on span "Open the date view" at bounding box center [226, 105] width 6 height 6
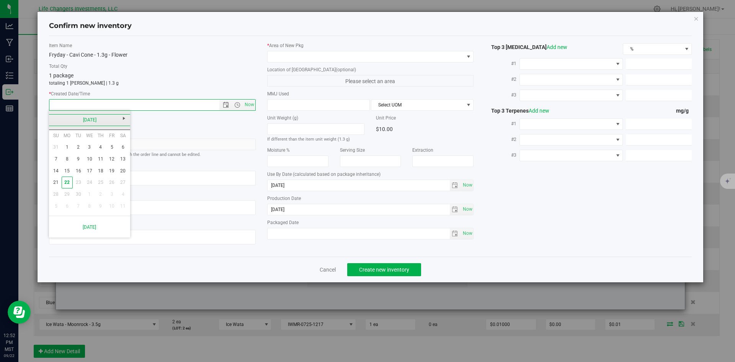
click at [55, 117] on link "[DATE]" at bounding box center [90, 120] width 82 height 12
click at [117, 164] on link "Aug" at bounding box center [119, 162] width 20 height 20
click at [79, 159] on link "5" at bounding box center [78, 159] width 11 height 12
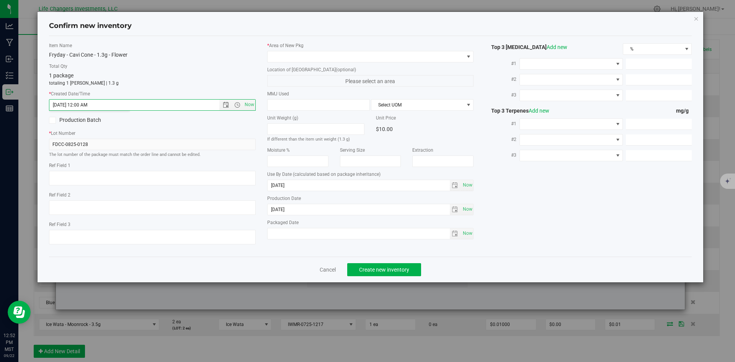
type input "[DATE] 12:52 PM"
click at [300, 52] on span at bounding box center [366, 56] width 196 height 11
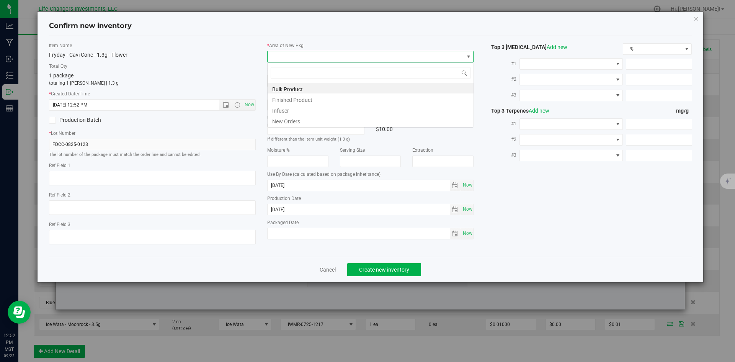
scroll to position [11, 207]
click at [295, 120] on li "New Orders" at bounding box center [371, 120] width 206 height 11
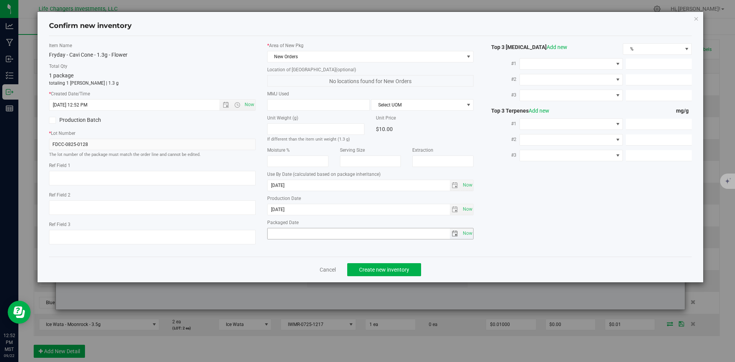
drag, startPoint x: 462, startPoint y: 232, endPoint x: 479, endPoint y: 241, distance: 19.7
click at [462, 232] on span "Now" at bounding box center [467, 233] width 13 height 11
type input "[DATE]"
drag, startPoint x: 367, startPoint y: 267, endPoint x: 386, endPoint y: 267, distance: 19.1
click at [369, 267] on span "Create new inventory" at bounding box center [384, 269] width 50 height 6
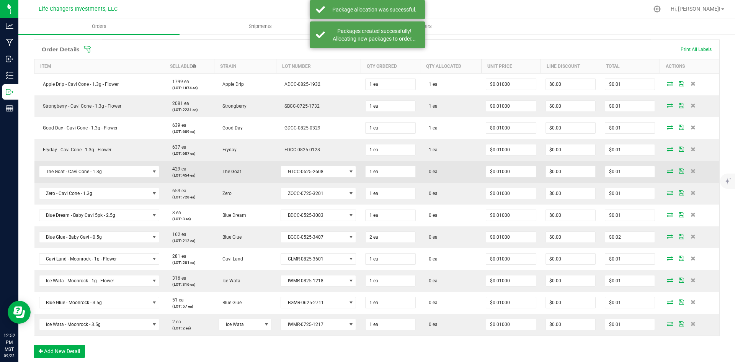
click at [667, 169] on icon at bounding box center [670, 170] width 6 height 5
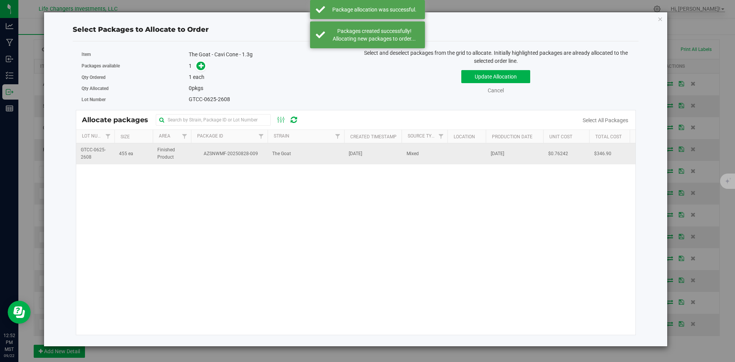
click at [292, 157] on td "The Goat" at bounding box center [306, 153] width 77 height 21
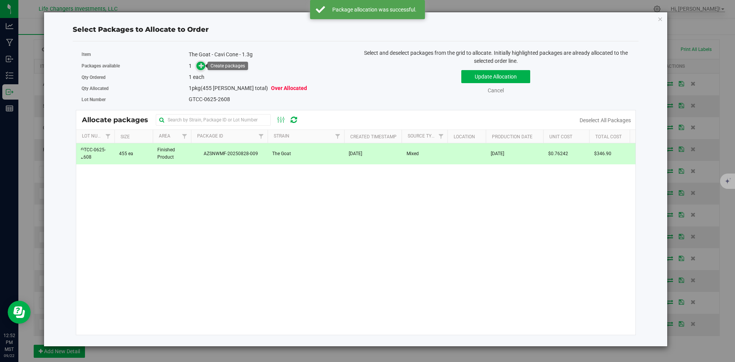
click at [199, 65] on icon at bounding box center [201, 65] width 5 height 5
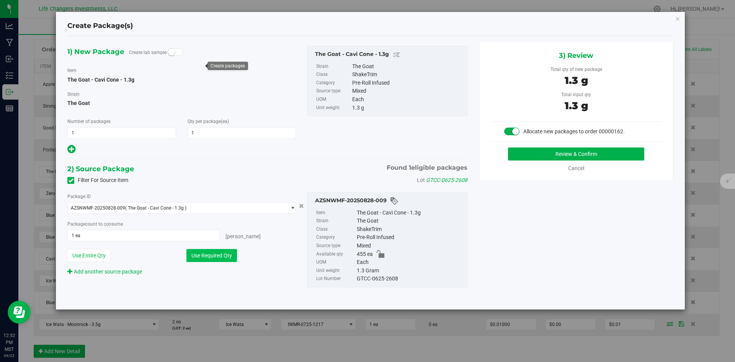
click at [212, 250] on button "Use Required Qty" at bounding box center [211, 255] width 51 height 13
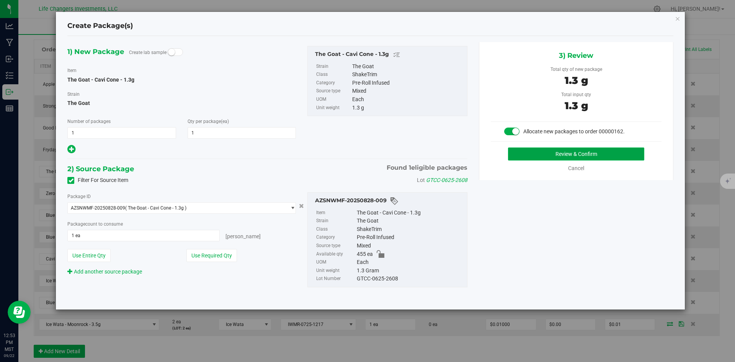
click at [580, 152] on button "Review & Confirm" at bounding box center [576, 153] width 136 height 13
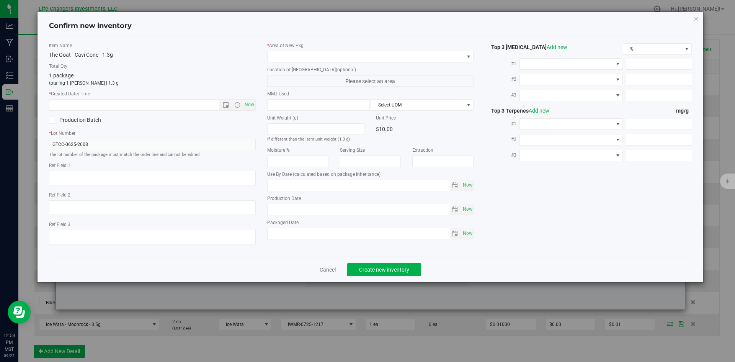
type input "[DATE]"
click at [225, 106] on span "Open the date view" at bounding box center [226, 105] width 6 height 6
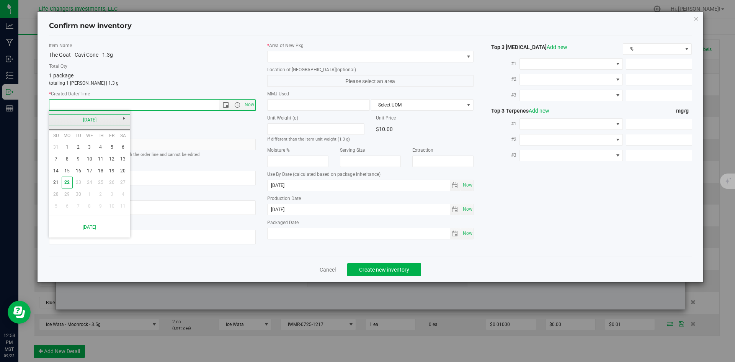
click at [55, 119] on link "[DATE]" at bounding box center [90, 120] width 82 height 12
click at [79, 162] on link "Jun" at bounding box center [80, 162] width 20 height 20
click at [110, 183] on link "27" at bounding box center [111, 182] width 11 height 12
type input "[DATE] 12:53 PM"
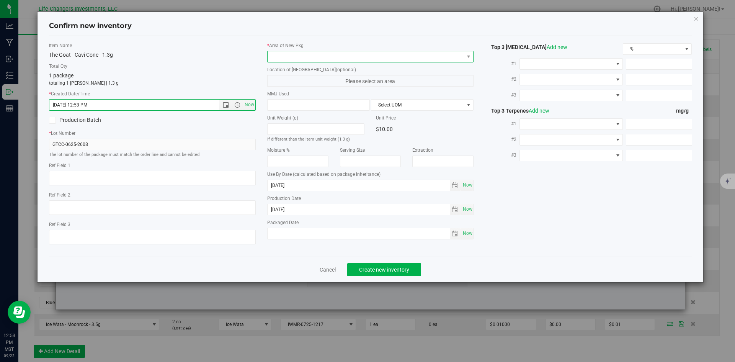
click at [319, 57] on span at bounding box center [366, 56] width 196 height 11
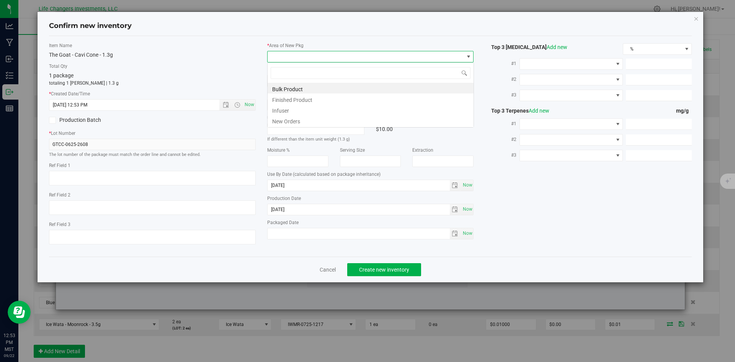
scroll to position [11, 207]
click at [294, 120] on li "New Orders" at bounding box center [371, 120] width 206 height 11
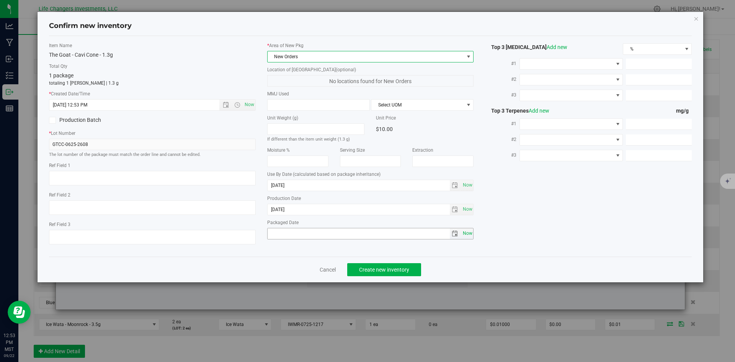
click at [467, 235] on span "Now" at bounding box center [467, 233] width 13 height 11
type input "[DATE]"
drag, startPoint x: 372, startPoint y: 268, endPoint x: 579, endPoint y: 239, distance: 209.0
click at [382, 267] on span "Create new inventory" at bounding box center [384, 269] width 50 height 6
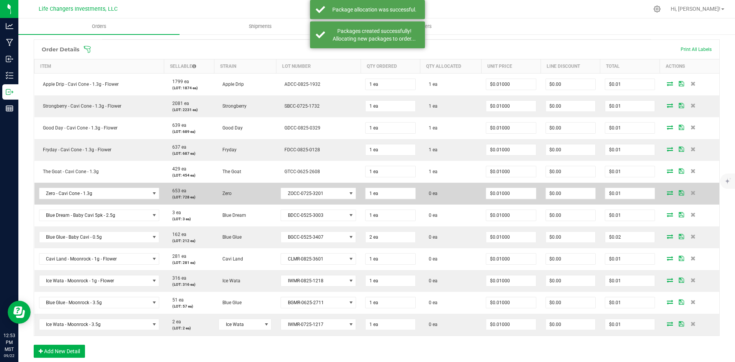
click at [667, 191] on icon at bounding box center [670, 192] width 6 height 5
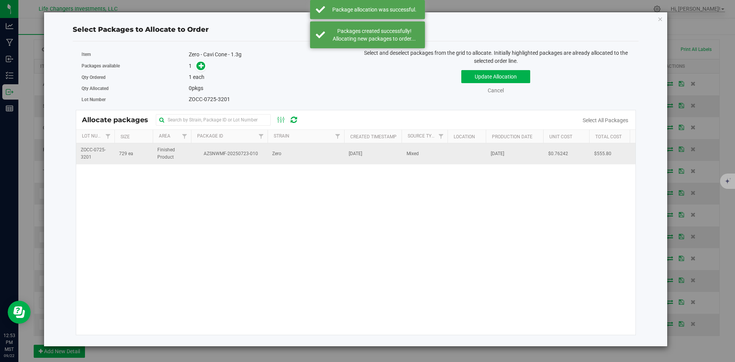
click at [273, 155] on span "Zero" at bounding box center [276, 153] width 9 height 7
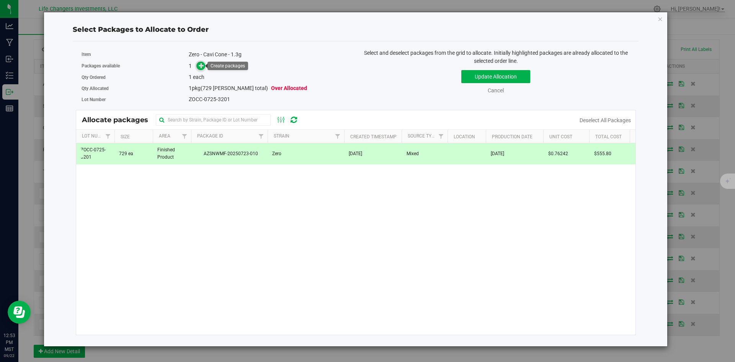
click at [202, 67] on icon at bounding box center [201, 65] width 5 height 5
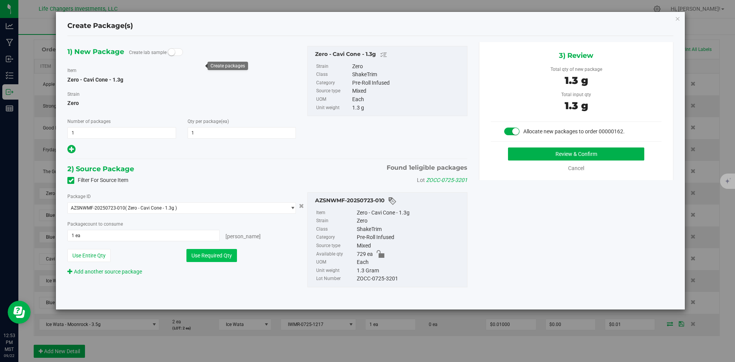
click at [217, 255] on button "Use Required Qty" at bounding box center [211, 255] width 51 height 13
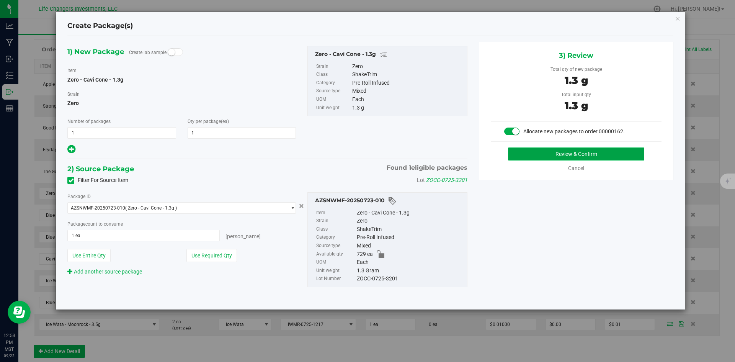
click at [567, 151] on button "Review & Confirm" at bounding box center [576, 153] width 136 height 13
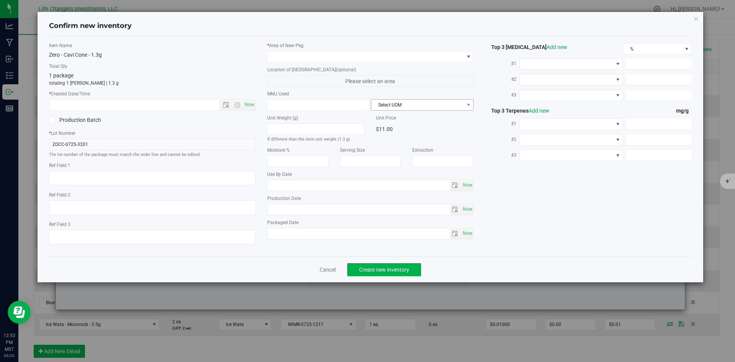
type input "[DATE]"
click at [222, 104] on span "Open the date view" at bounding box center [225, 105] width 13 height 6
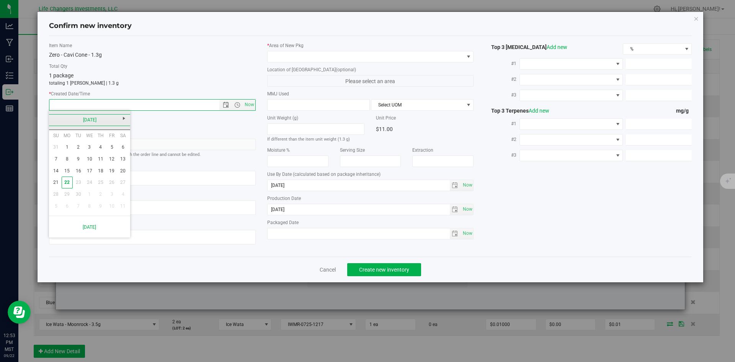
click at [52, 119] on link "[DATE]" at bounding box center [90, 120] width 82 height 12
click at [104, 163] on link "[DATE]" at bounding box center [100, 162] width 20 height 20
click at [81, 160] on link "8" at bounding box center [78, 159] width 11 height 12
type input "[DATE] 12:53 PM"
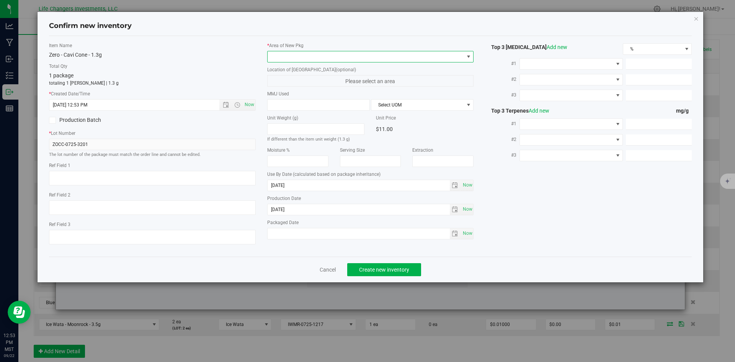
click at [338, 56] on span at bounding box center [366, 56] width 196 height 11
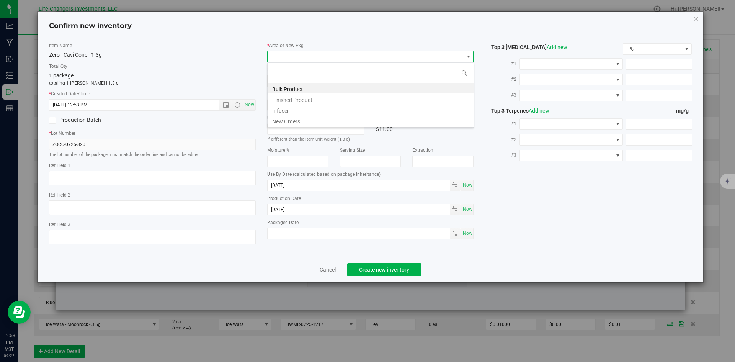
scroll to position [11, 207]
click at [286, 118] on li "New Orders" at bounding box center [371, 120] width 206 height 11
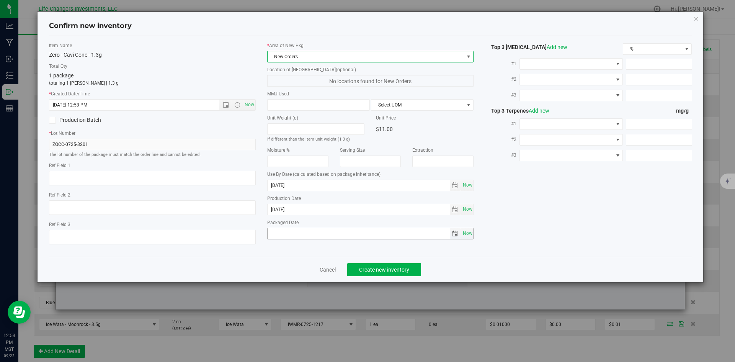
drag, startPoint x: 460, startPoint y: 232, endPoint x: 474, endPoint y: 251, distance: 23.5
click at [460, 234] on span "select" at bounding box center [455, 233] width 11 height 11
click at [470, 233] on span "Now" at bounding box center [467, 233] width 13 height 11
type input "[DATE]"
click at [402, 272] on span "Create new inventory" at bounding box center [384, 269] width 50 height 6
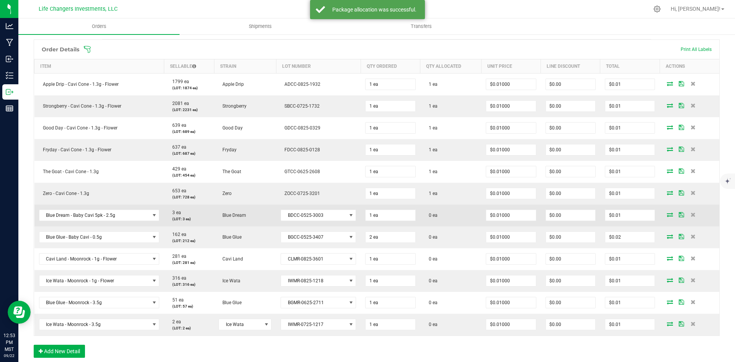
click at [667, 215] on icon at bounding box center [670, 214] width 6 height 5
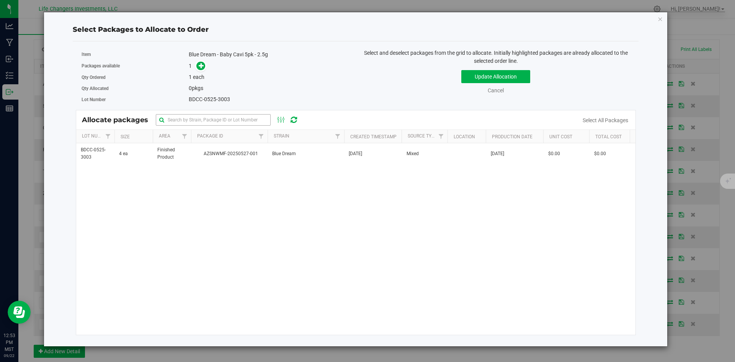
drag, startPoint x: 237, startPoint y: 153, endPoint x: 221, endPoint y: 116, distance: 41.0
click at [237, 153] on span "AZSNWMF-20250527-001" at bounding box center [229, 153] width 67 height 7
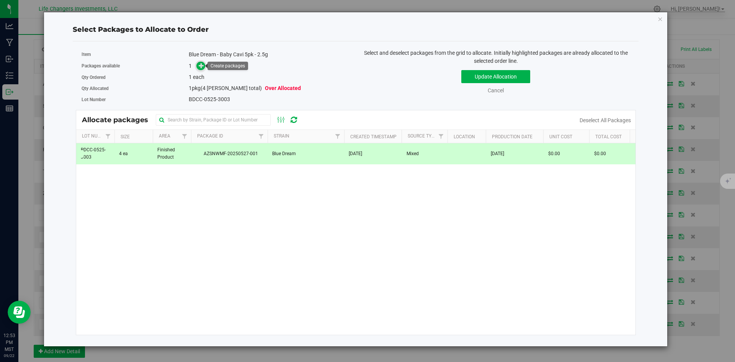
click at [201, 66] on icon at bounding box center [201, 65] width 5 height 5
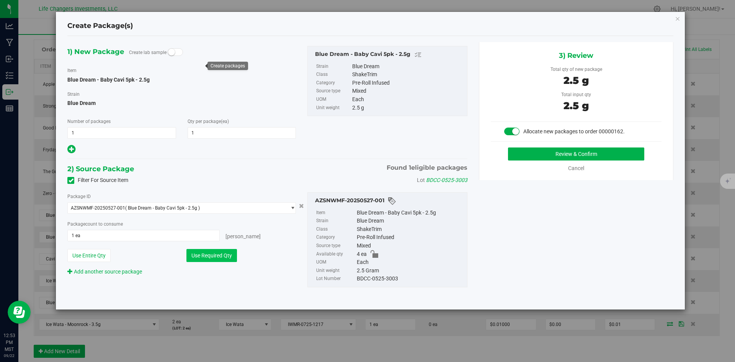
click at [213, 255] on button "Use Required Qty" at bounding box center [211, 255] width 51 height 13
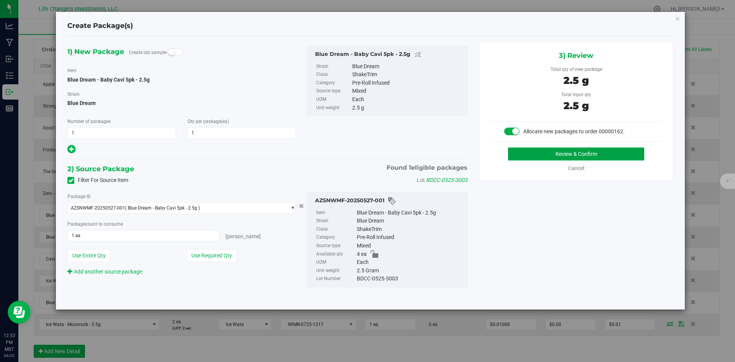
click at [597, 157] on button "Review & Confirm" at bounding box center [576, 153] width 136 height 13
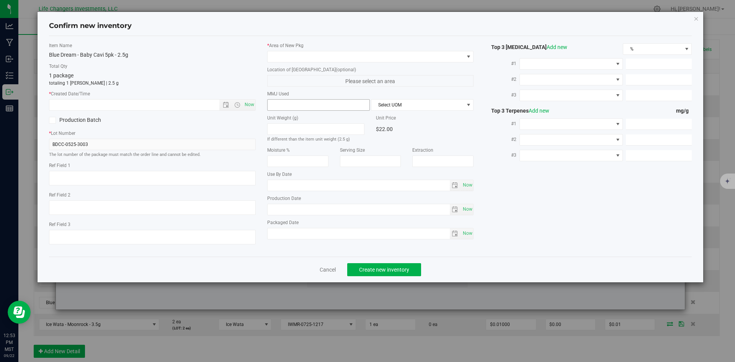
type input "[DATE]"
click at [226, 103] on span "Open the date view" at bounding box center [226, 105] width 6 height 6
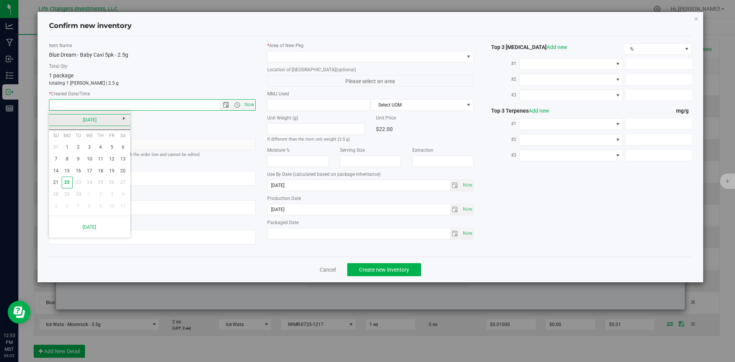
click at [55, 119] on link "[DATE]" at bounding box center [90, 120] width 82 height 12
click at [57, 160] on link "May" at bounding box center [61, 162] width 20 height 20
click at [99, 144] on link "1" at bounding box center [100, 147] width 11 height 12
type input "[DATE] 12:54 PM"
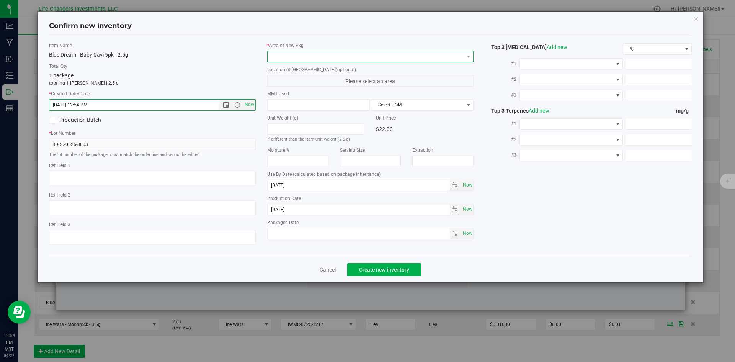
click at [319, 54] on span at bounding box center [366, 56] width 196 height 11
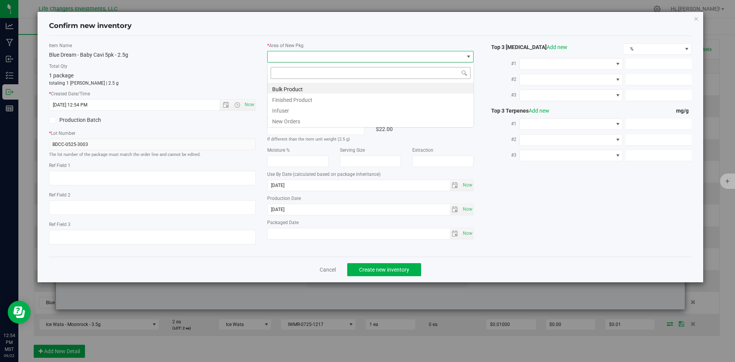
scroll to position [11, 207]
click at [295, 121] on li "New Orders" at bounding box center [371, 120] width 206 height 11
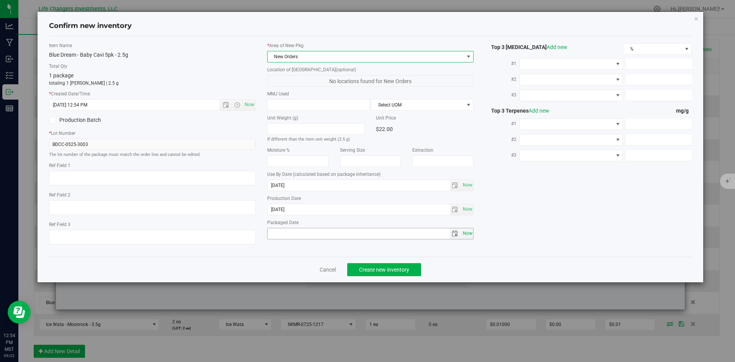
click at [463, 233] on span "Now" at bounding box center [467, 233] width 13 height 11
type input "[DATE]"
click at [377, 269] on span "Create new inventory" at bounding box center [384, 269] width 50 height 6
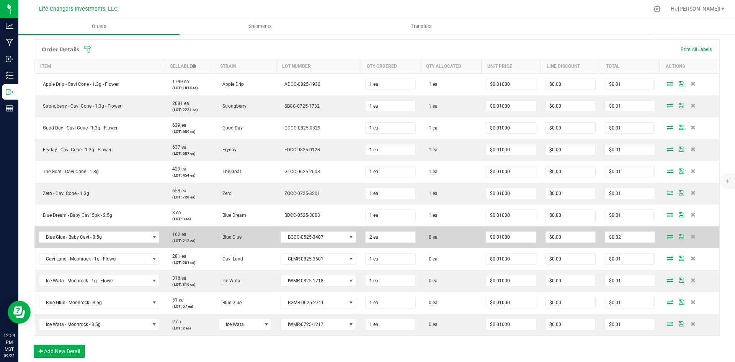
click at [667, 237] on icon at bounding box center [670, 236] width 6 height 5
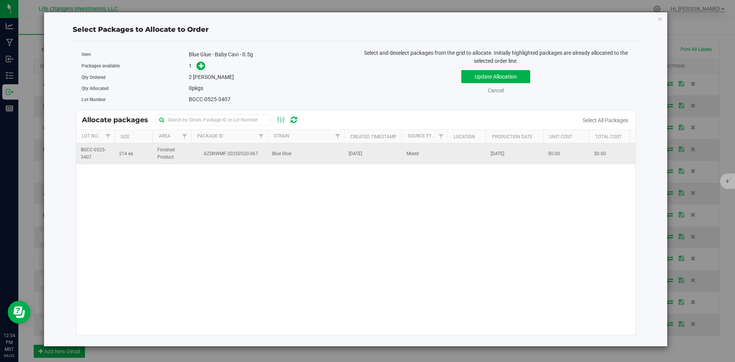
drag, startPoint x: 268, startPoint y: 153, endPoint x: 265, endPoint y: 149, distance: 5.1
click at [268, 153] on td "Blue Glue" at bounding box center [306, 153] width 77 height 21
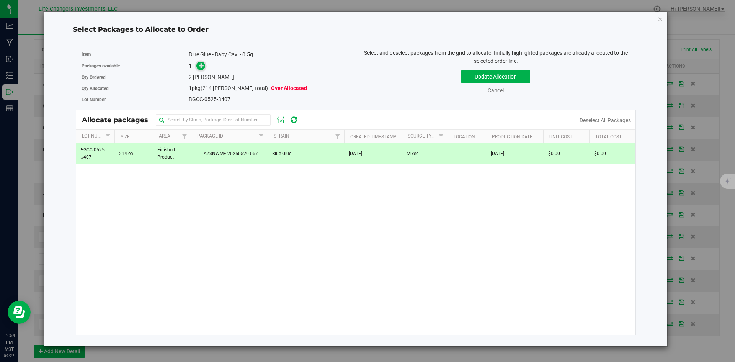
click at [199, 64] on icon at bounding box center [201, 65] width 5 height 5
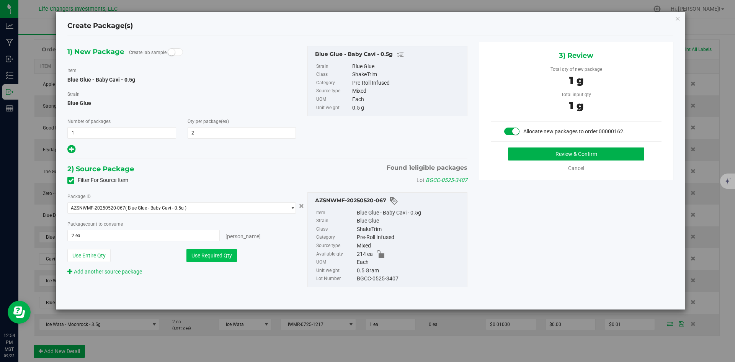
click at [200, 250] on button "Use Required Qty" at bounding box center [211, 255] width 51 height 13
click at [628, 147] on div "3) Review Total qty of new package 1 g Total input qty 1 g Allocate new package…" at bounding box center [576, 111] width 194 height 138
drag, startPoint x: 588, startPoint y: 147, endPoint x: 589, endPoint y: 153, distance: 6.1
click at [588, 149] on div "3) Review Total qty of new package 1 g Total input qty 1 g Allocate new package…" at bounding box center [576, 111] width 194 height 138
click at [589, 153] on button "Review & Confirm" at bounding box center [576, 153] width 136 height 13
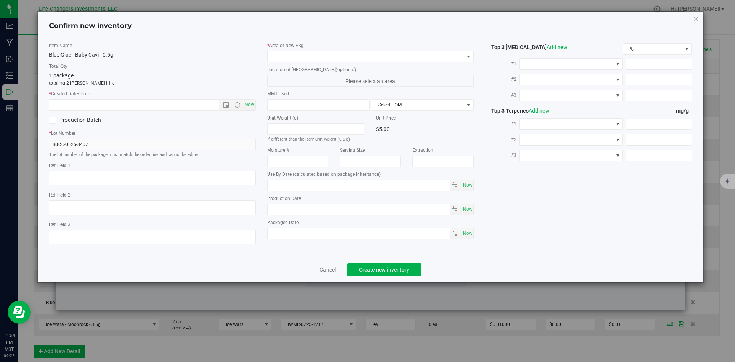
type input "[DATE]"
click at [226, 102] on span "Open the date view" at bounding box center [226, 105] width 6 height 6
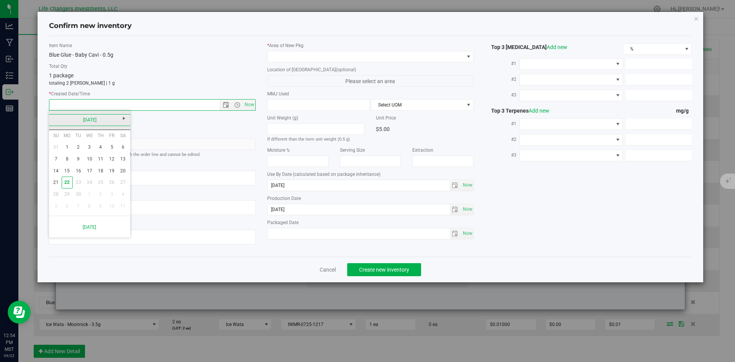
click at [56, 123] on link "[DATE]" at bounding box center [90, 120] width 82 height 12
click at [63, 163] on link "May" at bounding box center [61, 162] width 20 height 20
click at [102, 147] on link "1" at bounding box center [100, 147] width 11 height 12
type input "[DATE] 12:54 PM"
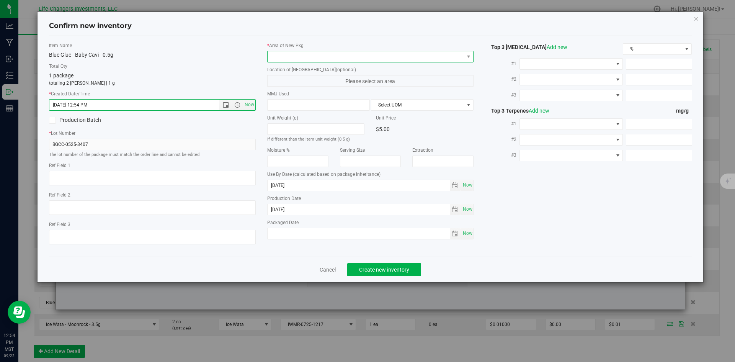
click at [292, 57] on span at bounding box center [366, 56] width 196 height 11
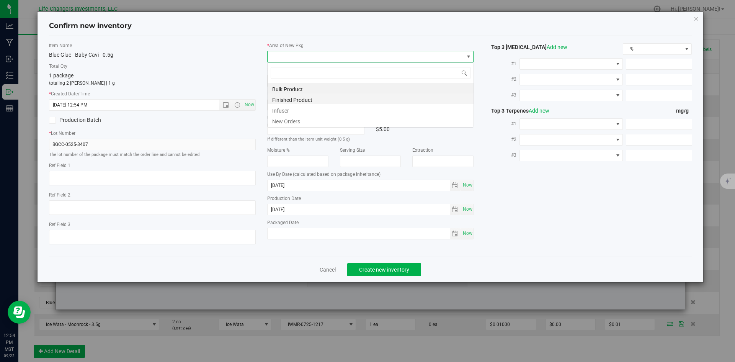
scroll to position [11, 207]
click at [298, 123] on li "New Orders" at bounding box center [371, 120] width 206 height 11
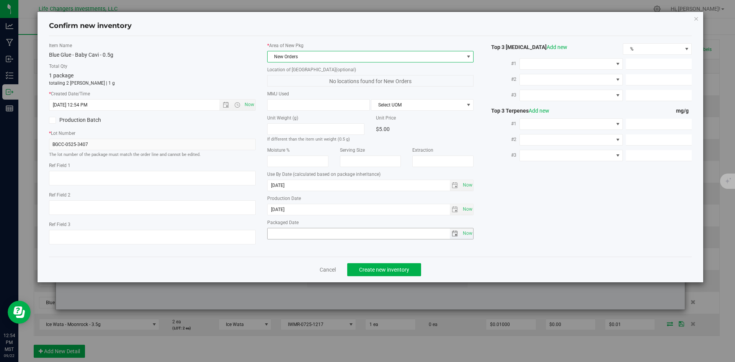
click at [457, 233] on span "select" at bounding box center [455, 233] width 6 height 6
click at [467, 233] on span "Now" at bounding box center [467, 233] width 13 height 11
type input "[DATE]"
click at [395, 265] on button "Create new inventory" at bounding box center [384, 269] width 74 height 13
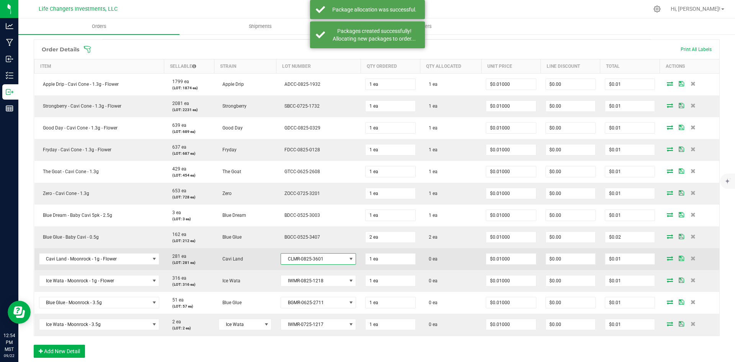
click at [335, 258] on span "CLMR-0825-3601" at bounding box center [313, 258] width 65 height 11
click at [667, 256] on icon at bounding box center [670, 258] width 6 height 5
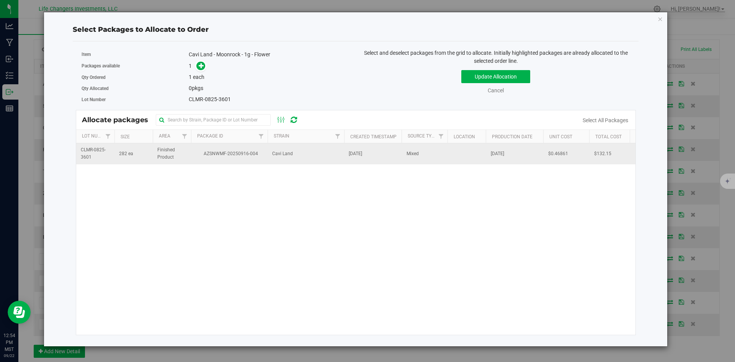
click at [260, 159] on td "AZSNWMF-20250916-004" at bounding box center [229, 153] width 77 height 21
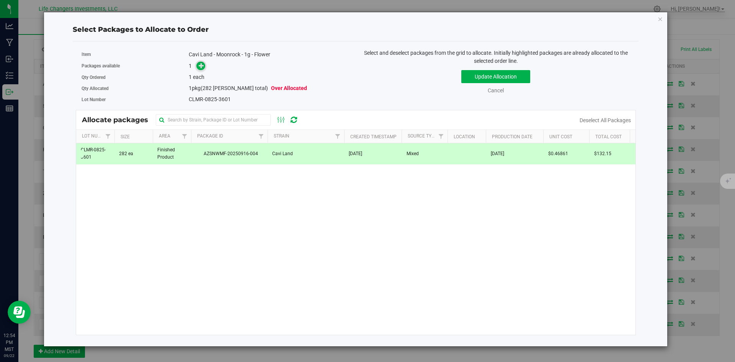
click at [201, 68] on icon at bounding box center [201, 65] width 5 height 5
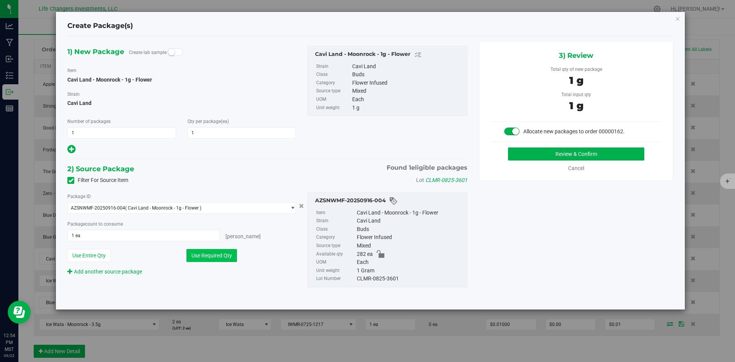
click at [214, 255] on button "Use Required Qty" at bounding box center [211, 255] width 51 height 13
click at [610, 154] on button "Review & Confirm" at bounding box center [576, 153] width 136 height 13
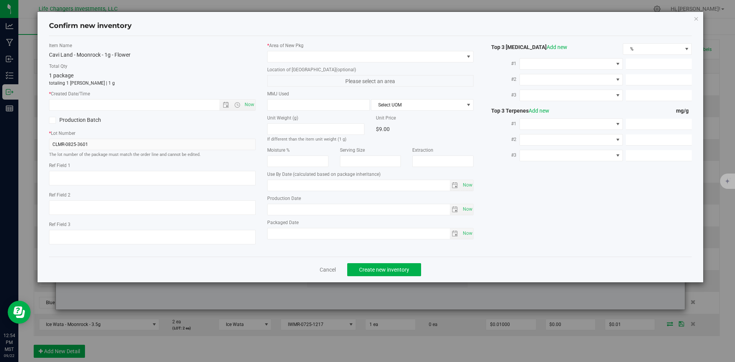
type input "[DATE]"
click at [225, 106] on span "Open the date view" at bounding box center [226, 105] width 6 height 6
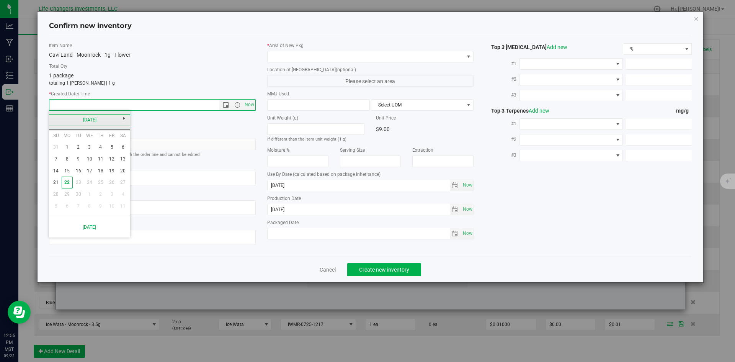
click at [56, 121] on link "[DATE]" at bounding box center [90, 120] width 82 height 12
click at [119, 159] on link "Aug" at bounding box center [119, 162] width 20 height 20
click at [67, 193] on link "25" at bounding box center [67, 194] width 11 height 12
type input "[DATE] 12:55 PM"
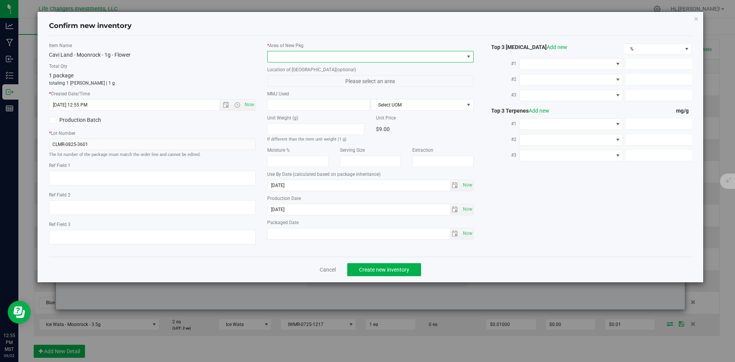
click at [326, 53] on span at bounding box center [366, 56] width 196 height 11
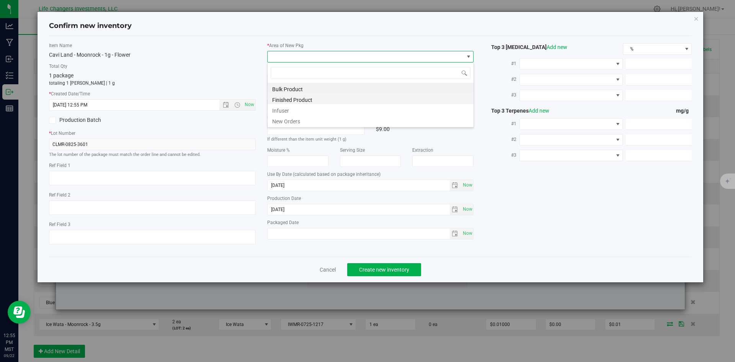
scroll to position [11, 207]
click at [282, 117] on li "New Orders" at bounding box center [371, 120] width 206 height 11
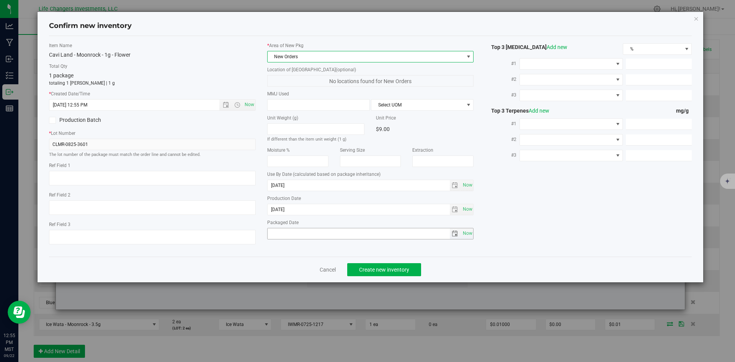
drag, startPoint x: 463, startPoint y: 229, endPoint x: 455, endPoint y: 239, distance: 12.6
click at [463, 230] on span "Now" at bounding box center [467, 233] width 13 height 11
type input "[DATE]"
click at [393, 267] on span "Create new inventory" at bounding box center [384, 269] width 50 height 6
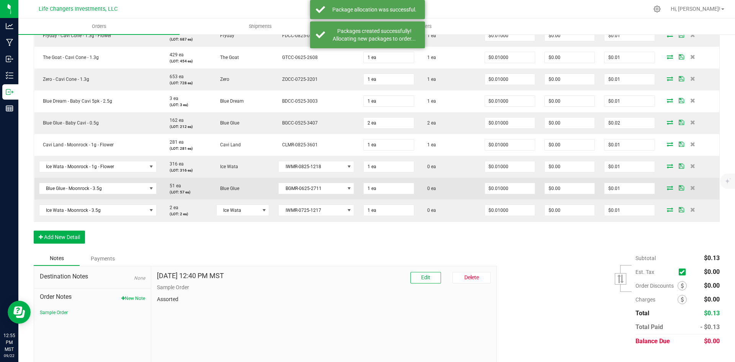
scroll to position [306, 0]
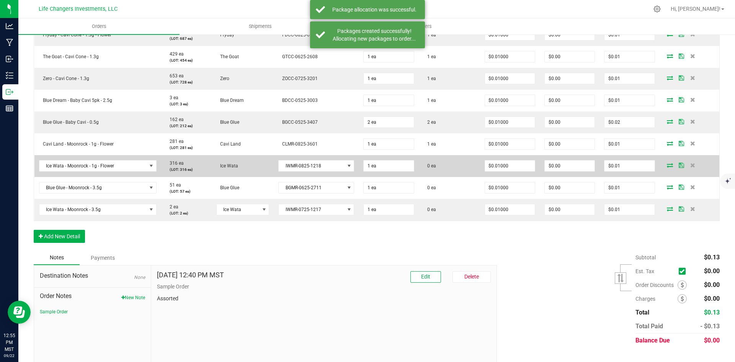
click at [667, 164] on icon at bounding box center [670, 165] width 6 height 5
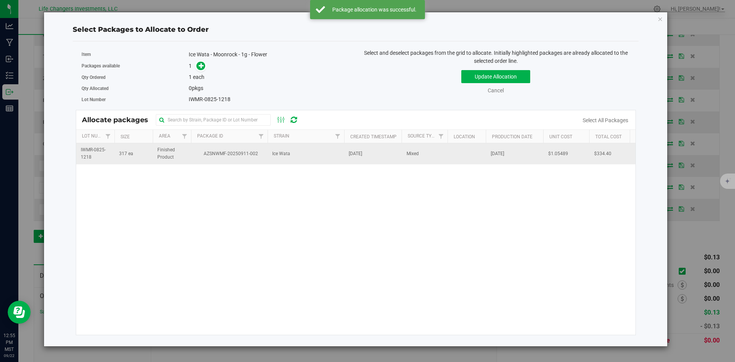
click at [261, 153] on span "AZSNWMF-20250911-002" at bounding box center [229, 153] width 67 height 7
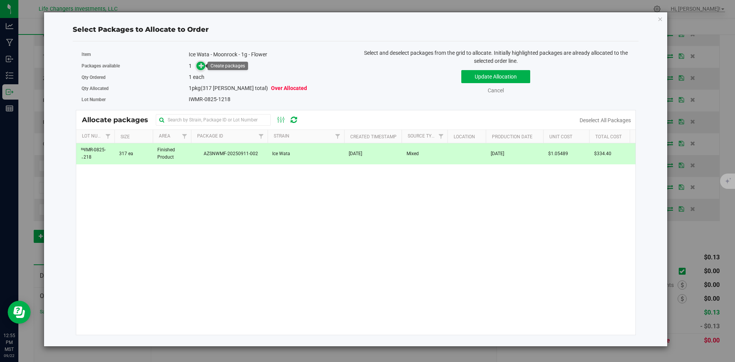
click at [199, 68] on icon at bounding box center [201, 65] width 5 height 5
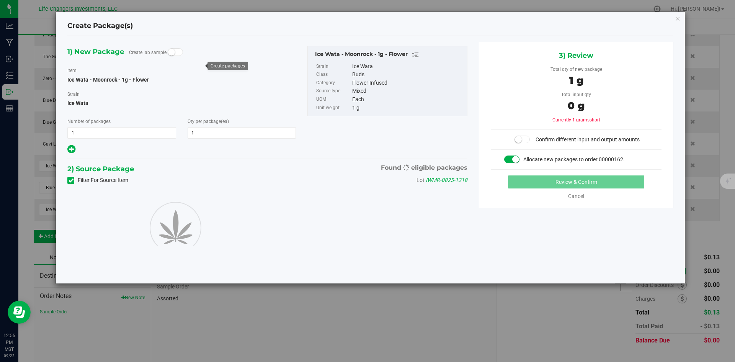
type input "1"
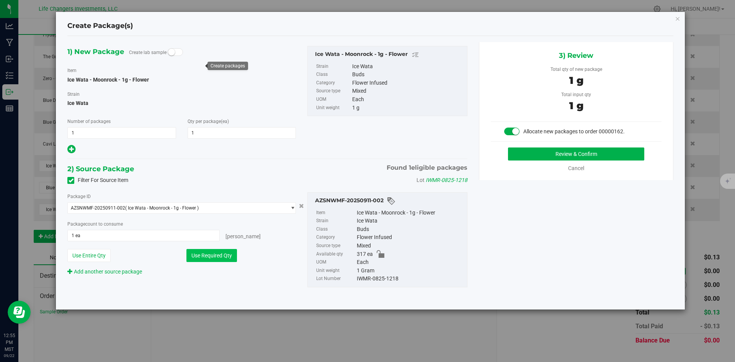
click at [211, 258] on button "Use Required Qty" at bounding box center [211, 255] width 51 height 13
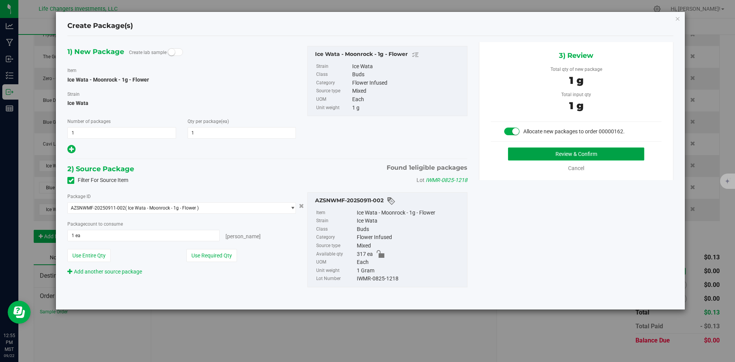
click at [575, 158] on button "Review & Confirm" at bounding box center [576, 153] width 136 height 13
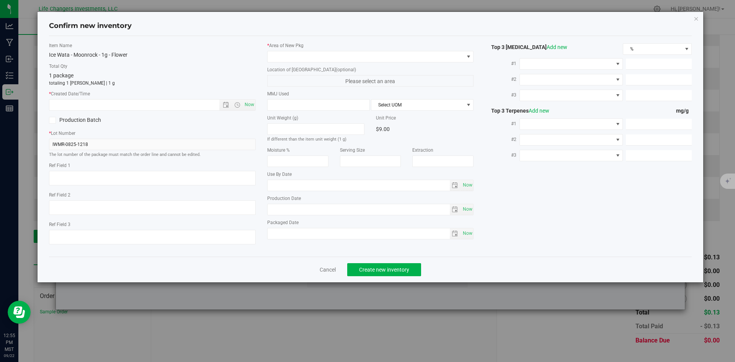
type input "[DATE]"
click at [227, 105] on span "Open the date view" at bounding box center [226, 105] width 6 height 6
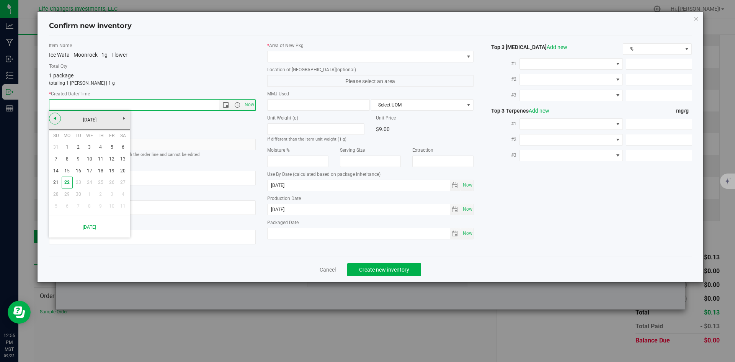
click at [57, 113] on link "Previous" at bounding box center [55, 119] width 12 height 12
click at [110, 171] on link "15" at bounding box center [111, 171] width 11 height 12
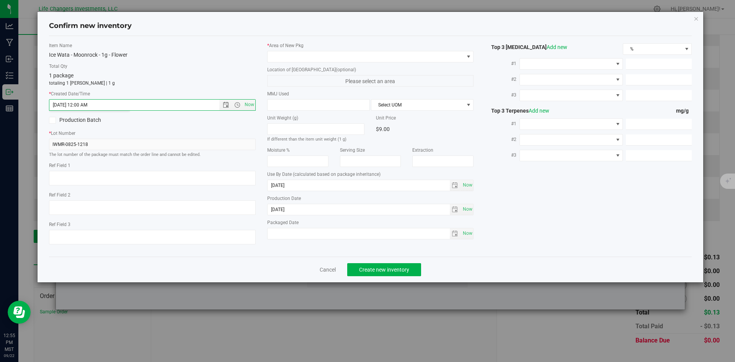
type input "[DATE] 12:55 PM"
click at [325, 59] on span at bounding box center [366, 56] width 196 height 11
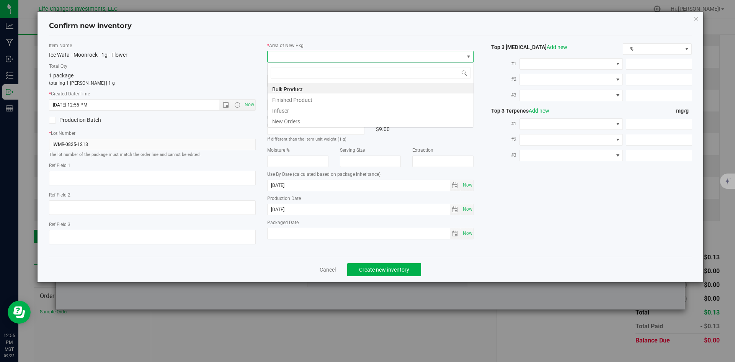
scroll to position [11, 207]
click at [310, 118] on li "New Orders" at bounding box center [371, 120] width 206 height 11
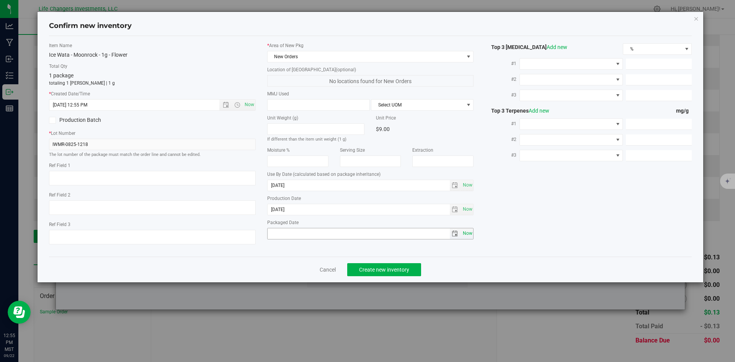
click at [470, 235] on span "Now" at bounding box center [467, 233] width 13 height 11
type input "[DATE]"
click at [398, 266] on span "Create new inventory" at bounding box center [384, 269] width 50 height 6
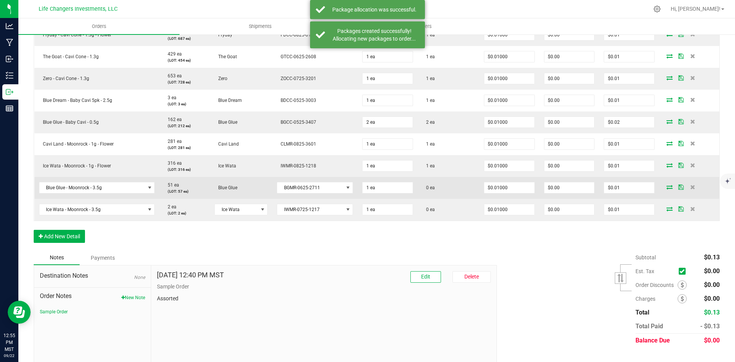
click at [666, 186] on icon at bounding box center [669, 186] width 6 height 5
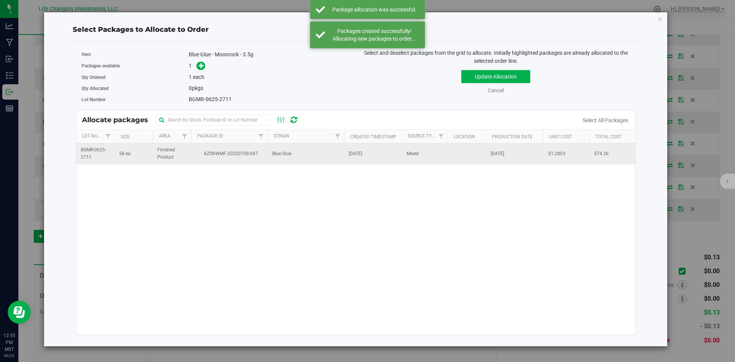
click at [245, 157] on span "AZSNWMF-20250708-097" at bounding box center [229, 153] width 67 height 7
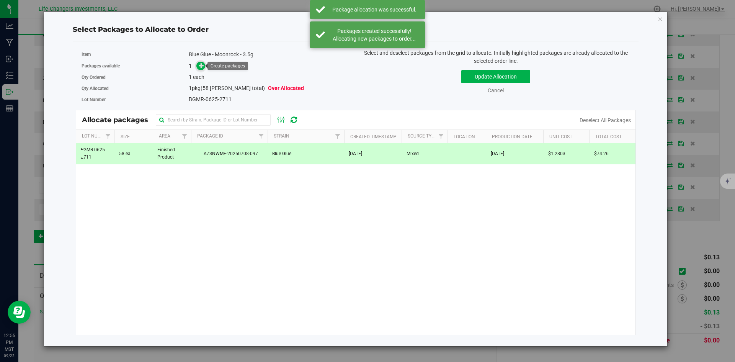
click at [205, 65] on span at bounding box center [200, 66] width 9 height 9
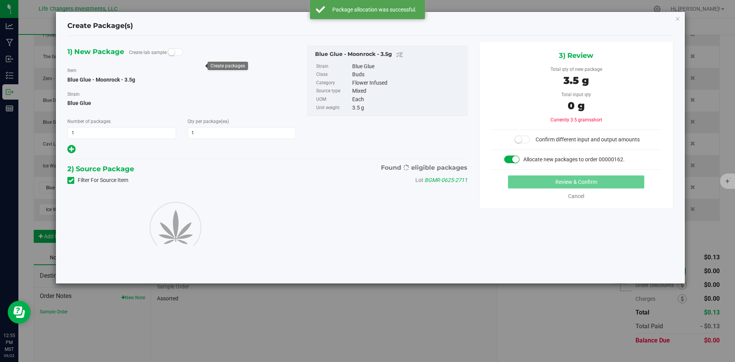
type input "1"
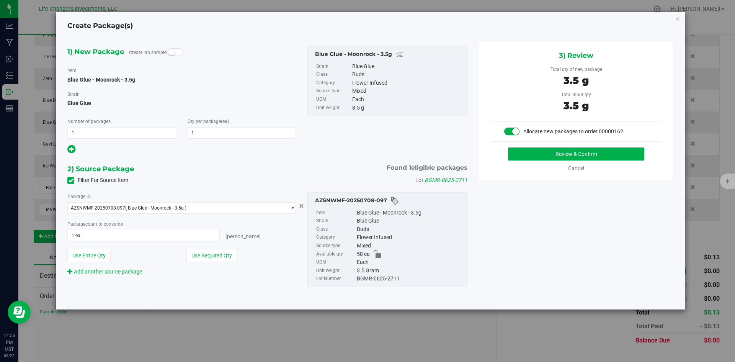
drag, startPoint x: 215, startPoint y: 254, endPoint x: 332, endPoint y: 238, distance: 118.1
click at [215, 254] on button "Use Required Qty" at bounding box center [211, 255] width 51 height 13
click at [573, 158] on button "Review & Confirm" at bounding box center [576, 153] width 136 height 13
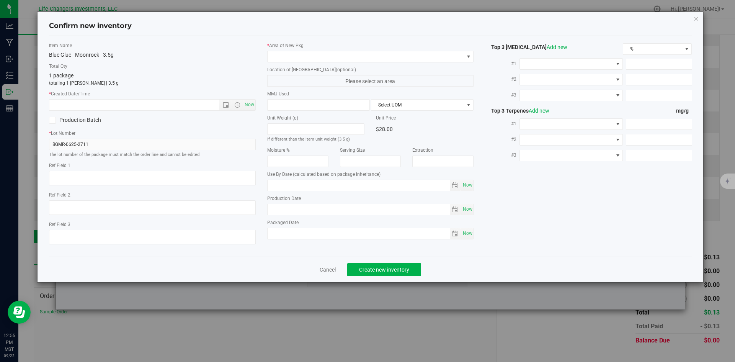
type input "[DATE]"
click at [225, 104] on span "Open the date view" at bounding box center [226, 105] width 6 height 6
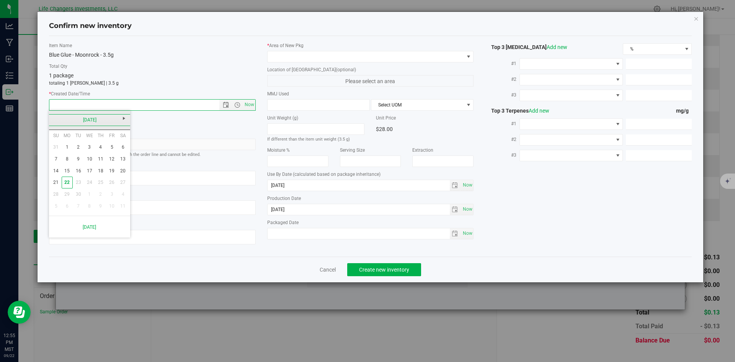
click at [55, 118] on link "[DATE]" at bounding box center [90, 120] width 82 height 12
click at [83, 162] on link "Jun" at bounding box center [80, 162] width 20 height 20
click at [112, 159] on link "13" at bounding box center [111, 159] width 11 height 12
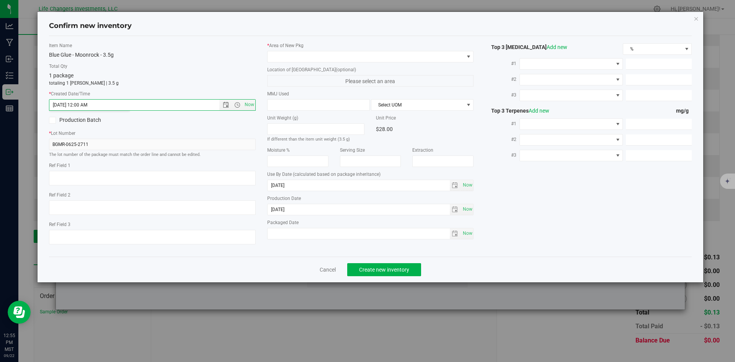
type input "[DATE] 12:55 PM"
click at [306, 54] on span at bounding box center [366, 56] width 196 height 11
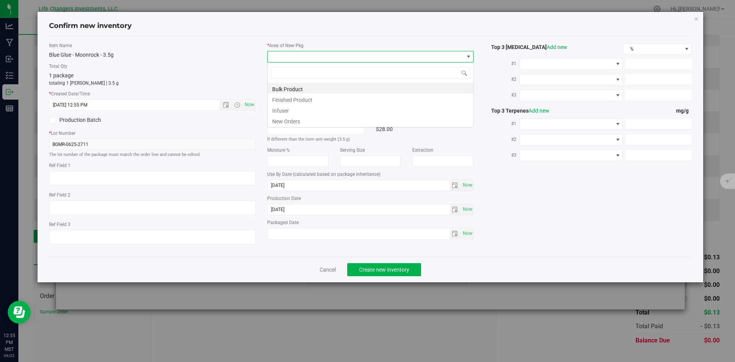
scroll to position [11, 207]
click at [292, 116] on li "New Orders" at bounding box center [371, 120] width 206 height 11
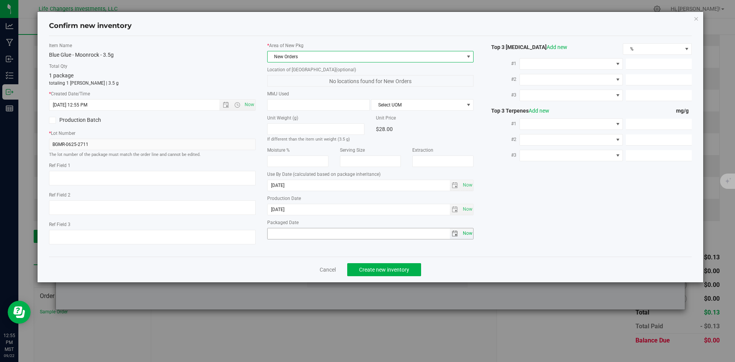
click at [467, 233] on span "Now" at bounding box center [467, 233] width 13 height 11
type input "[DATE]"
click at [367, 268] on span "Create new inventory" at bounding box center [384, 269] width 50 height 6
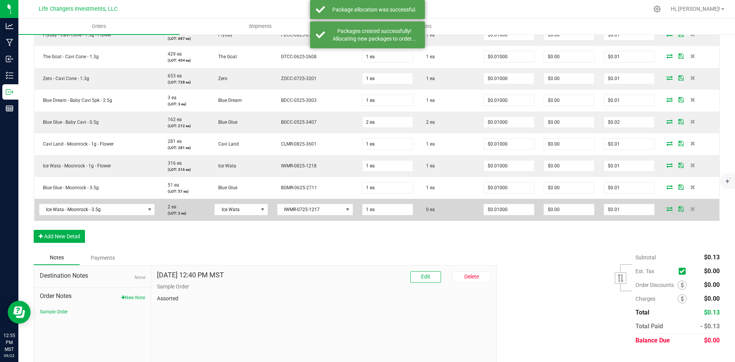
click at [667, 208] on icon at bounding box center [669, 208] width 6 height 5
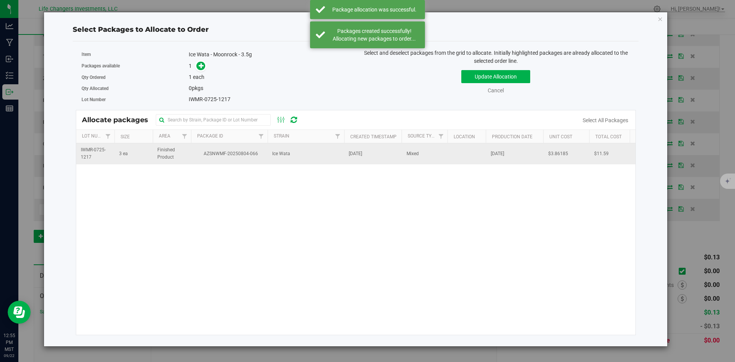
drag, startPoint x: 282, startPoint y: 159, endPoint x: 273, endPoint y: 150, distance: 12.7
click at [281, 159] on td "Ice Wata" at bounding box center [306, 153] width 77 height 21
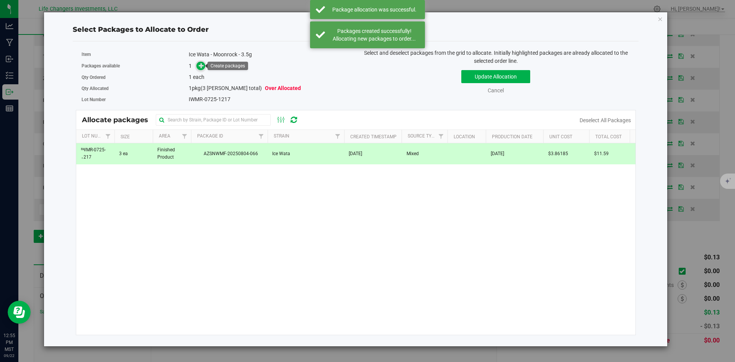
click at [200, 63] on icon at bounding box center [201, 65] width 5 height 5
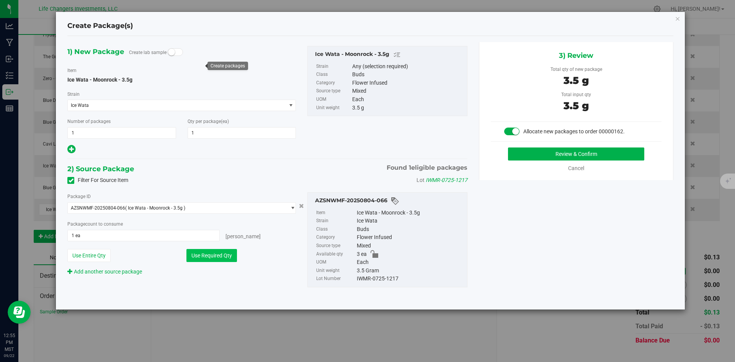
click at [211, 257] on button "Use Required Qty" at bounding box center [211, 255] width 51 height 13
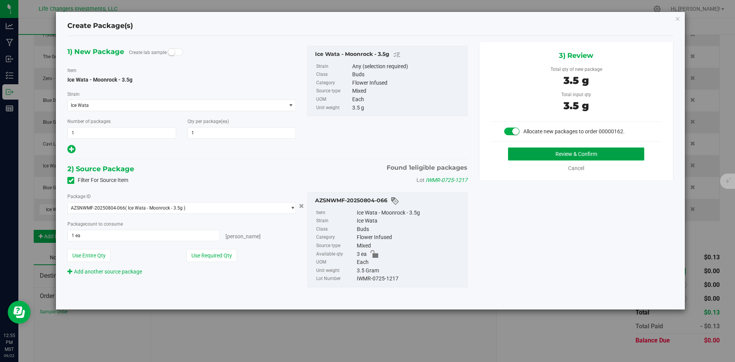
click at [590, 153] on button "Review & Confirm" at bounding box center [576, 153] width 136 height 13
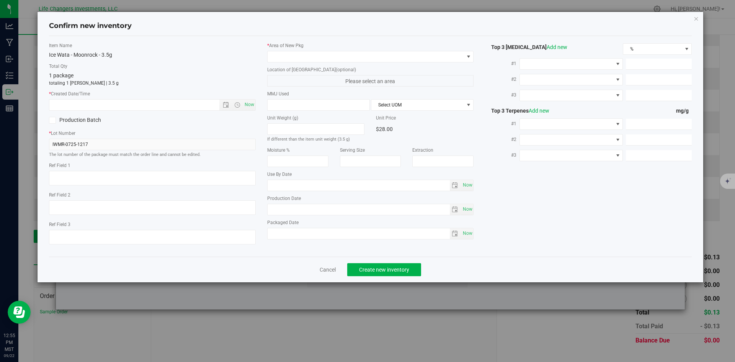
type input "[DATE]"
click at [225, 104] on span "Open the date view" at bounding box center [226, 105] width 6 height 6
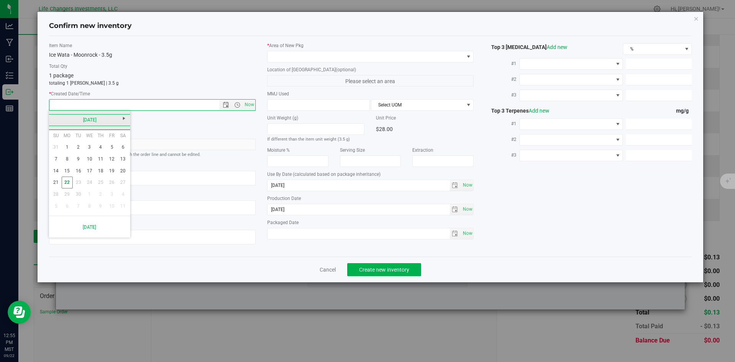
click at [55, 121] on link "[DATE]" at bounding box center [90, 120] width 82 height 12
click at [95, 165] on link "[DATE]" at bounding box center [100, 162] width 20 height 20
click at [91, 181] on link "23" at bounding box center [89, 182] width 11 height 12
type input "[DATE] 12:55 PM"
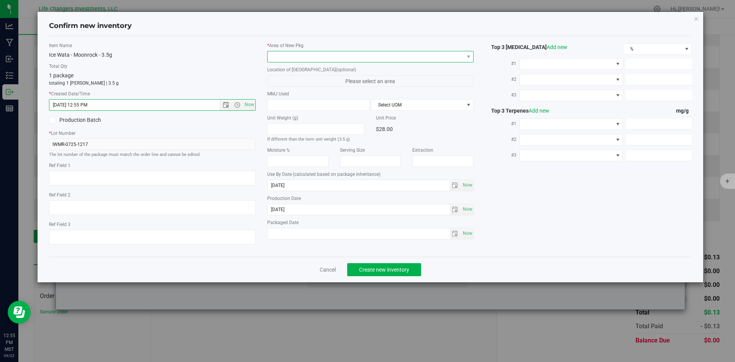
click at [294, 56] on span at bounding box center [366, 56] width 196 height 11
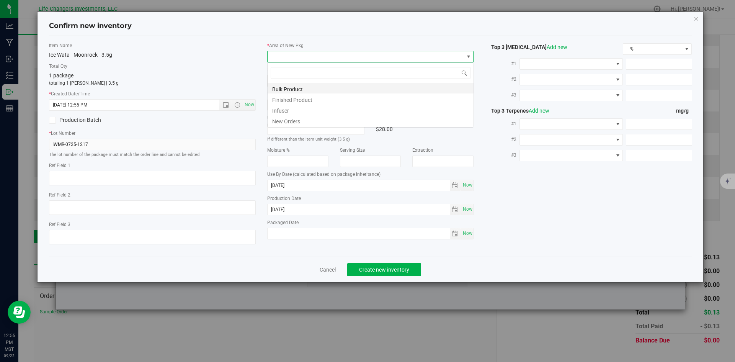
scroll to position [11, 207]
click at [292, 121] on li "New Orders" at bounding box center [371, 120] width 206 height 11
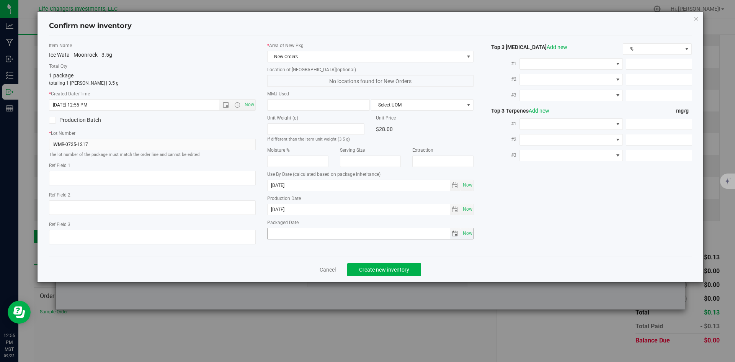
drag, startPoint x: 465, startPoint y: 233, endPoint x: 453, endPoint y: 246, distance: 18.7
click at [465, 233] on span "Now" at bounding box center [467, 233] width 13 height 11
type input "[DATE]"
click at [398, 269] on span "Create new inventory" at bounding box center [384, 269] width 50 height 6
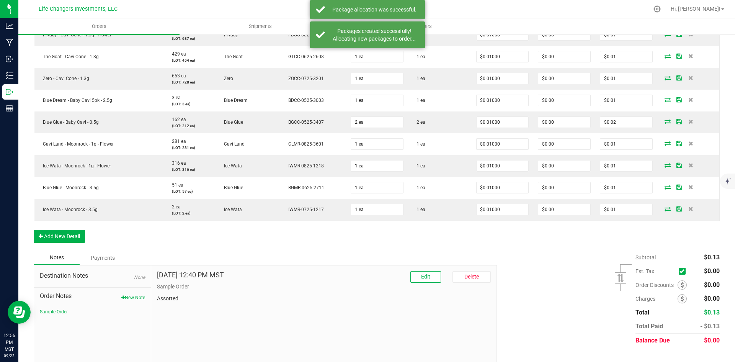
click at [521, 254] on div "Subtotal $0.13 Est. Tax" at bounding box center [605, 298] width 228 height 97
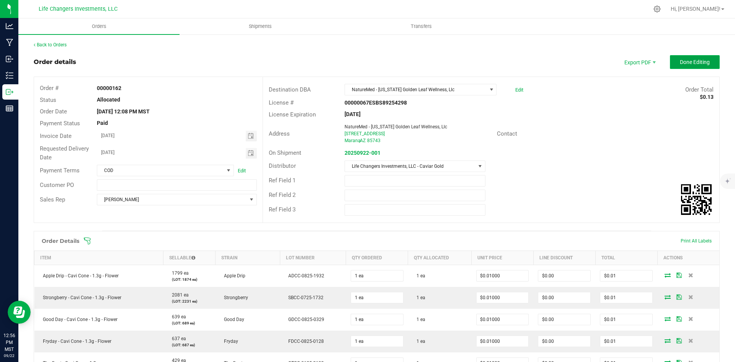
click at [689, 67] on button "Done Editing" at bounding box center [695, 62] width 50 height 14
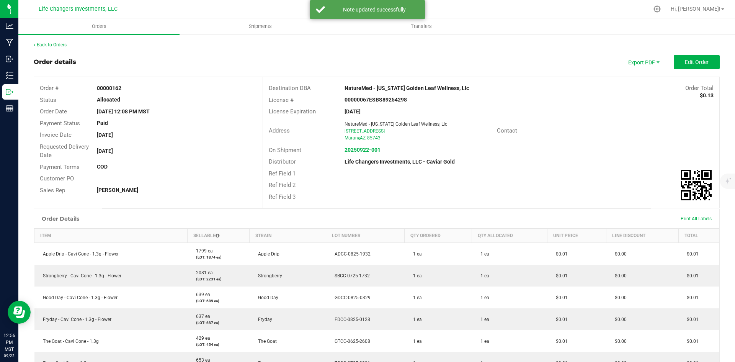
click at [45, 44] on link "Back to Orders" at bounding box center [50, 44] width 33 height 5
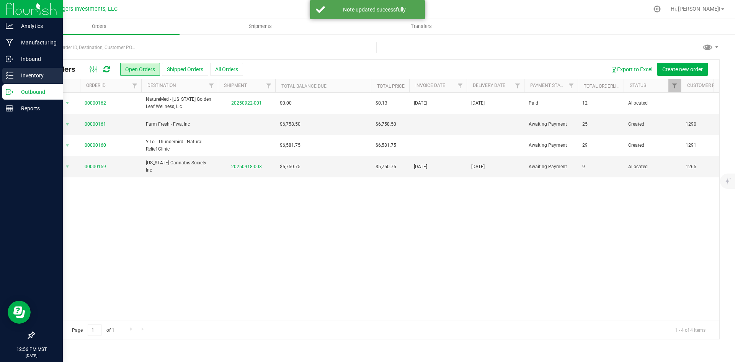
click at [31, 73] on p "Inventory" at bounding box center [36, 75] width 46 height 9
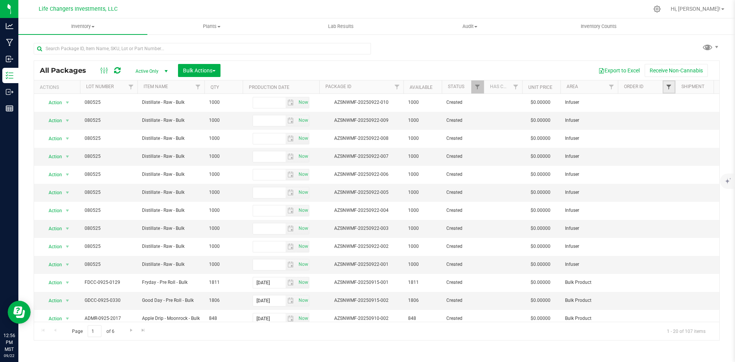
click at [669, 88] on span "Filter" at bounding box center [669, 87] width 6 height 6
type input "162"
click at [656, 121] on input "00000162" at bounding box center [656, 121] width 5 height 5
checkbox input "true"
click at [674, 153] on button "Filter" at bounding box center [669, 150] width 37 height 17
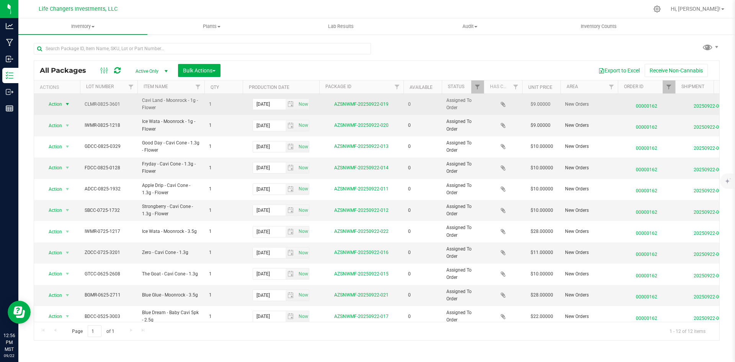
click at [52, 103] on span "Action" at bounding box center [52, 104] width 21 height 11
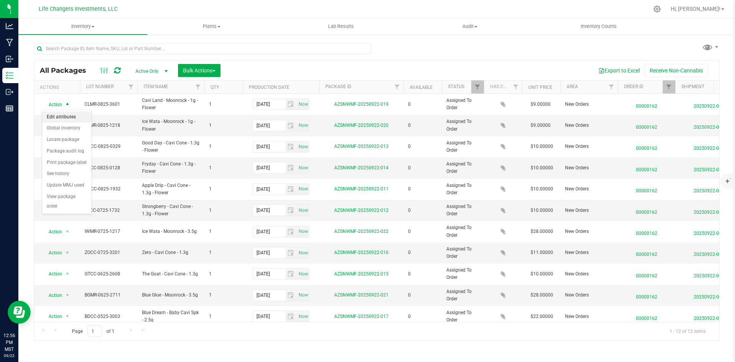
click at [58, 115] on li "Edit attributes" at bounding box center [66, 116] width 49 height 11
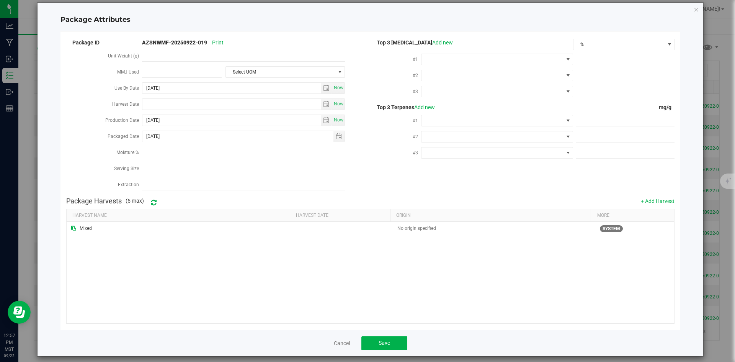
scroll to position [12, 0]
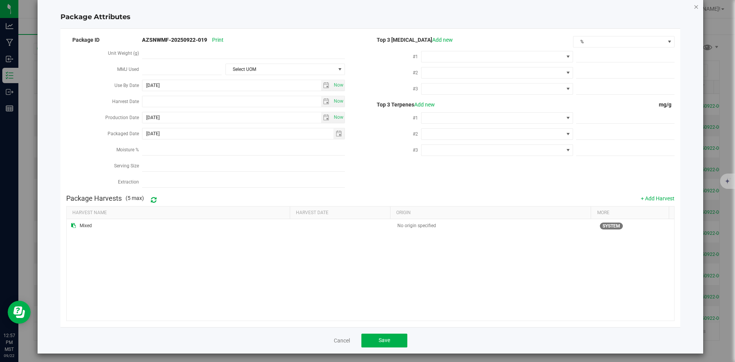
click at [694, 5] on icon "Close modal" at bounding box center [696, 6] width 5 height 9
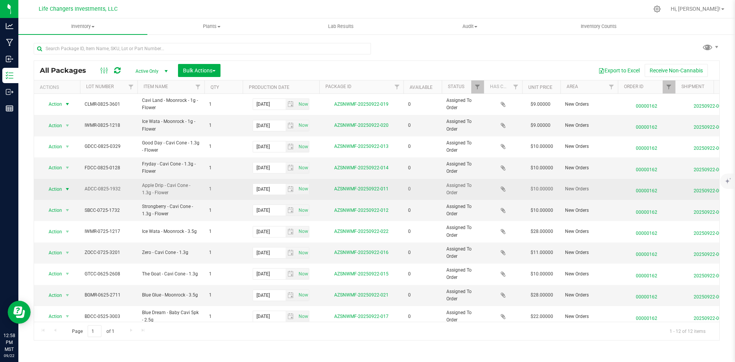
click at [54, 189] on span "Action" at bounding box center [52, 189] width 21 height 11
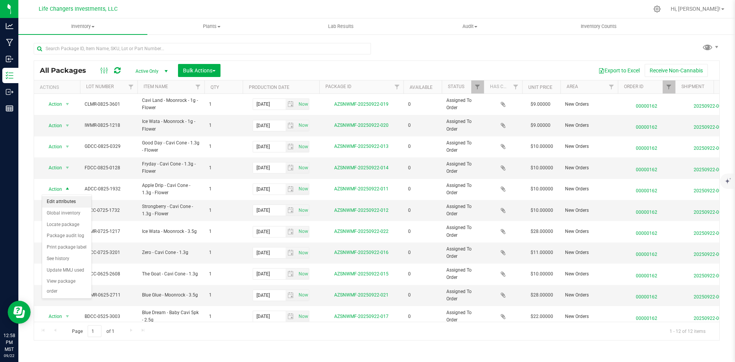
click at [56, 201] on li "Edit attributes" at bounding box center [66, 201] width 49 height 11
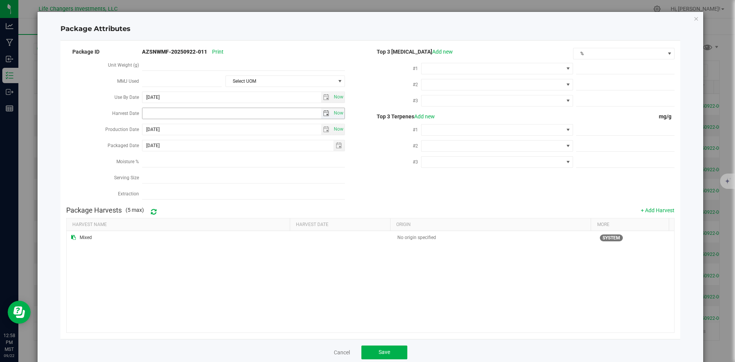
click at [323, 110] on span "select" at bounding box center [326, 113] width 6 height 6
click at [146, 125] on link "[DATE]" at bounding box center [182, 127] width 82 height 12
click at [210, 148] on link "Apr" at bounding box center [211, 148] width 20 height 20
click at [181, 155] on link "2" at bounding box center [181, 154] width 11 height 12
type input "[DATE]"
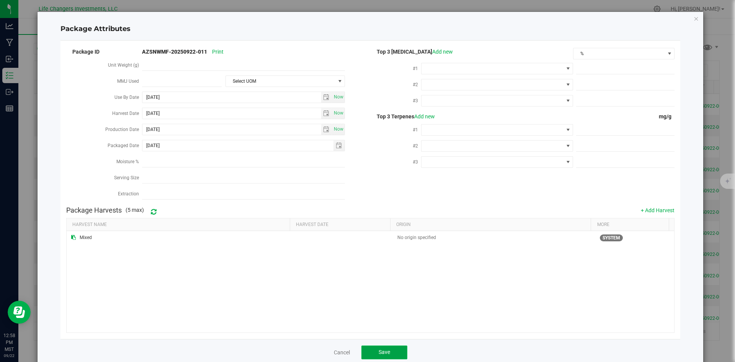
click at [382, 349] on span "Save" at bounding box center [384, 352] width 11 height 6
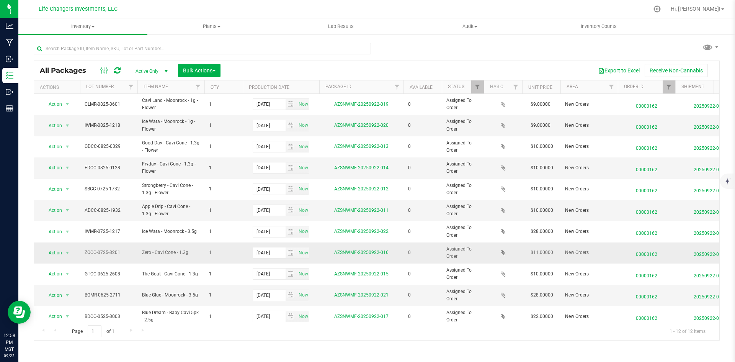
scroll to position [32, 0]
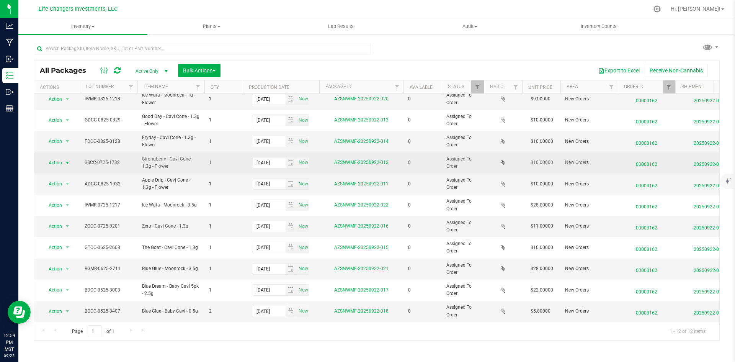
click at [53, 158] on span "Action" at bounding box center [52, 162] width 21 height 11
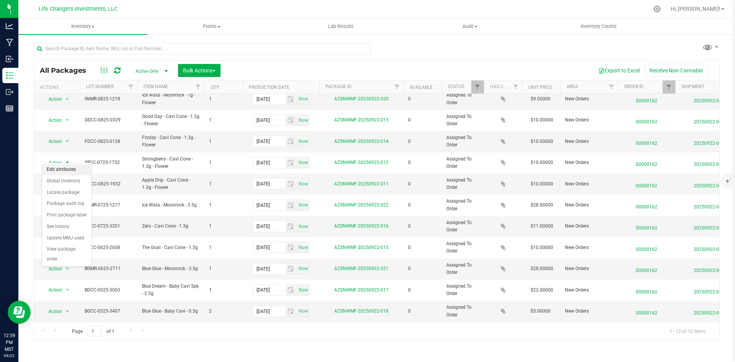
click at [56, 168] on li "Edit attributes" at bounding box center [66, 169] width 49 height 11
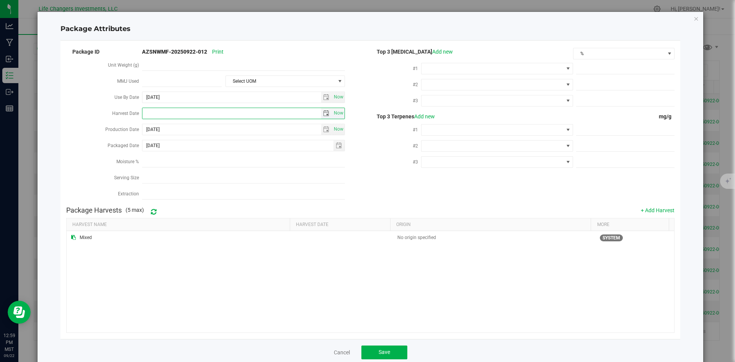
click at [190, 111] on input "Harvest Date" at bounding box center [231, 113] width 178 height 11
click at [323, 112] on span "select" at bounding box center [326, 113] width 6 height 6
click at [145, 125] on link "[DATE]" at bounding box center [182, 127] width 82 height 12
click at [215, 145] on link "Apr" at bounding box center [211, 148] width 20 height 20
click at [181, 154] on link "2" at bounding box center [181, 154] width 11 height 12
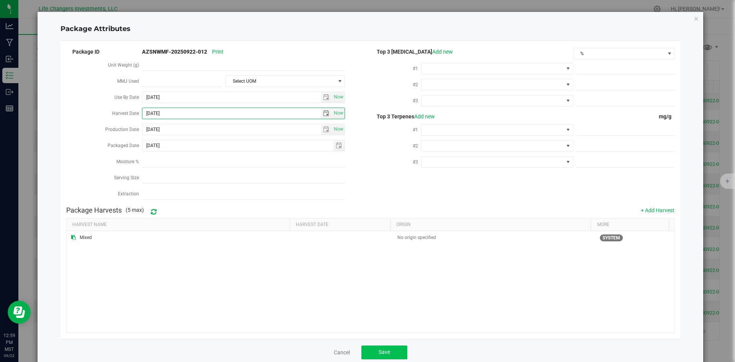
type input "[DATE]"
click at [391, 345] on button "Save" at bounding box center [384, 352] width 46 height 14
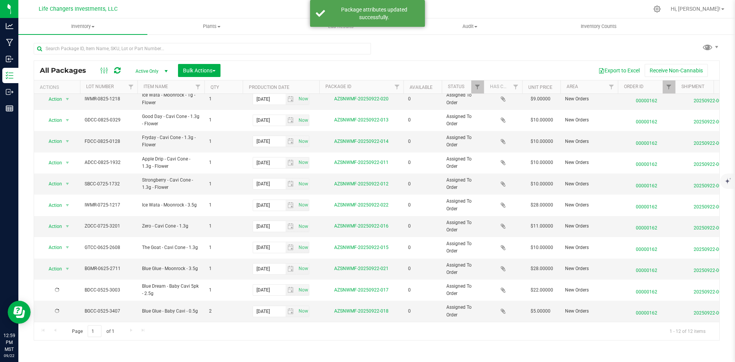
scroll to position [0, 0]
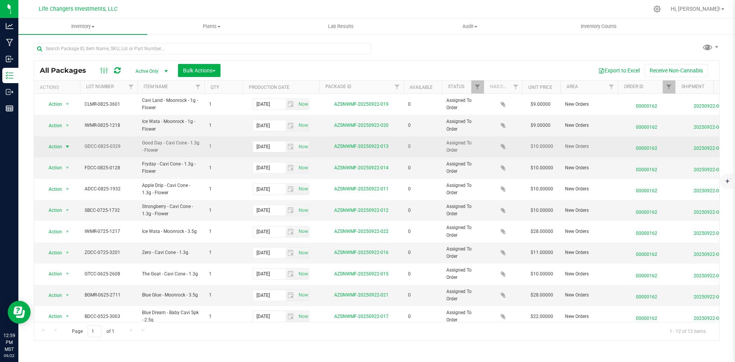
click at [59, 145] on span "Action" at bounding box center [52, 146] width 21 height 11
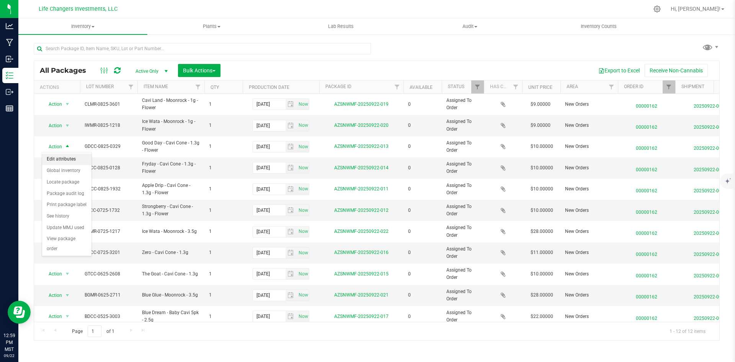
click at [58, 160] on li "Edit attributes" at bounding box center [66, 158] width 49 height 11
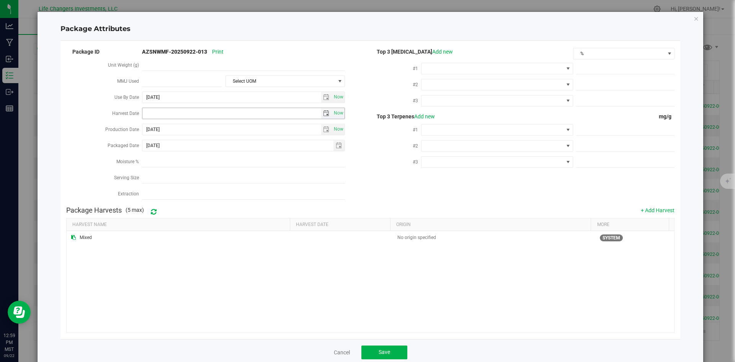
click at [323, 114] on span "select" at bounding box center [326, 113] width 6 height 6
click at [148, 126] on link "[DATE]" at bounding box center [182, 127] width 82 height 12
click at [211, 146] on link "Apr" at bounding box center [211, 148] width 20 height 20
click at [182, 152] on link "2" at bounding box center [181, 154] width 11 height 12
type input "[DATE]"
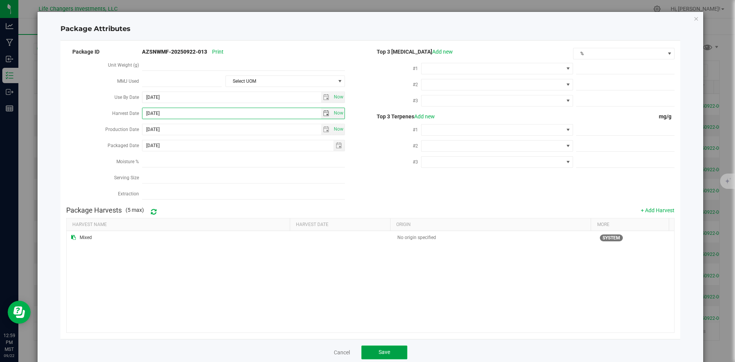
click at [393, 345] on button "Save" at bounding box center [384, 352] width 46 height 14
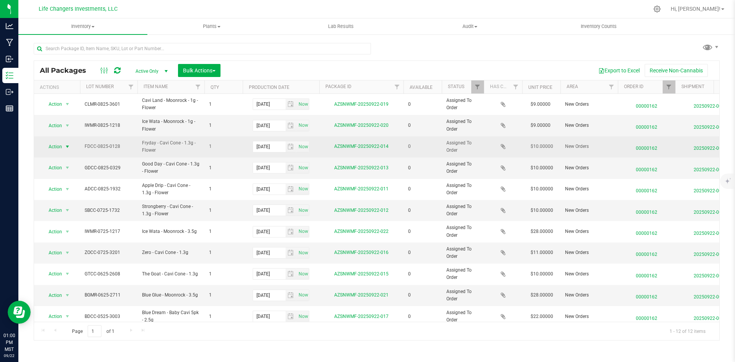
click at [54, 148] on span "Action" at bounding box center [52, 146] width 21 height 11
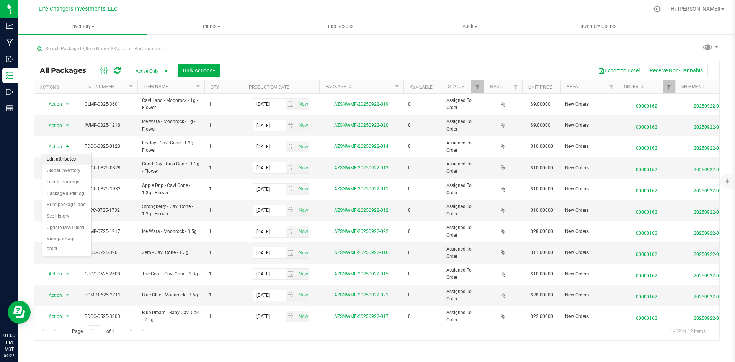
click at [60, 158] on li "Edit attributes" at bounding box center [66, 158] width 49 height 11
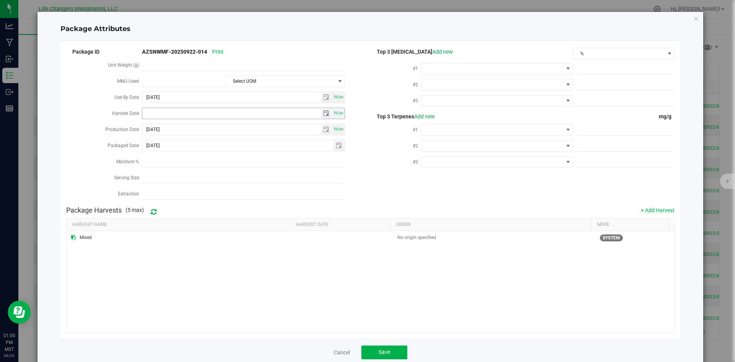
click at [326, 110] on span "select" at bounding box center [326, 113] width 6 height 6
click at [145, 128] on link "[DATE]" at bounding box center [182, 127] width 82 height 12
click at [214, 145] on link "Apr" at bounding box center [211, 148] width 20 height 20
click at [181, 151] on link "2" at bounding box center [181, 154] width 11 height 12
type input "[DATE]"
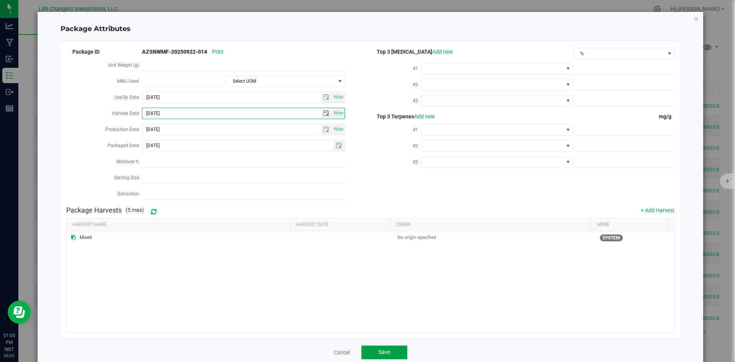
click at [400, 348] on button "Save" at bounding box center [384, 352] width 46 height 14
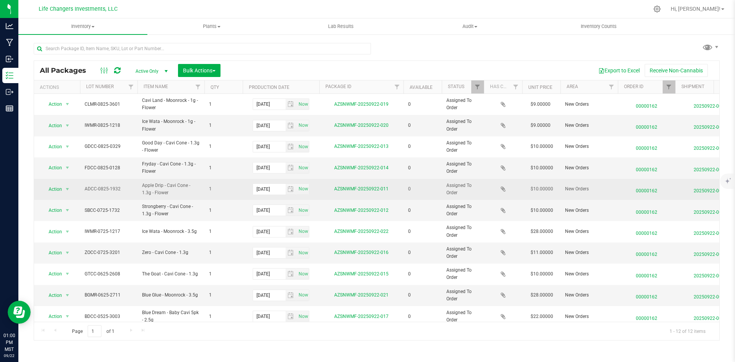
scroll to position [32, 0]
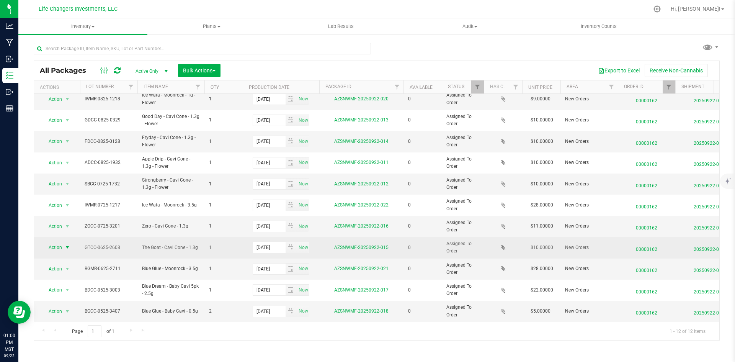
click at [55, 242] on span "Action" at bounding box center [52, 247] width 21 height 11
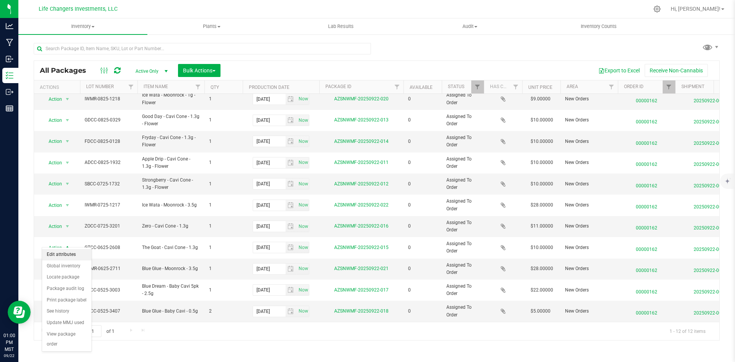
click at [67, 253] on li "Edit attributes" at bounding box center [66, 254] width 49 height 11
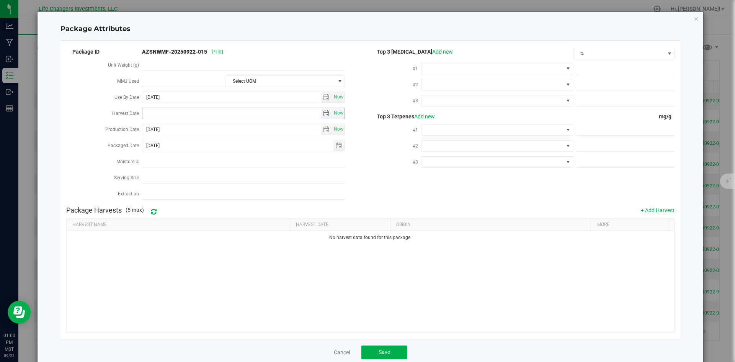
click at [178, 111] on input "Harvest Date" at bounding box center [231, 113] width 178 height 11
click at [325, 110] on span "select" at bounding box center [326, 113] width 6 height 6
click at [146, 122] on link "[DATE]" at bounding box center [182, 127] width 82 height 12
click at [214, 147] on link "Apr" at bounding box center [211, 148] width 20 height 20
click at [178, 155] on link "2" at bounding box center [181, 154] width 11 height 12
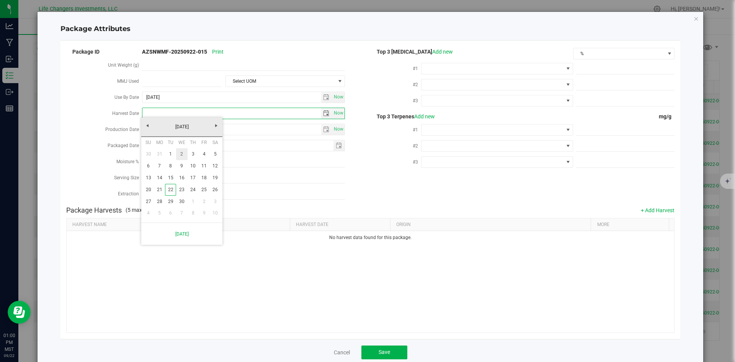
type input "[DATE]"
click at [397, 352] on button "Save" at bounding box center [384, 352] width 46 height 14
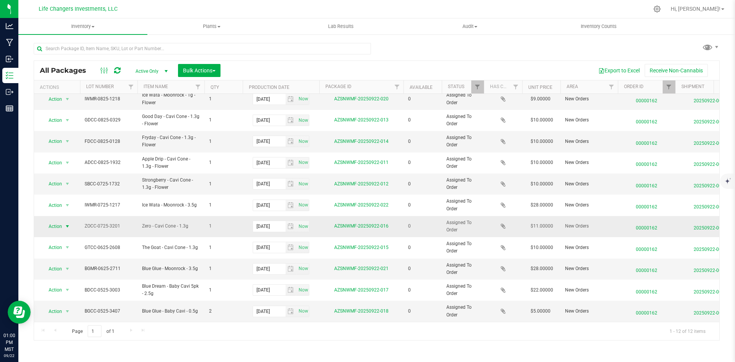
click at [57, 221] on span "Action" at bounding box center [52, 226] width 21 height 11
click at [59, 233] on li "Edit attributes" at bounding box center [66, 232] width 49 height 11
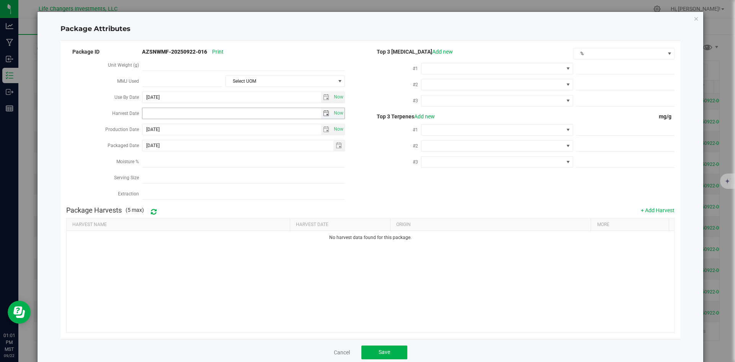
click at [323, 113] on span "select" at bounding box center [326, 113] width 6 height 6
click at [147, 126] on link "[DATE]" at bounding box center [182, 127] width 82 height 12
click at [210, 149] on link "Apr" at bounding box center [211, 148] width 20 height 20
click at [182, 152] on link "2" at bounding box center [181, 154] width 11 height 12
type input "[DATE]"
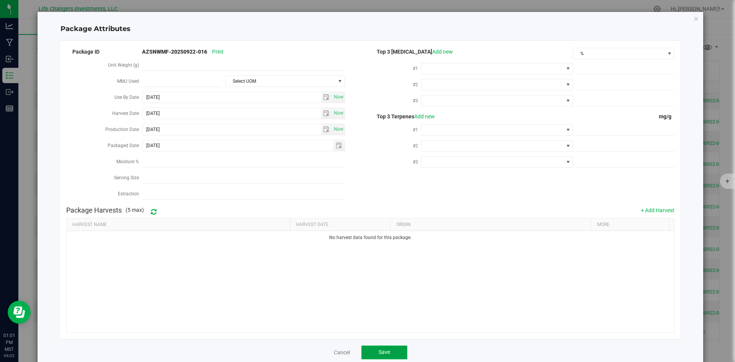
click at [383, 351] on span "Save" at bounding box center [384, 352] width 11 height 6
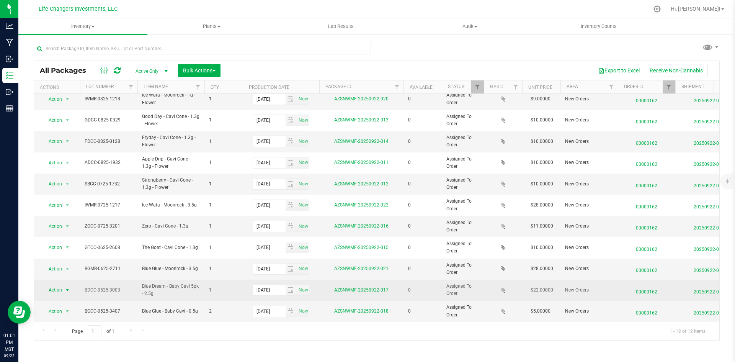
click at [55, 284] on span "Action" at bounding box center [52, 289] width 21 height 11
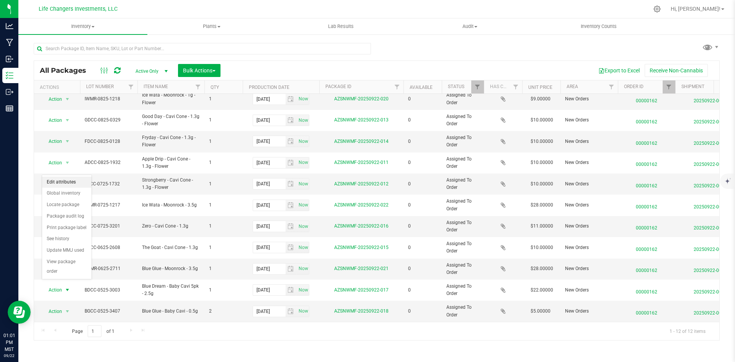
click at [57, 179] on li "Edit attributes" at bounding box center [66, 181] width 49 height 11
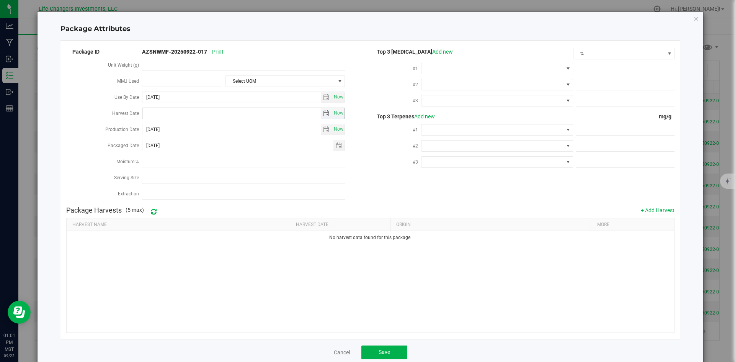
click at [324, 111] on span "select" at bounding box center [326, 113] width 6 height 6
click at [148, 123] on link "[DATE]" at bounding box center [182, 127] width 82 height 12
click at [175, 150] on link "Feb" at bounding box center [172, 148] width 20 height 20
click at [183, 173] on link "12" at bounding box center [181, 178] width 11 height 12
type input "[DATE]"
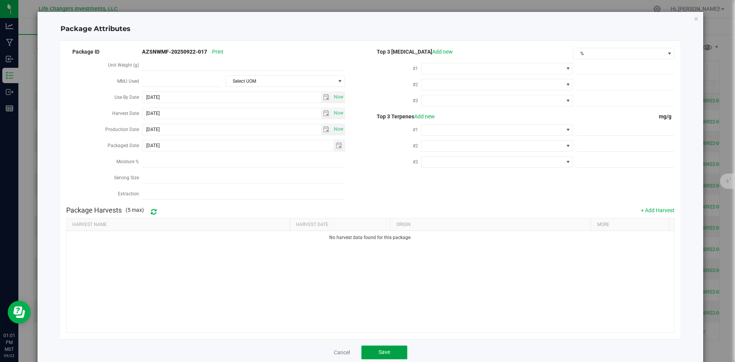
click at [386, 351] on span "Save" at bounding box center [384, 352] width 11 height 6
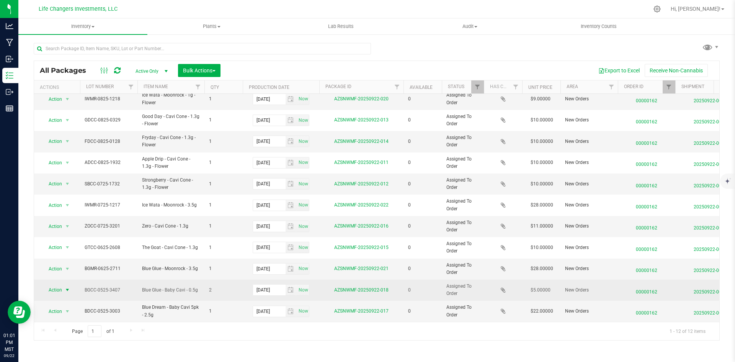
click at [57, 284] on span "Action" at bounding box center [52, 289] width 21 height 11
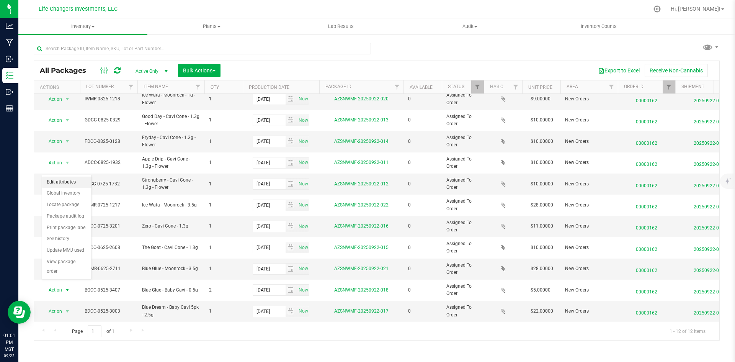
click at [54, 181] on li "Edit attributes" at bounding box center [66, 181] width 49 height 11
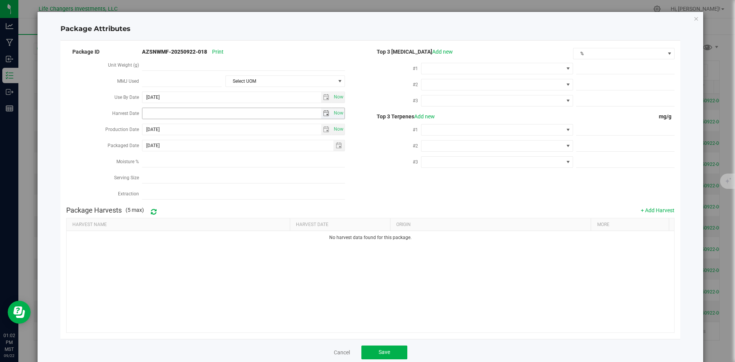
click at [325, 111] on span "select" at bounding box center [326, 113] width 6 height 6
click at [146, 127] on link "[DATE]" at bounding box center [182, 127] width 82 height 12
click at [212, 149] on link "Apr" at bounding box center [211, 148] width 20 height 20
click at [184, 153] on link "2" at bounding box center [181, 154] width 11 height 12
type input "[DATE]"
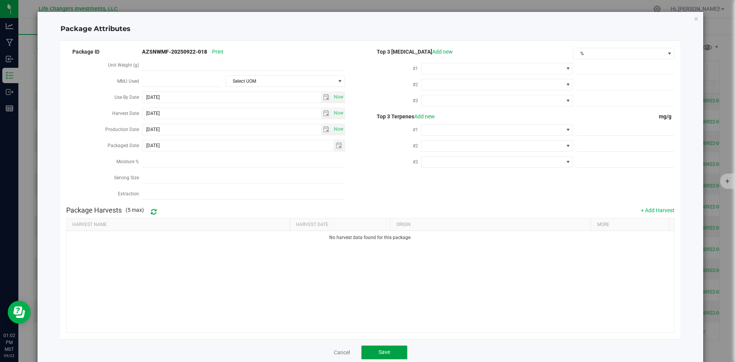
click at [378, 352] on button "Save" at bounding box center [384, 352] width 46 height 14
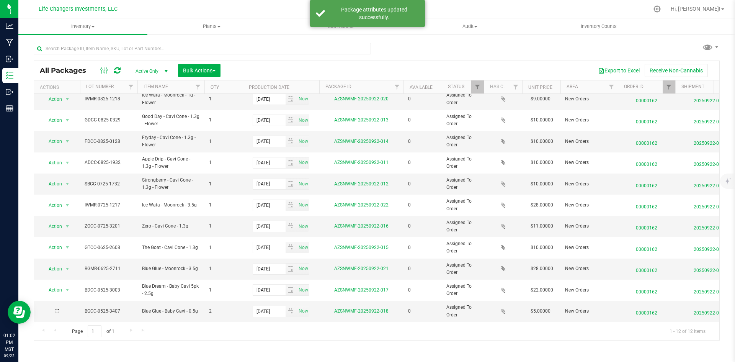
scroll to position [0, 0]
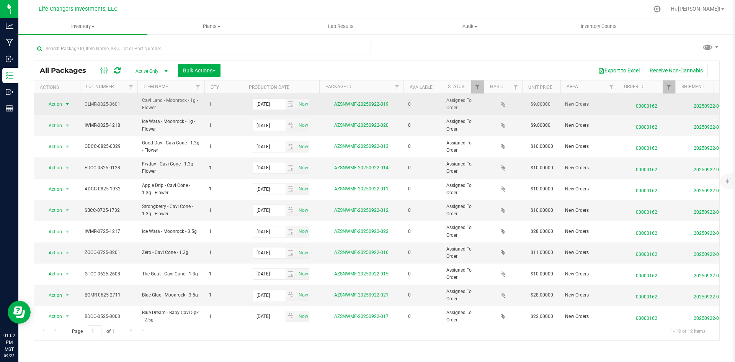
click at [51, 103] on span "Action" at bounding box center [52, 104] width 21 height 11
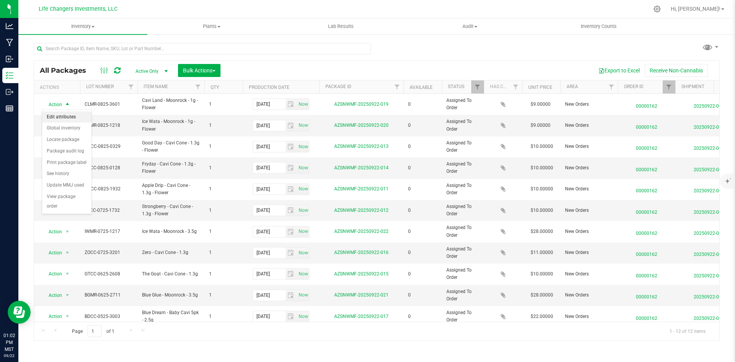
click at [62, 116] on li "Edit attributes" at bounding box center [66, 116] width 49 height 11
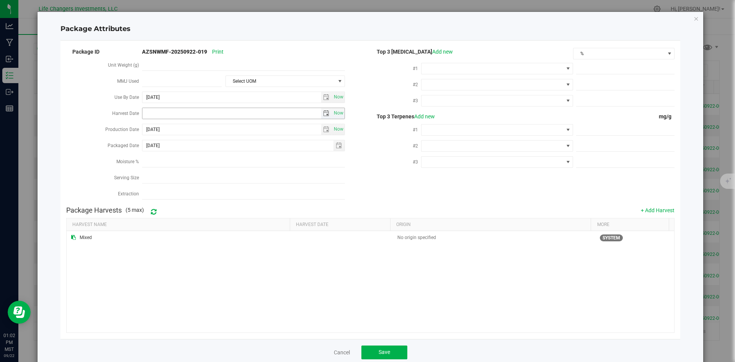
click at [324, 112] on span "select" at bounding box center [326, 113] width 6 height 6
click at [147, 124] on link "[DATE]" at bounding box center [182, 127] width 82 height 12
click at [215, 148] on link "Apr" at bounding box center [211, 148] width 20 height 20
click at [181, 154] on link "2" at bounding box center [181, 154] width 11 height 12
type input "[DATE]"
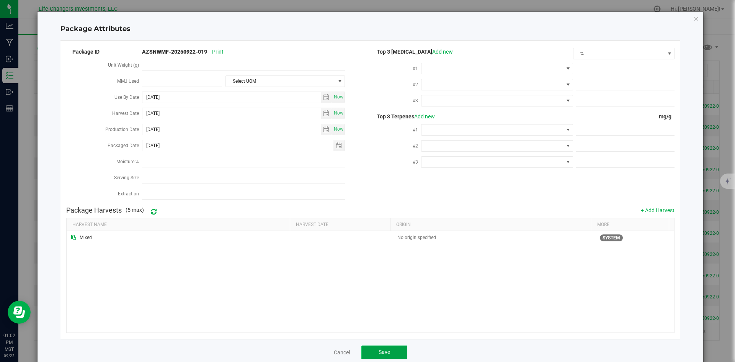
click at [394, 345] on button "Save" at bounding box center [384, 352] width 46 height 14
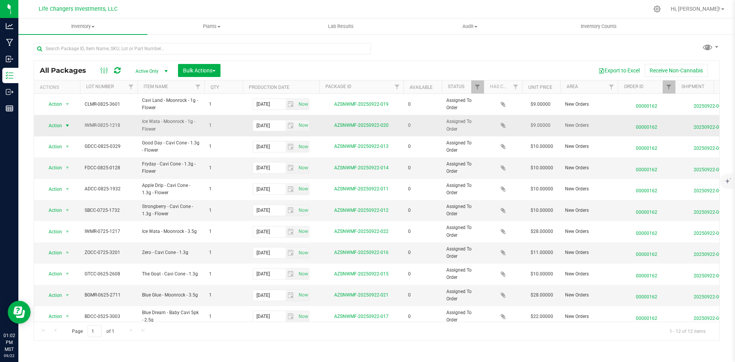
click at [55, 125] on span "Action" at bounding box center [52, 125] width 21 height 11
click at [59, 137] on li "Edit attributes" at bounding box center [66, 137] width 49 height 11
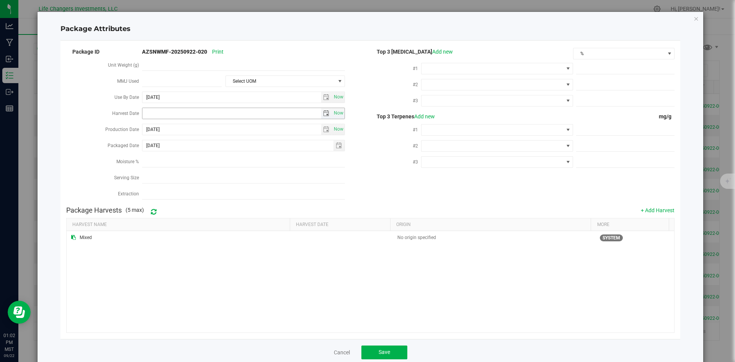
click at [323, 112] on span "select" at bounding box center [326, 113] width 6 height 6
click at [148, 127] on link "[DATE]" at bounding box center [182, 127] width 82 height 12
click at [215, 148] on link "Apr" at bounding box center [211, 148] width 20 height 20
click at [183, 155] on link "2" at bounding box center [181, 154] width 11 height 12
type input "[DATE]"
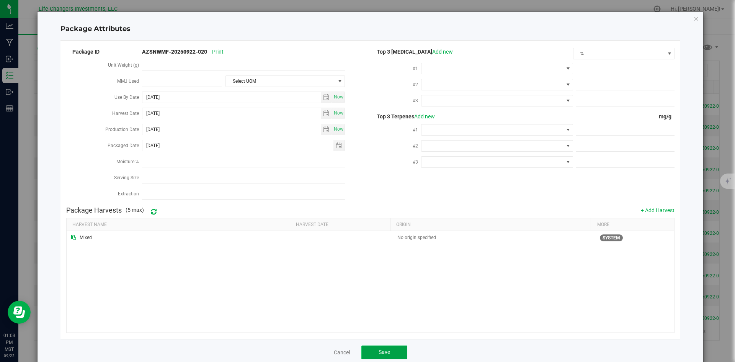
click at [383, 351] on span "Save" at bounding box center [384, 352] width 11 height 6
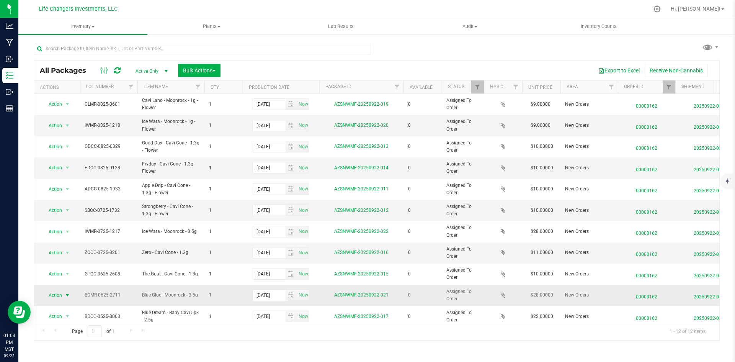
click at [58, 295] on span "Action" at bounding box center [52, 295] width 21 height 11
click at [65, 189] on li "Edit attributes" at bounding box center [66, 192] width 49 height 11
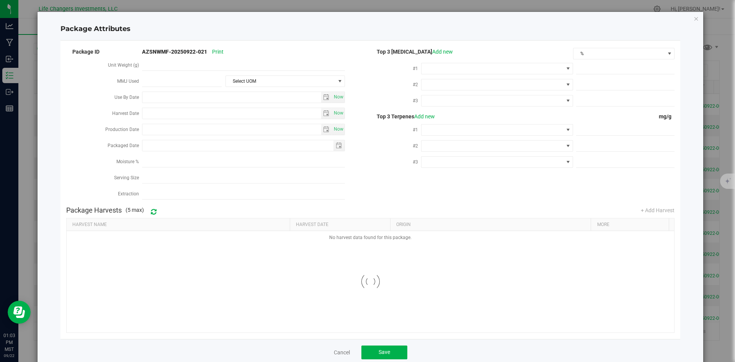
type input "[DATE]"
click at [323, 111] on span "select" at bounding box center [326, 113] width 6 height 6
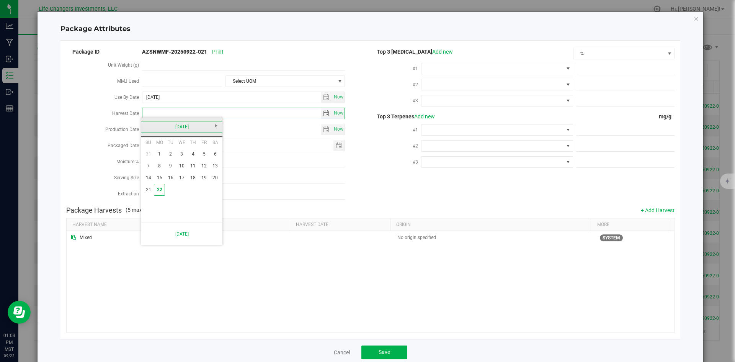
click at [144, 126] on link "[DATE]" at bounding box center [182, 127] width 82 height 12
click at [211, 147] on link "Apr" at bounding box center [211, 148] width 20 height 20
click at [181, 153] on link "2" at bounding box center [181, 154] width 11 height 12
type input "[DATE]"
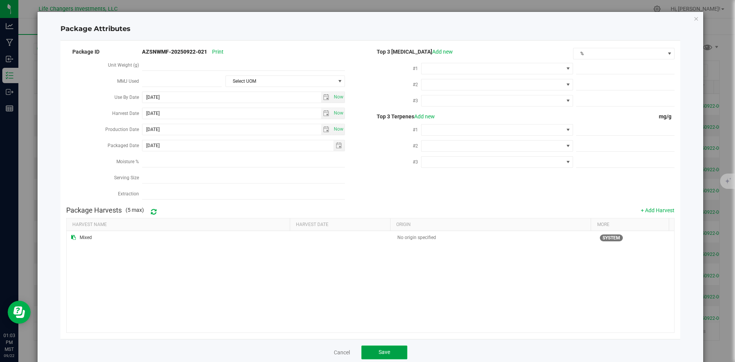
click at [388, 346] on button "Save" at bounding box center [384, 352] width 46 height 14
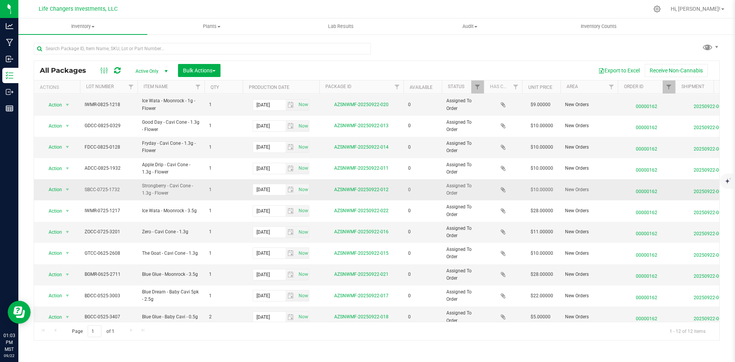
scroll to position [32, 0]
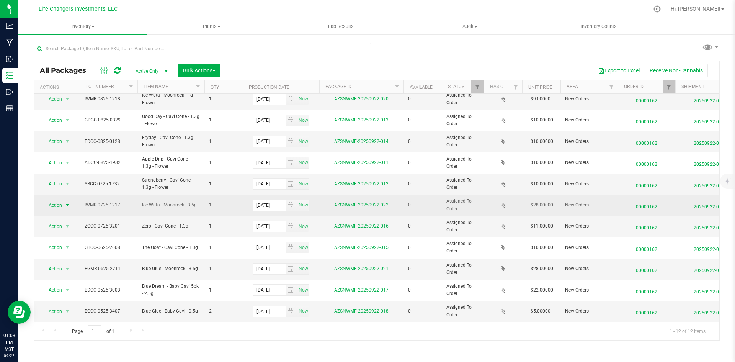
click at [54, 200] on span "Action" at bounding box center [52, 205] width 21 height 11
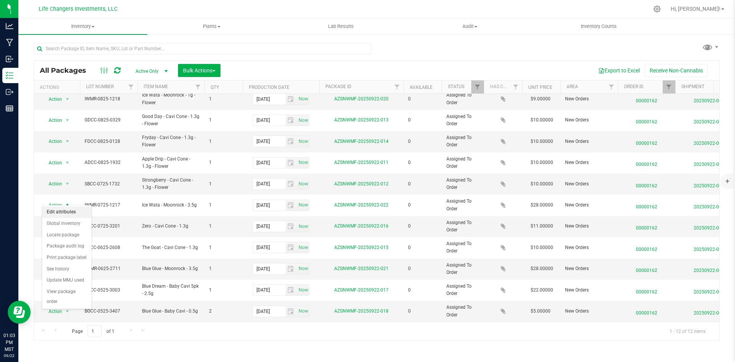
click at [59, 209] on li "Edit attributes" at bounding box center [66, 211] width 49 height 11
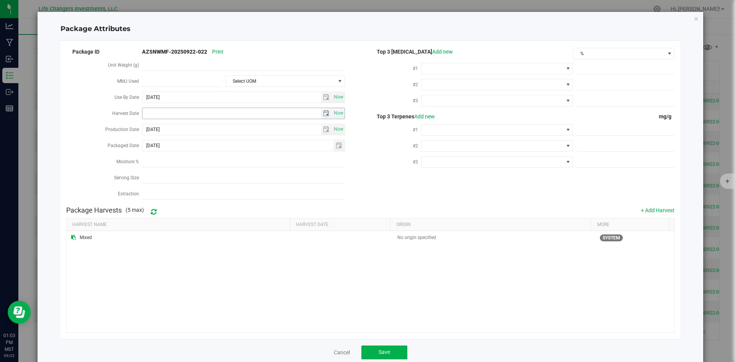
click at [323, 112] on span "select" at bounding box center [326, 113] width 6 height 6
click at [148, 126] on link "[DATE]" at bounding box center [182, 127] width 82 height 12
click at [215, 150] on link "Apr" at bounding box center [211, 148] width 20 height 20
click at [180, 157] on link "2" at bounding box center [181, 154] width 11 height 12
type input "[DATE]"
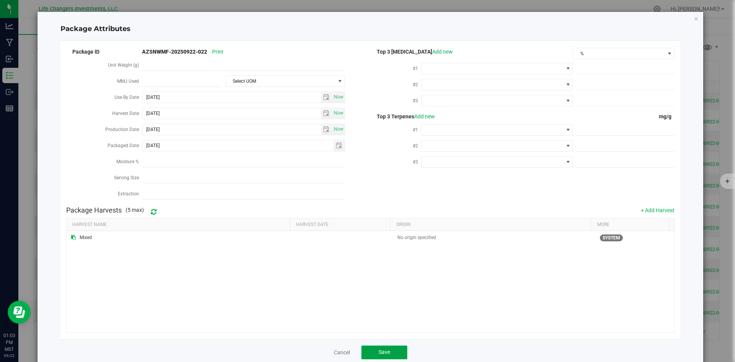
click at [398, 351] on button "Save" at bounding box center [384, 352] width 46 height 14
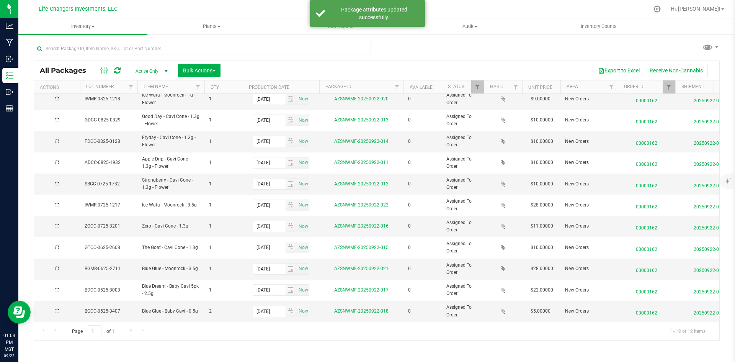
scroll to position [0, 0]
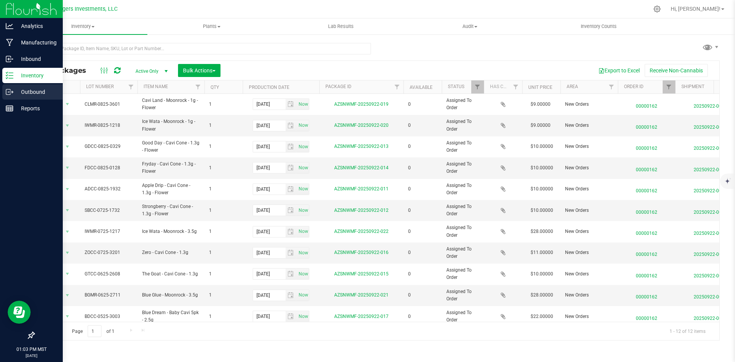
click at [29, 86] on div "Outbound" at bounding box center [32, 91] width 60 height 15
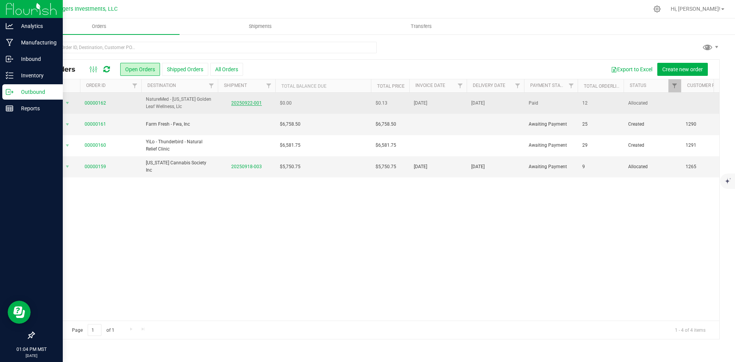
click at [246, 102] on link "20250922-001" at bounding box center [246, 102] width 31 height 5
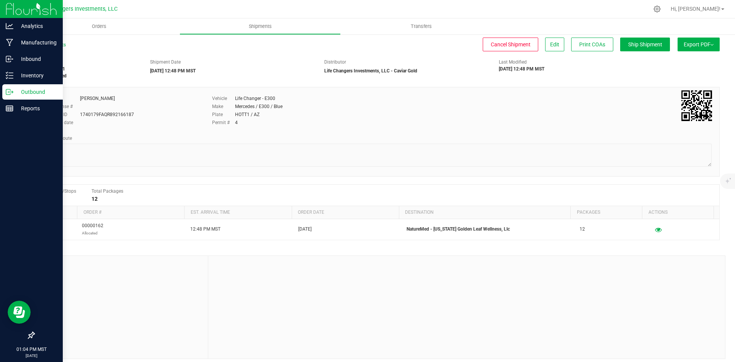
click at [697, 40] on button "Export PDF" at bounding box center [698, 45] width 42 height 14
click at [699, 57] on li "Manifest by Package ID" at bounding box center [696, 60] width 77 height 11
